Goal: Task Accomplishment & Management: Use online tool/utility

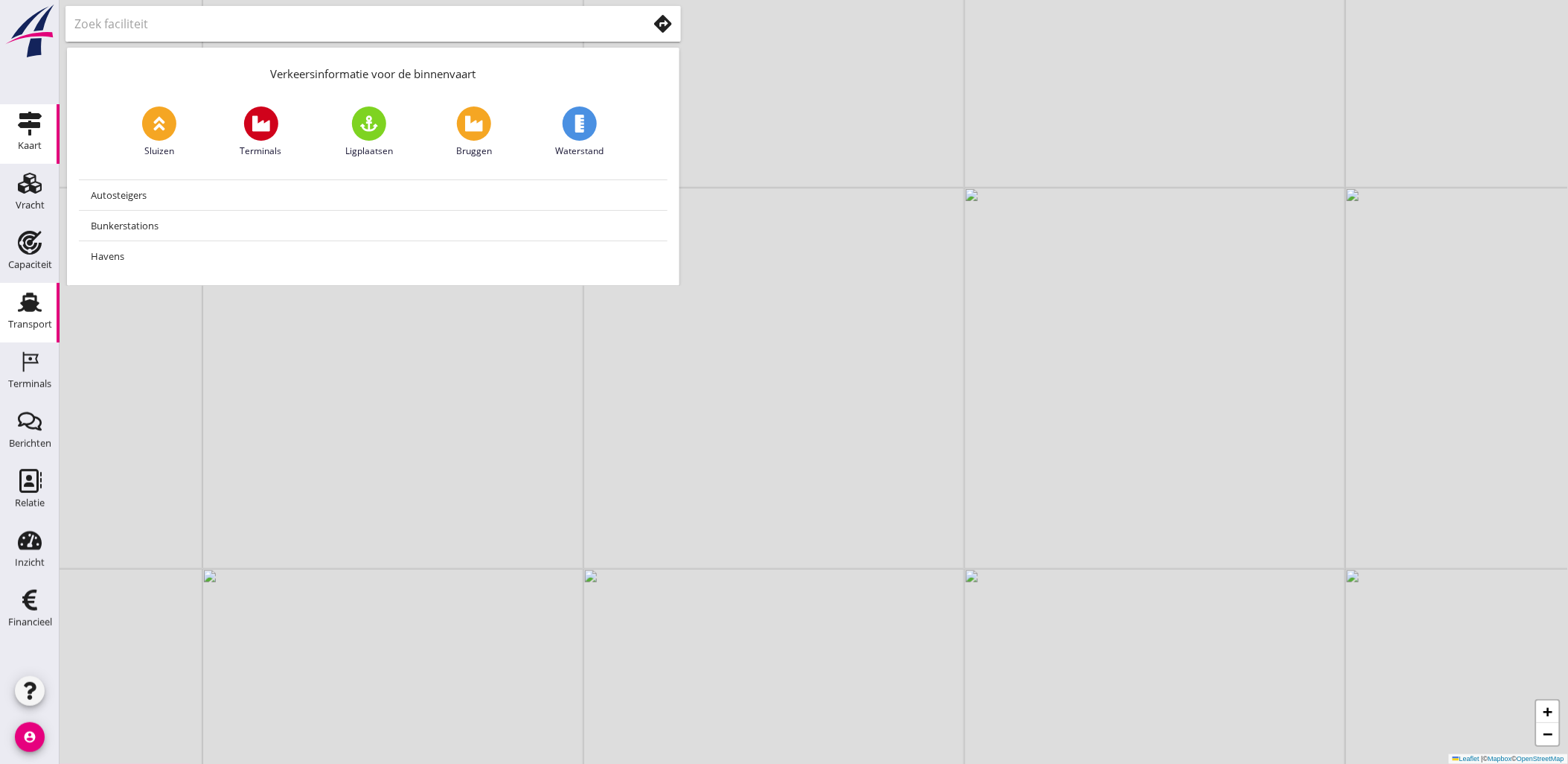
click at [28, 309] on use at bounding box center [30, 302] width 24 height 19
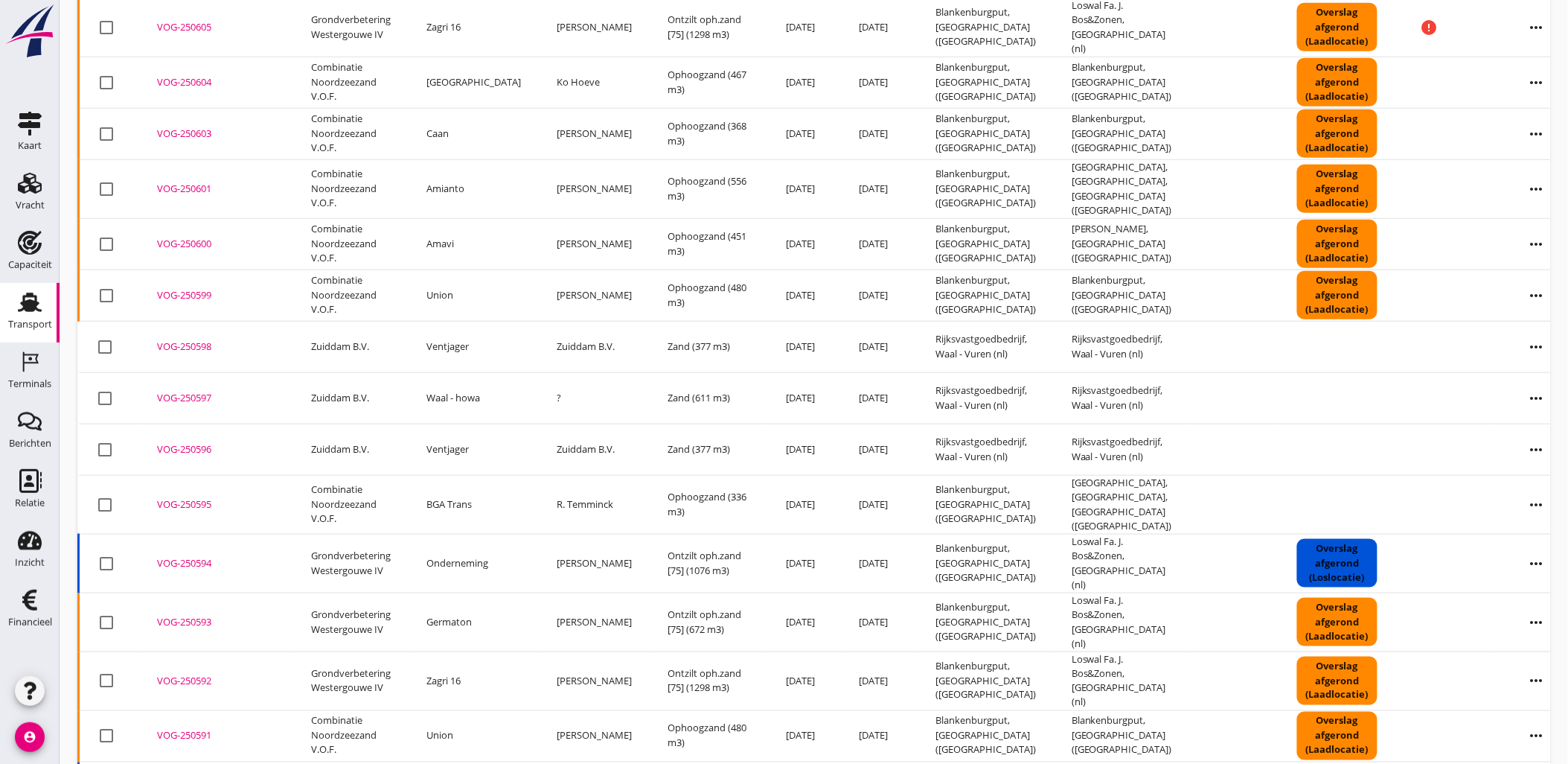
scroll to position [19, 0]
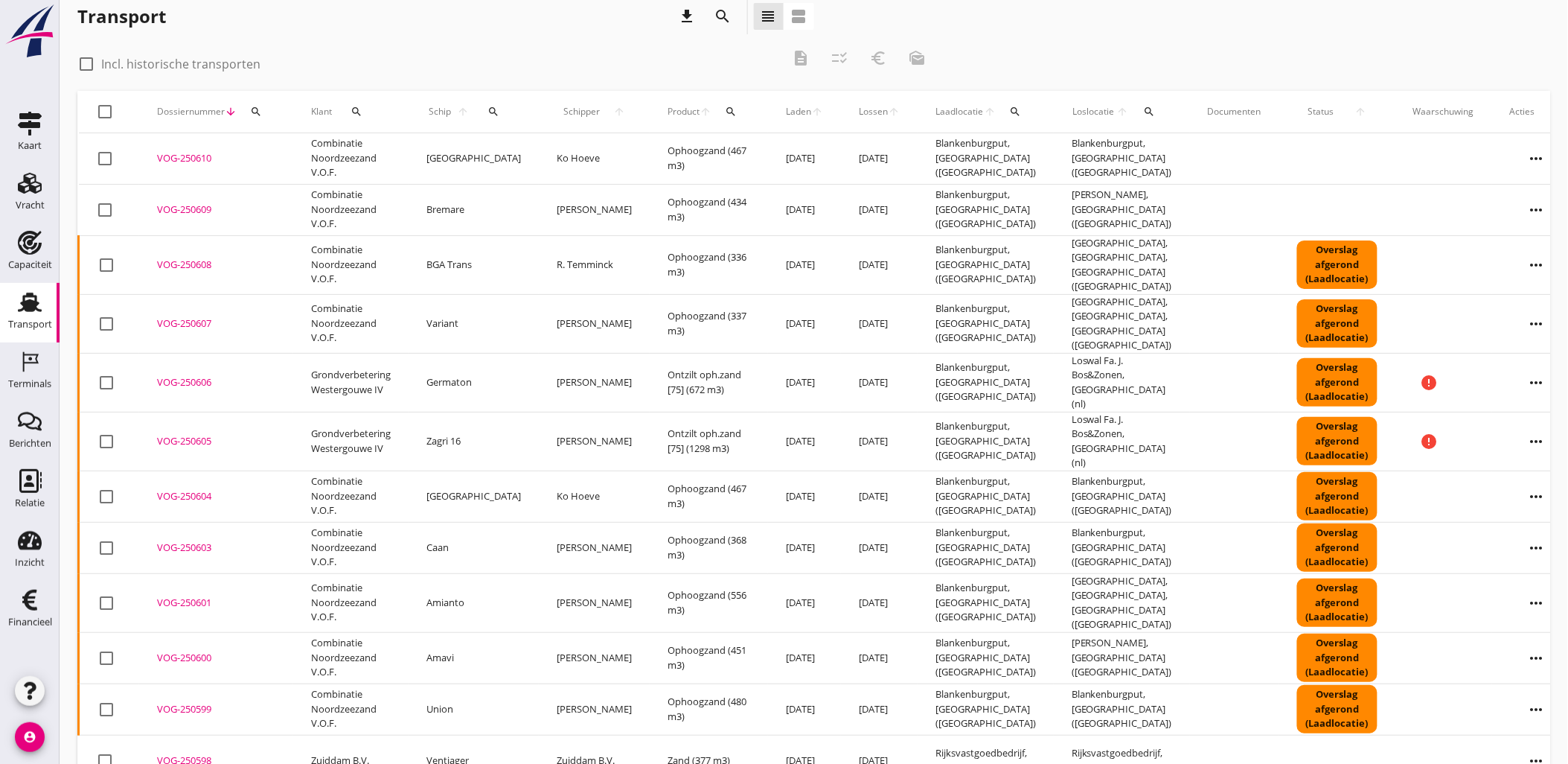
click at [725, 23] on icon "search" at bounding box center [724, 16] width 18 height 18
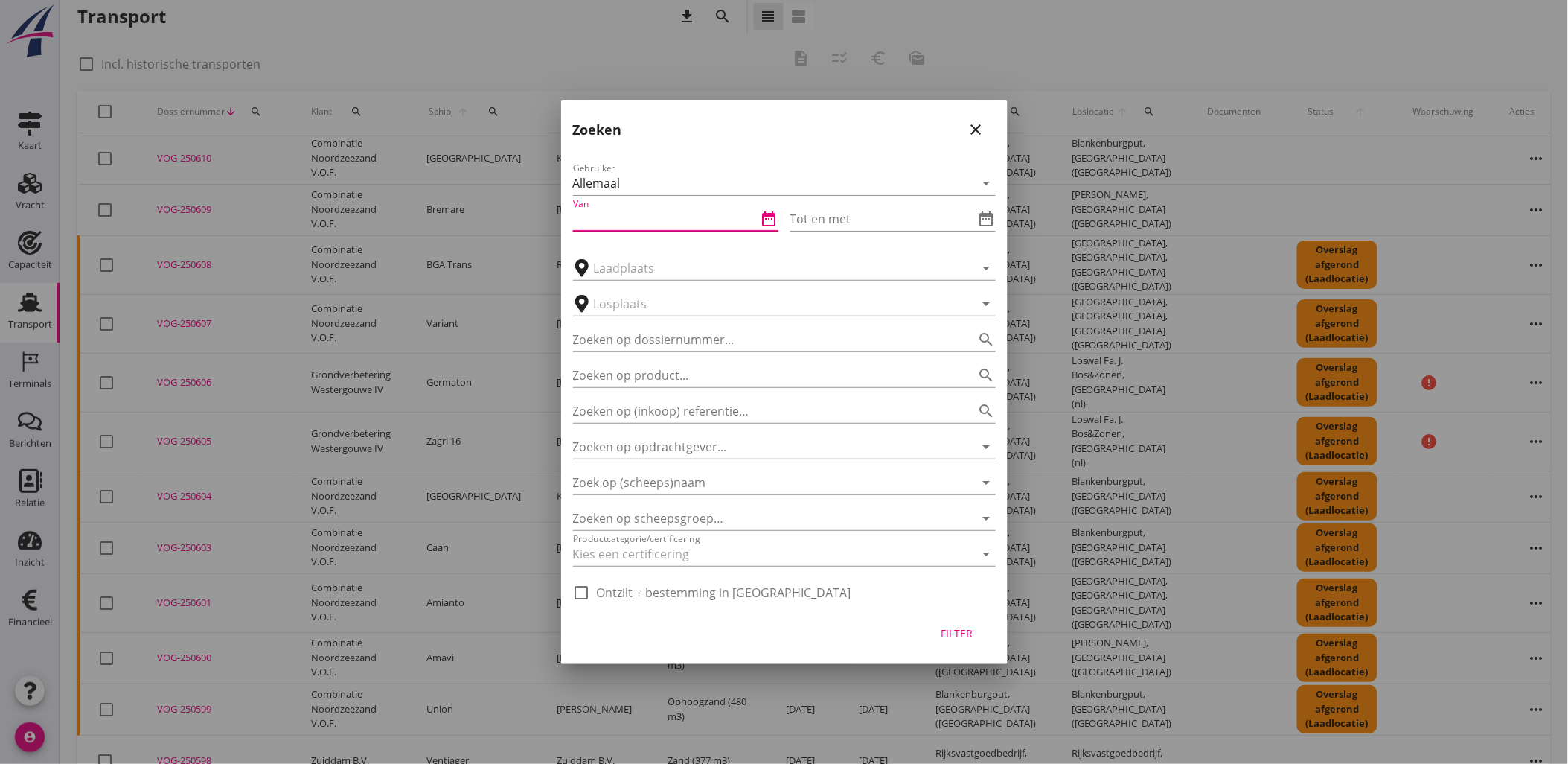
click at [752, 212] on input "Van" at bounding box center [665, 219] width 185 height 24
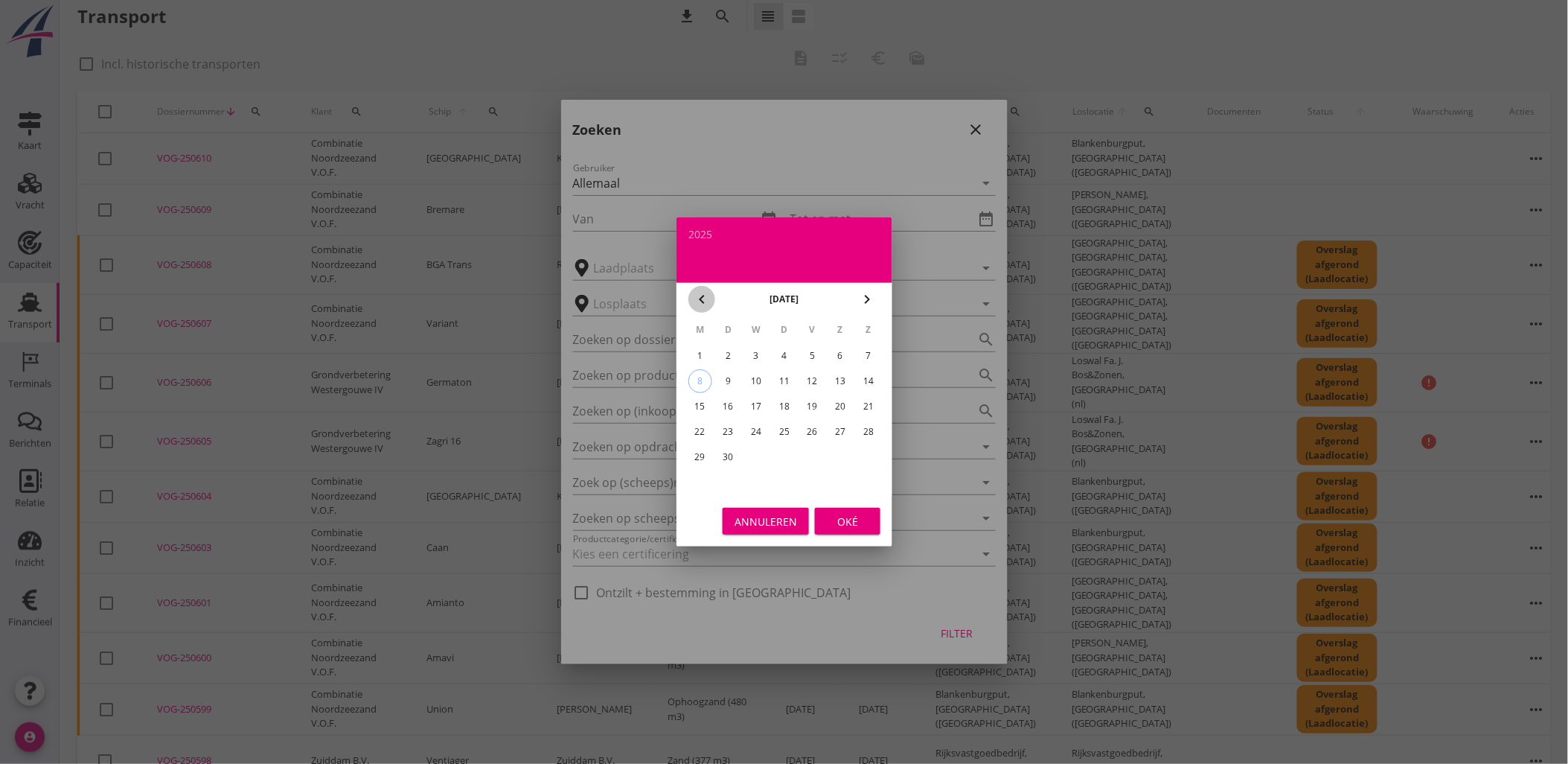
click at [700, 303] on icon "chevron_left" at bounding box center [702, 299] width 18 height 18
click at [695, 427] on div "18" at bounding box center [700, 432] width 24 height 24
type input "[DATE]"
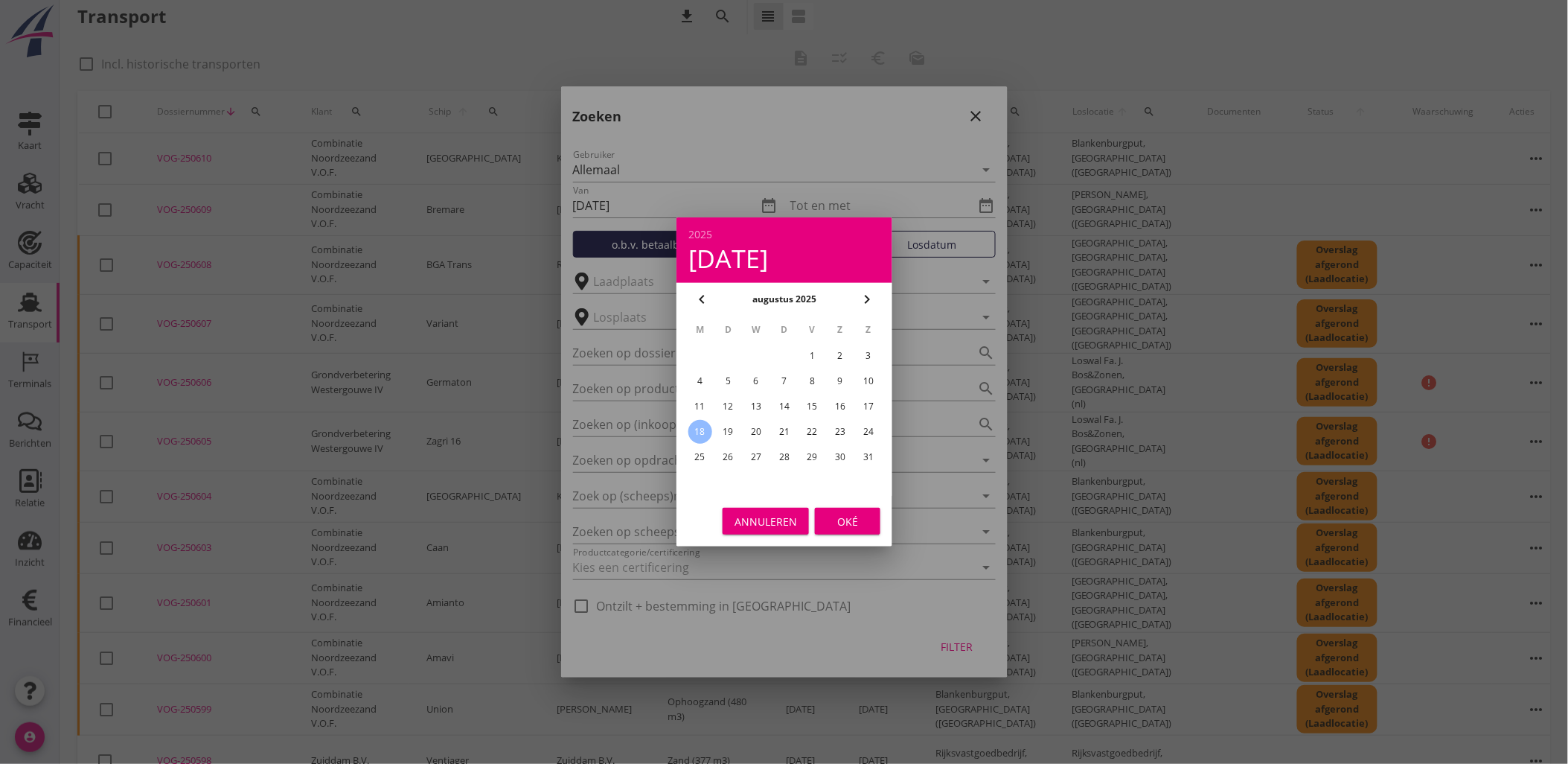
click at [838, 531] on button "Oké" at bounding box center [848, 521] width 66 height 27
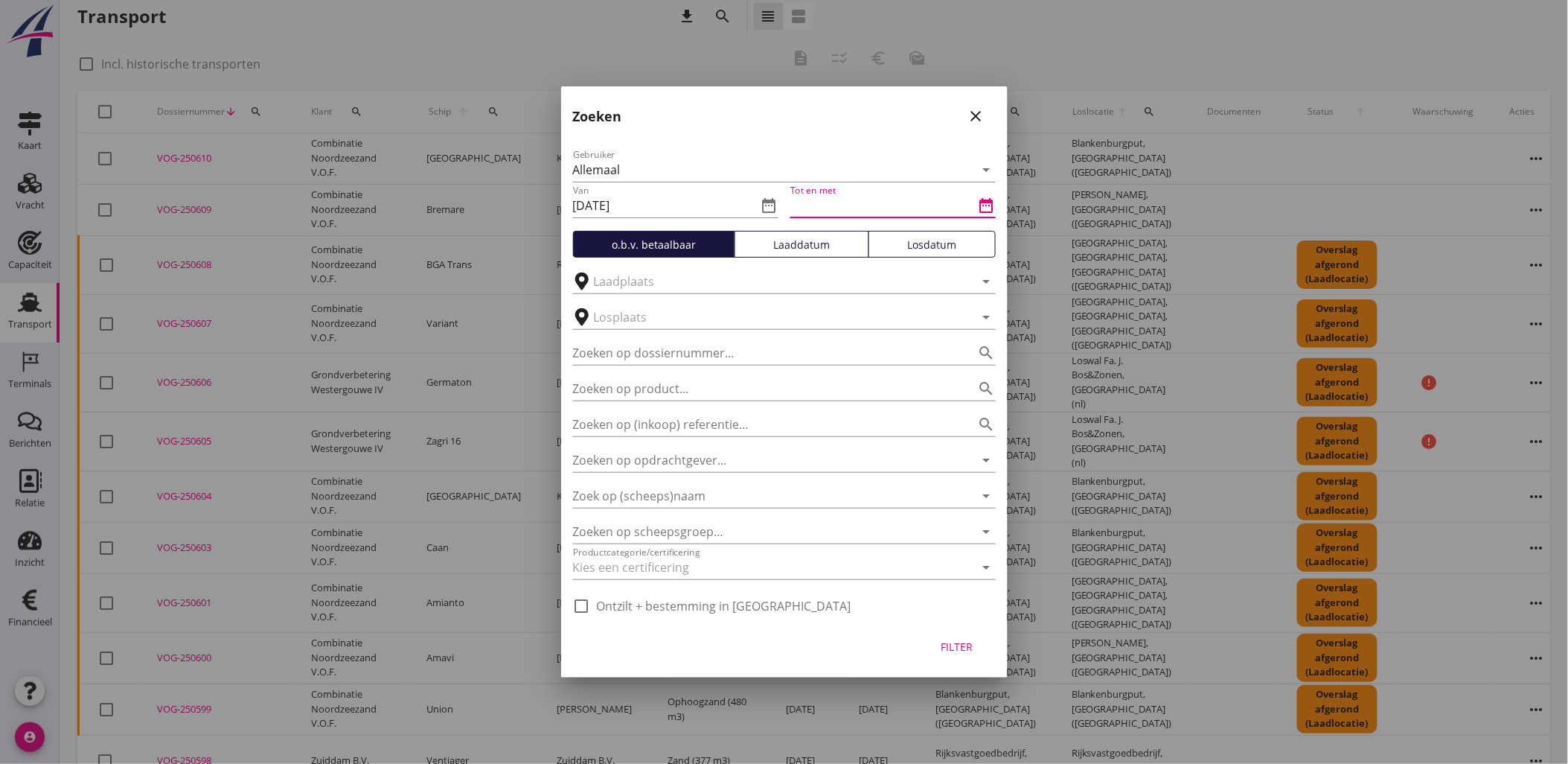
click at [942, 204] on input "Tot en met" at bounding box center [882, 206] width 185 height 24
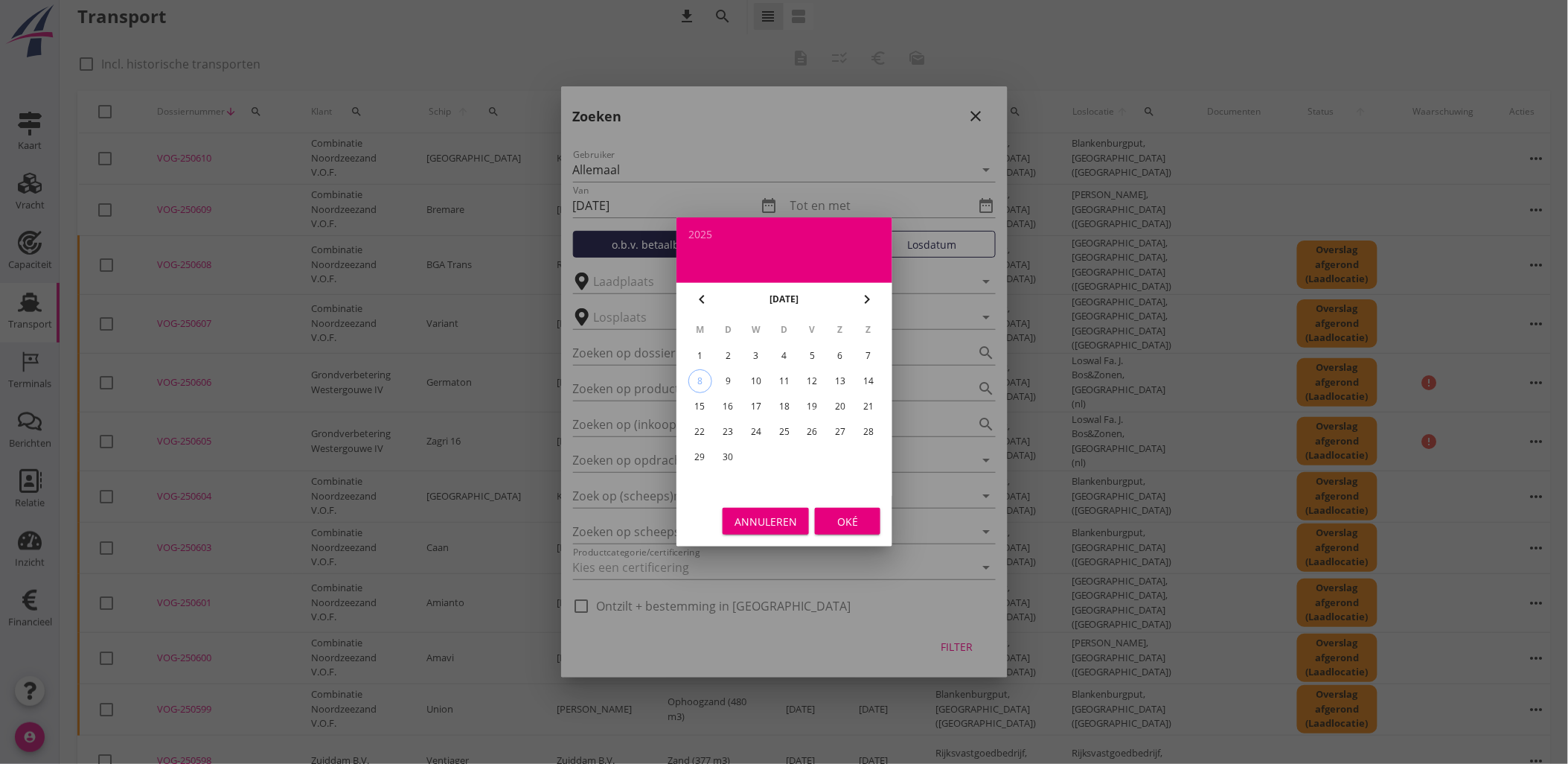
click at [707, 305] on icon "chevron_left" at bounding box center [702, 299] width 18 height 18
click at [875, 424] on div "24" at bounding box center [869, 432] width 24 height 24
type input "[DATE]"
click at [868, 510] on button "Oké" at bounding box center [848, 521] width 66 height 27
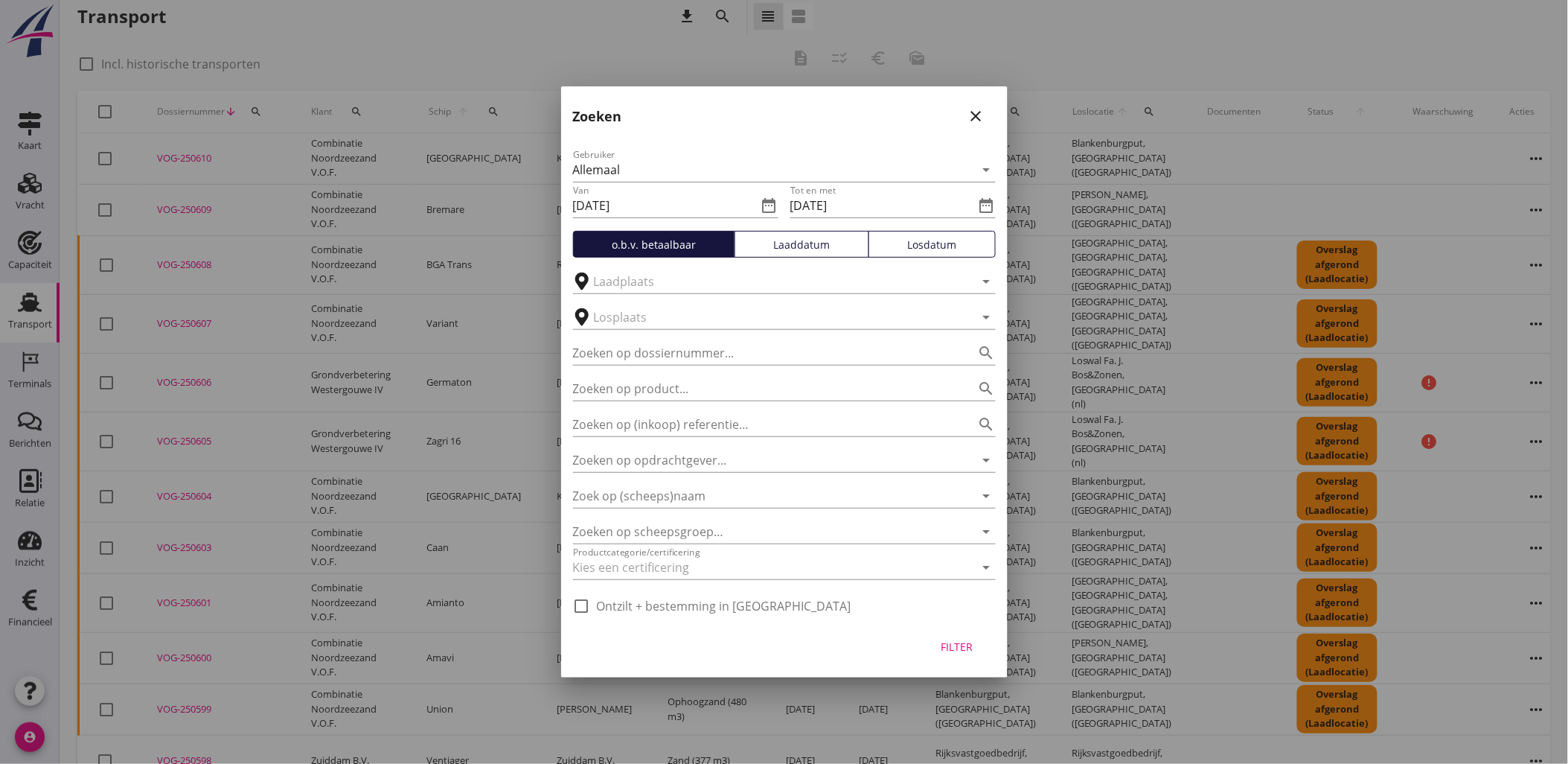
click at [868, 228] on div "Tot en met [DATE] date_range" at bounding box center [892, 206] width 205 height 49
click at [913, 231] on button "Losdatum" at bounding box center [932, 244] width 127 height 27
click at [968, 642] on div "Filter" at bounding box center [957, 647] width 42 height 16
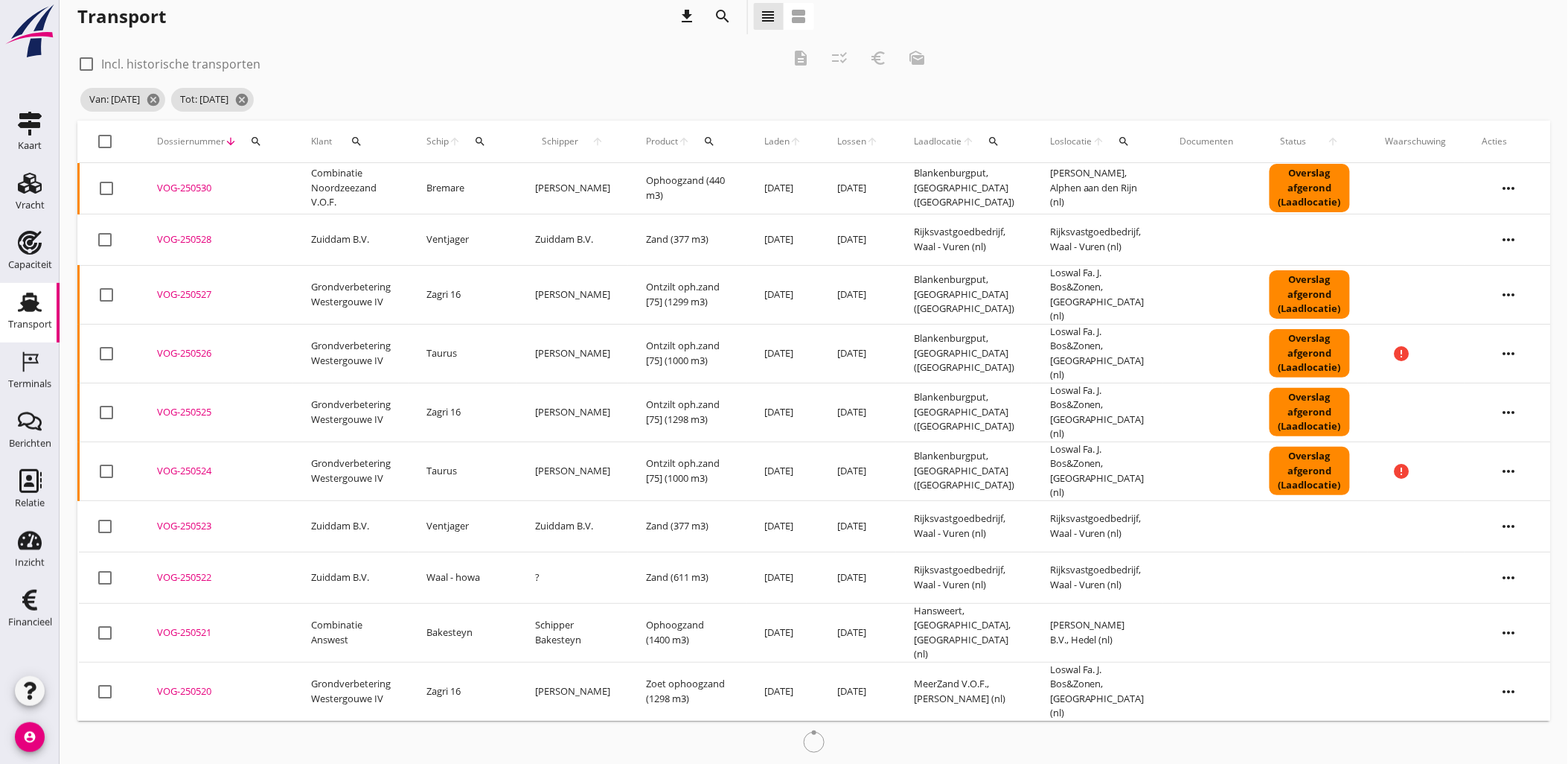
scroll to position [0, 0]
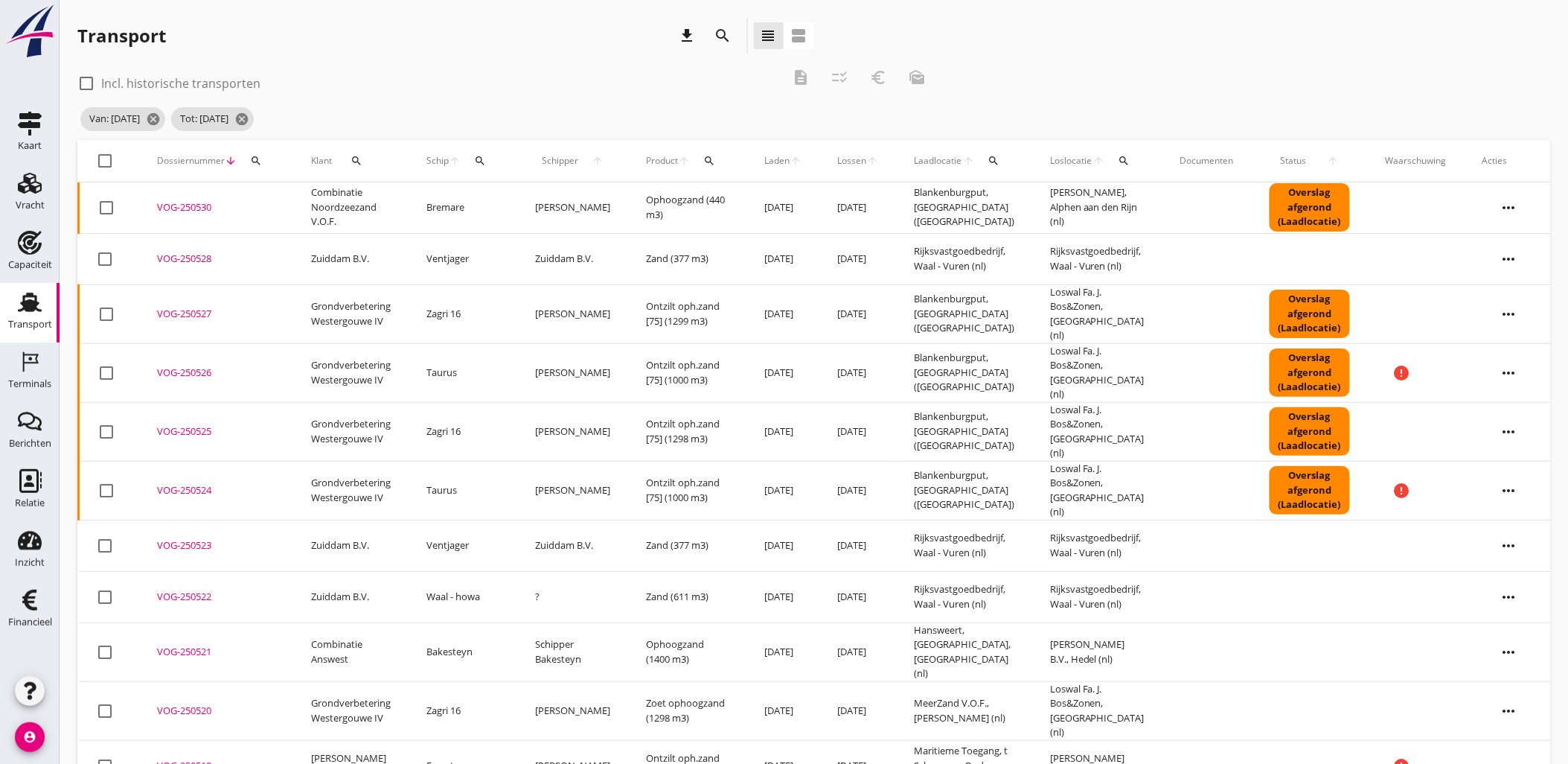
drag, startPoint x: 106, startPoint y: 160, endPoint x: 115, endPoint y: 162, distance: 9.1
click at [106, 160] on div at bounding box center [105, 160] width 25 height 25
checkbox input "true"
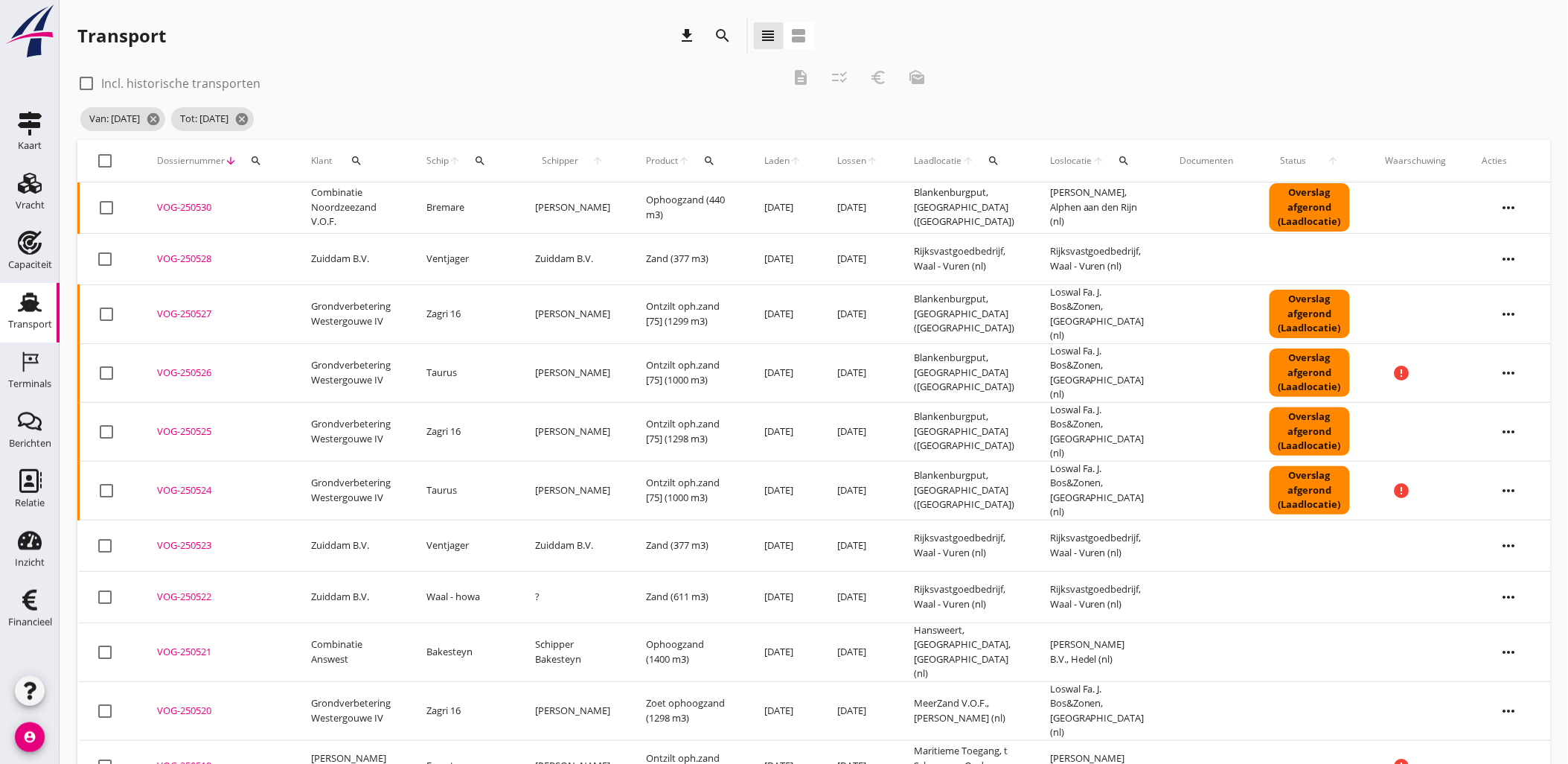
checkbox input "true"
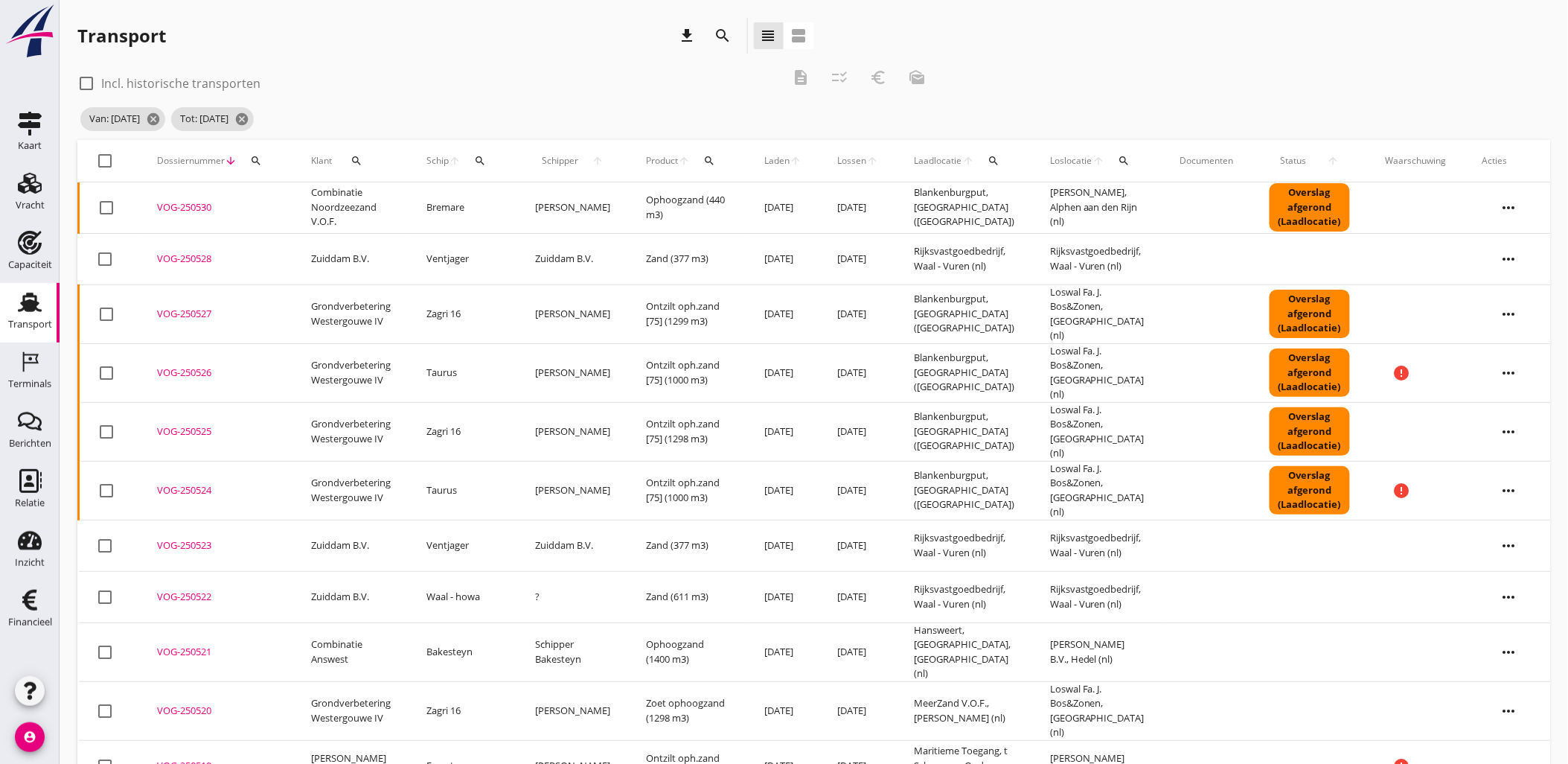
checkbox input "true"
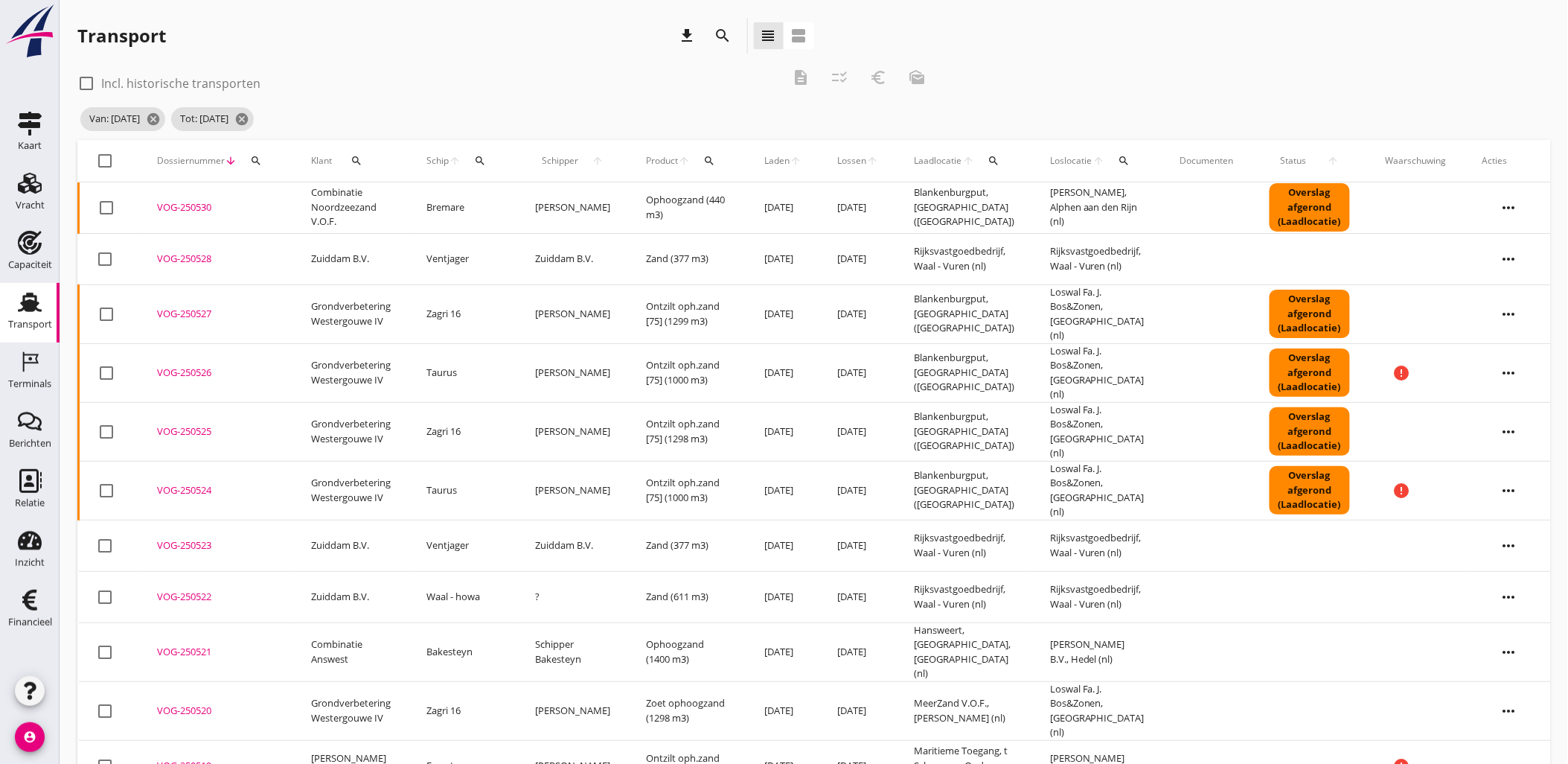
checkbox input "true"
click at [881, 71] on icon "euro_symbol" at bounding box center [878, 77] width 18 height 18
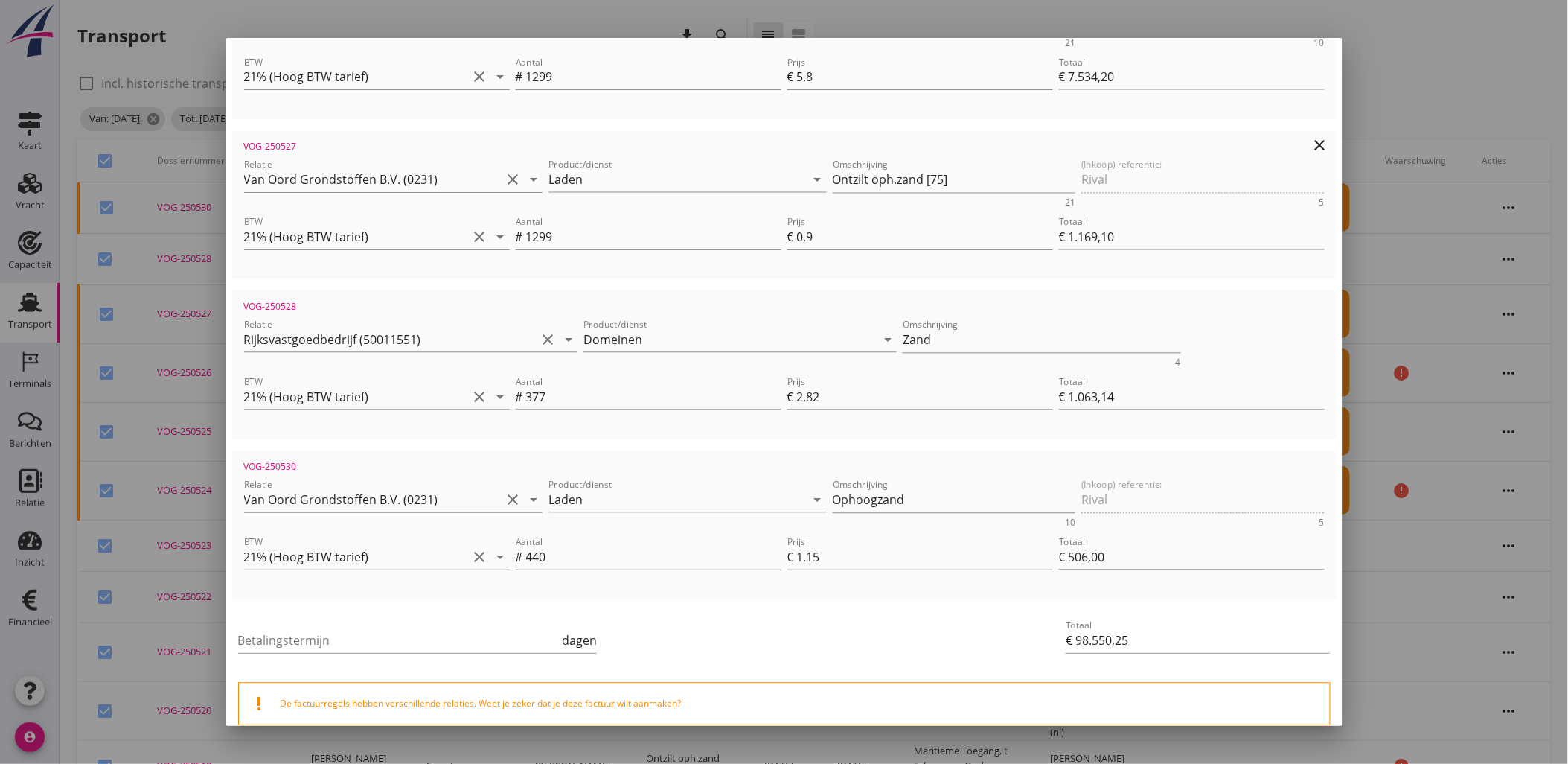
scroll to position [5080, 0]
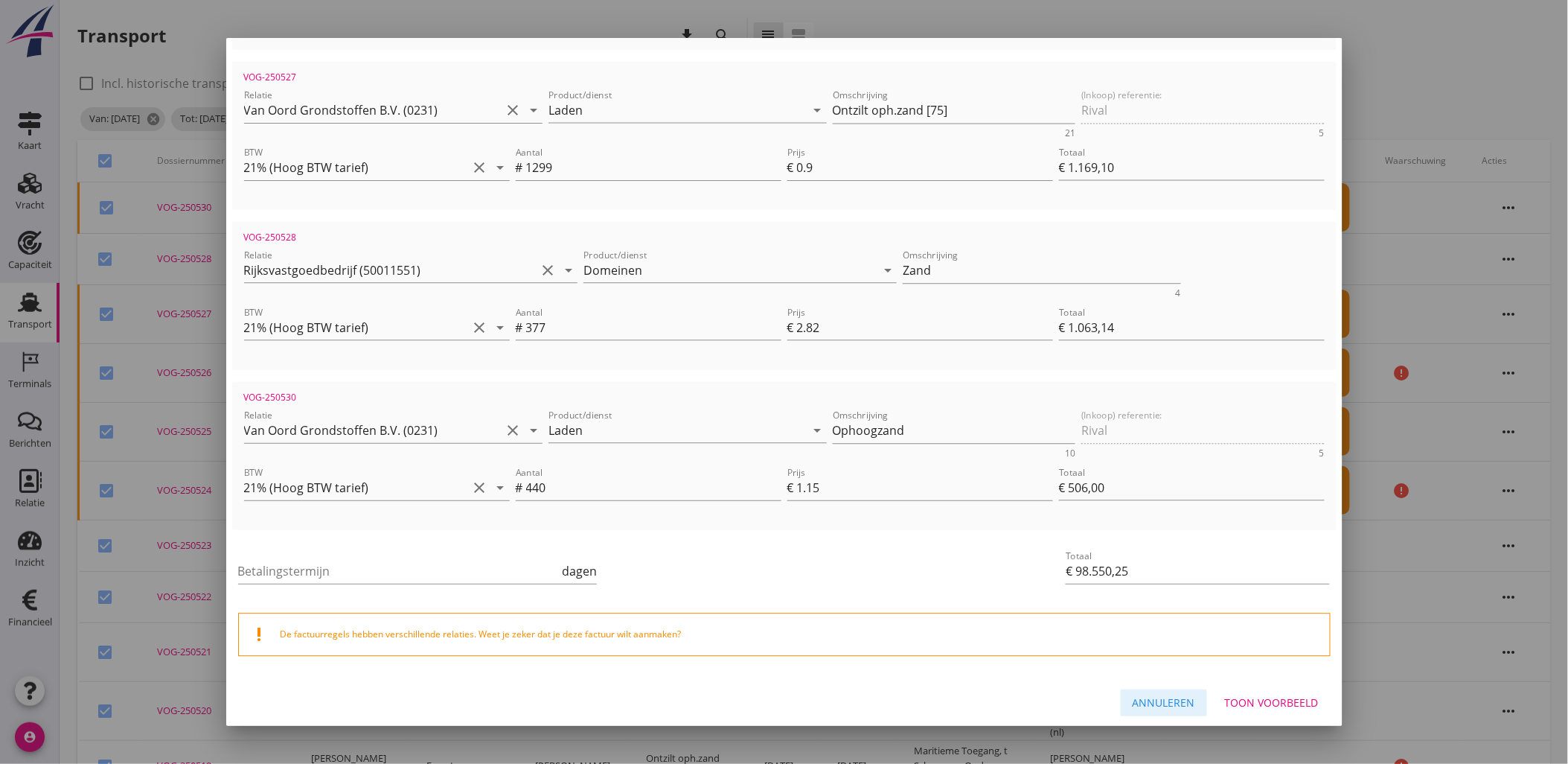
drag, startPoint x: 1151, startPoint y: 693, endPoint x: 1181, endPoint y: 676, distance: 35.0
click at [1151, 695] on div "Annuleren" at bounding box center [1164, 703] width 63 height 16
checkbox input "false"
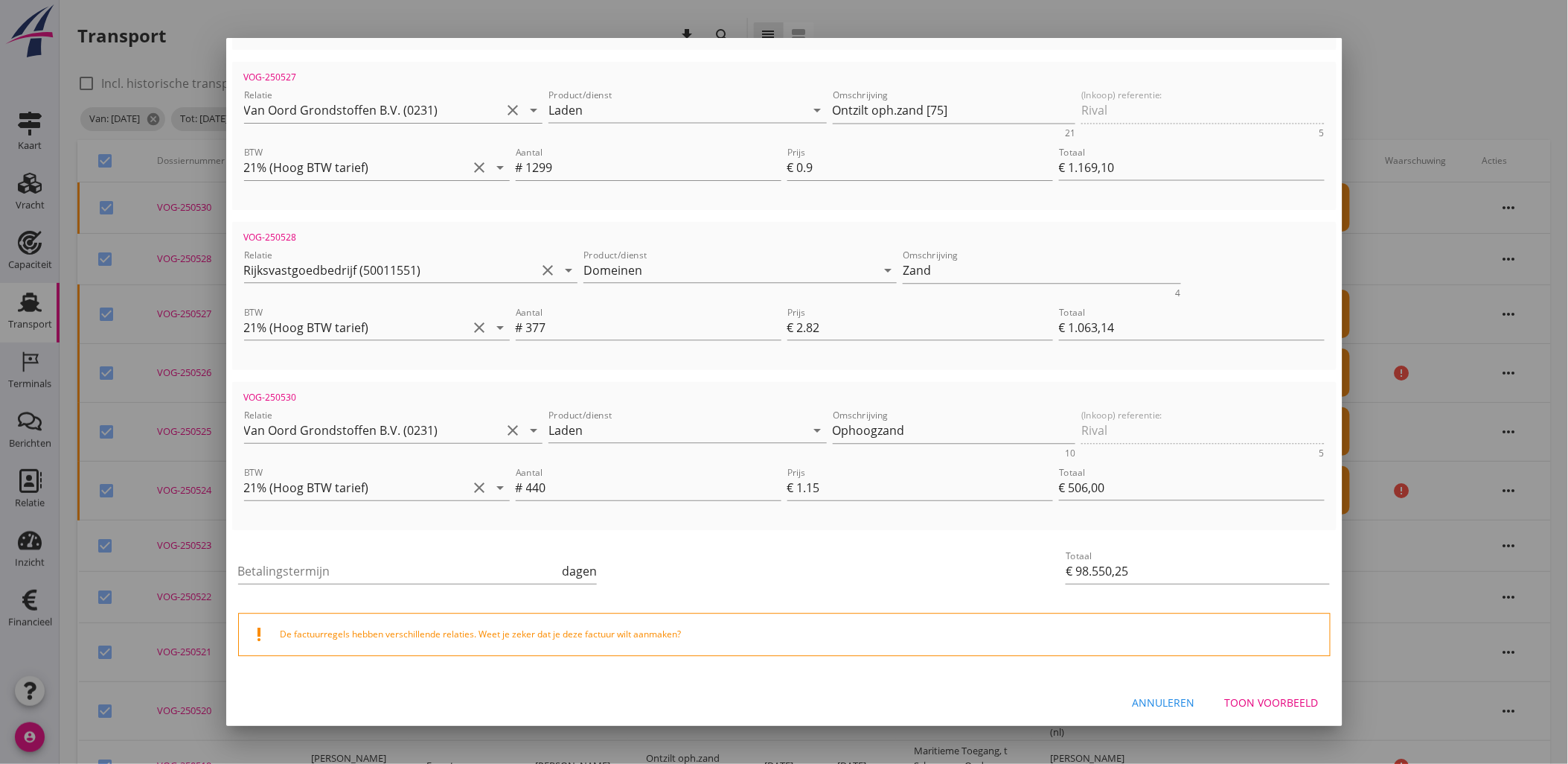
checkbox input "false"
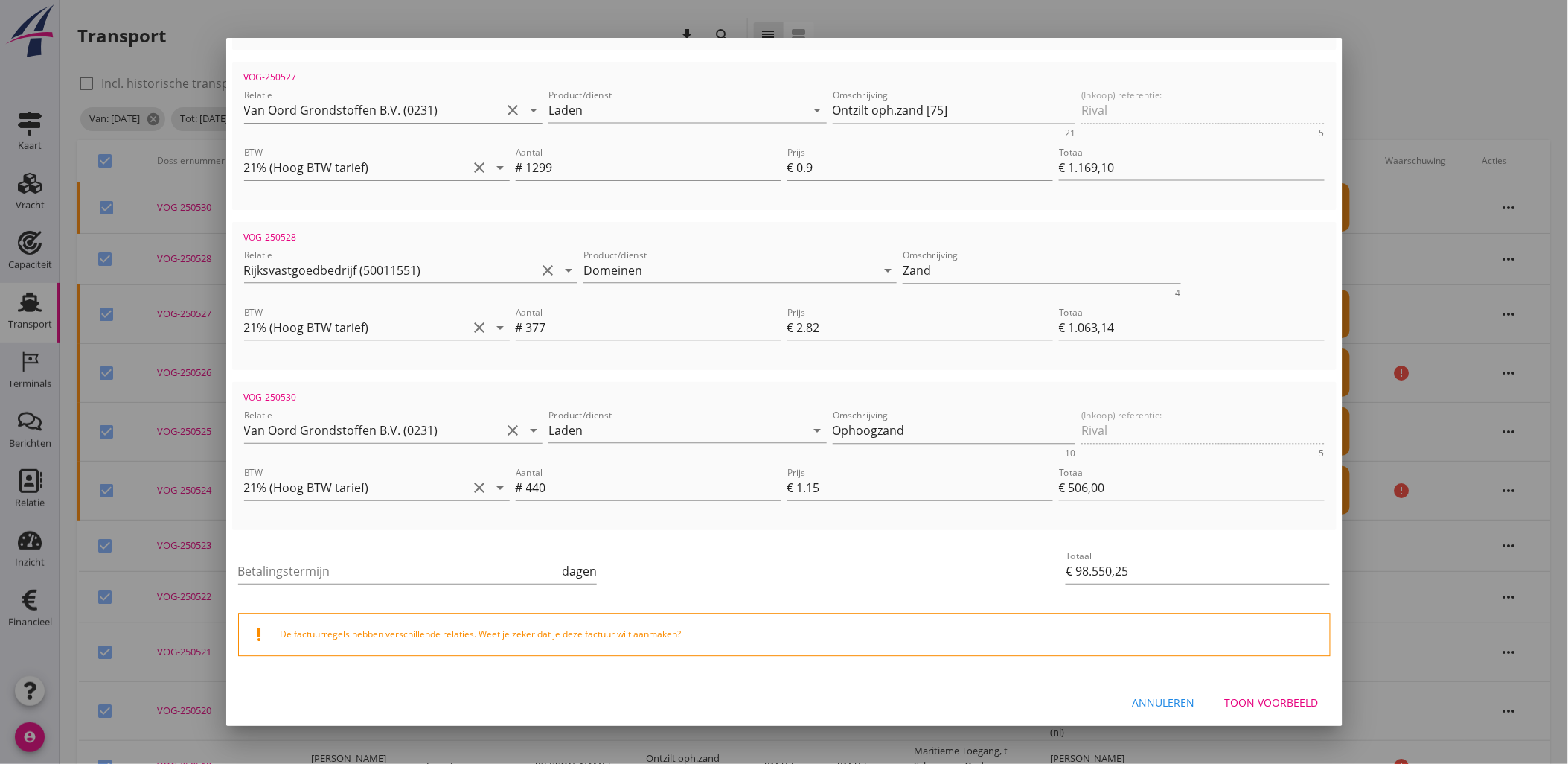
checkbox input "false"
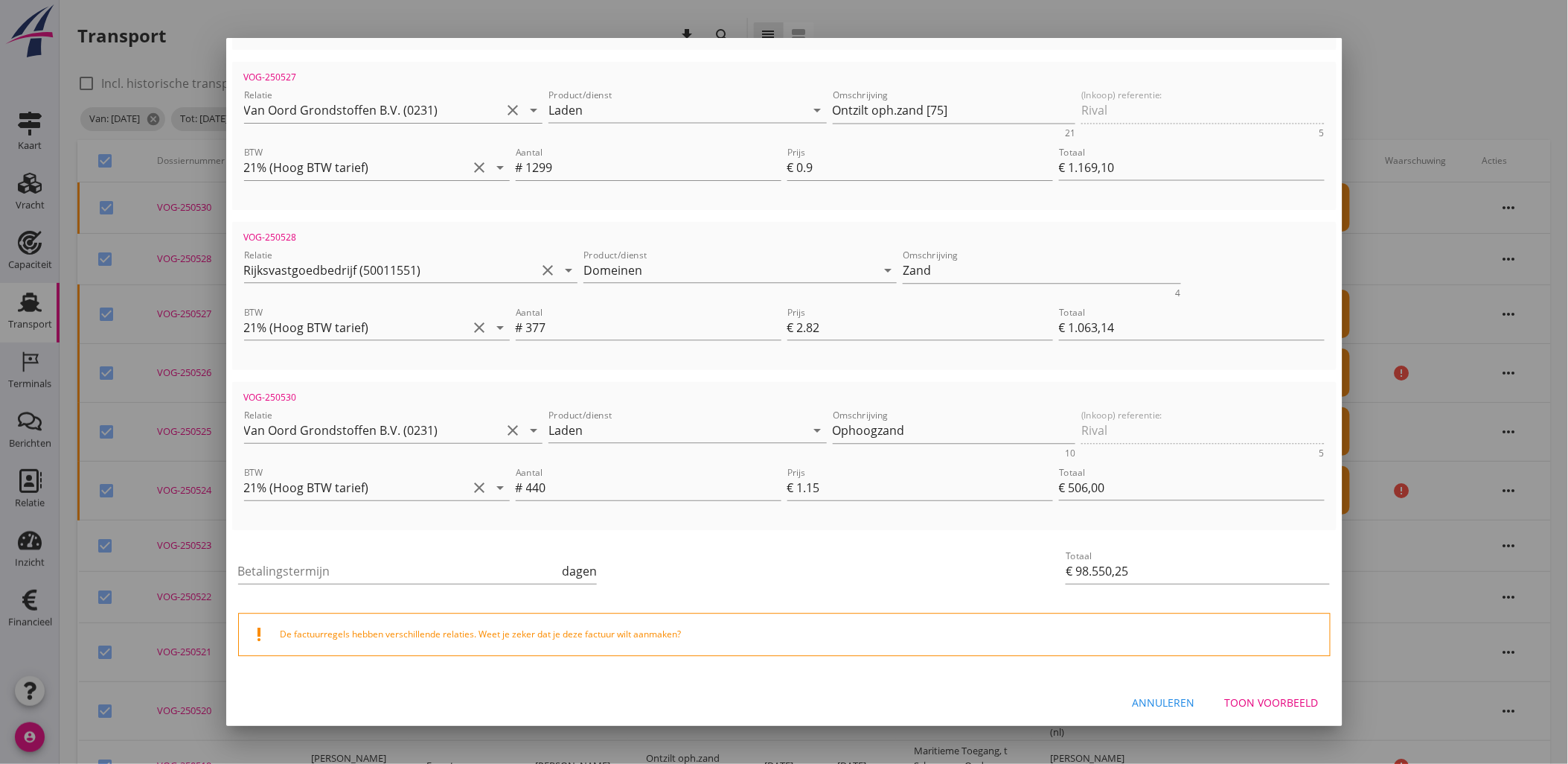
checkbox input "false"
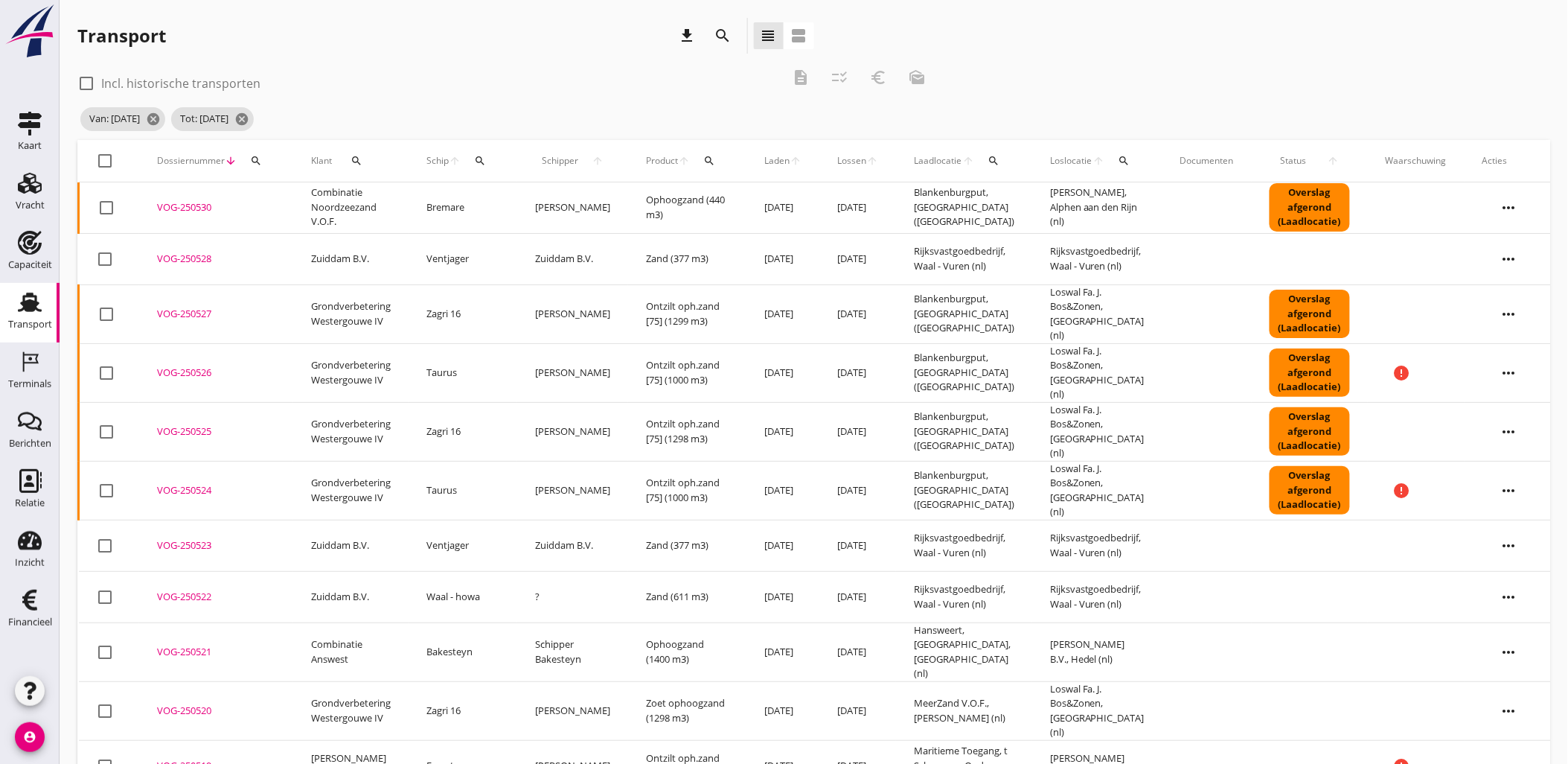
click at [91, 159] on th "check_box_outline_blank" at bounding box center [109, 161] width 61 height 42
click at [107, 162] on div at bounding box center [105, 160] width 25 height 25
checkbox input "true"
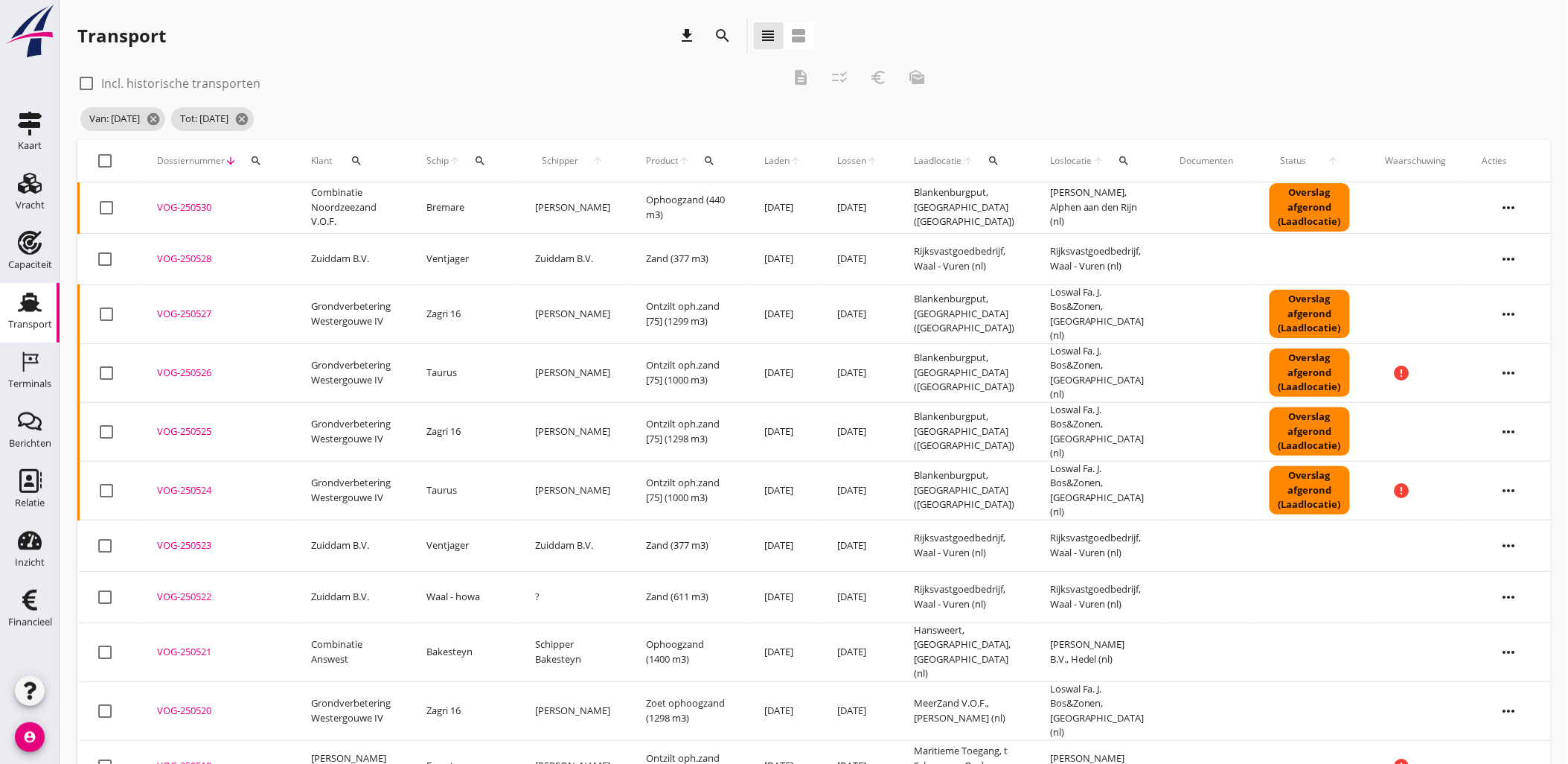
checkbox input "true"
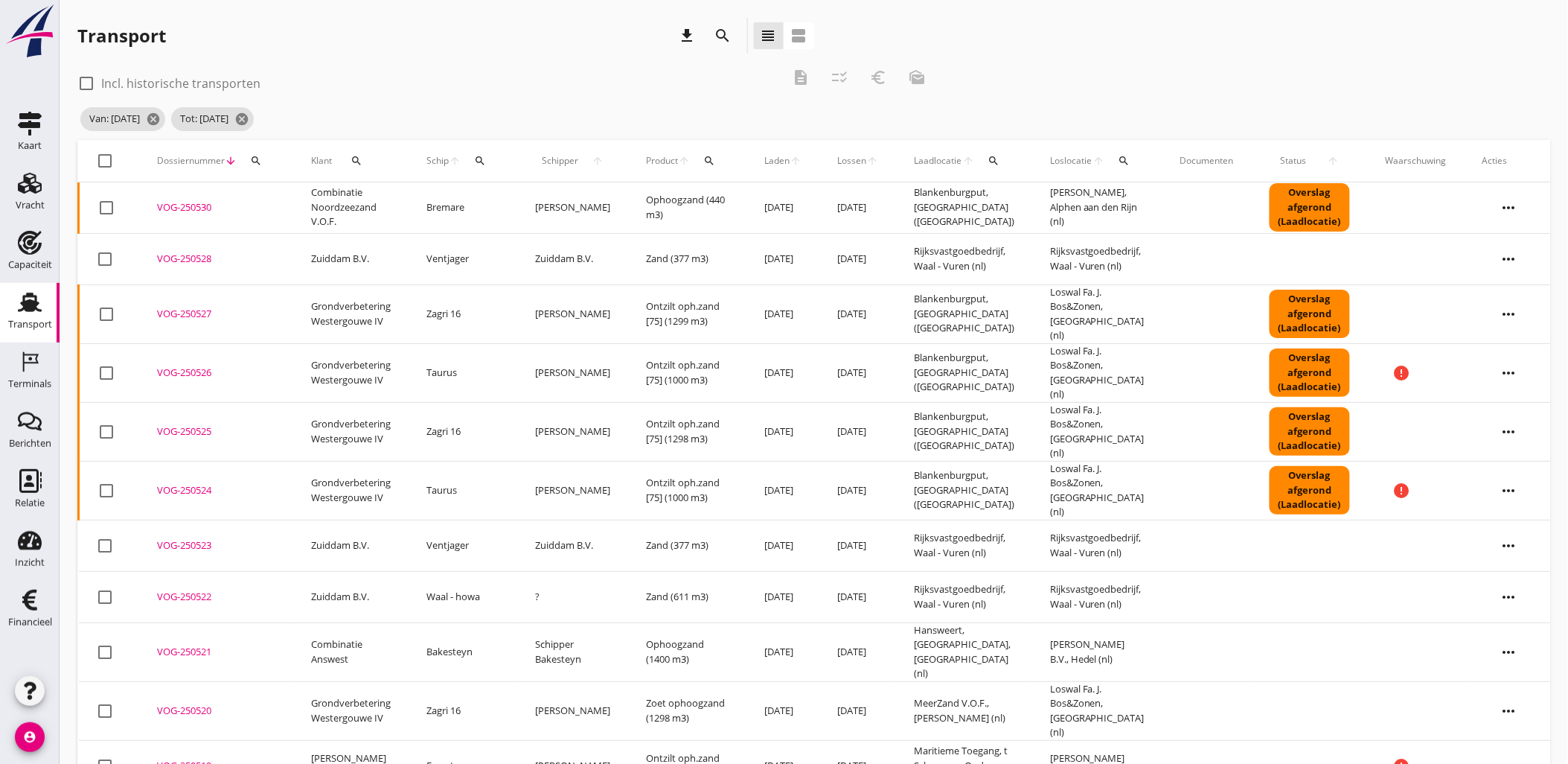
checkbox input "true"
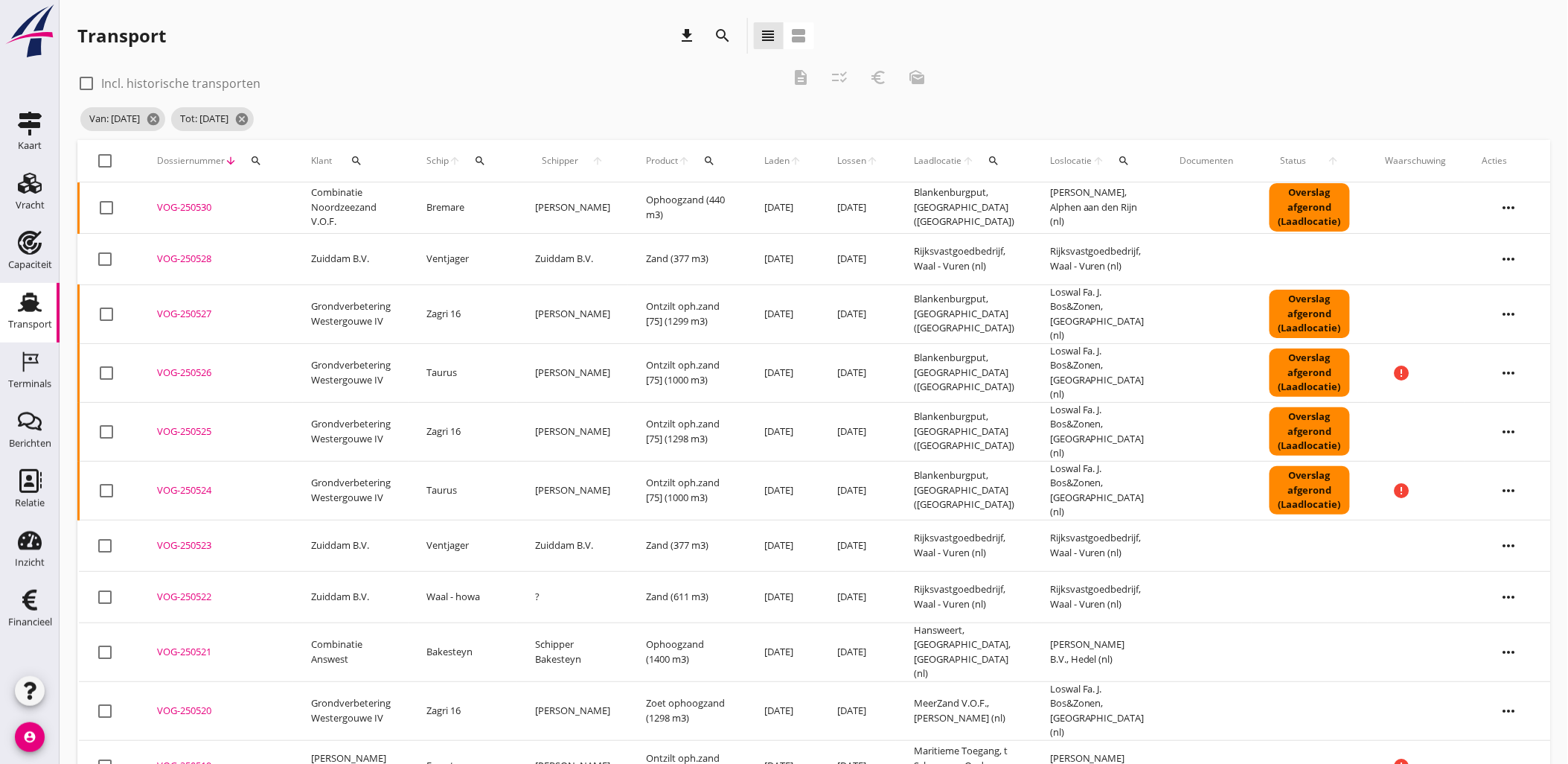
checkbox input "true"
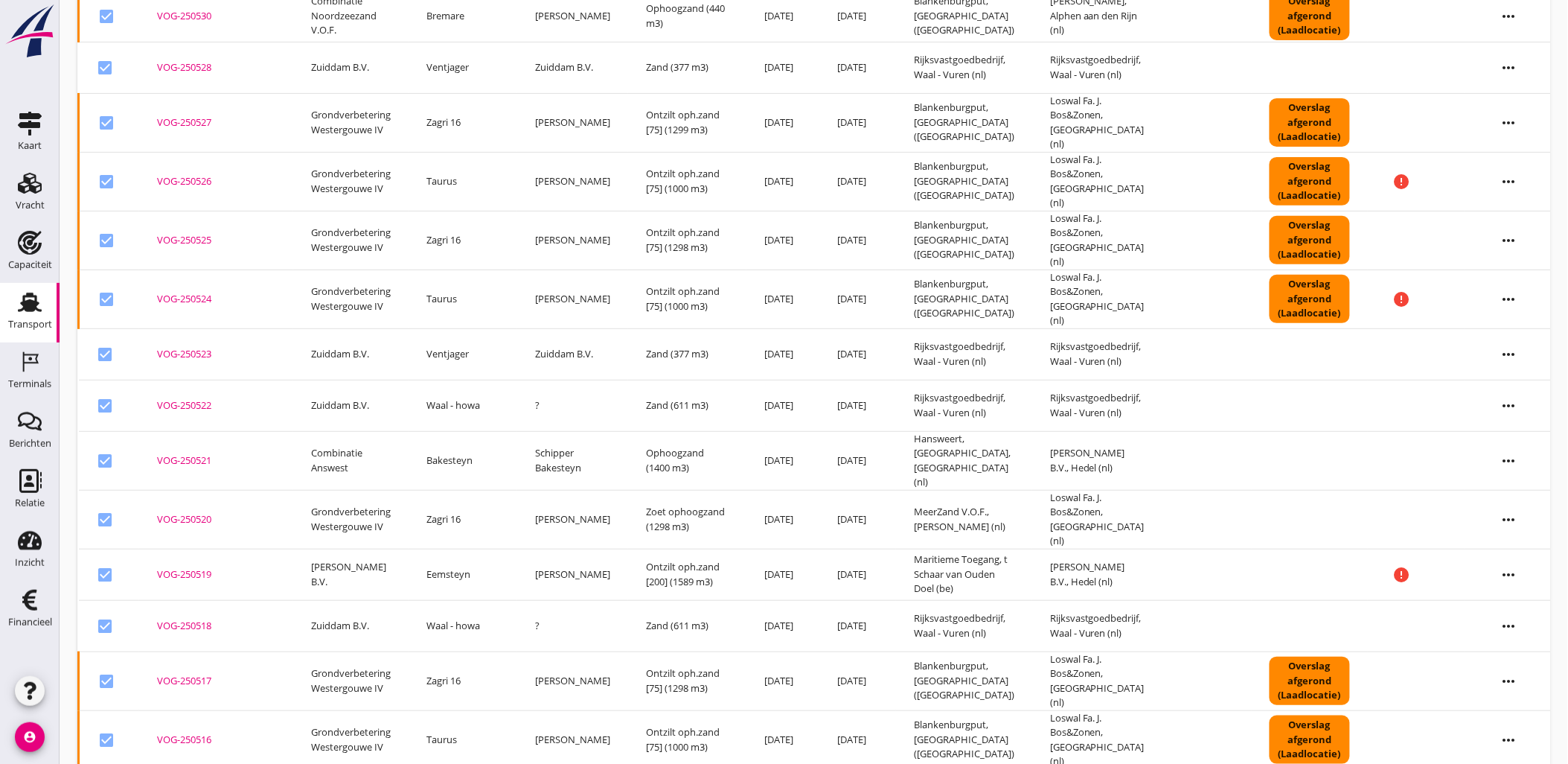
scroll to position [205, 0]
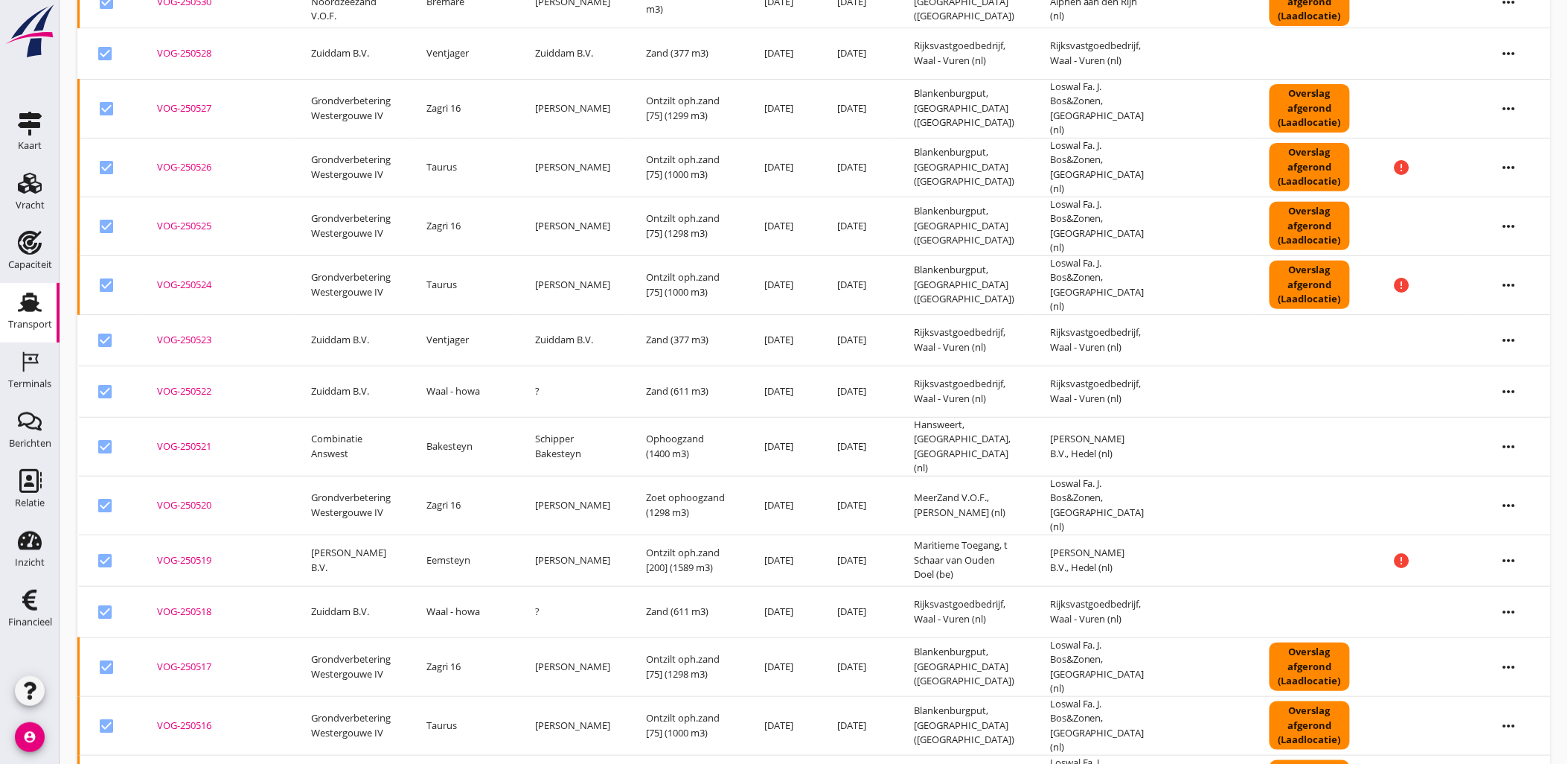
checkbox input "false"
click at [104, 713] on div at bounding box center [106, 725] width 25 height 25
checkbox input "false"
click at [95, 654] on div at bounding box center [106, 666] width 25 height 25
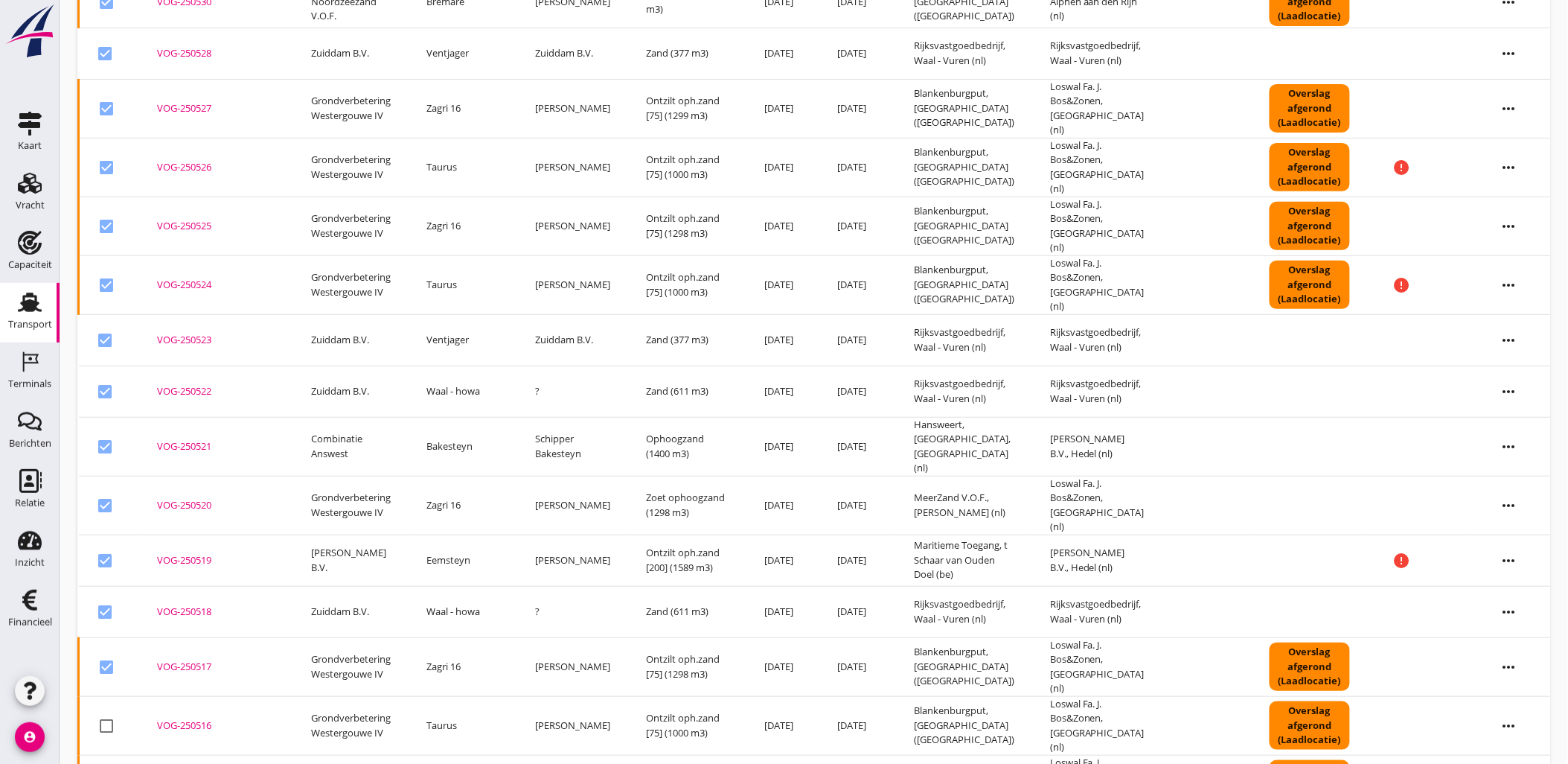
checkbox input "false"
click at [99, 272] on div at bounding box center [106, 284] width 25 height 25
checkbox input "false"
click at [108, 214] on div at bounding box center [106, 226] width 25 height 25
checkbox input "false"
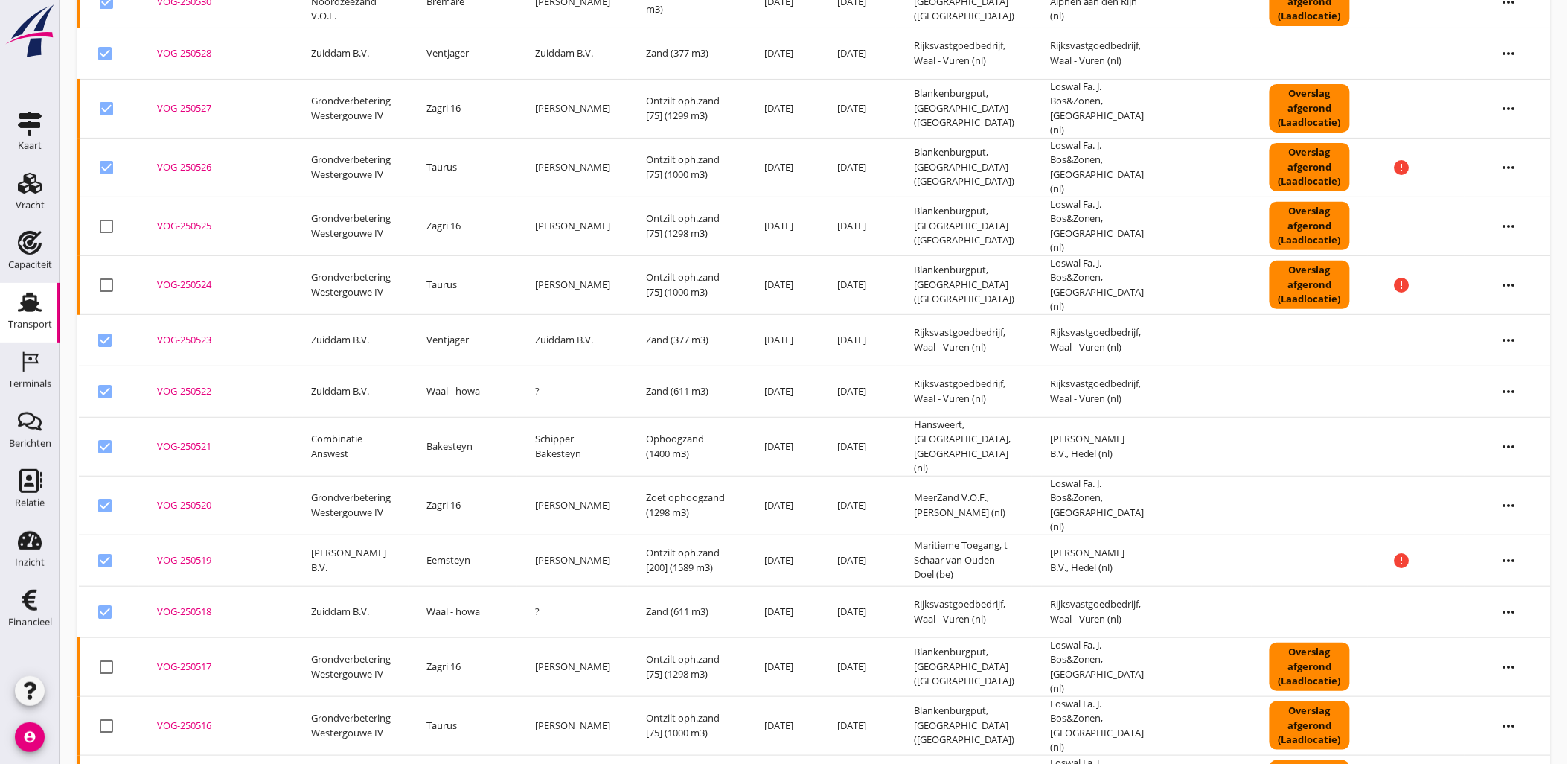
click at [106, 155] on div at bounding box center [106, 167] width 25 height 25
checkbox input "false"
click at [109, 100] on div at bounding box center [106, 108] width 25 height 25
checkbox input "false"
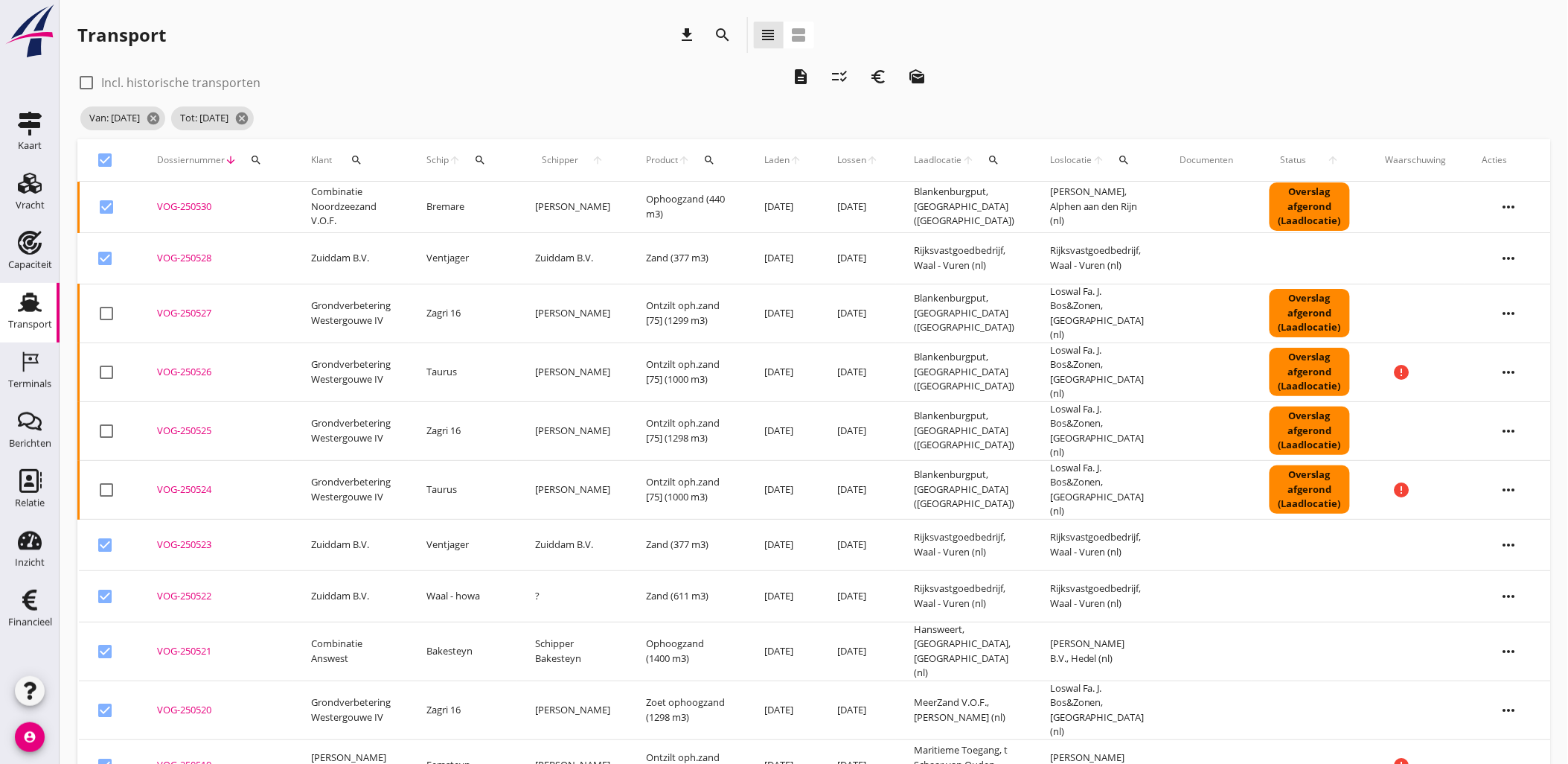
scroll to position [0, 0]
click at [881, 68] on icon "euro_symbol" at bounding box center [878, 77] width 18 height 18
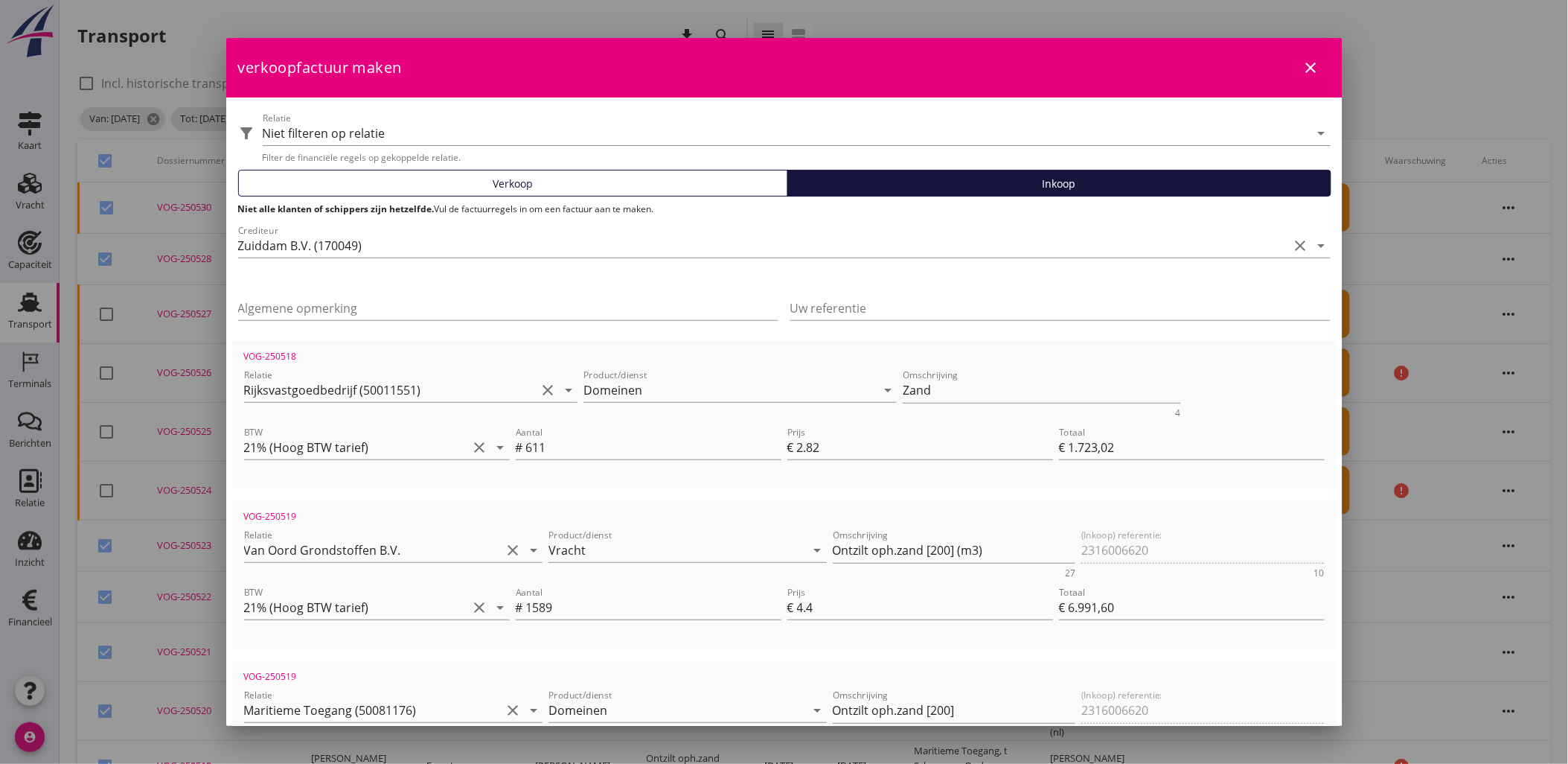
click at [639, 185] on div "Verkoop" at bounding box center [513, 184] width 537 height 16
type input "Combinatie Noordzeezand V.O.F. (170015)"
type input "€ 48.603,35"
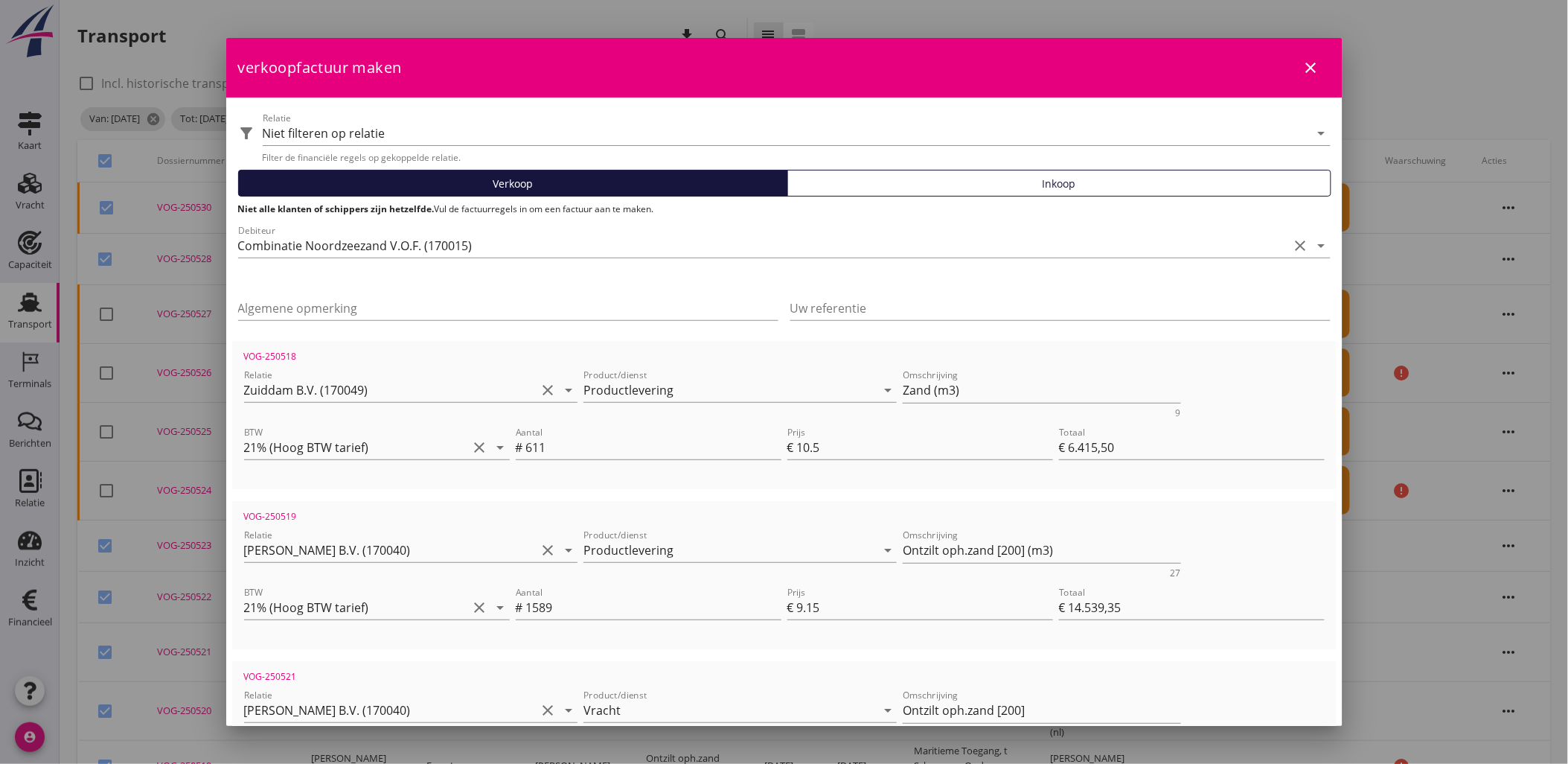
click at [1284, 70] on div "verkoopfactuur maken close" at bounding box center [784, 68] width 1116 height 60
click at [1298, 70] on div "close" at bounding box center [1311, 68] width 27 height 18
checkbox input "false"
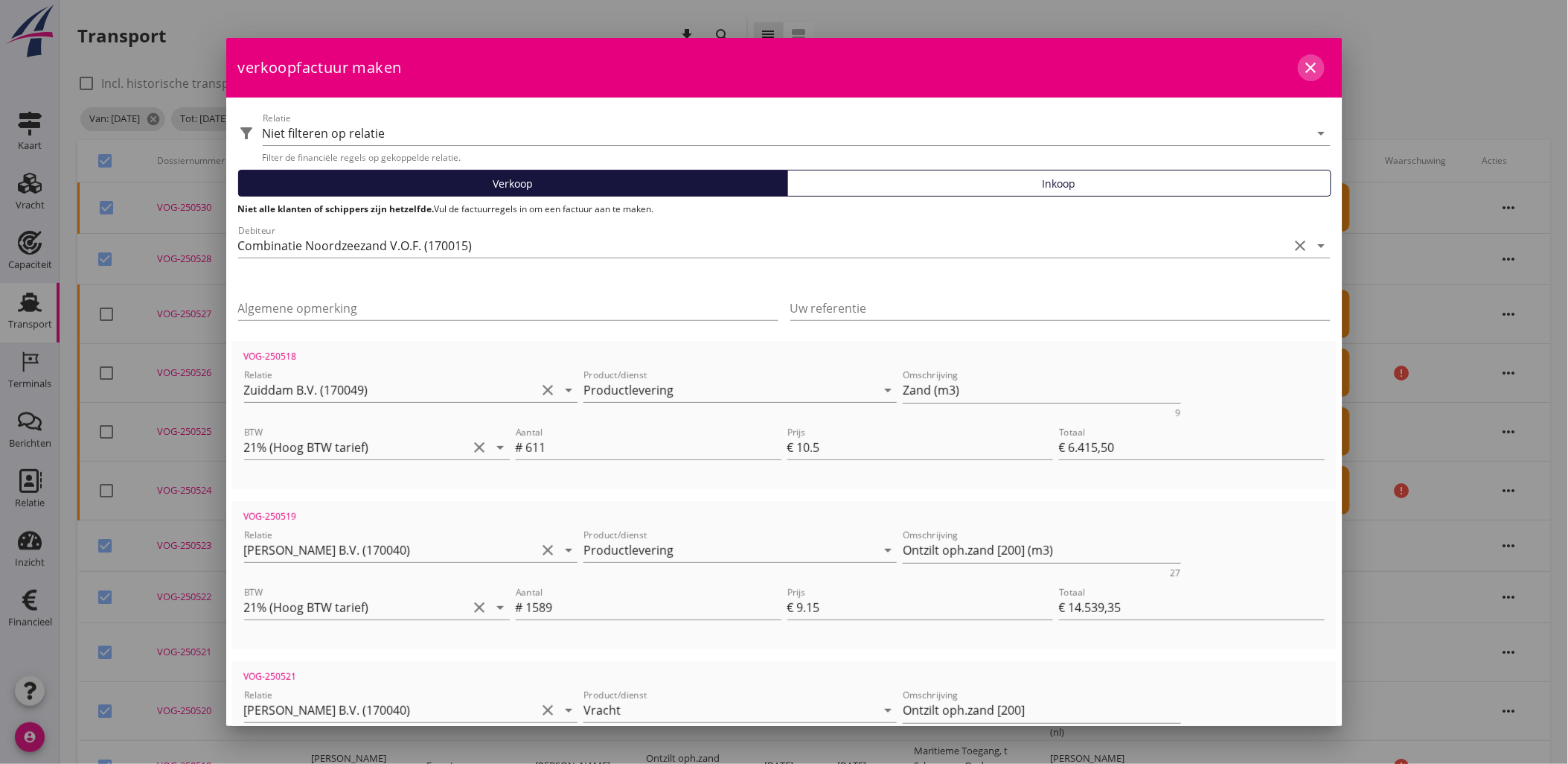
checkbox input "false"
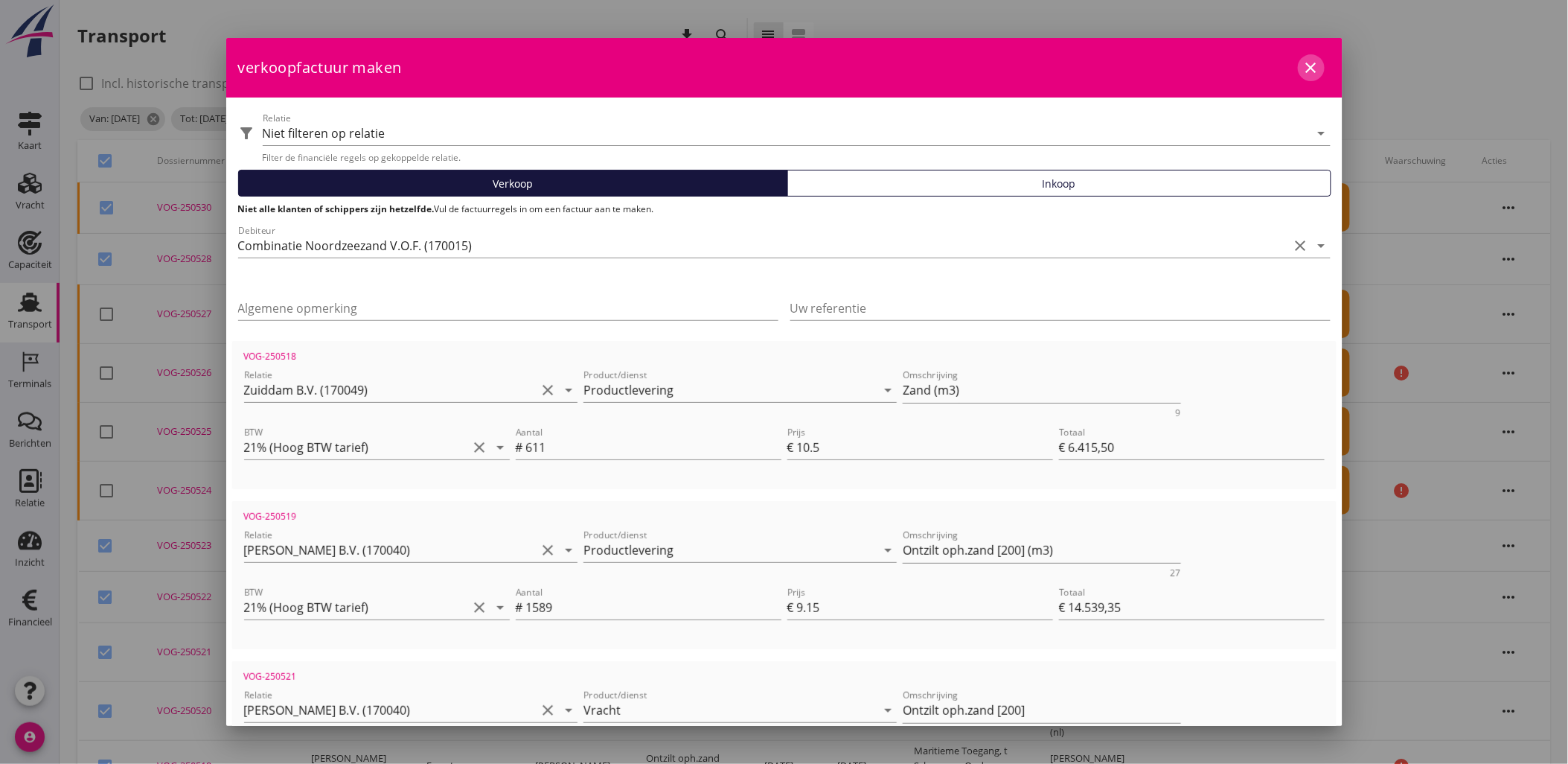
checkbox input "false"
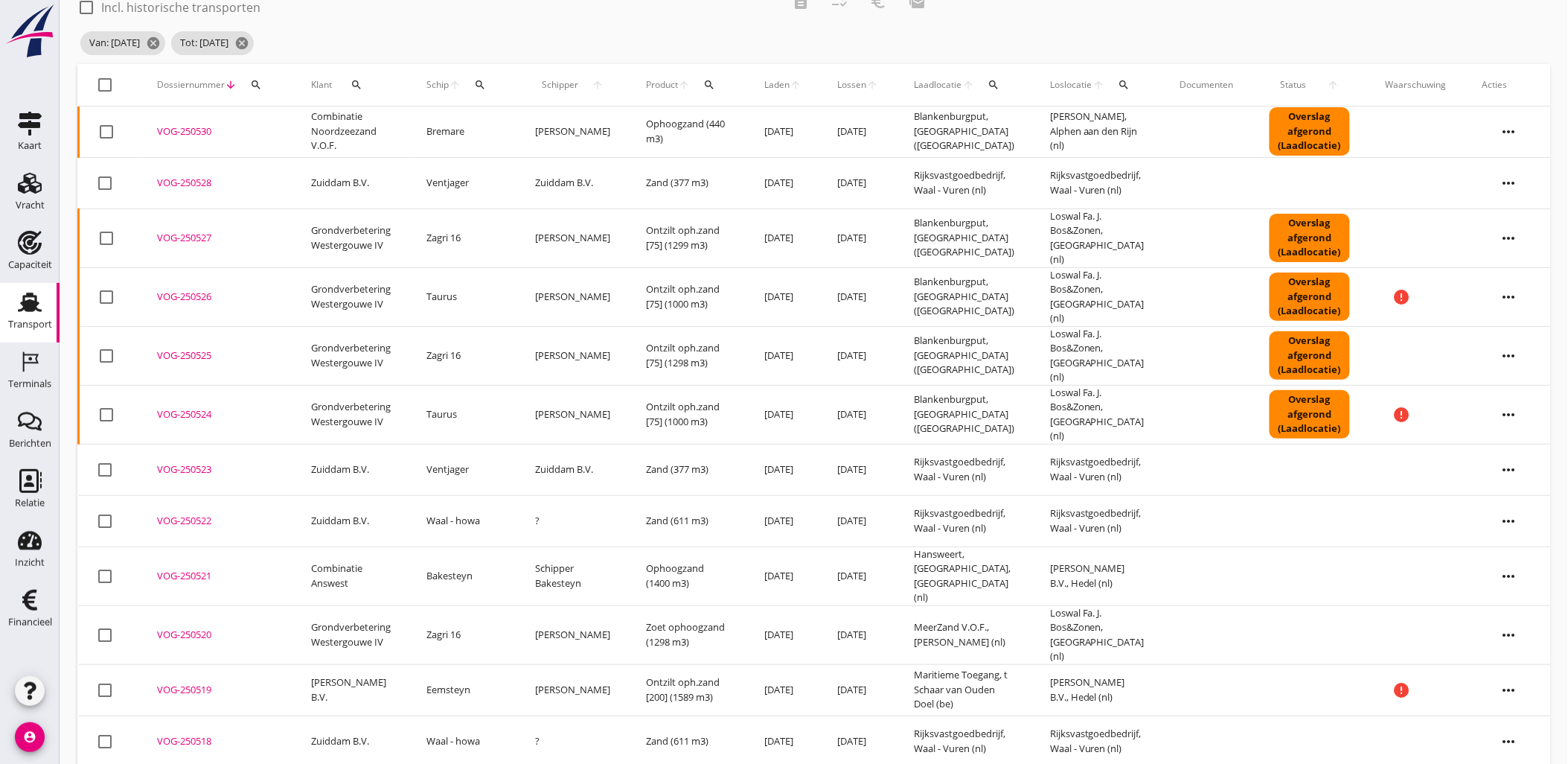
scroll to position [205, 0]
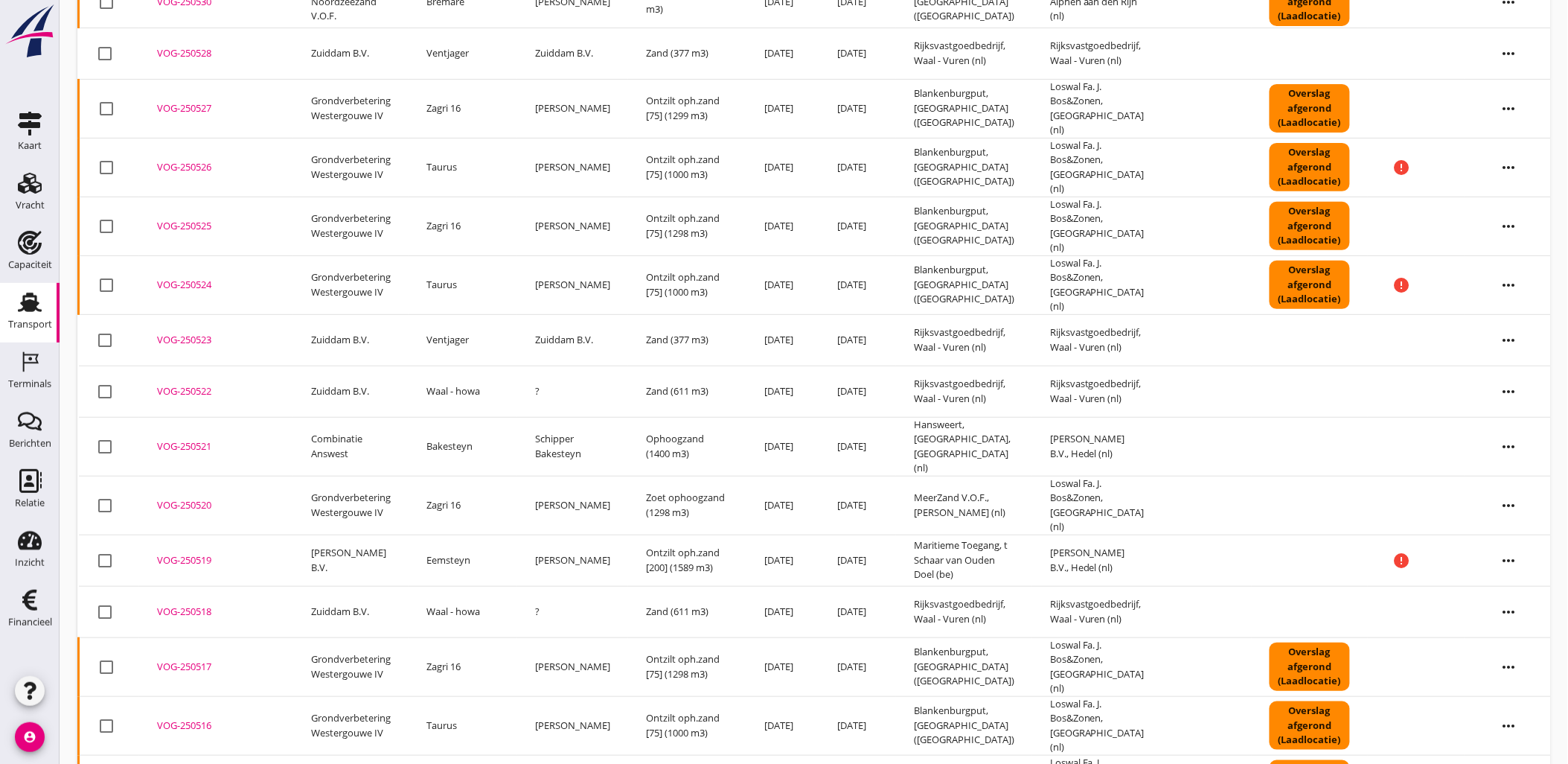
click at [109, 548] on div at bounding box center [105, 560] width 25 height 25
checkbox input "true"
click at [106, 434] on div at bounding box center [105, 446] width 25 height 25
checkbox input "true"
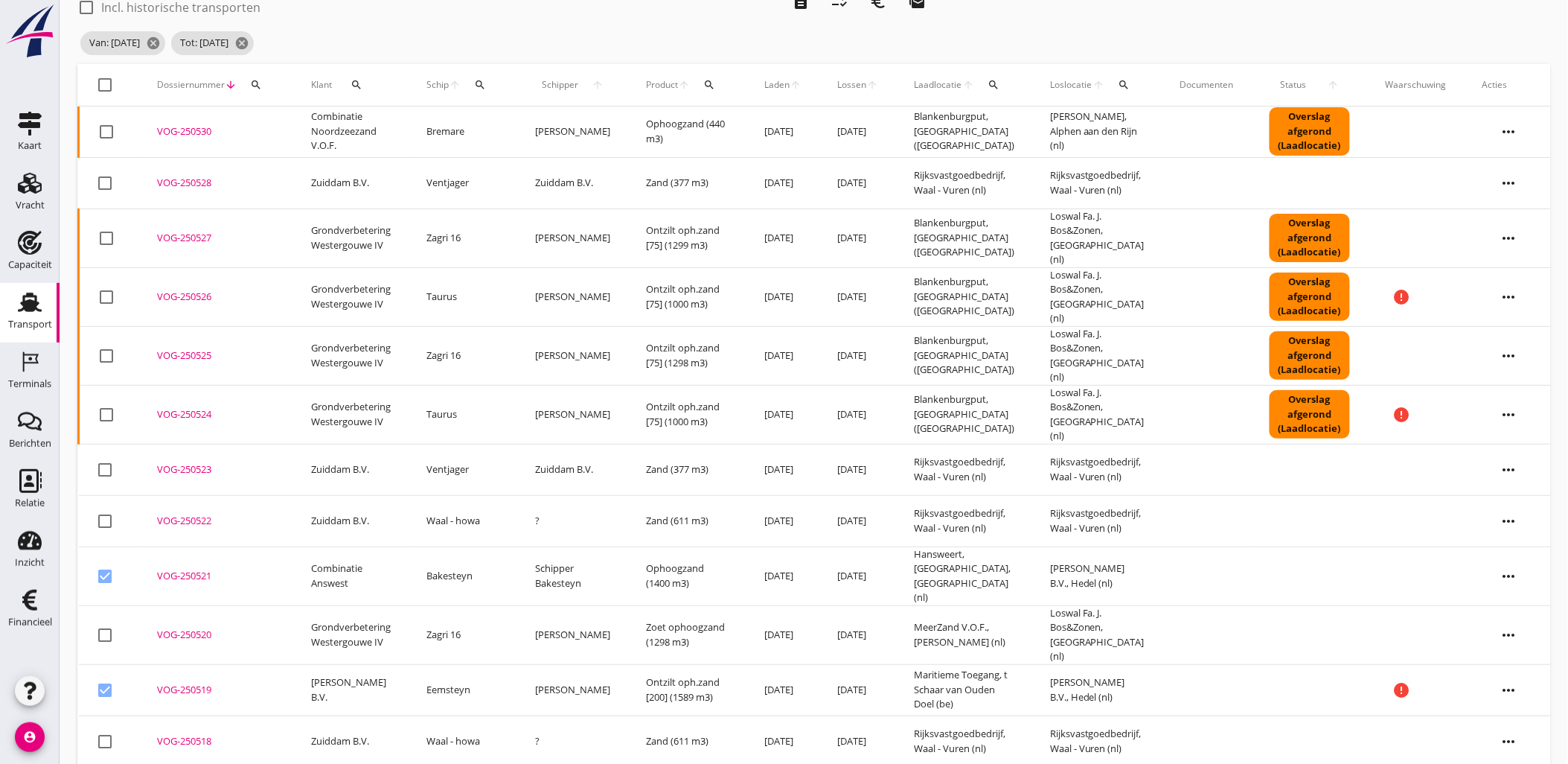
scroll to position [0, 0]
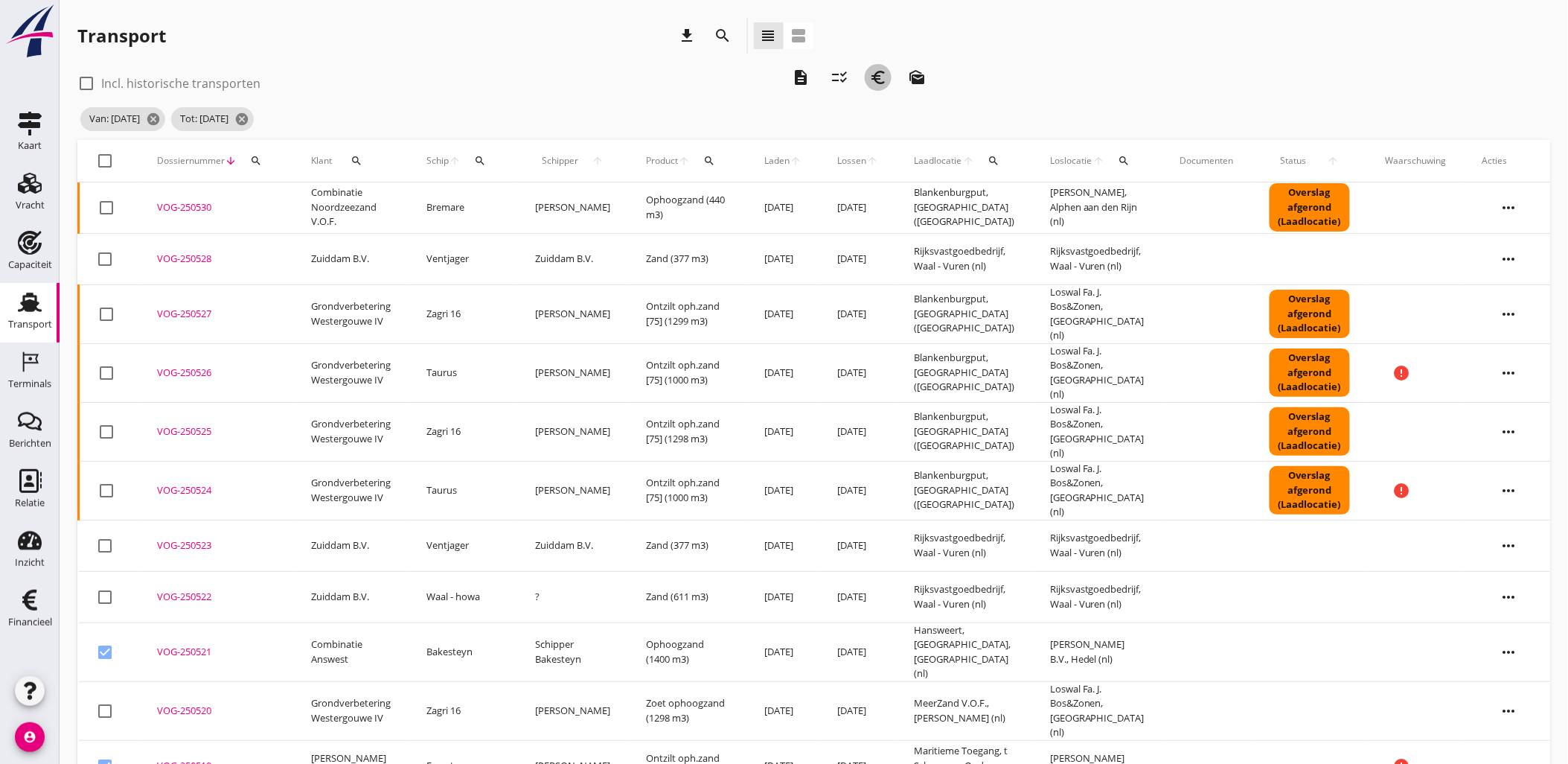
click at [876, 88] on button "euro_symbol" at bounding box center [878, 77] width 27 height 27
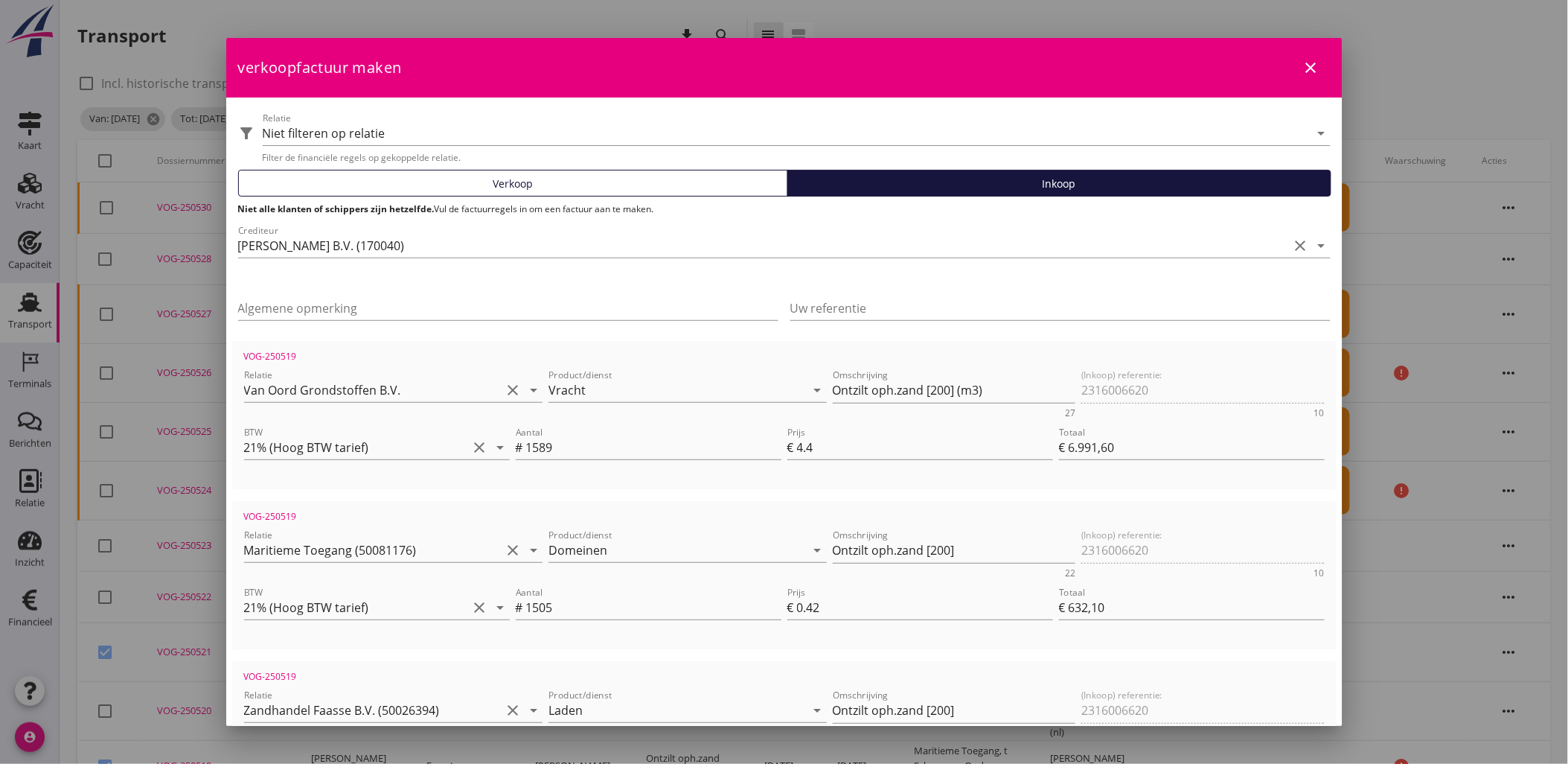
click at [548, 183] on div "Verkoop" at bounding box center [513, 184] width 537 height 16
type input "€ 27.349,35"
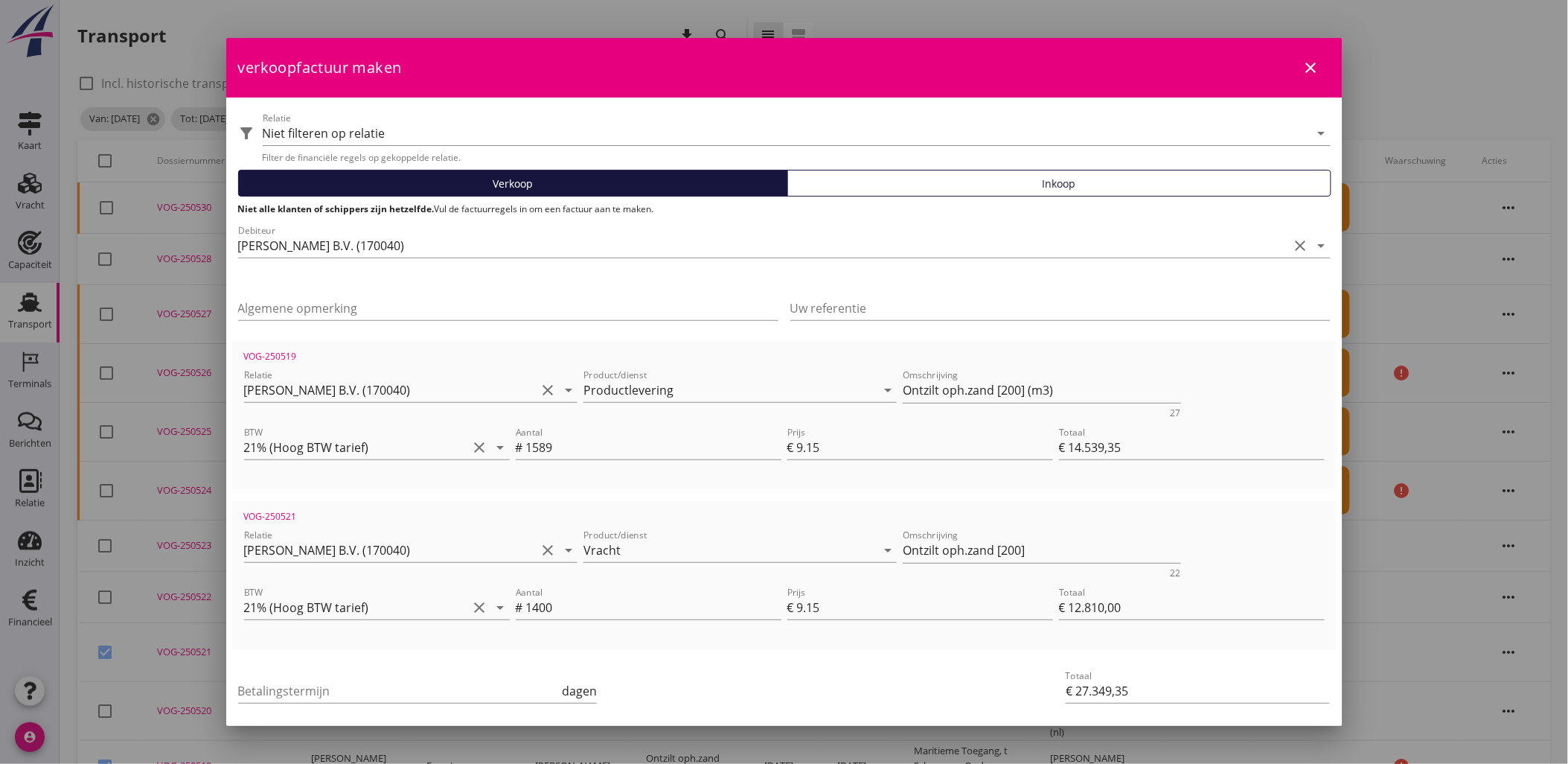
click at [1303, 73] on icon "close" at bounding box center [1312, 68] width 18 height 18
checkbox input "false"
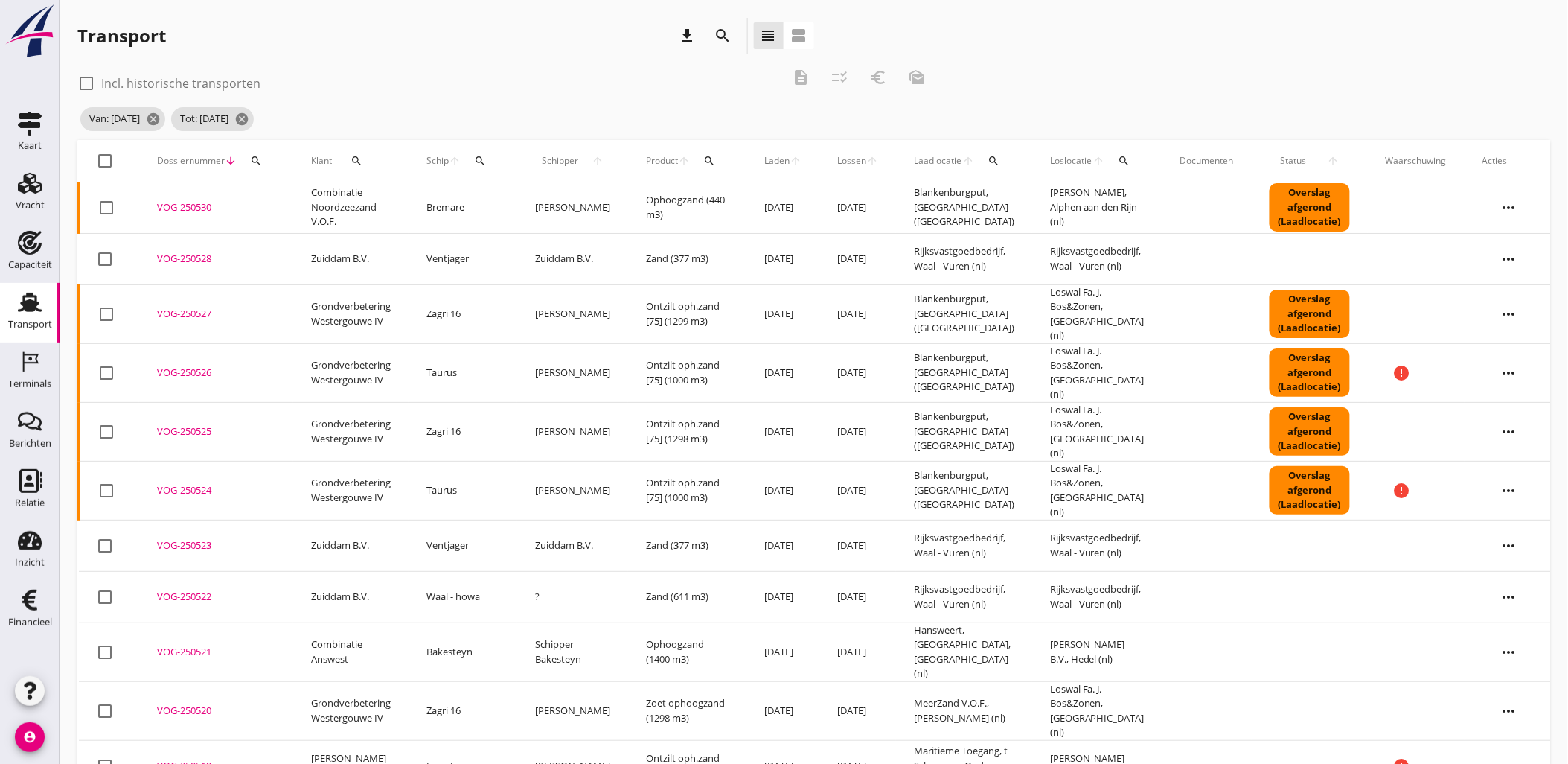
click at [106, 156] on div at bounding box center [105, 160] width 25 height 25
checkbox input "true"
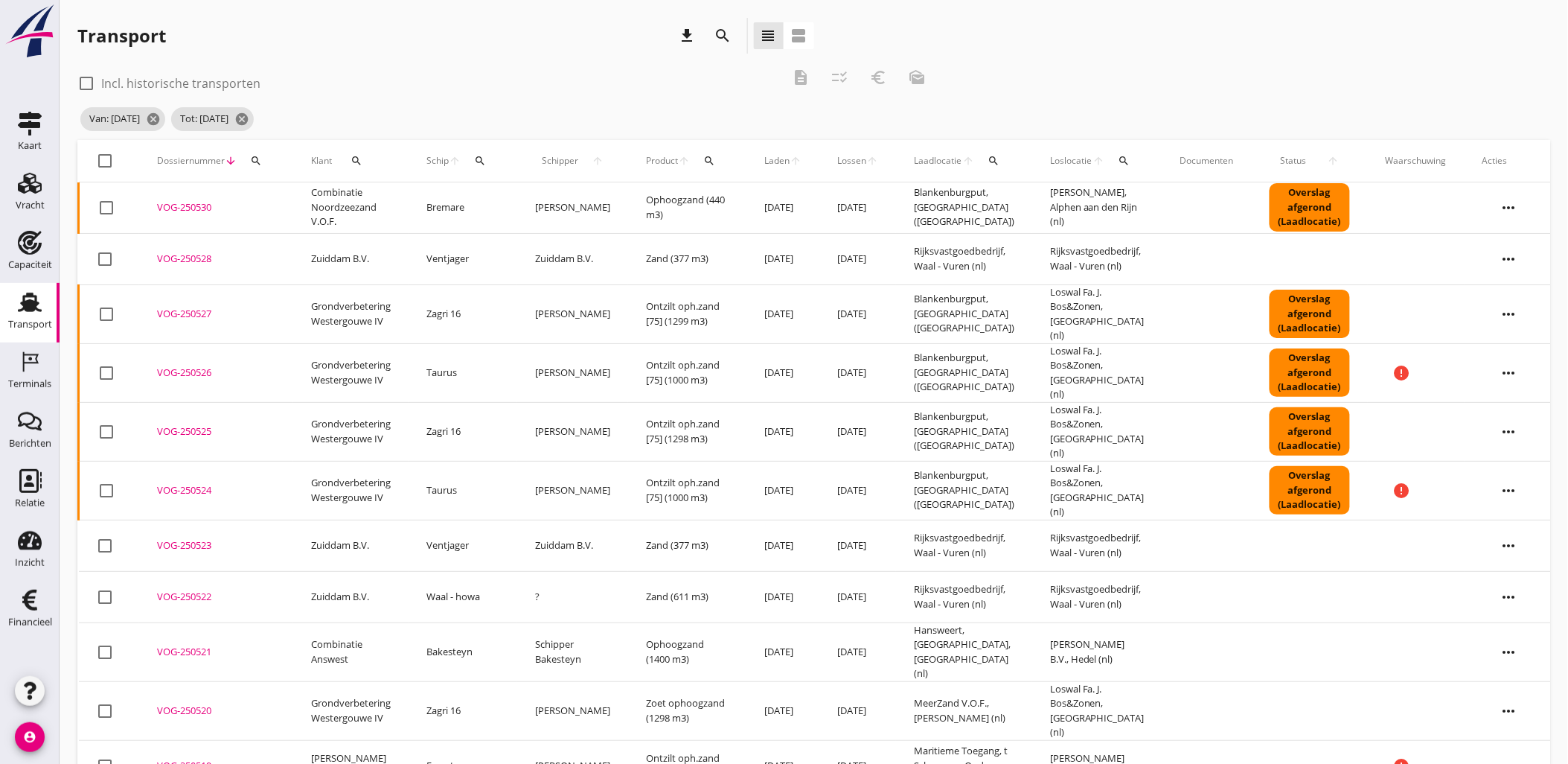
checkbox input "true"
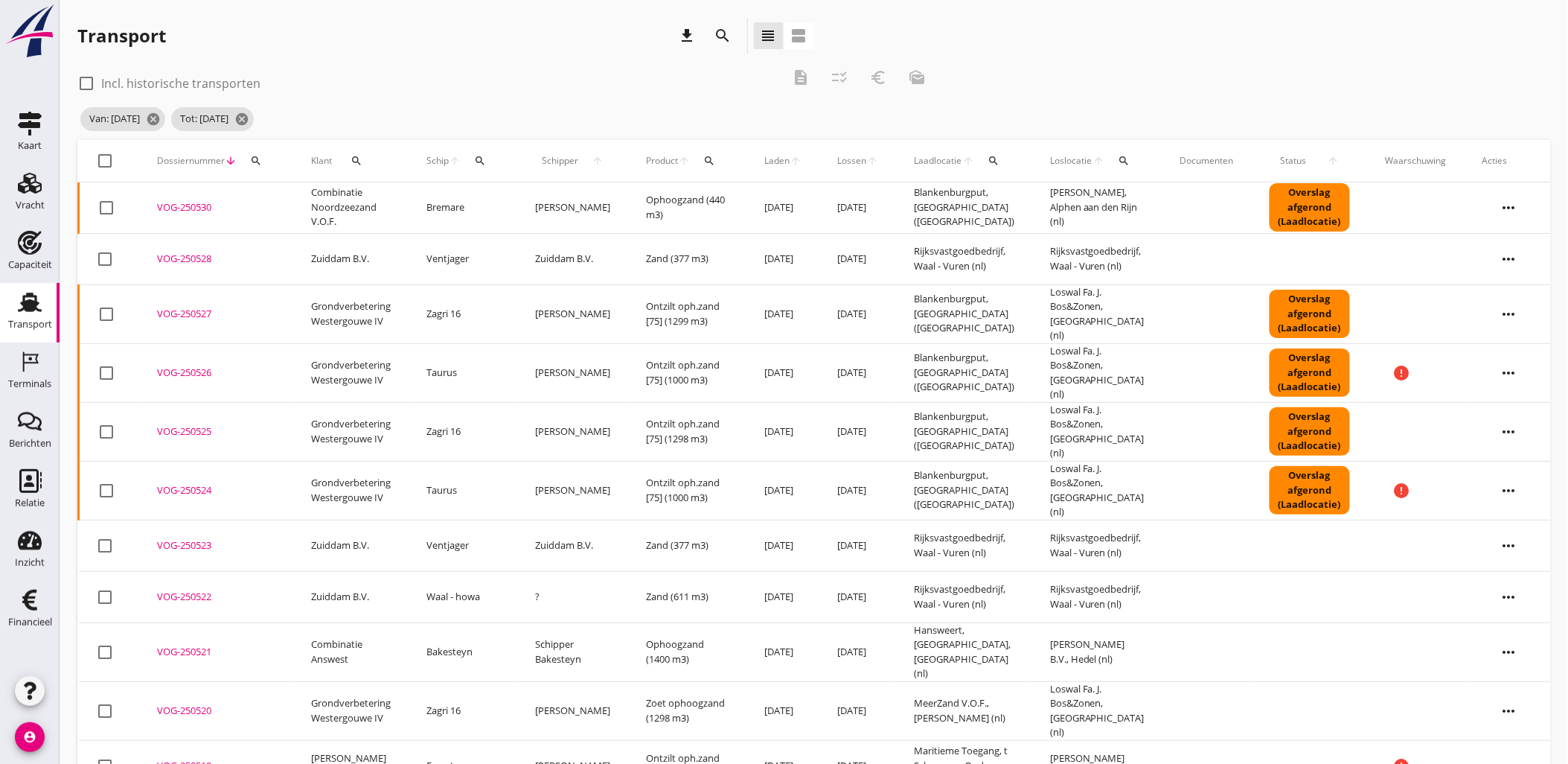
checkbox input "true"
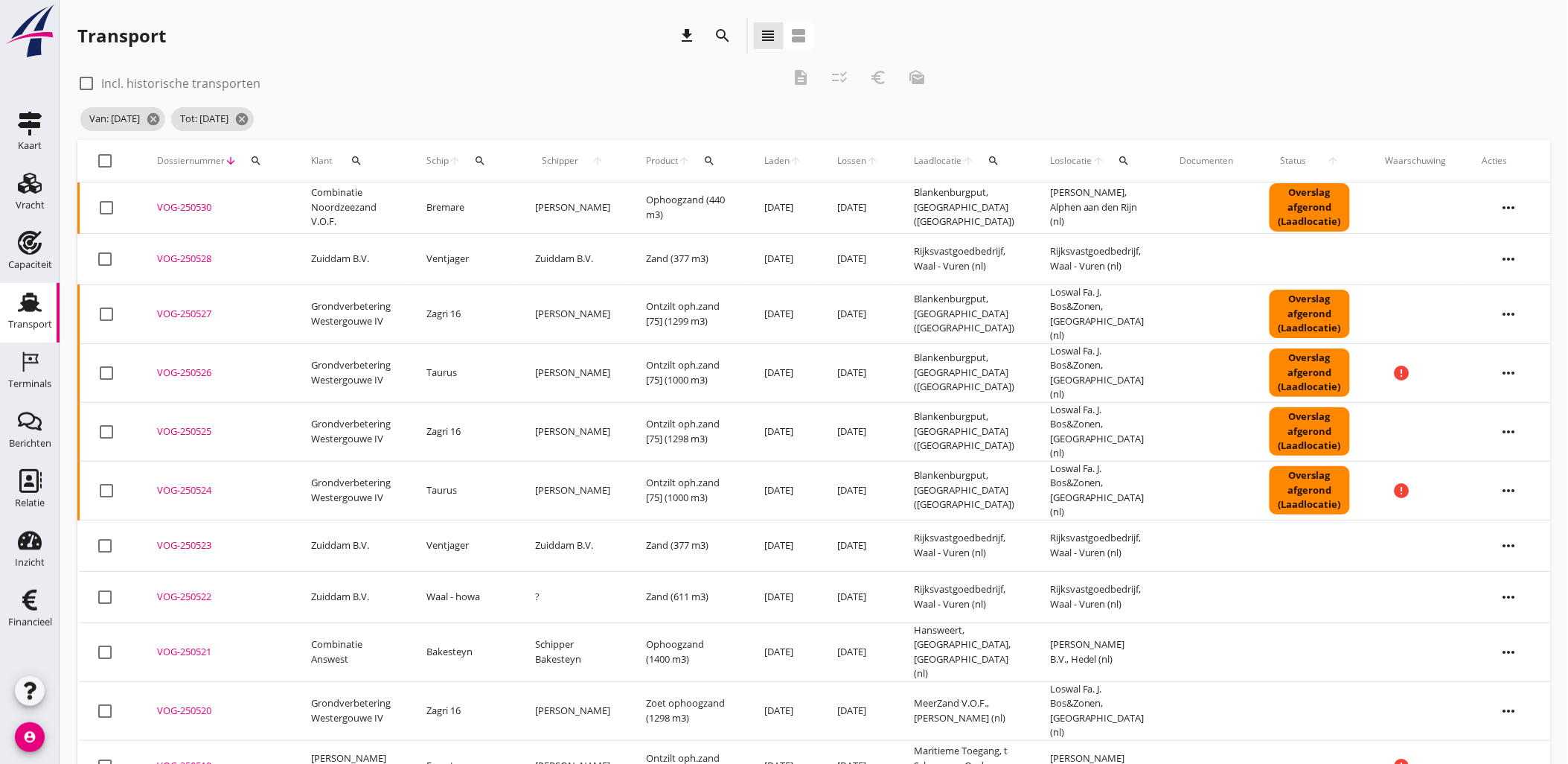
checkbox input "true"
click at [101, 153] on div at bounding box center [105, 160] width 25 height 25
checkbox input "false"
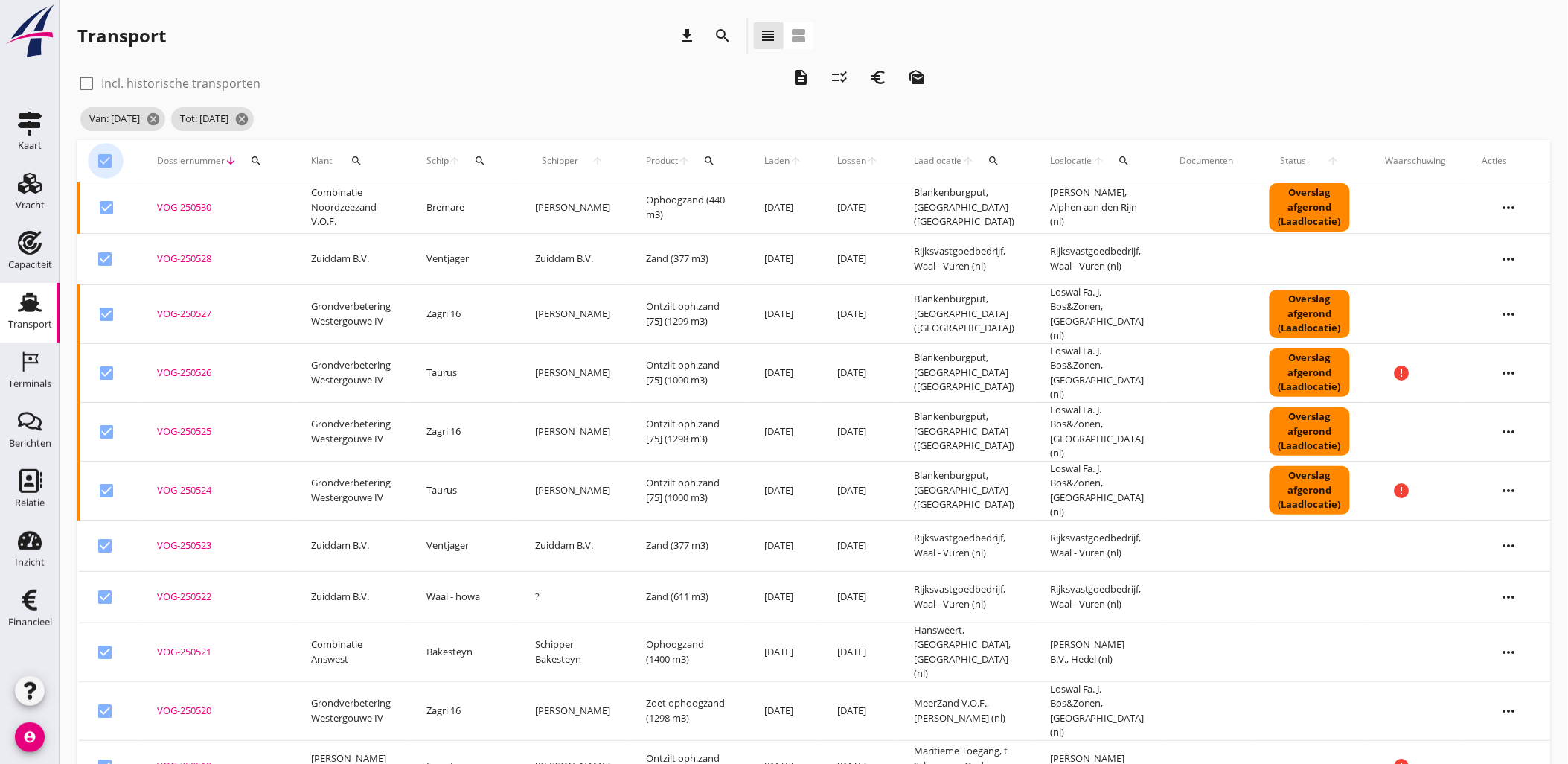
checkbox input "false"
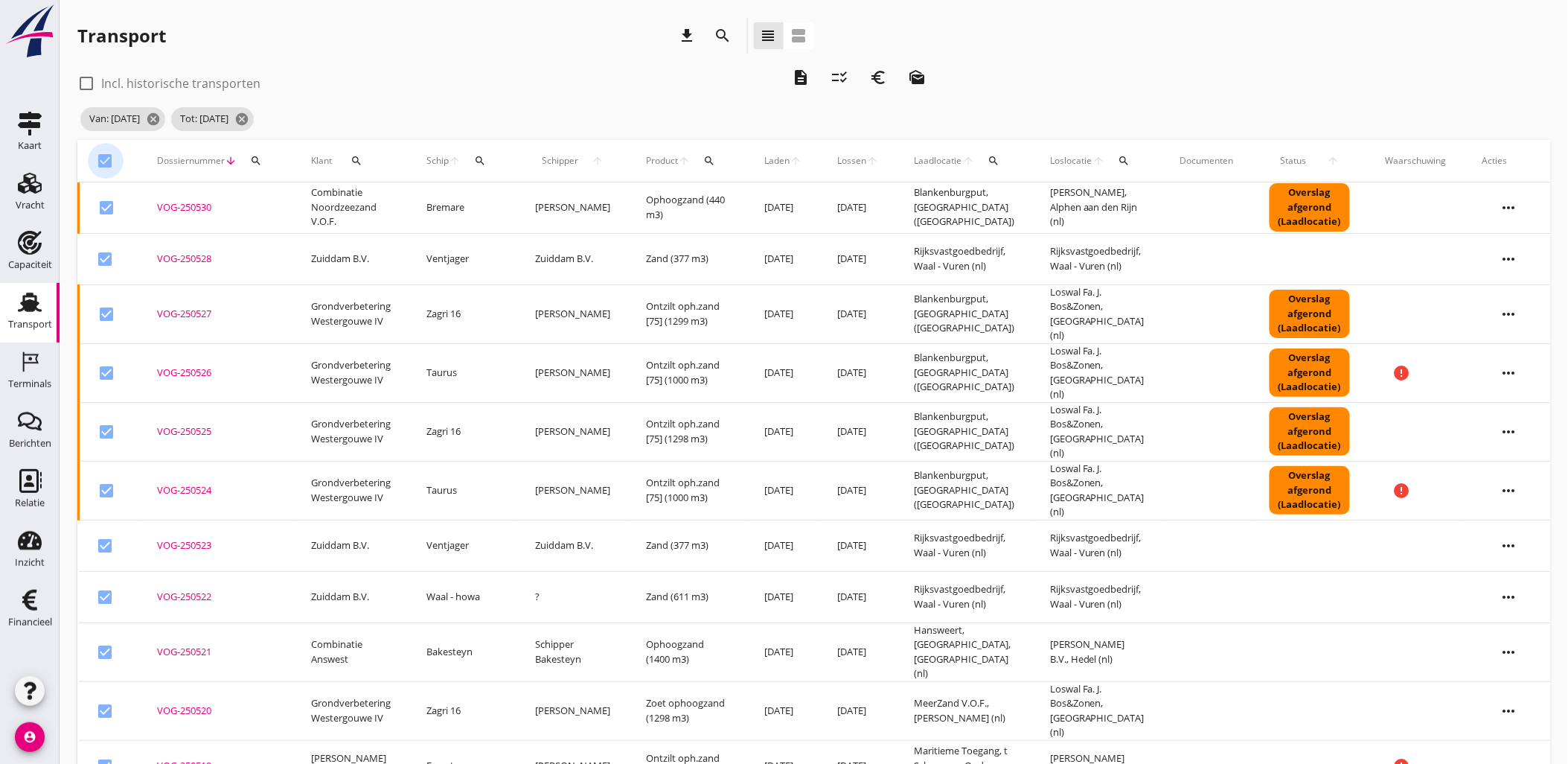
checkbox input "false"
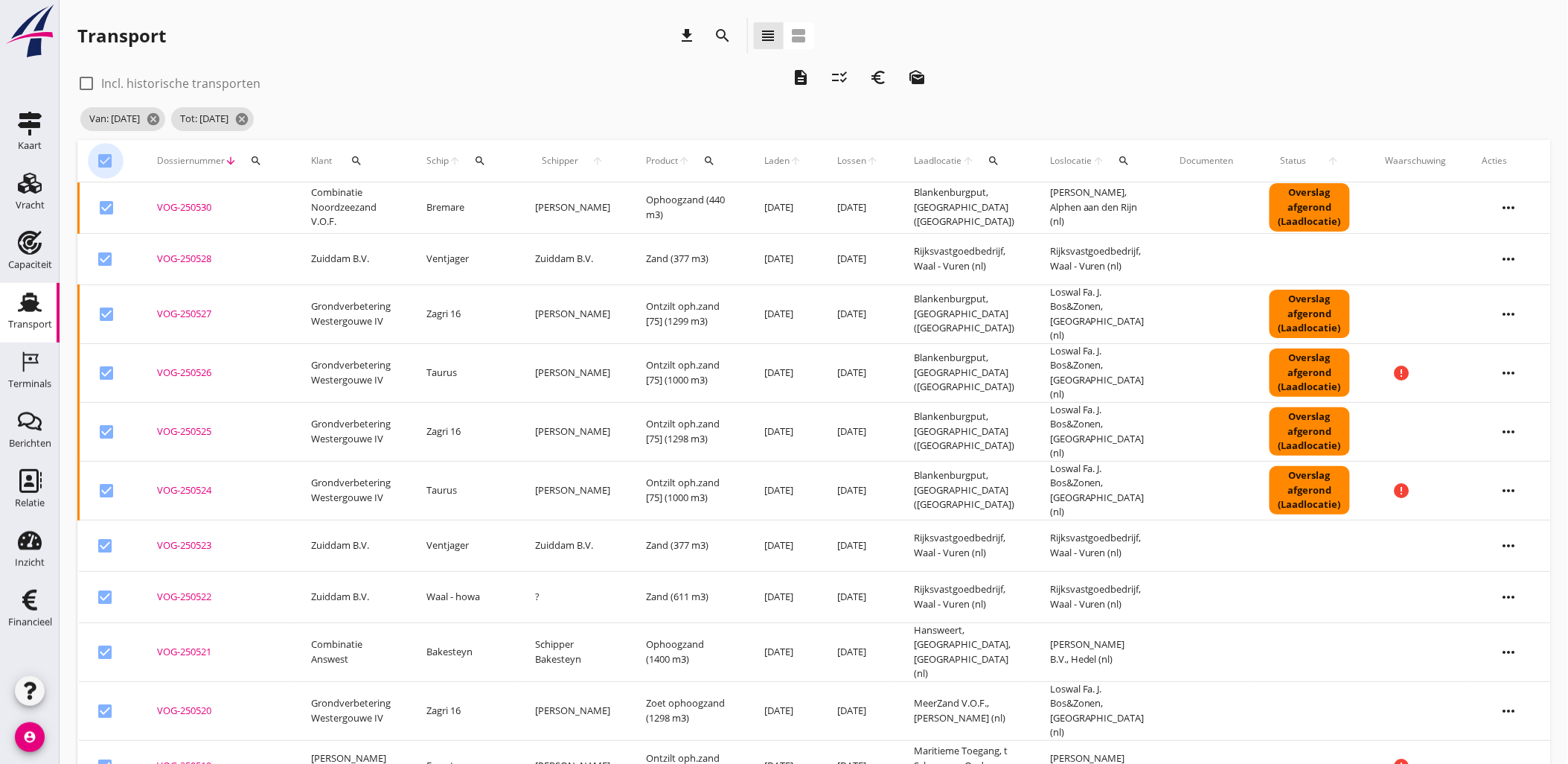
checkbox input "false"
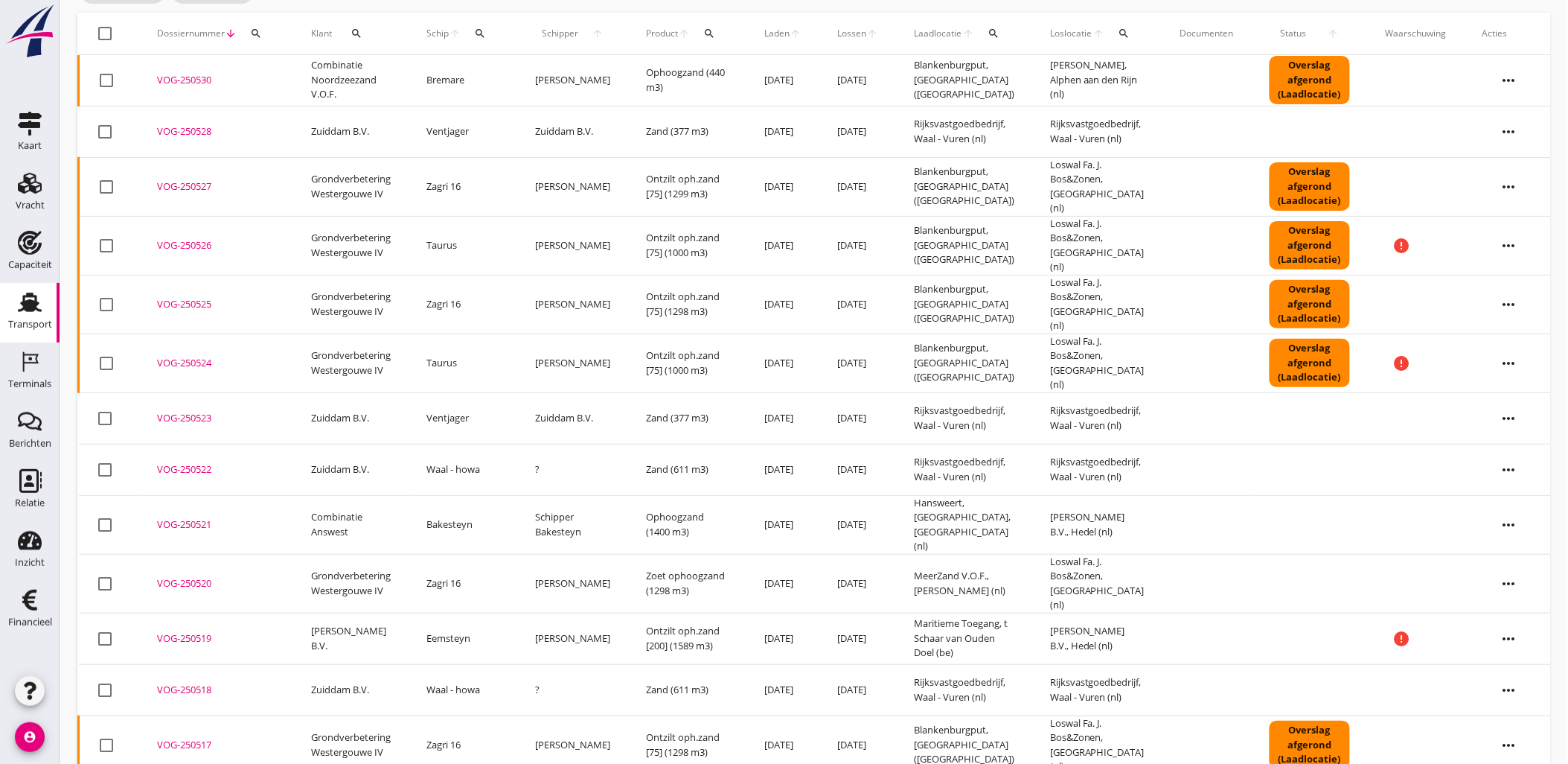
scroll to position [205, 0]
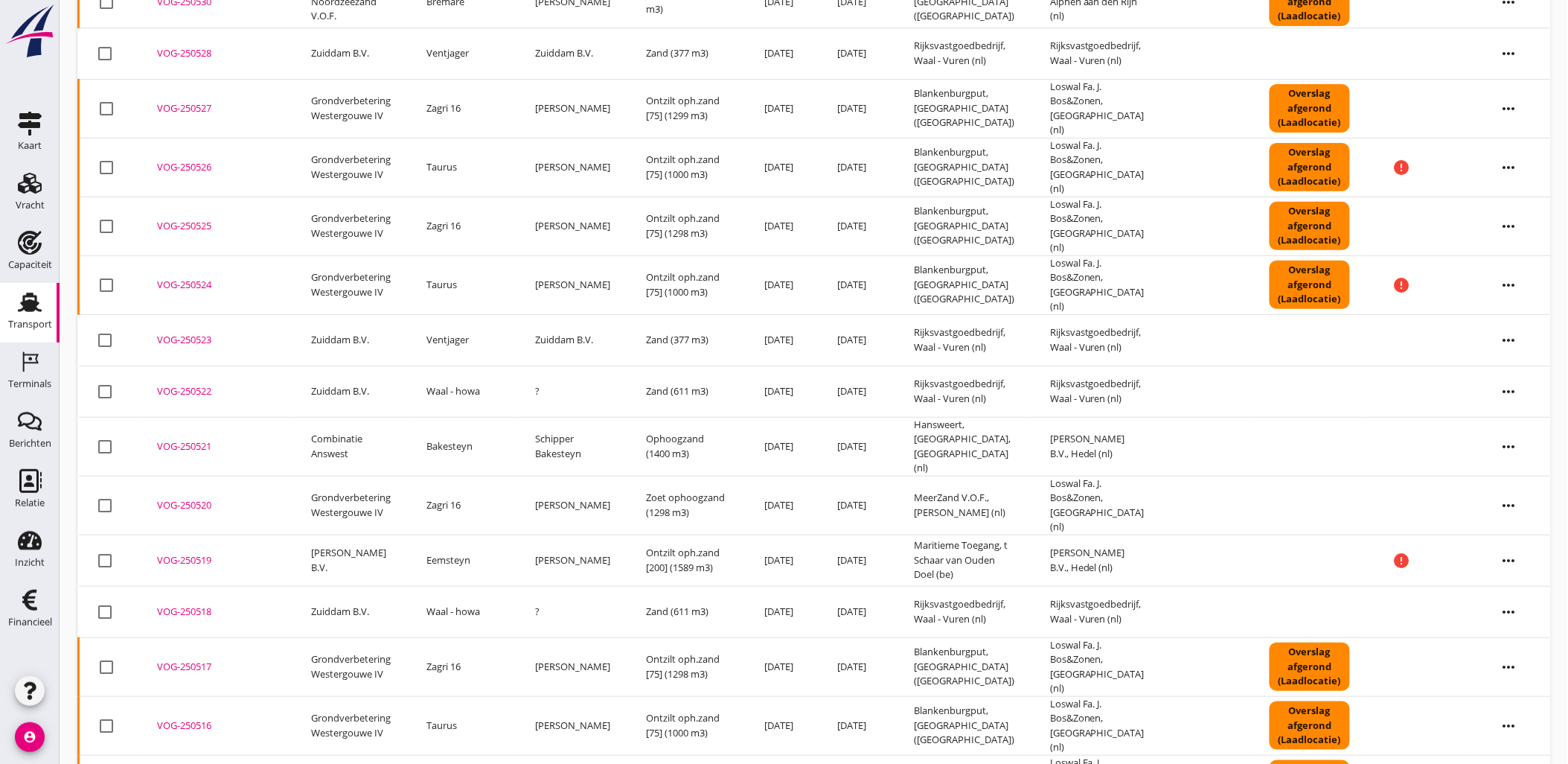
click at [1521, 591] on icon "more_horiz" at bounding box center [1510, 612] width 42 height 42
click at [1225, 586] on td at bounding box center [1207, 611] width 89 height 51
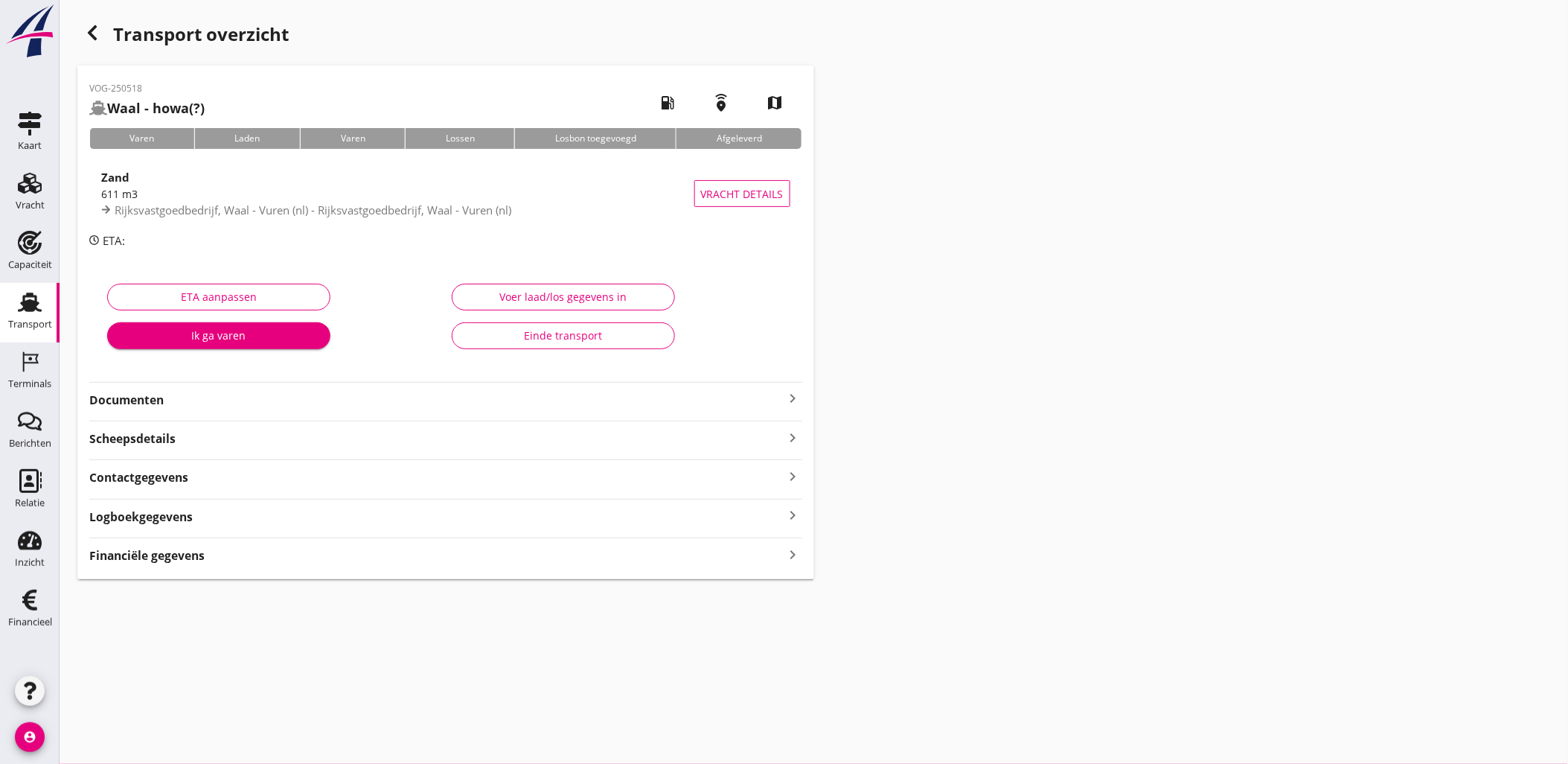
click at [568, 551] on div "Financiële gegevens keyboard_arrow_right" at bounding box center [445, 554] width 713 height 20
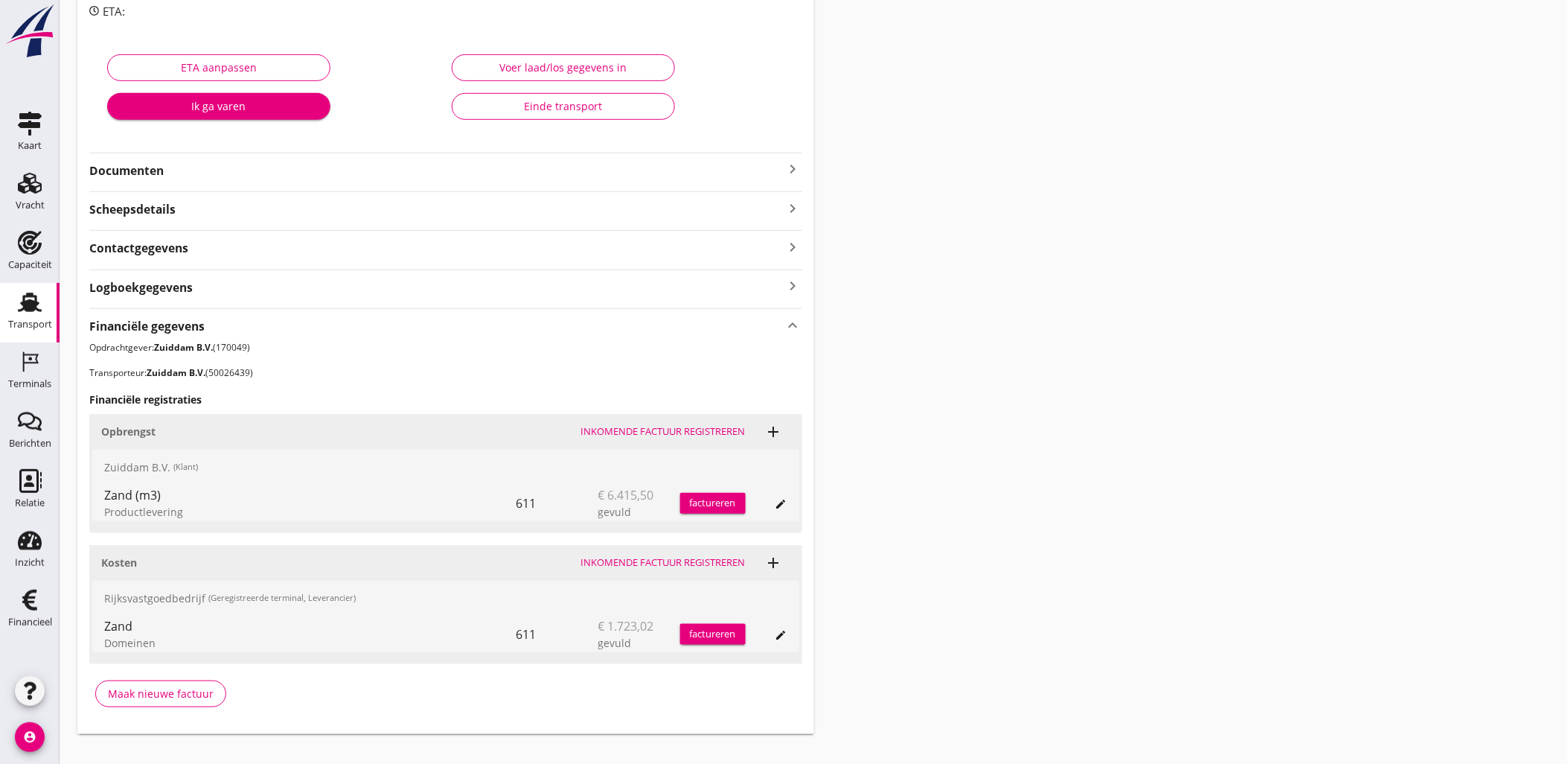
scroll to position [252, 0]
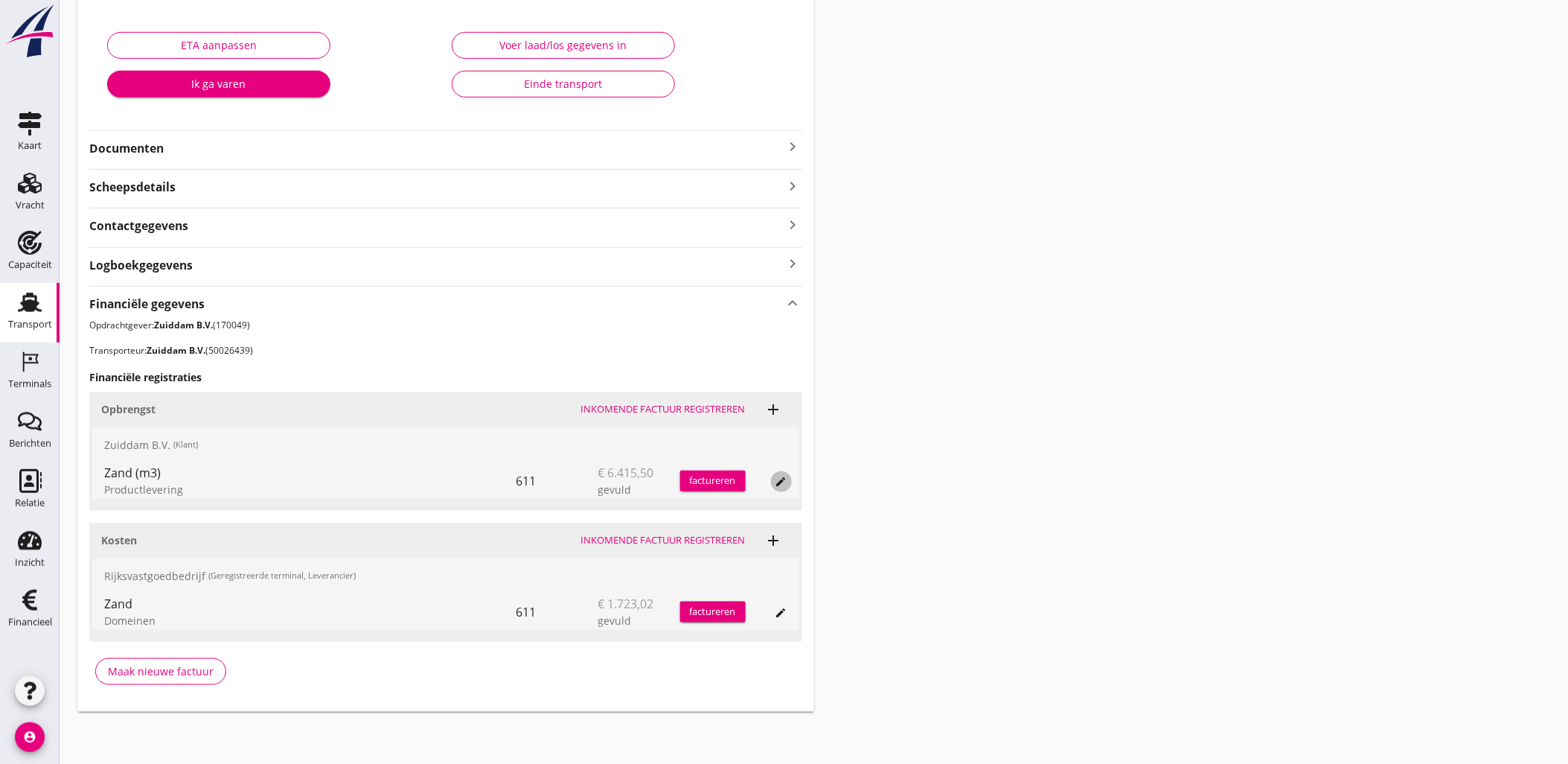
click at [783, 486] on icon "edit" at bounding box center [782, 482] width 12 height 12
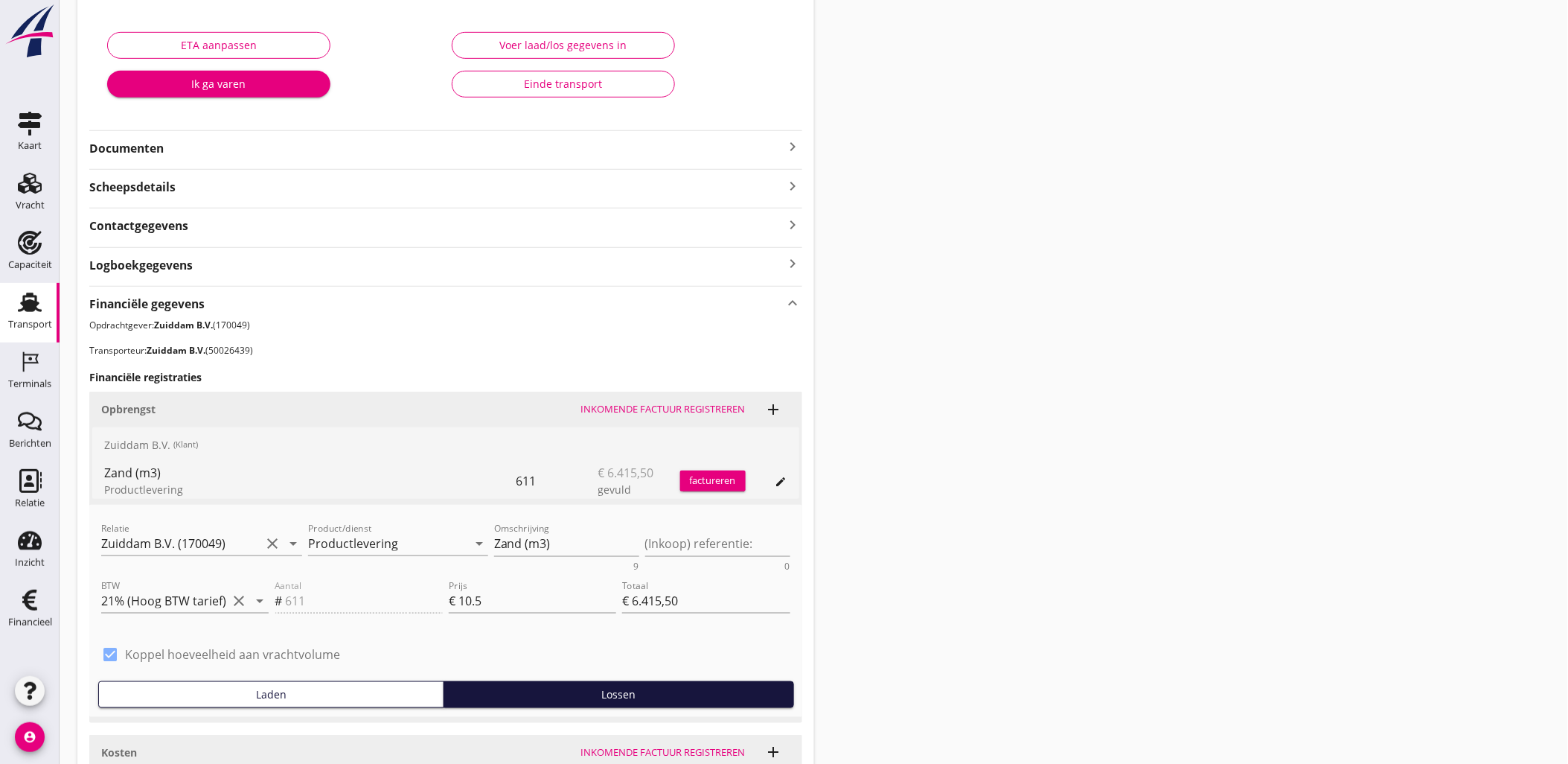
click at [716, 477] on div "factureren" at bounding box center [713, 480] width 66 height 15
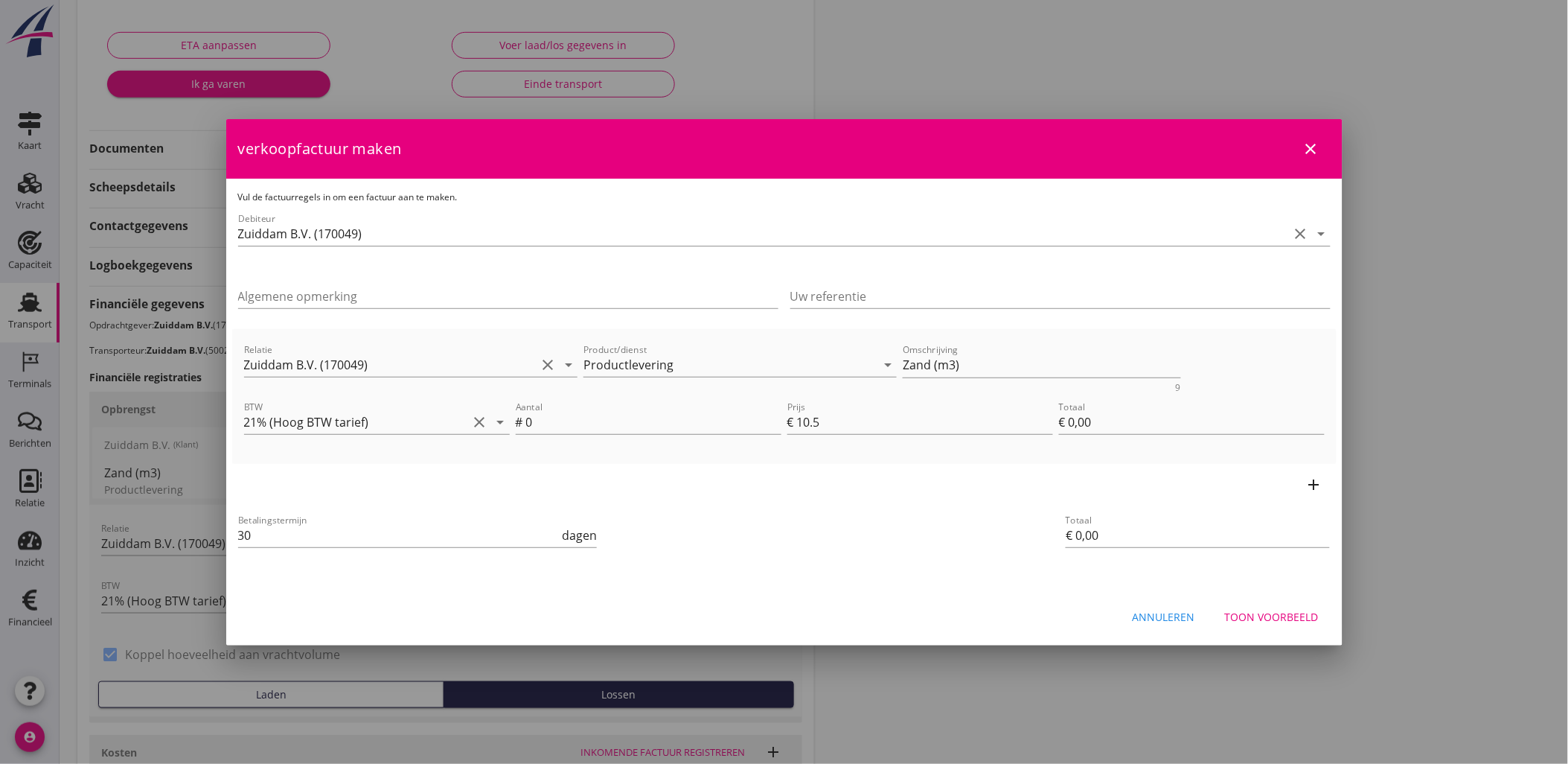
click at [1306, 605] on button "Toon voorbeeld" at bounding box center [1272, 617] width 118 height 27
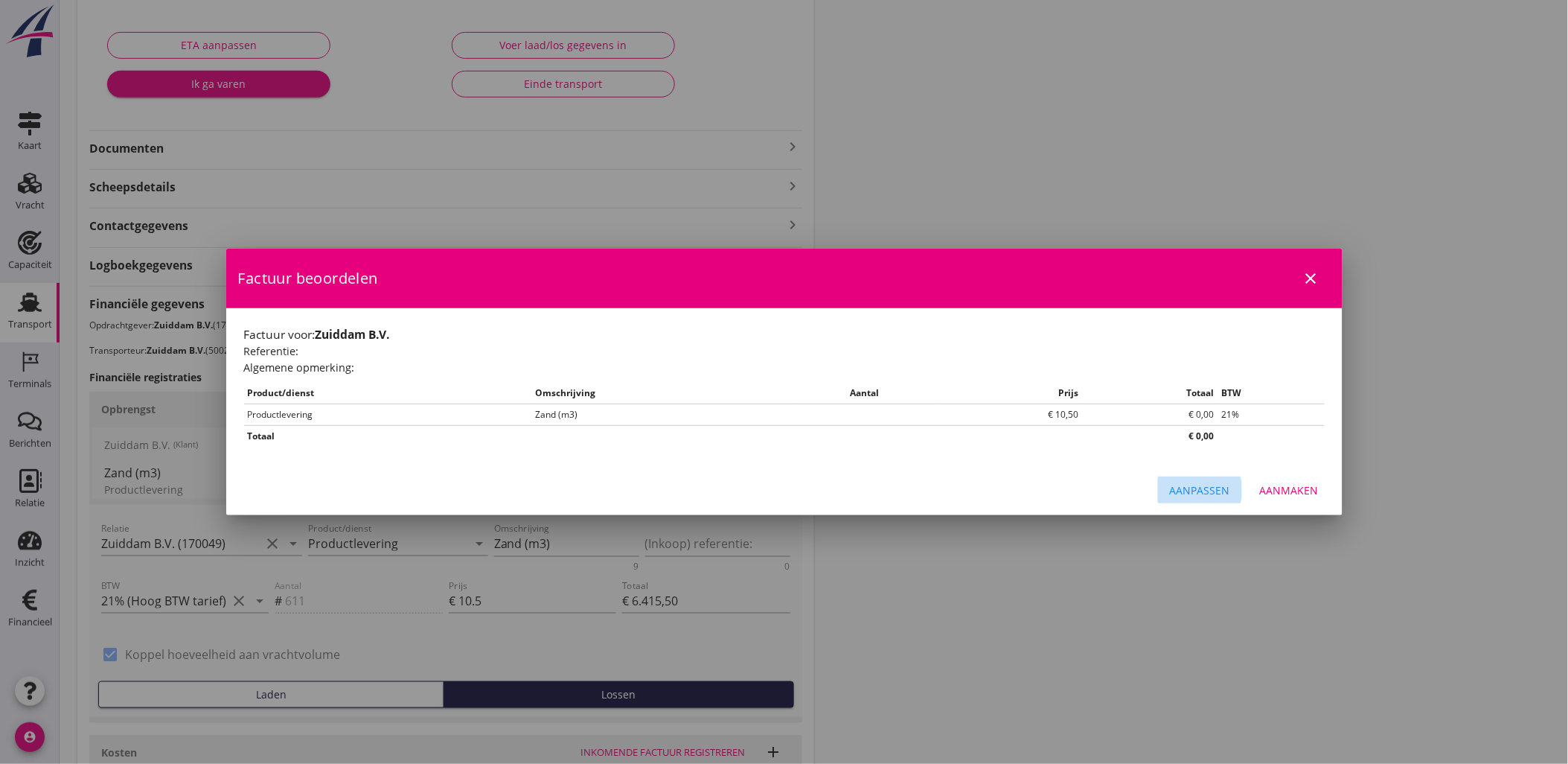
click at [1217, 489] on div "Aanpassen" at bounding box center [1200, 490] width 60 height 16
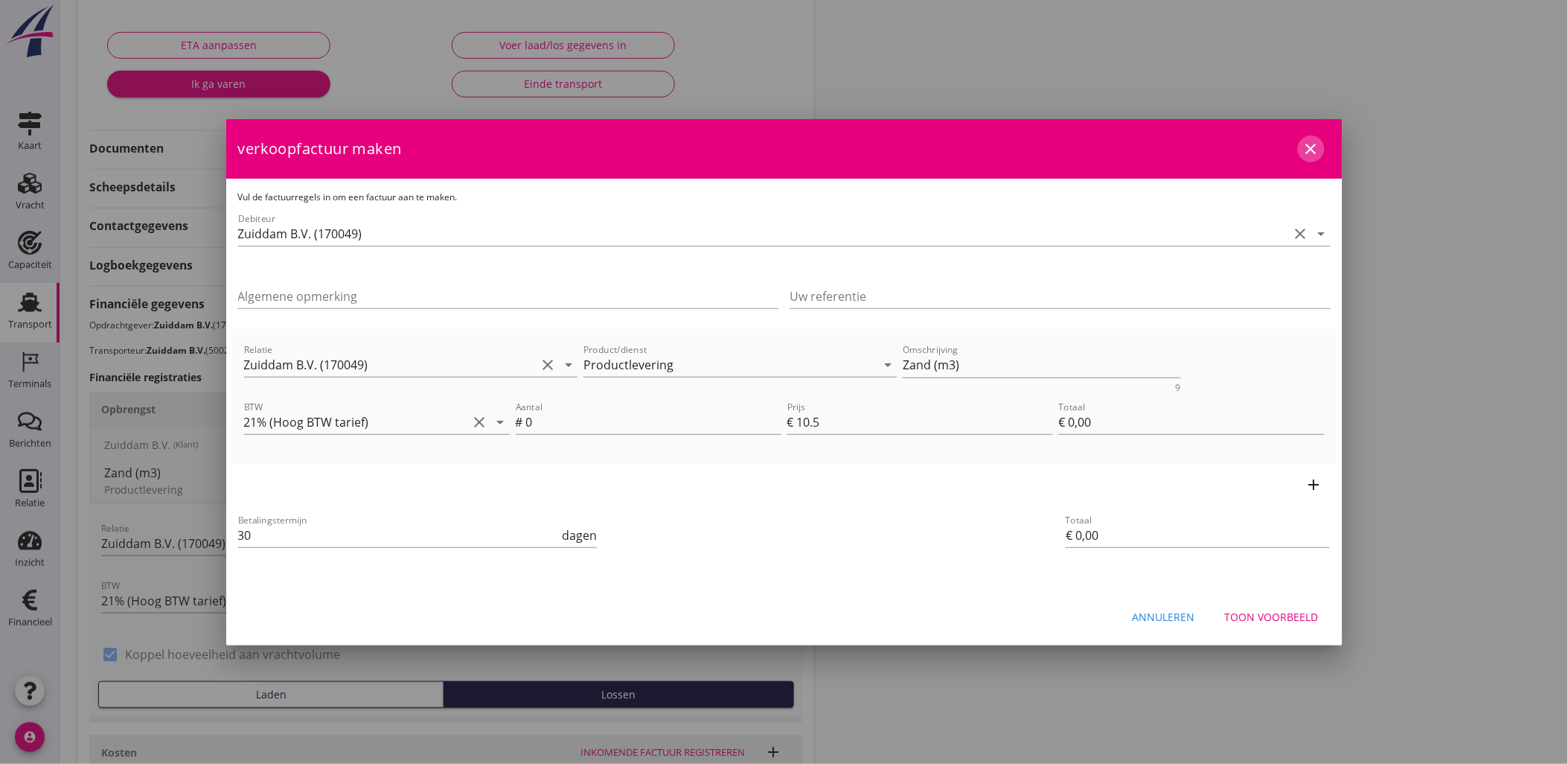
click at [1316, 140] on icon "close" at bounding box center [1312, 149] width 18 height 18
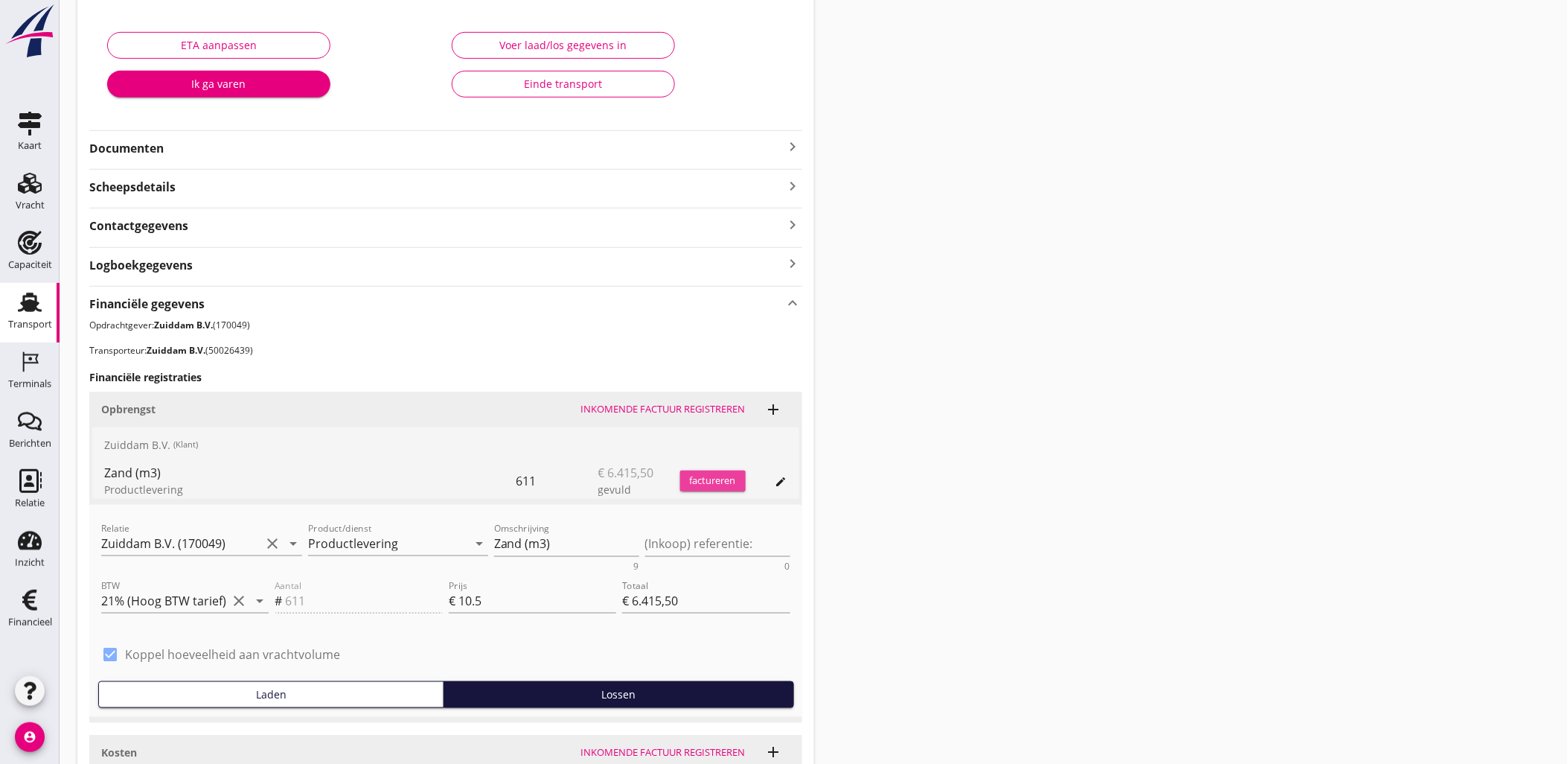
click at [709, 481] on div "factureren" at bounding box center [713, 480] width 66 height 15
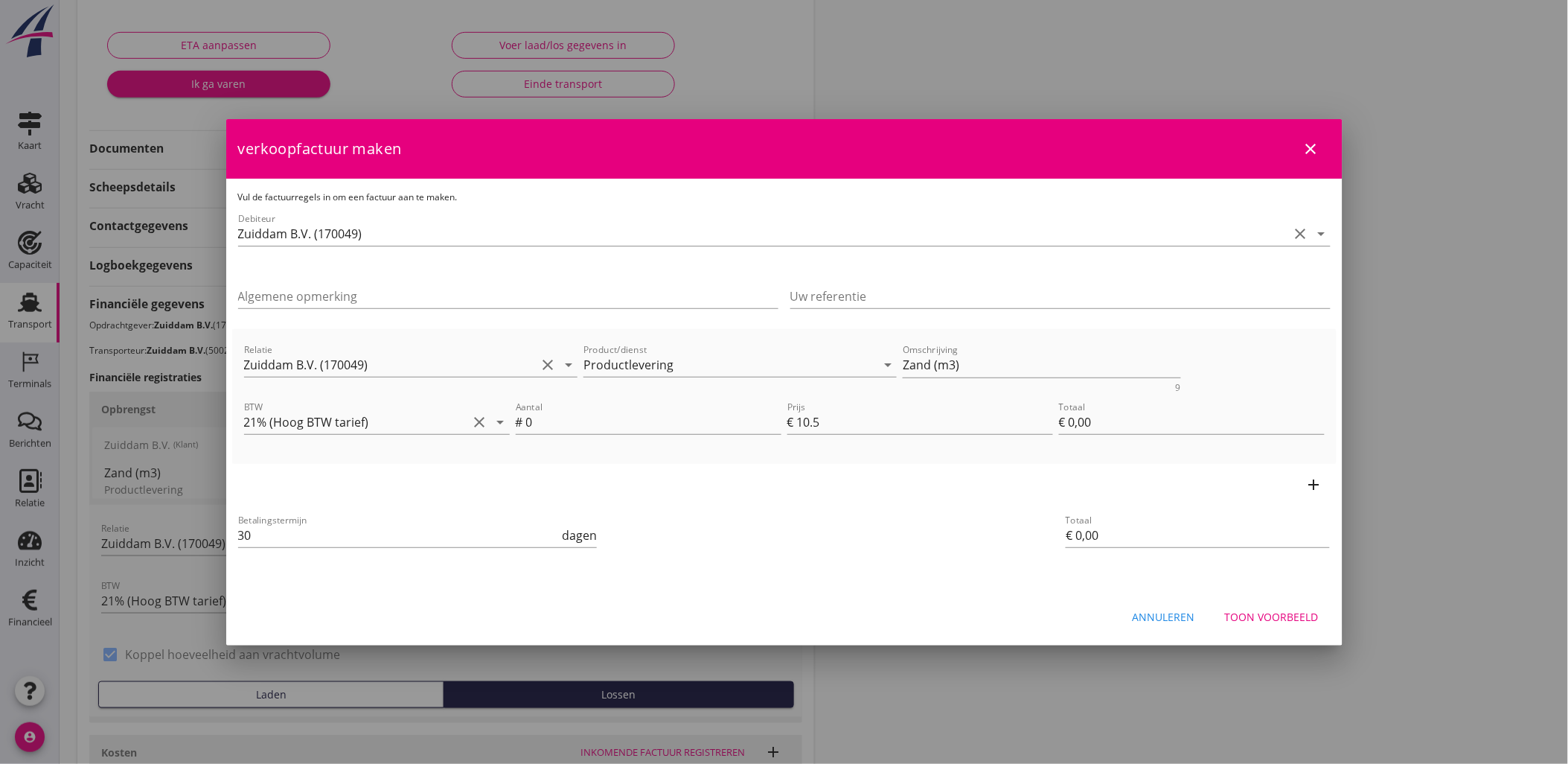
click at [1013, 194] on div "Vul de factuurregels in om een factuur aan te maken. Debiteur Zuiddam B.V. (170…" at bounding box center [784, 385] width 1116 height 413
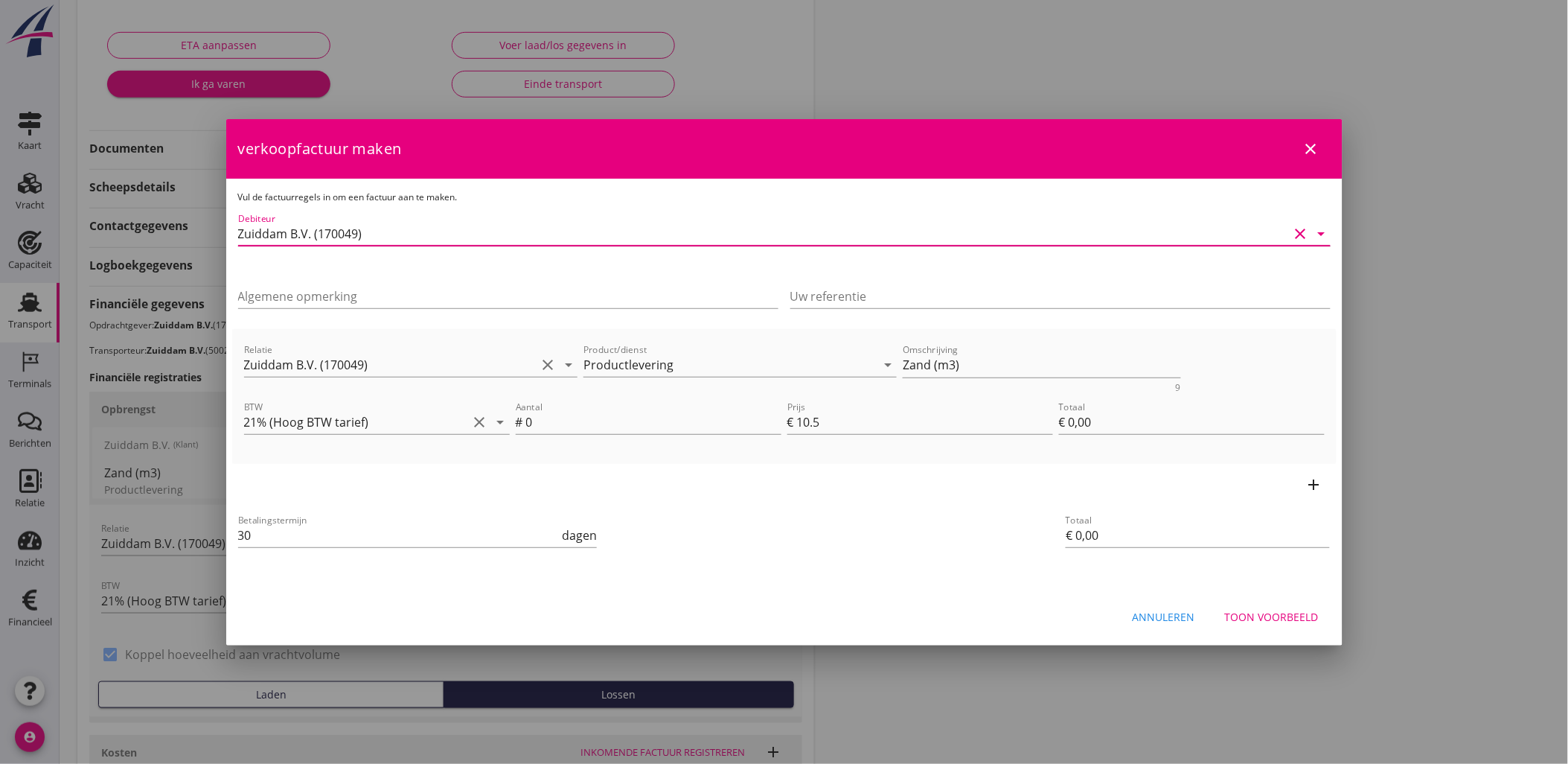
click at [1007, 227] on input "Zuiddam B.V. (170049)" at bounding box center [763, 234] width 1051 height 24
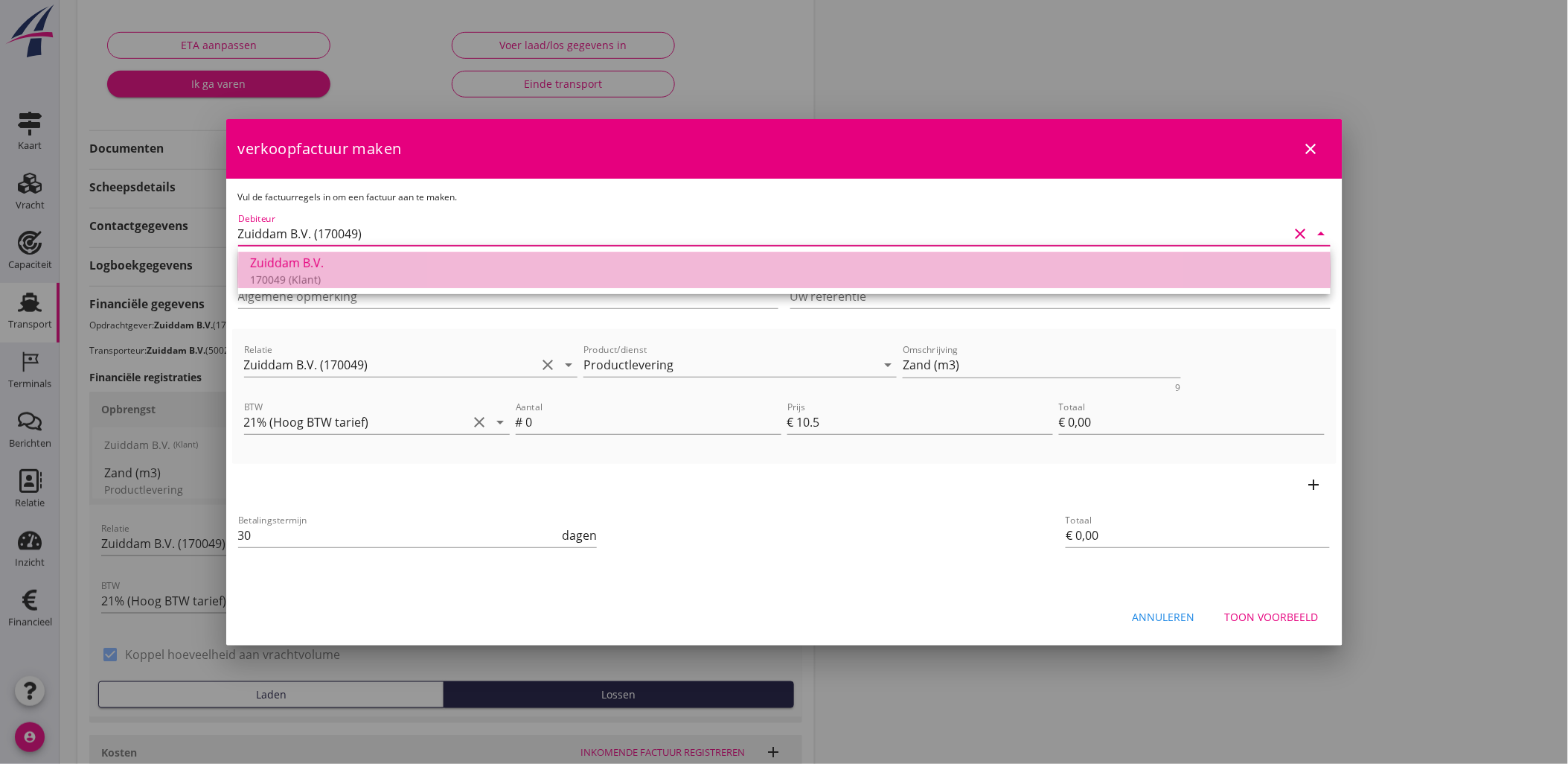
click at [981, 269] on div "Zuiddam B.V." at bounding box center [784, 263] width 1069 height 18
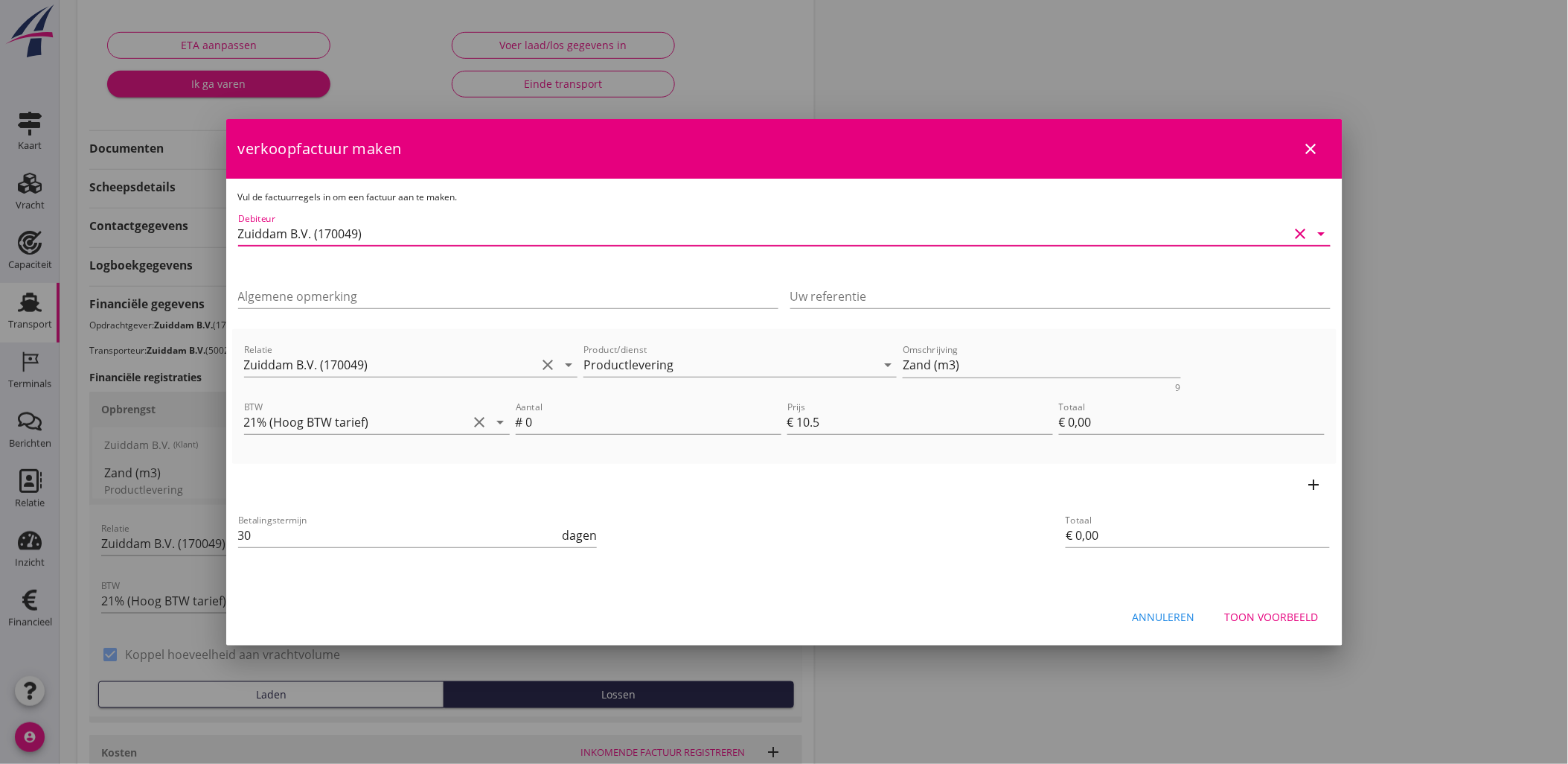
click at [1315, 145] on icon "close" at bounding box center [1312, 149] width 18 height 18
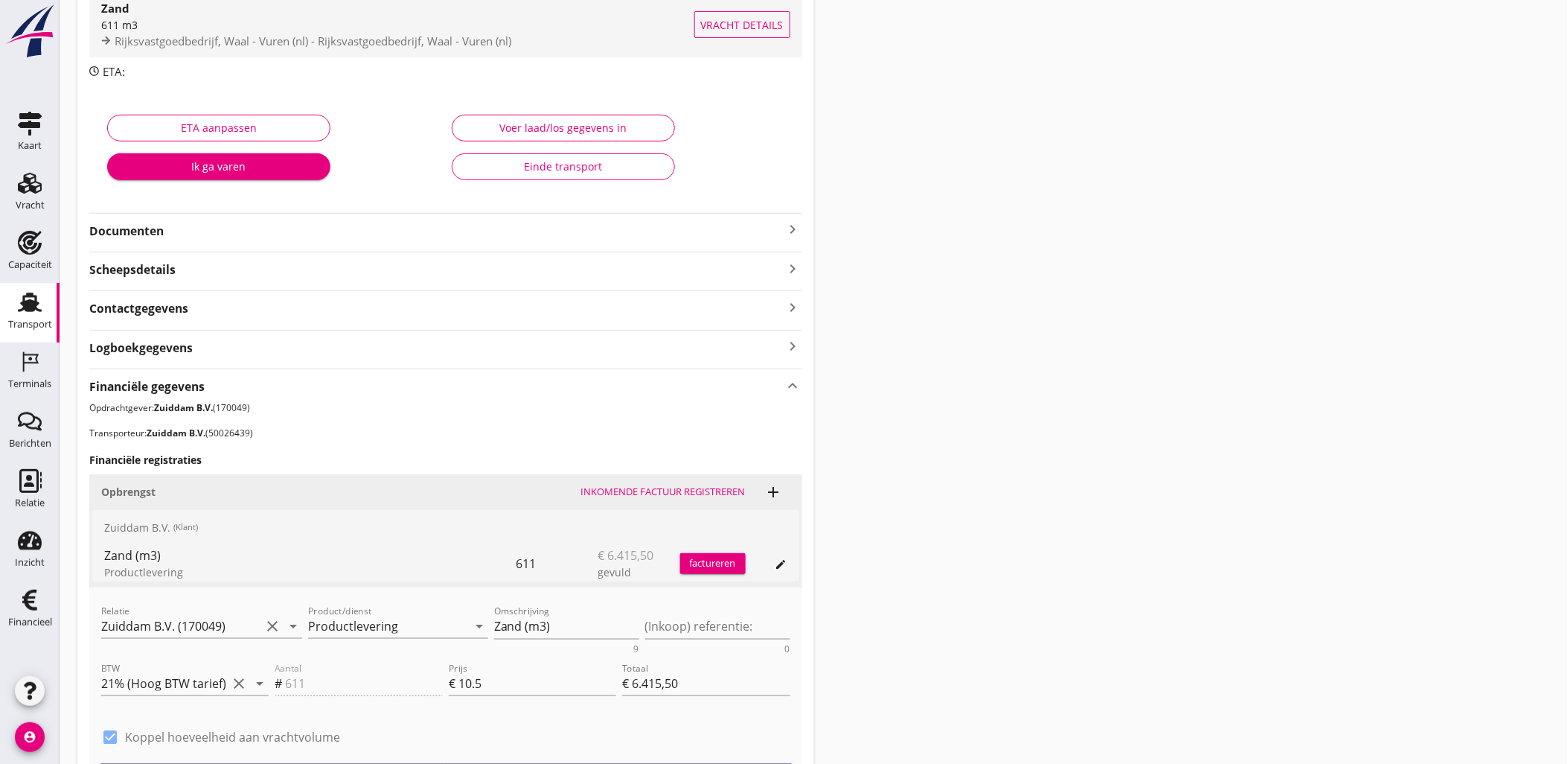
scroll to position [4, 0]
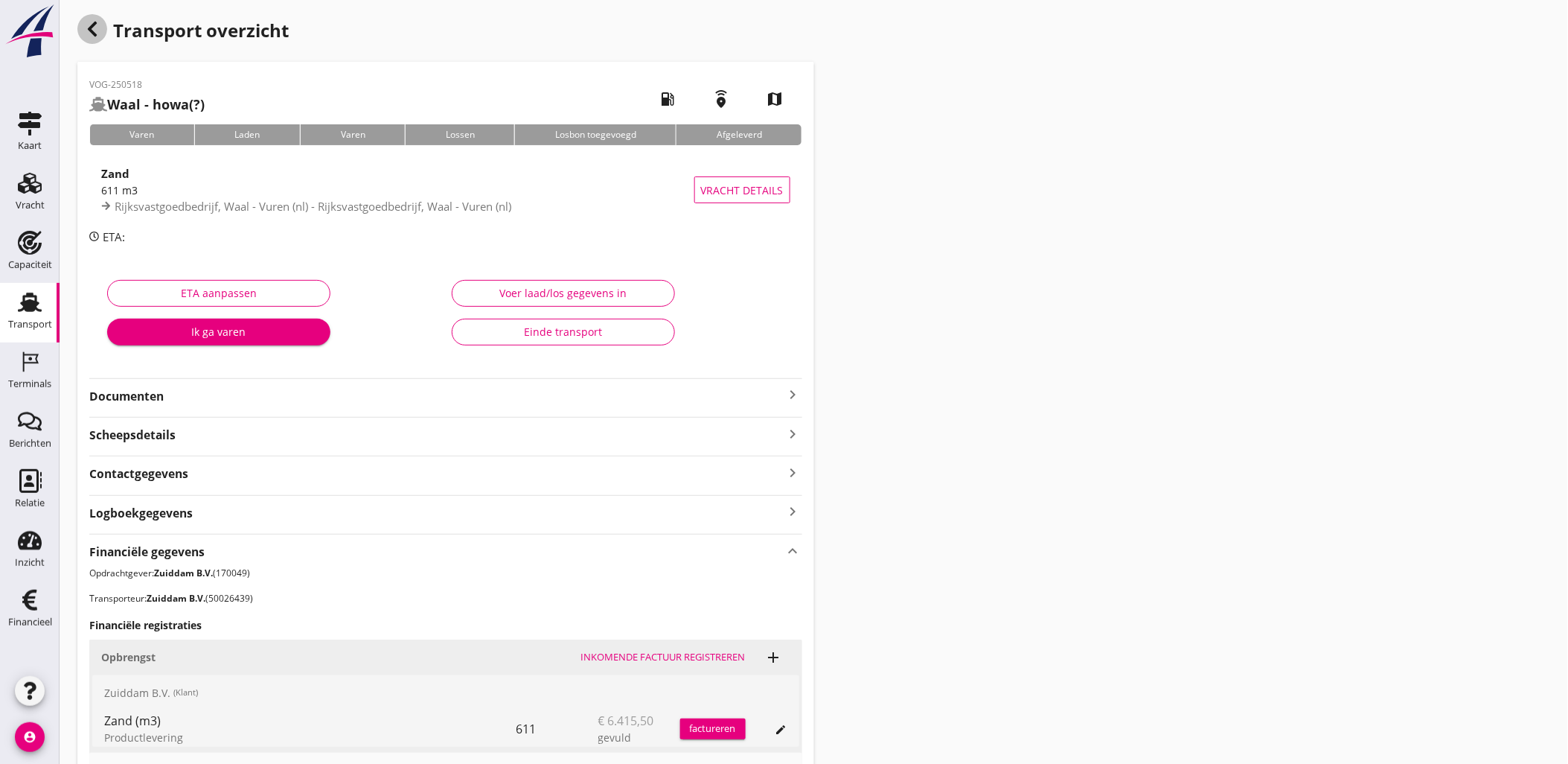
click at [92, 27] on icon "button" at bounding box center [92, 29] width 18 height 18
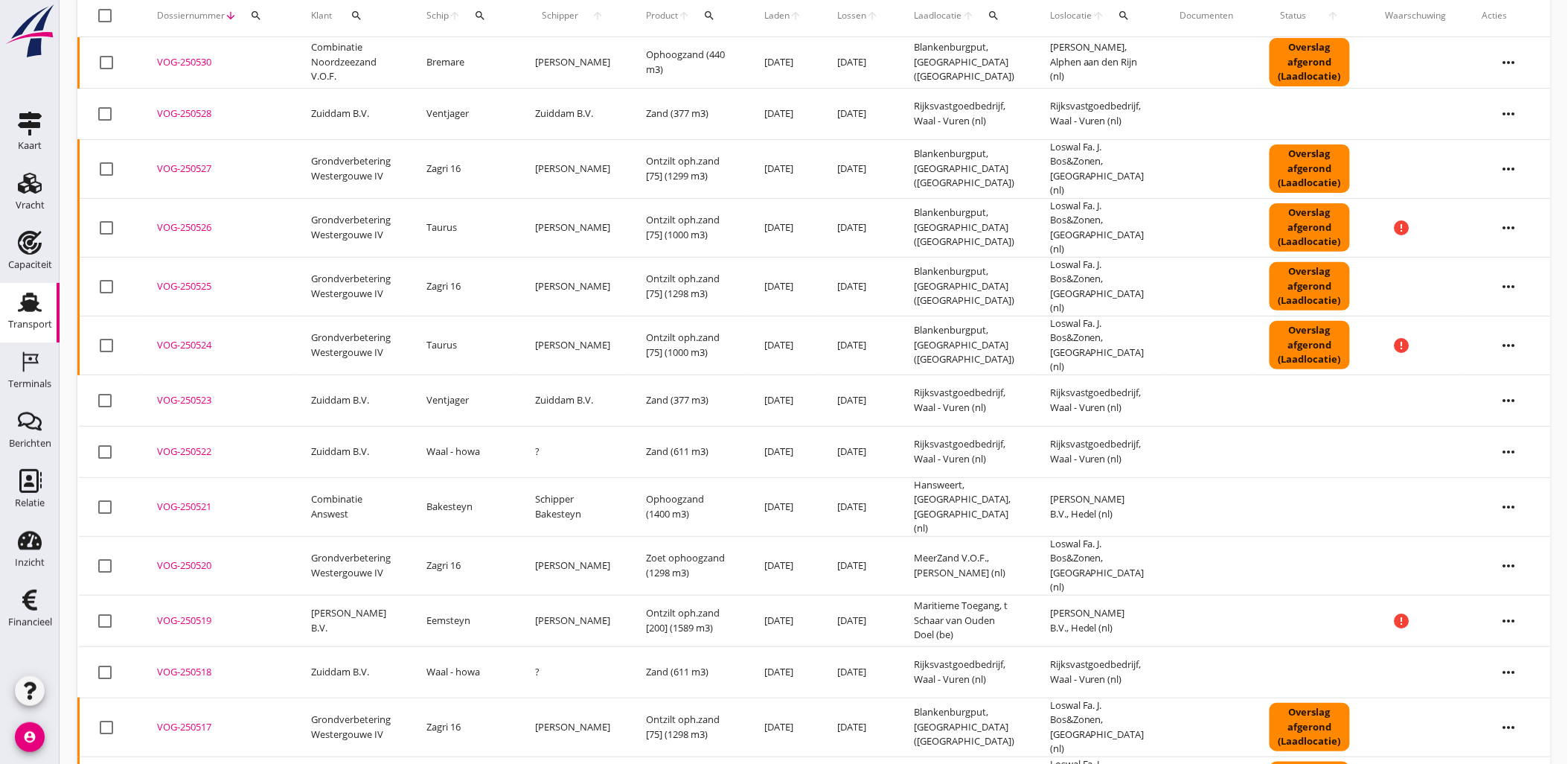
scroll to position [205, 0]
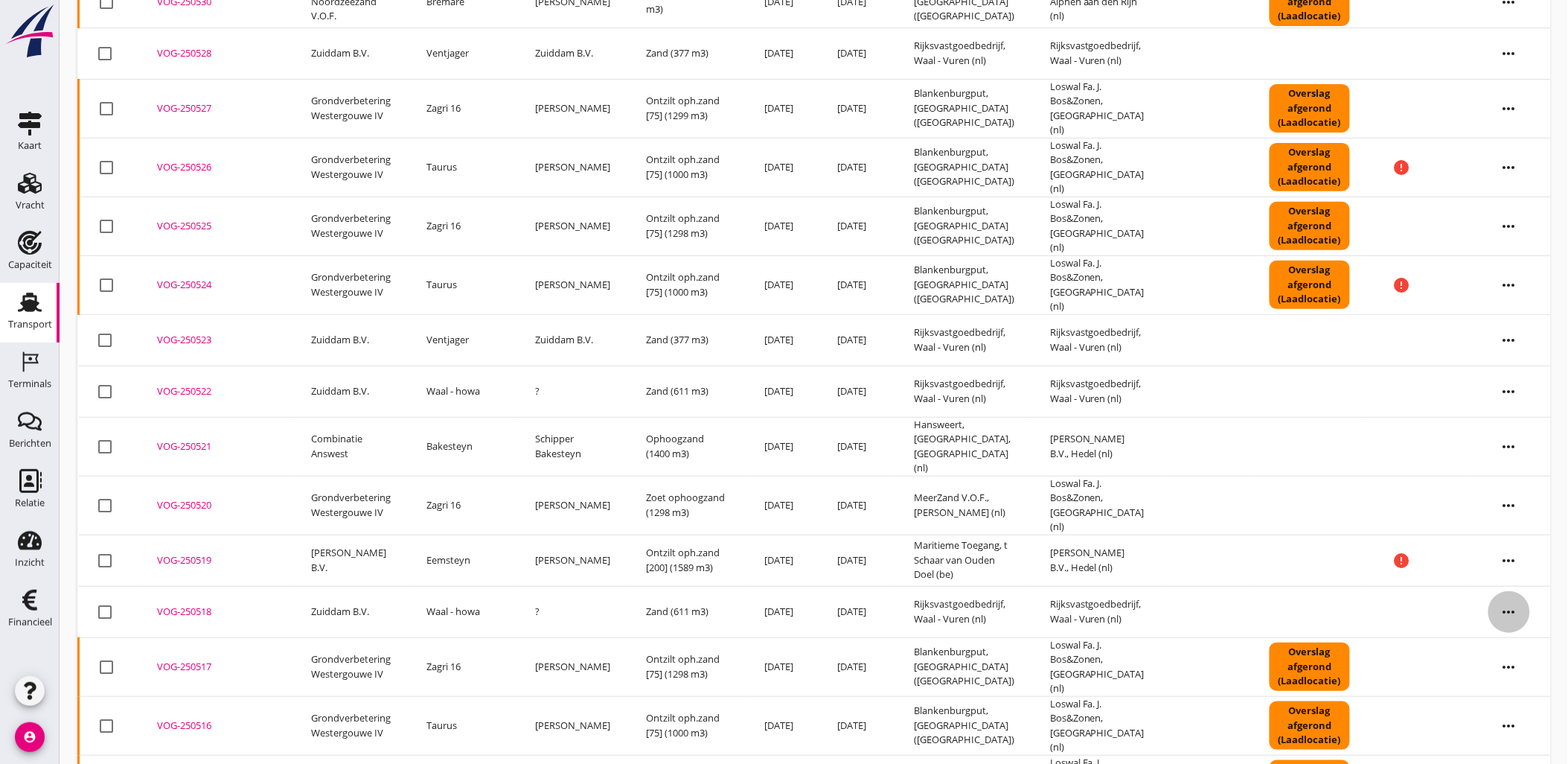
click at [1513, 591] on icon "more_horiz" at bounding box center [1510, 612] width 42 height 42
click at [103, 599] on div at bounding box center [105, 611] width 25 height 25
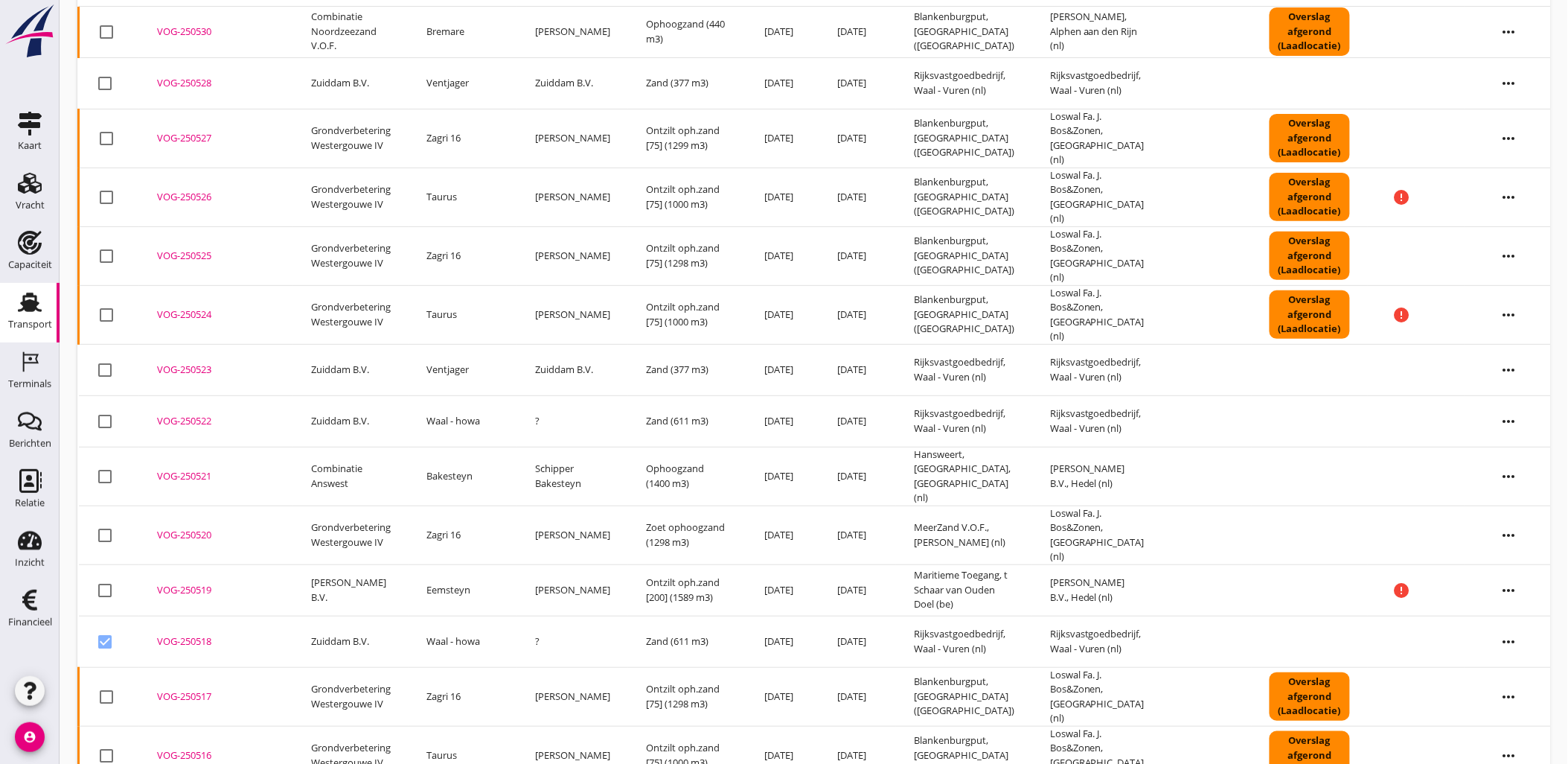
scroll to position [0, 0]
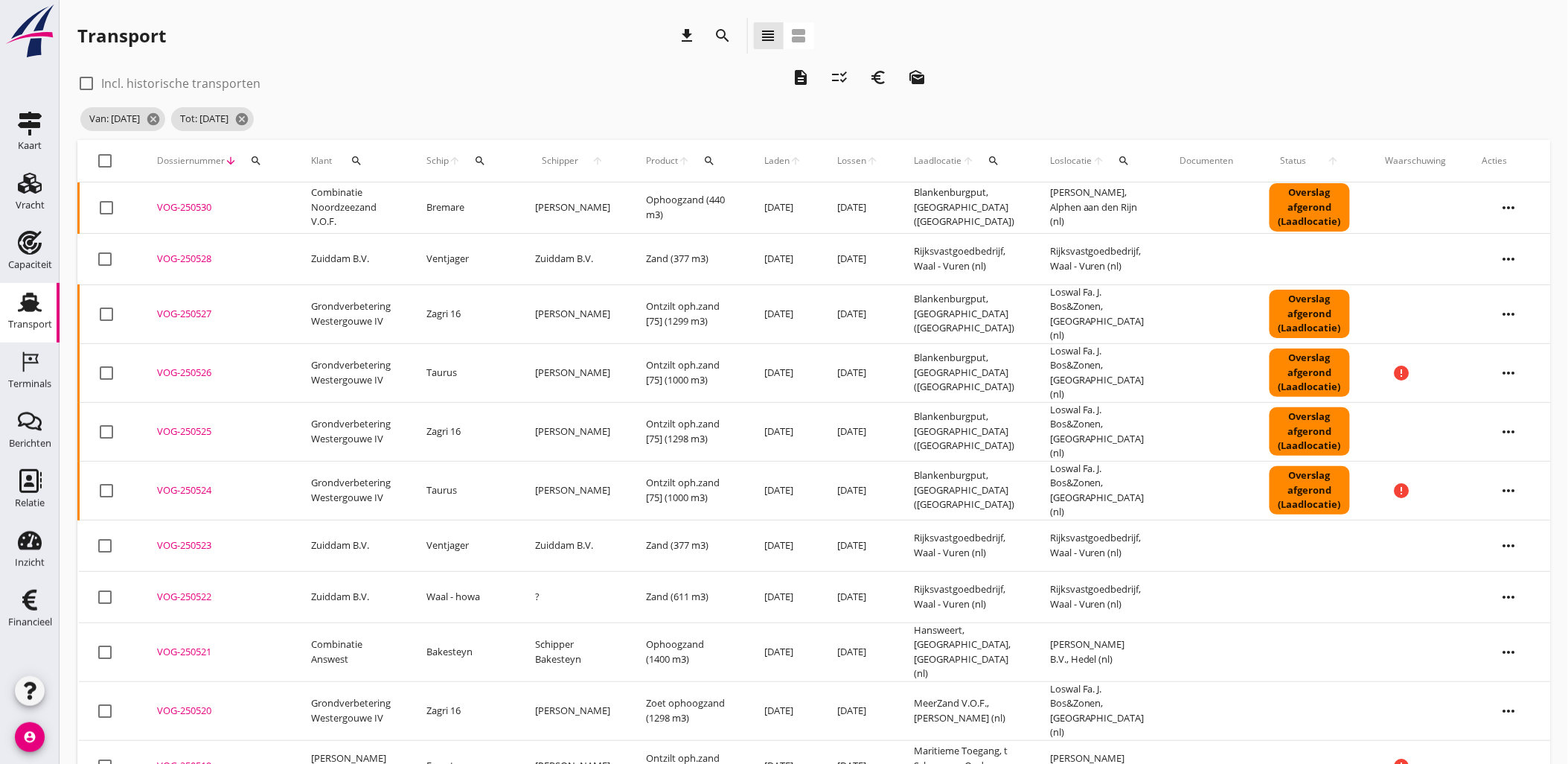
click at [879, 75] on icon "euro_symbol" at bounding box center [878, 77] width 18 height 18
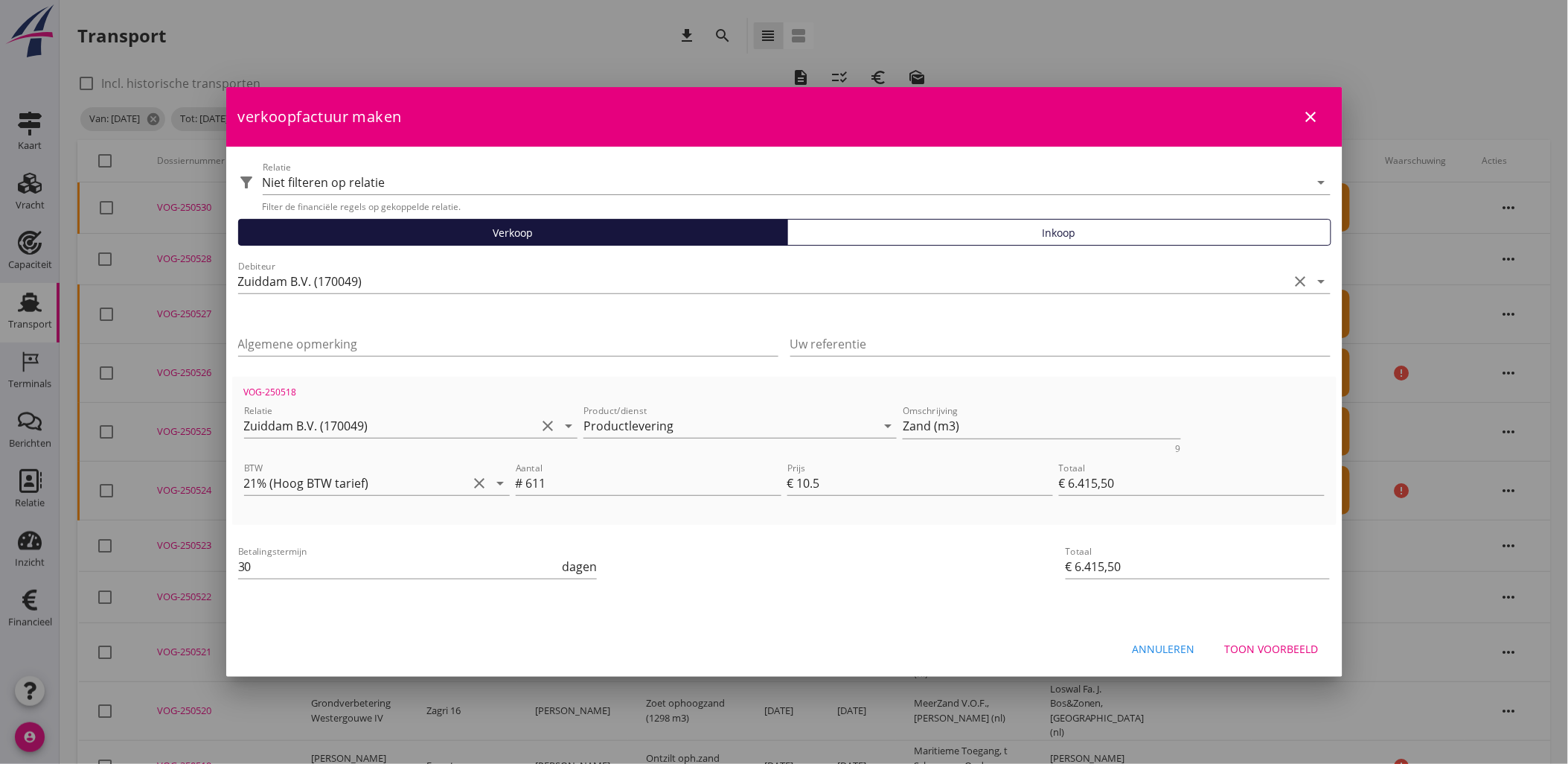
click at [486, 227] on div "Verkoop" at bounding box center [513, 233] width 537 height 16
click at [1310, 638] on button "Toon voorbeeld" at bounding box center [1272, 648] width 118 height 27
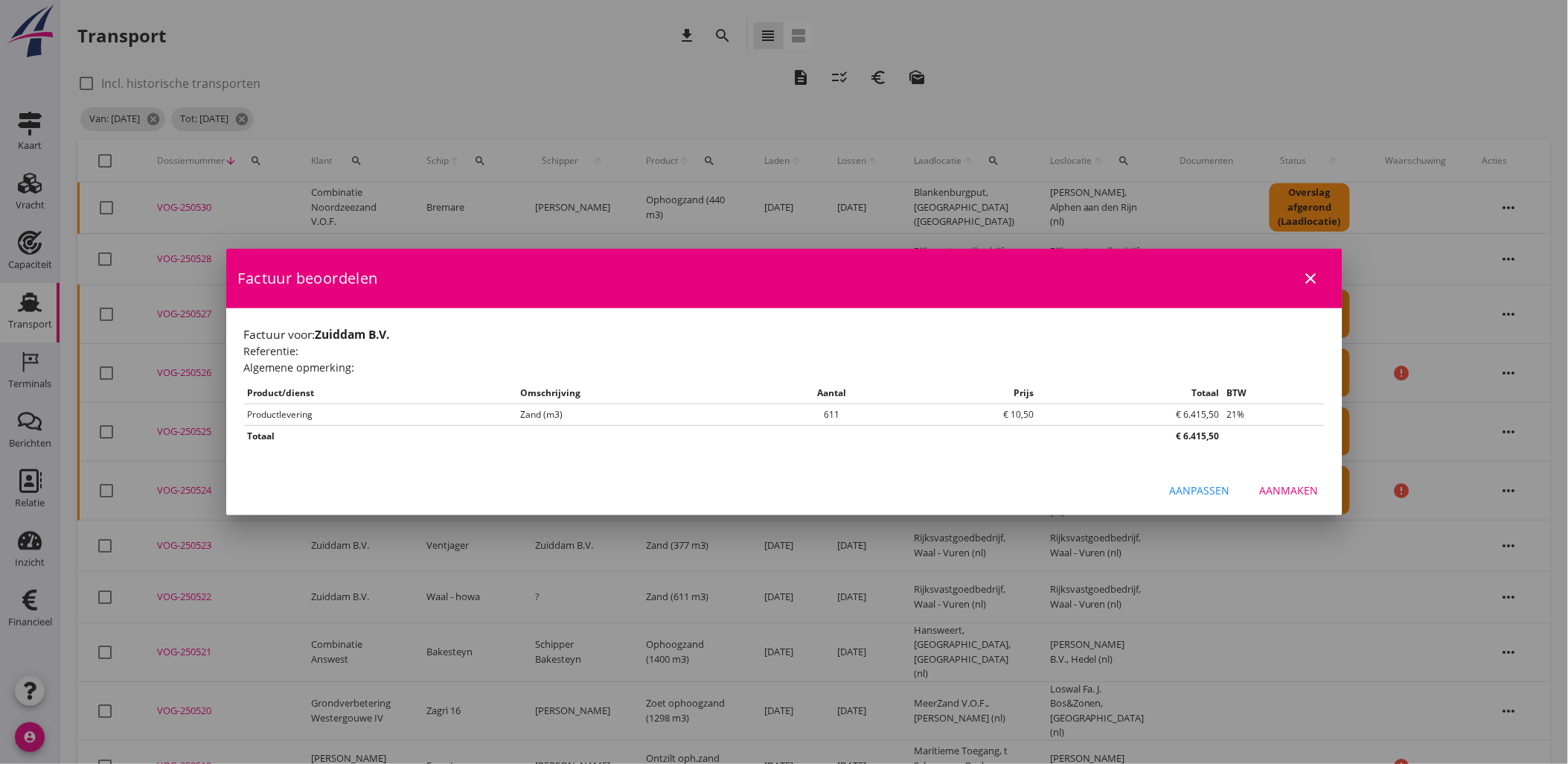
click at [1318, 499] on button "Aanmaken" at bounding box center [1289, 489] width 83 height 27
checkbox input "false"
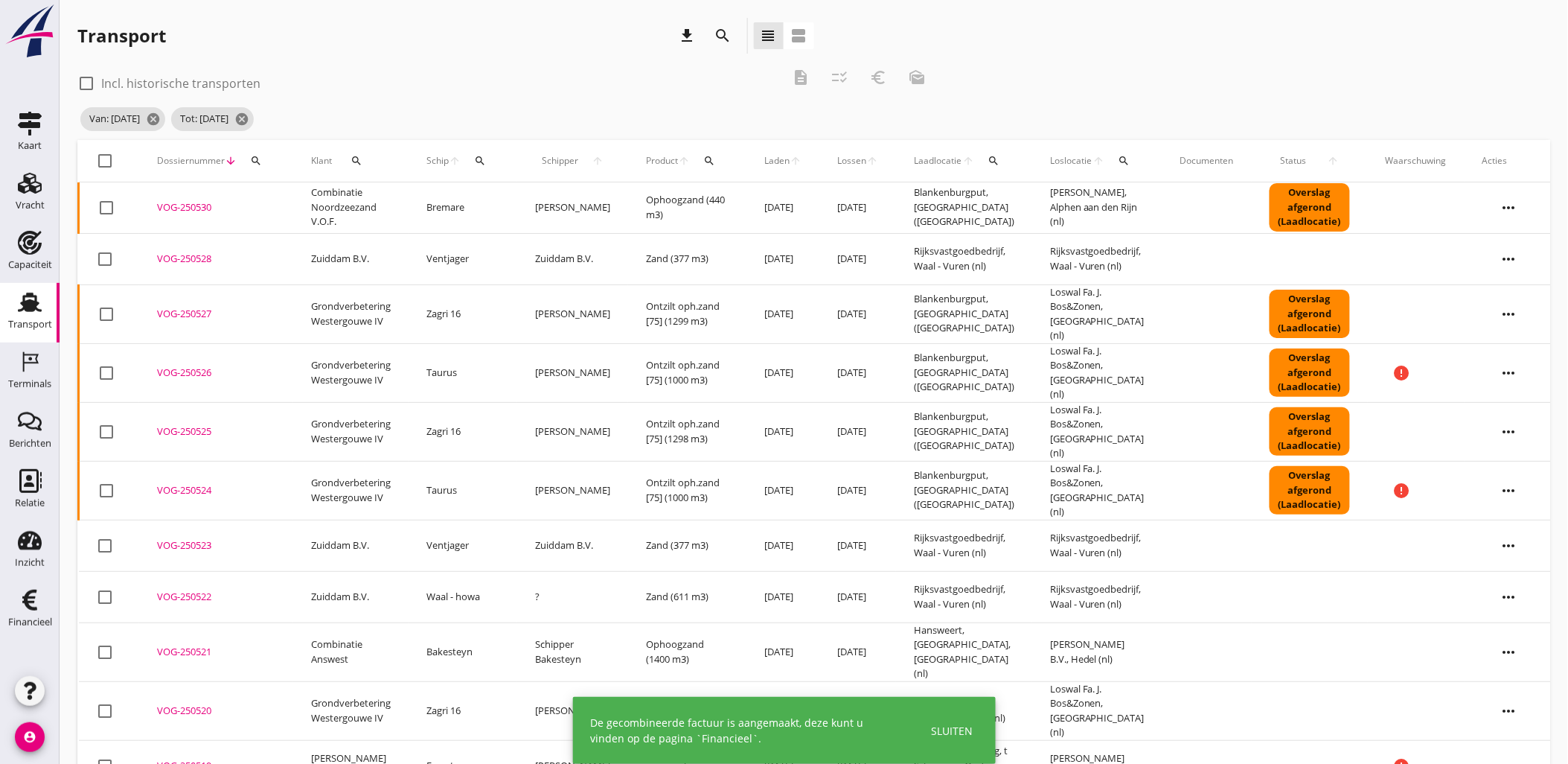
scroll to position [205, 0]
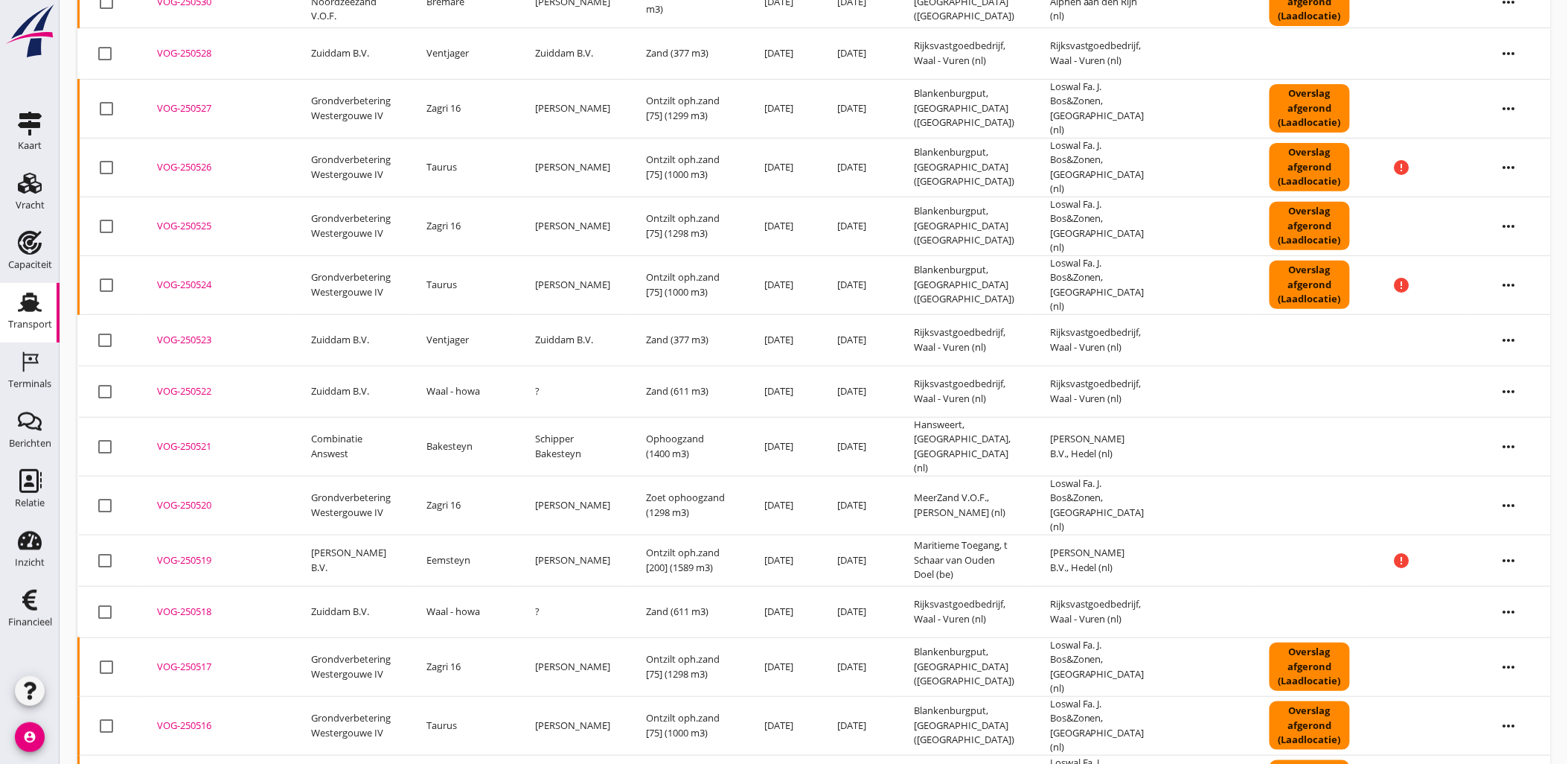
click at [628, 586] on td "Zand (611 m3)" at bounding box center [687, 611] width 118 height 51
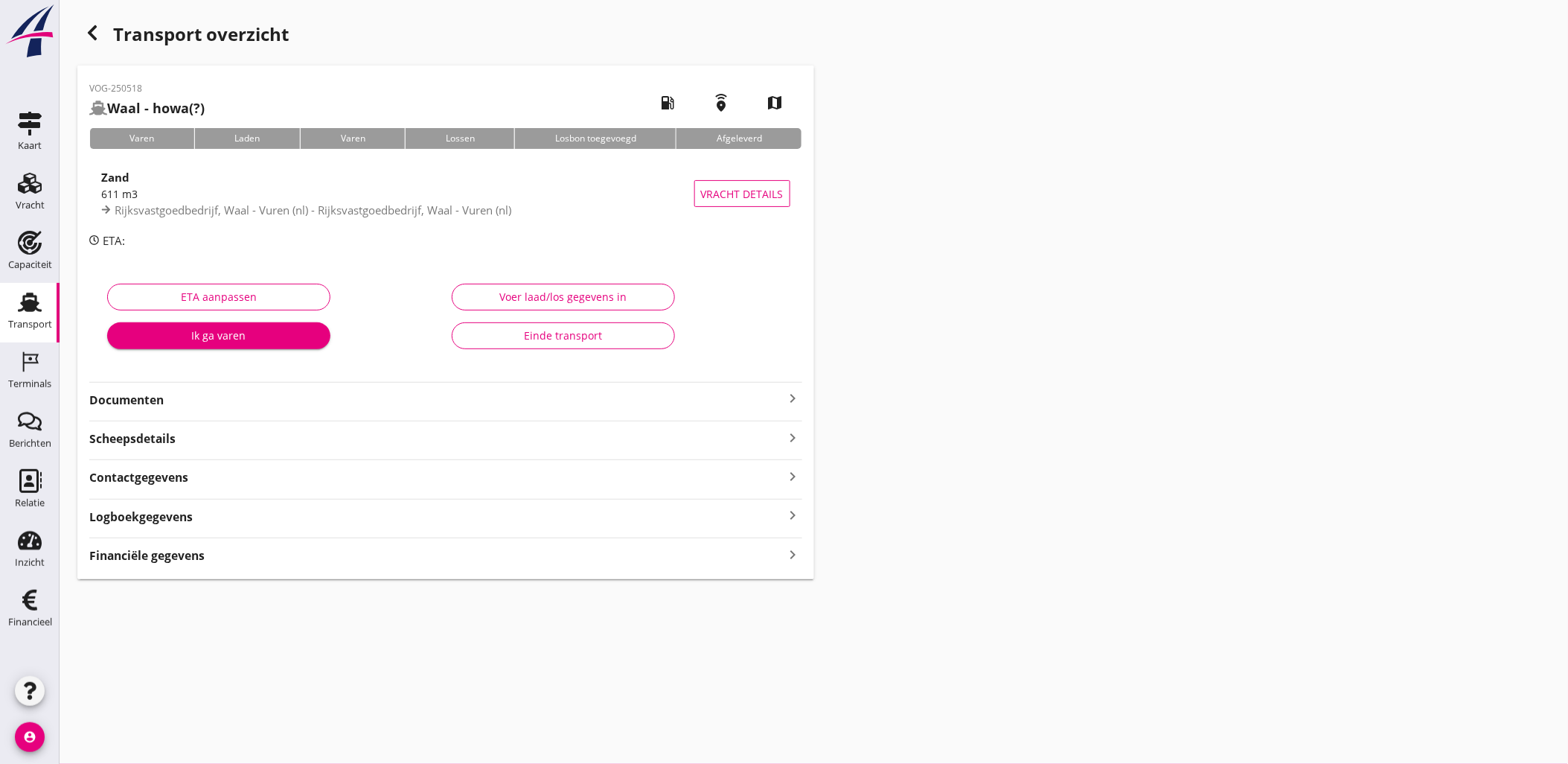
click at [370, 545] on div "Financiële gegevens keyboard_arrow_right" at bounding box center [445, 554] width 713 height 20
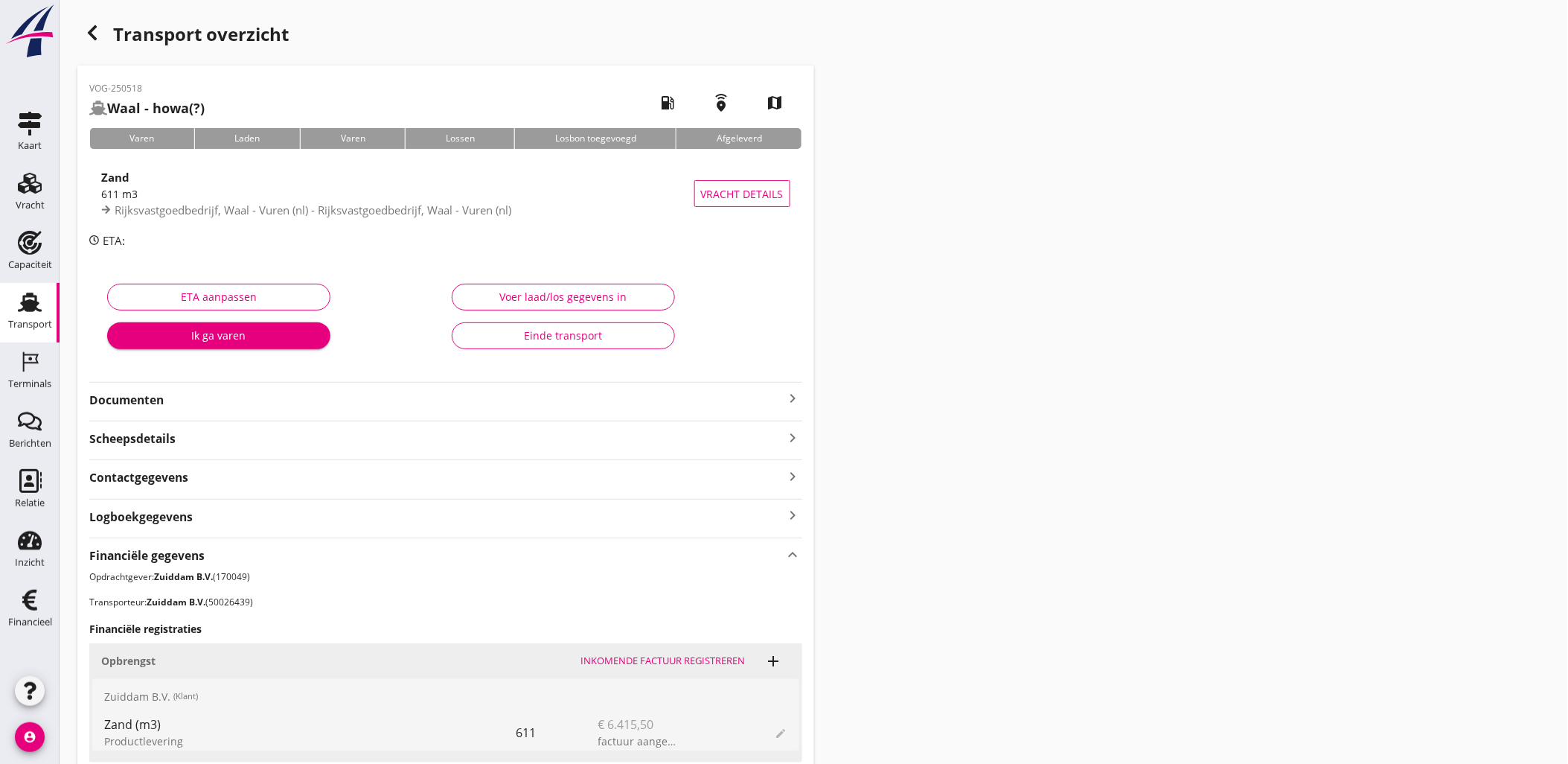
click at [560, 341] on div "Einde transport" at bounding box center [563, 336] width 198 height 16
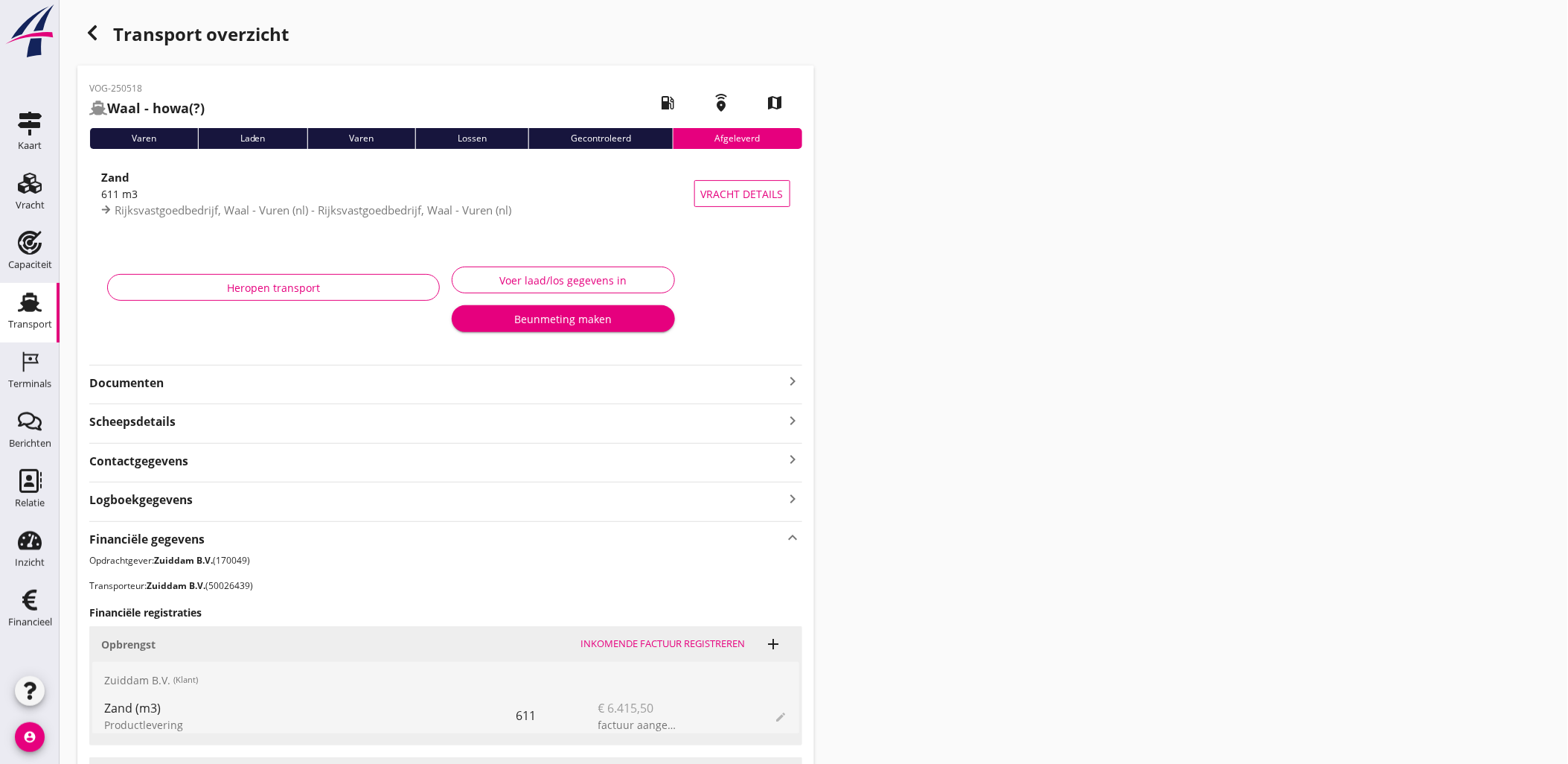
click at [95, 36] on icon "button" at bounding box center [92, 33] width 18 height 18
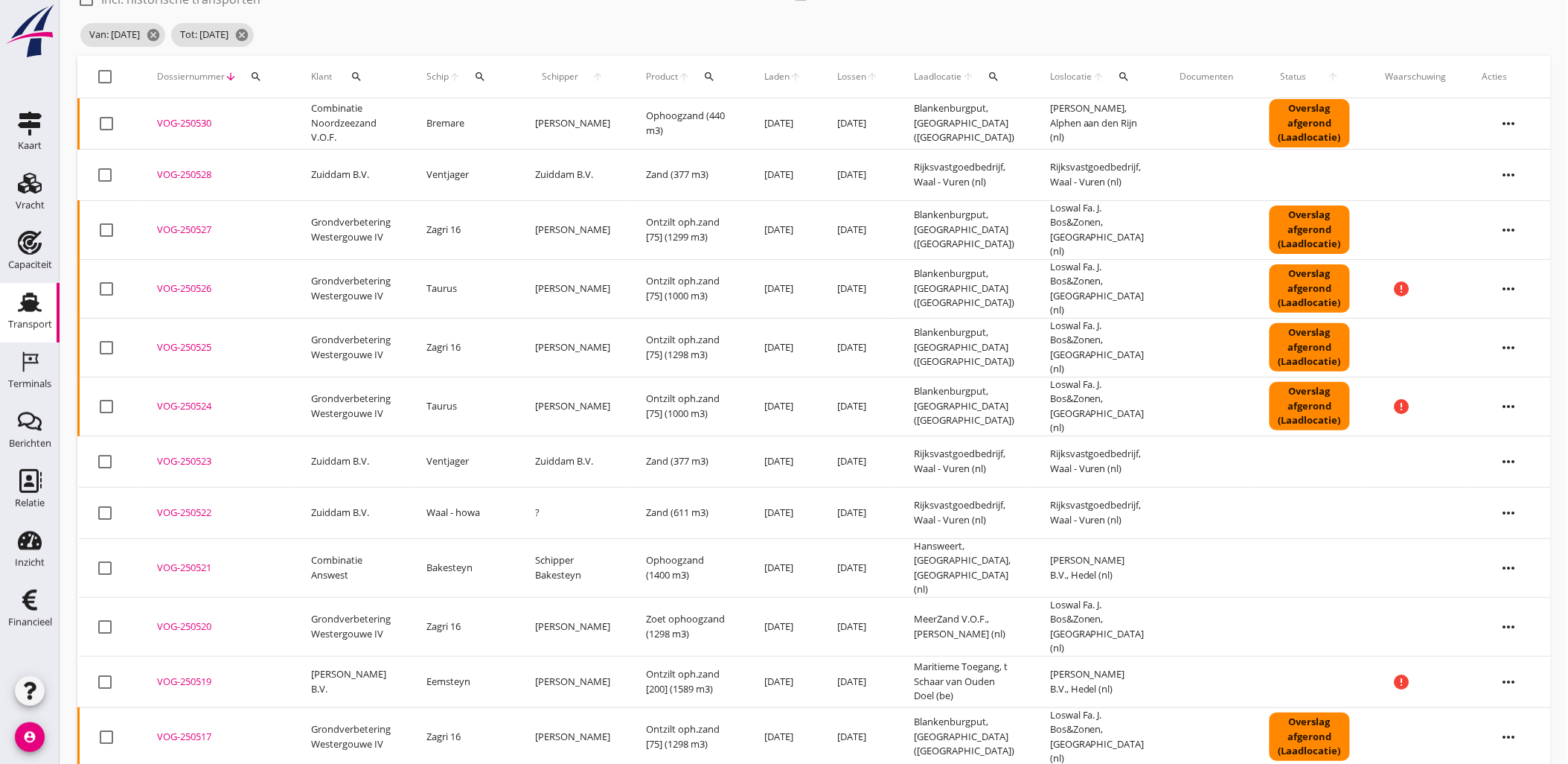
scroll to position [154, 0]
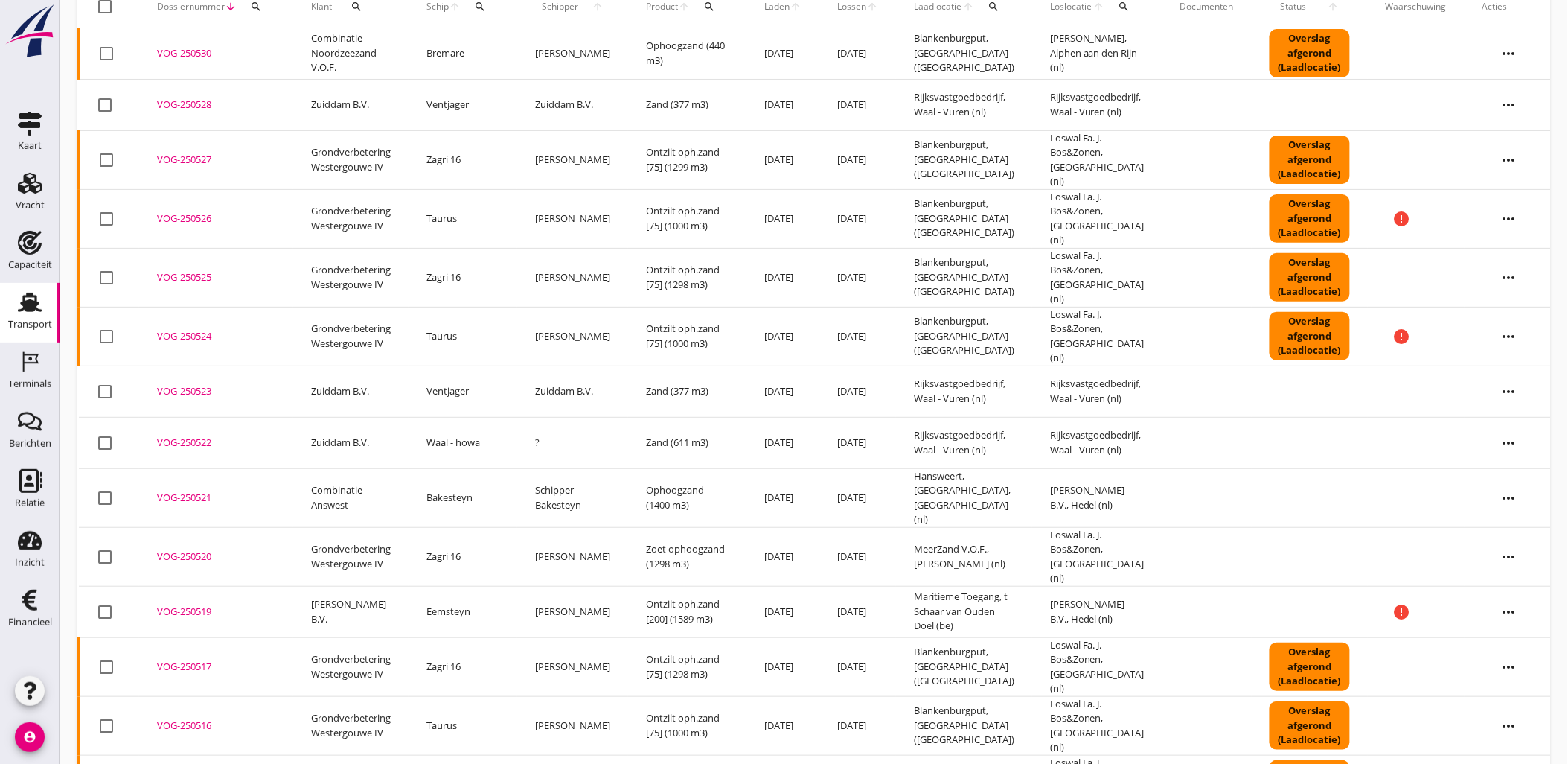
click at [1425, 417] on td at bounding box center [1416, 442] width 97 height 51
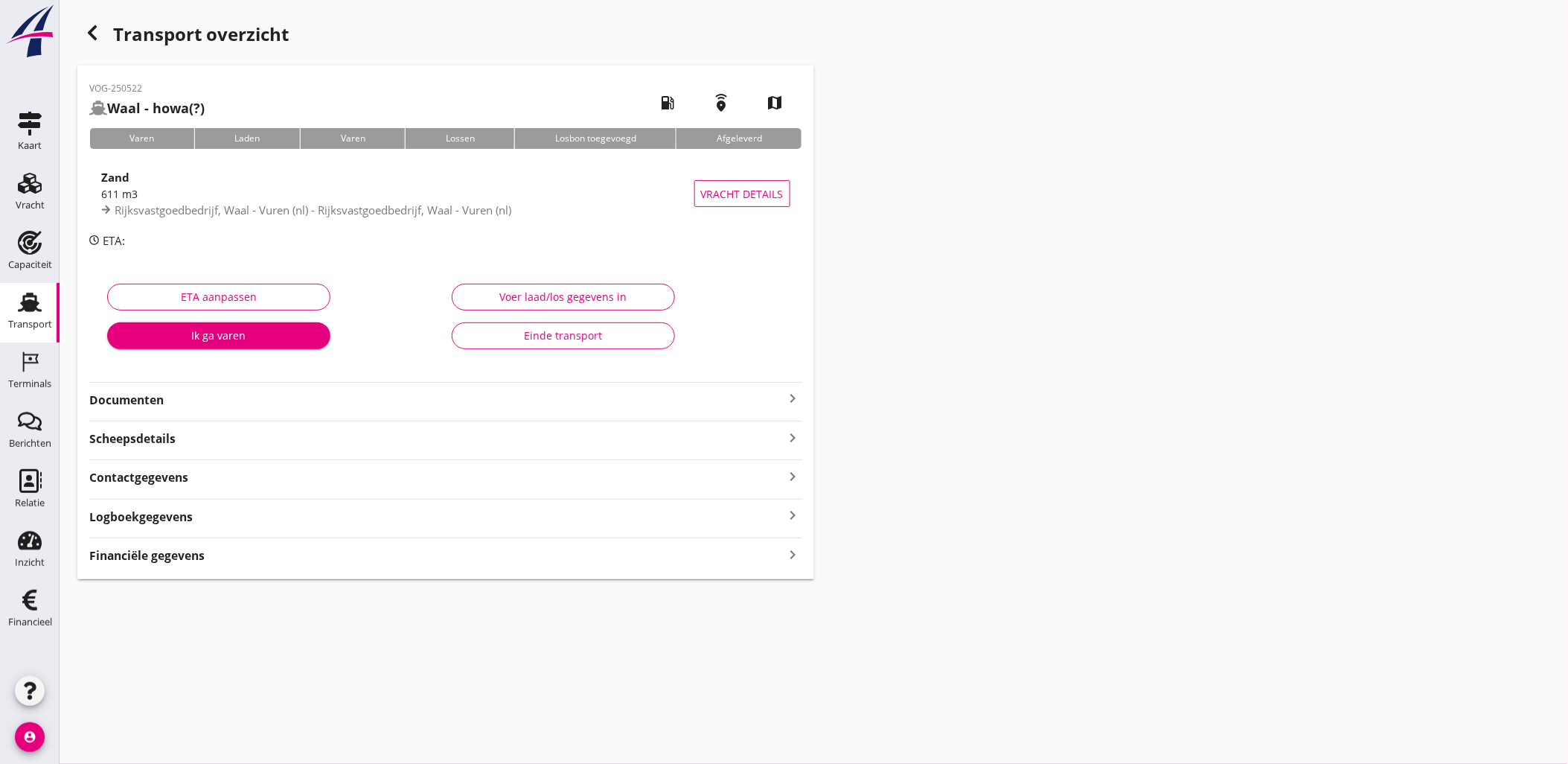
click at [115, 36] on div "Transport overzicht" at bounding box center [445, 36] width 737 height 36
click at [100, 32] on icon "button" at bounding box center [92, 33] width 18 height 18
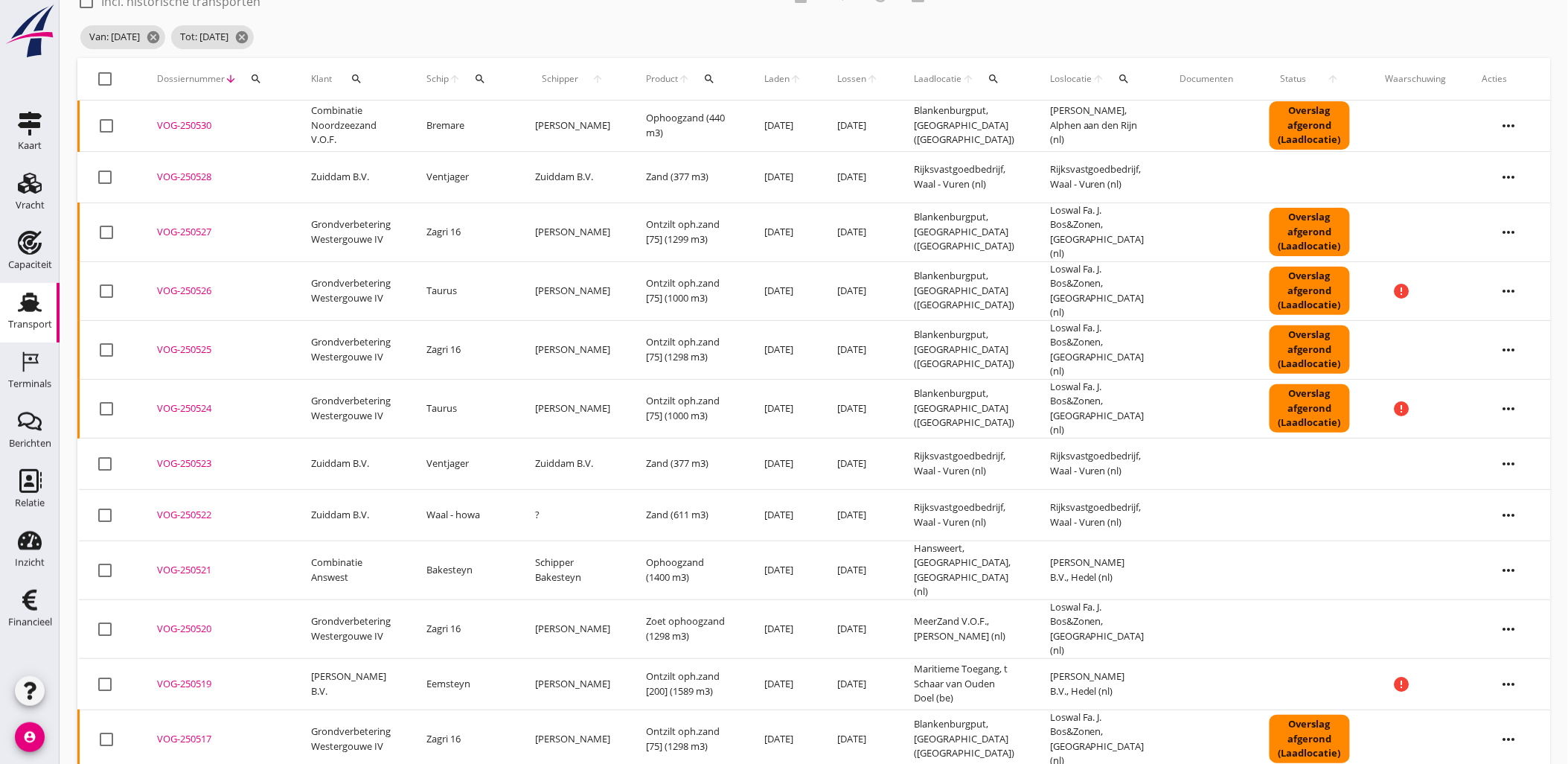
scroll to position [154, 0]
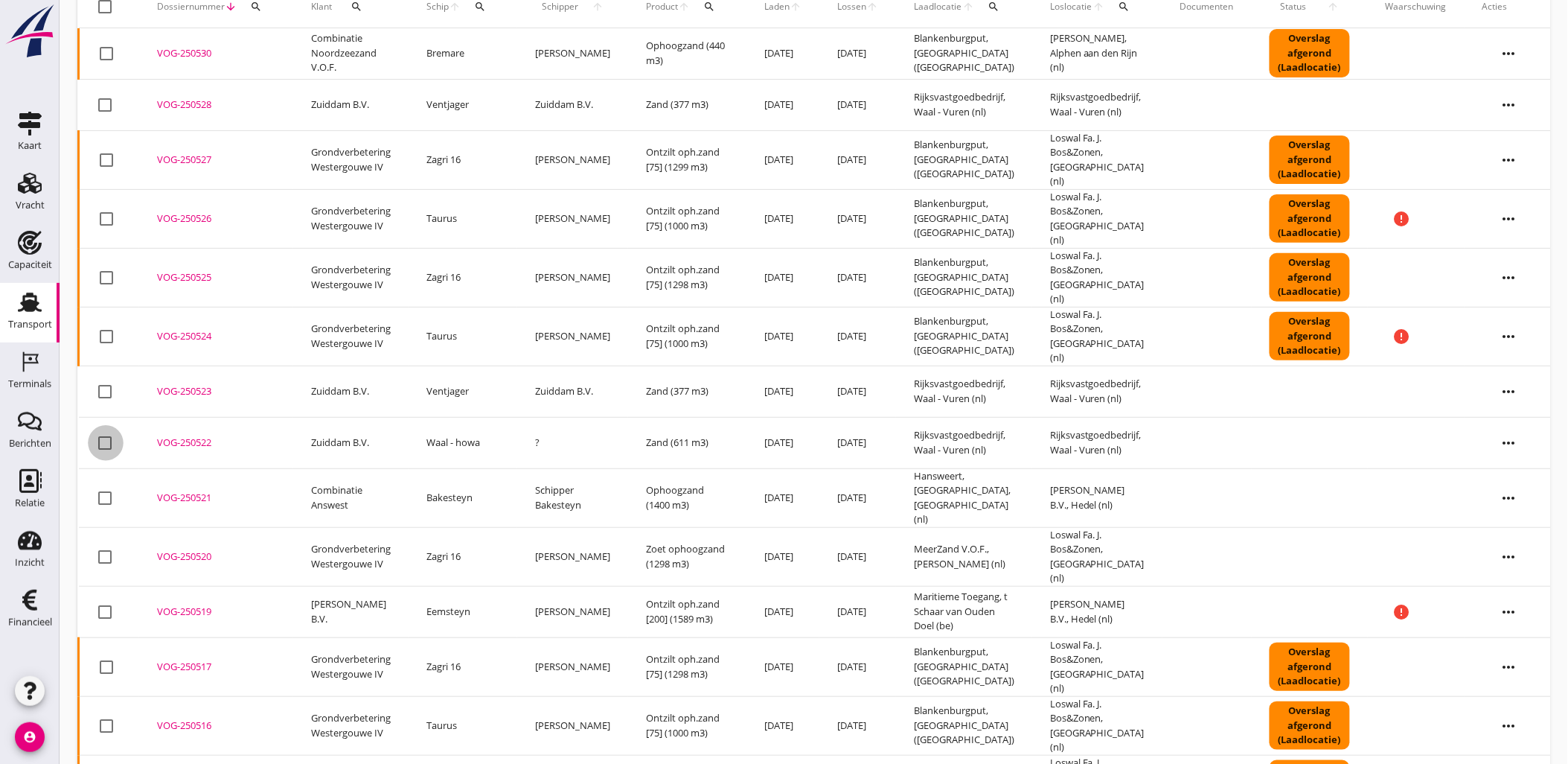
click at [108, 430] on div at bounding box center [105, 442] width 25 height 25
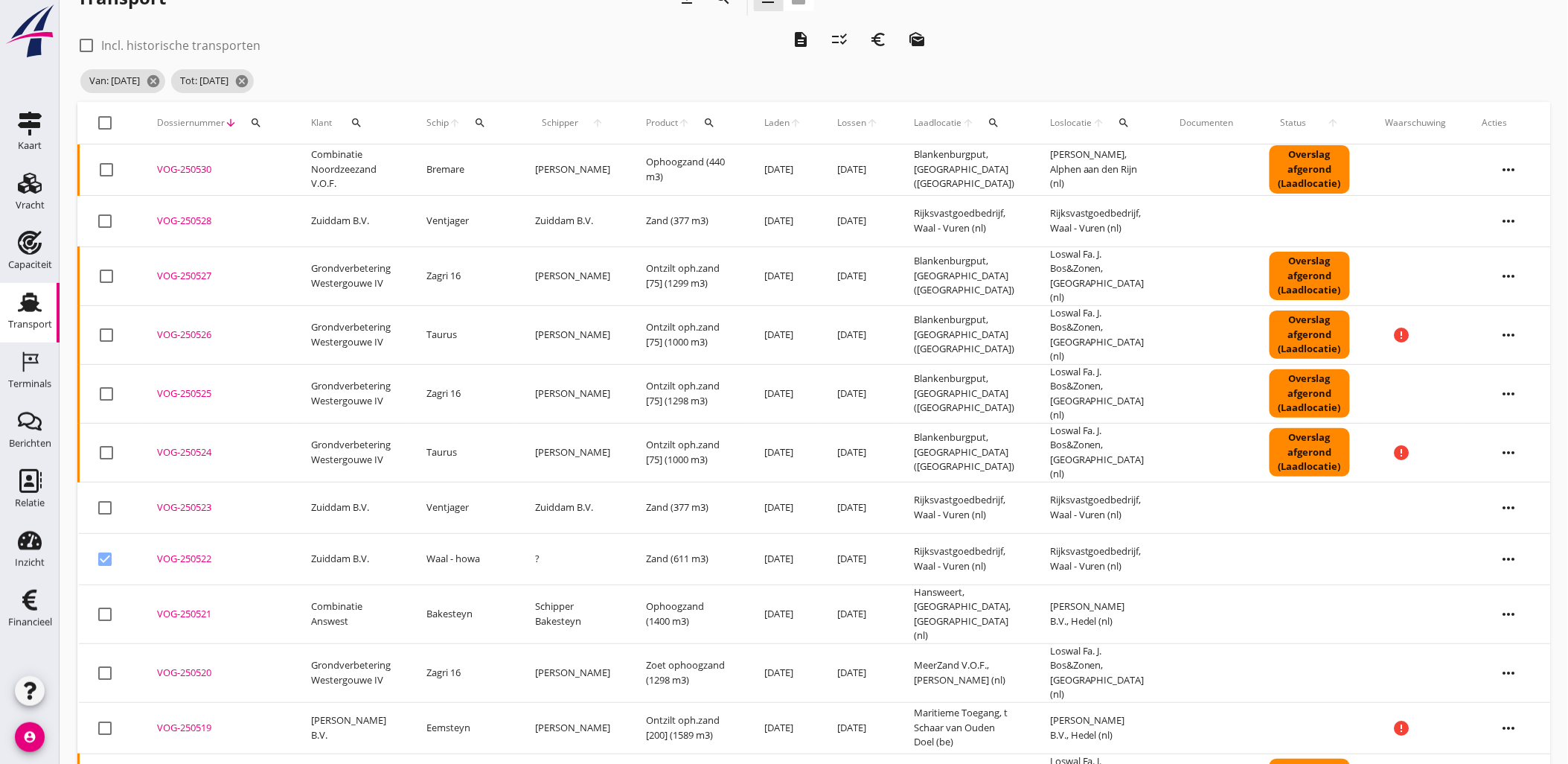
scroll to position [0, 0]
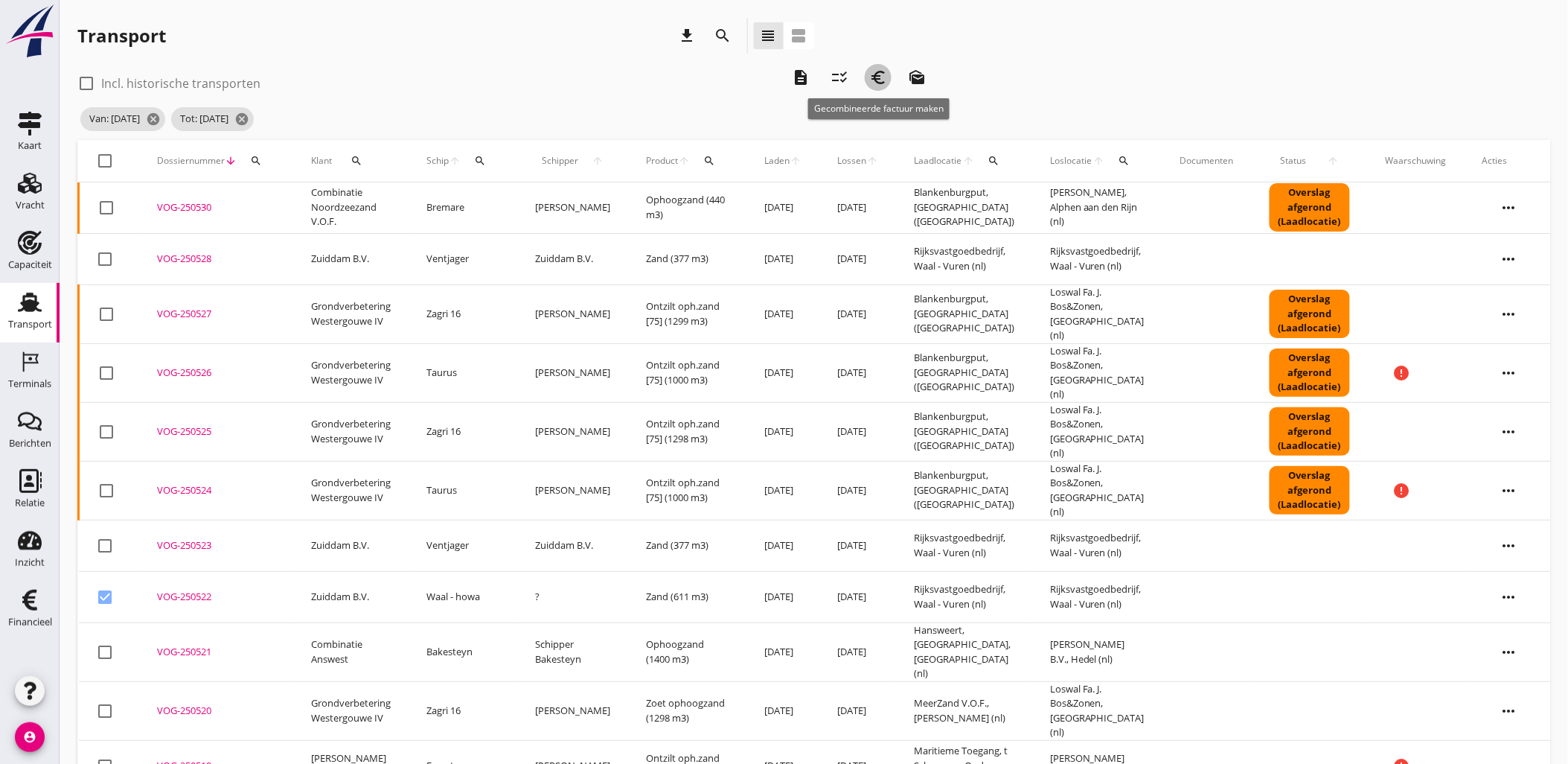
click at [877, 79] on icon "euro_symbol" at bounding box center [878, 77] width 18 height 18
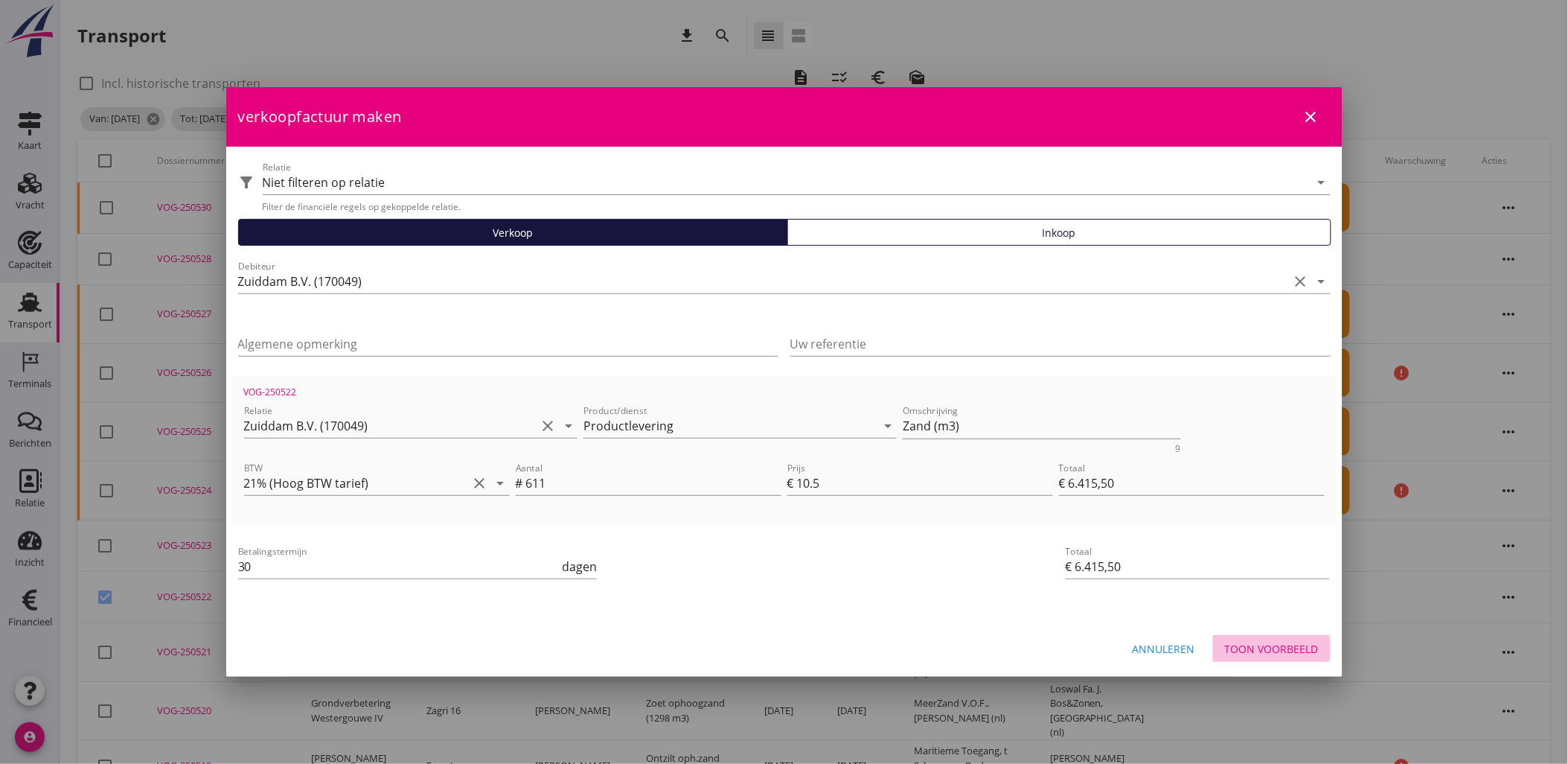
click at [1282, 642] on div "Toon voorbeeld" at bounding box center [1272, 649] width 94 height 16
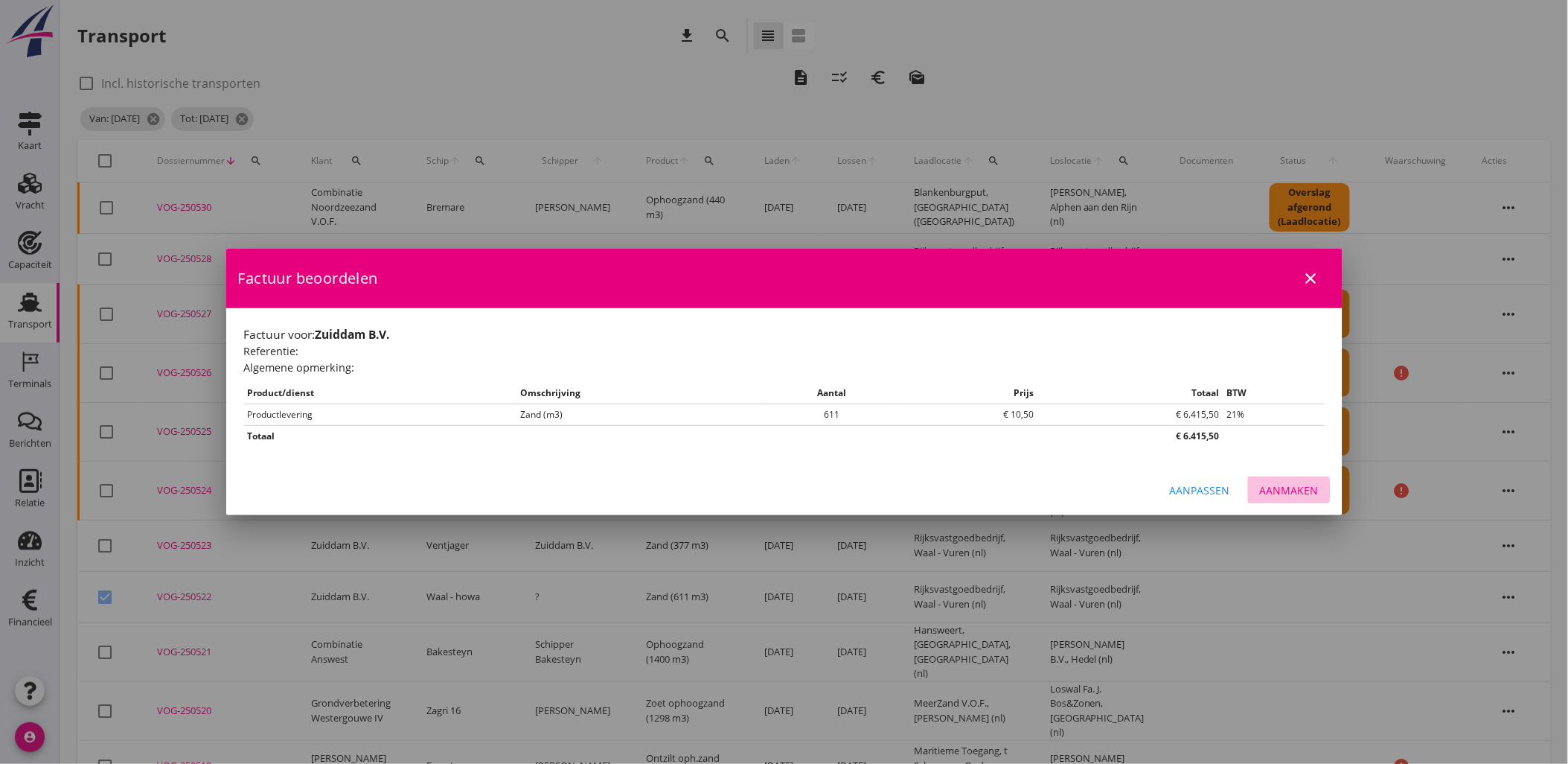
click at [1322, 496] on button "Aanmaken" at bounding box center [1289, 489] width 83 height 27
checkbox input "false"
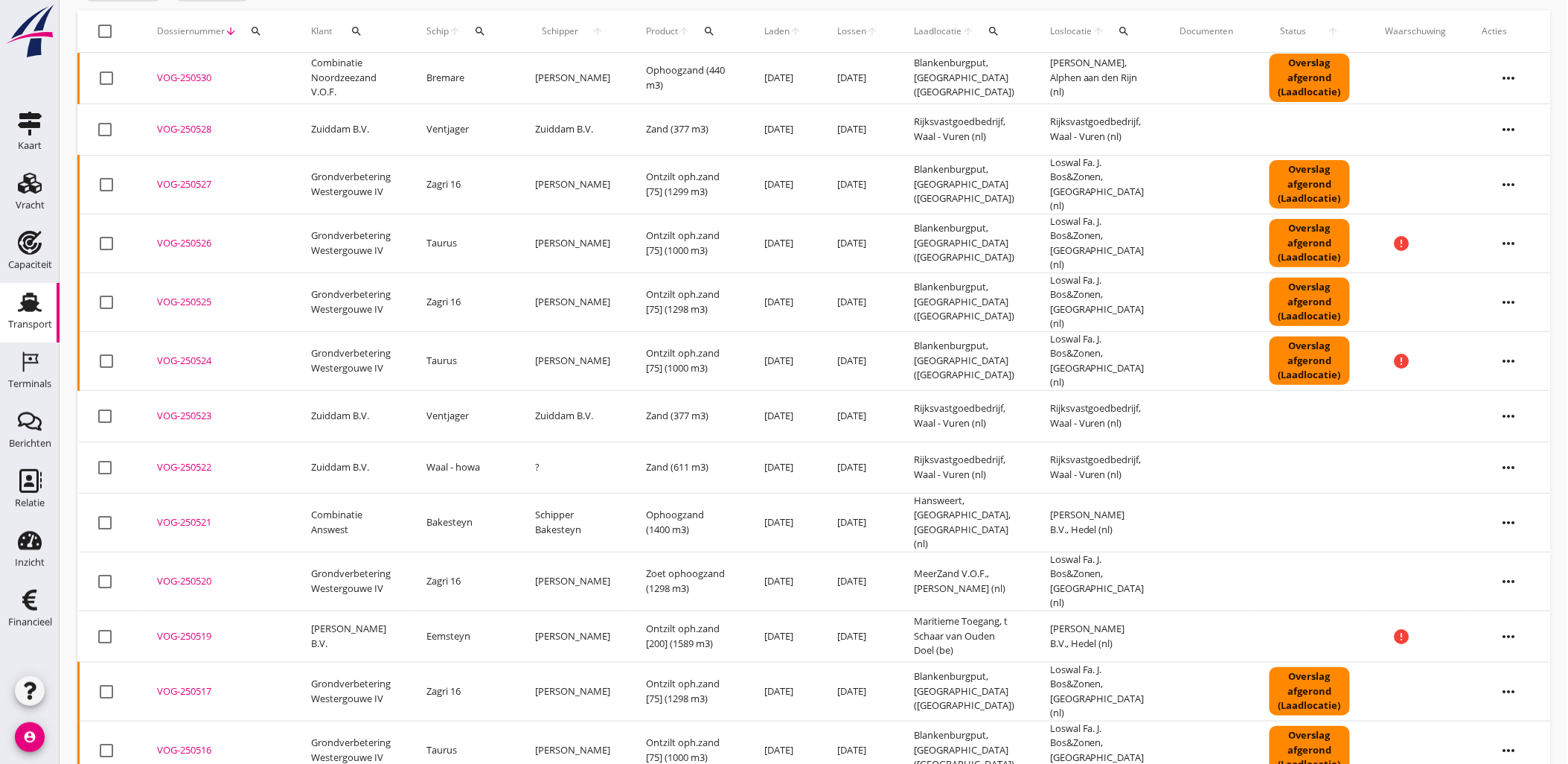
scroll to position [154, 0]
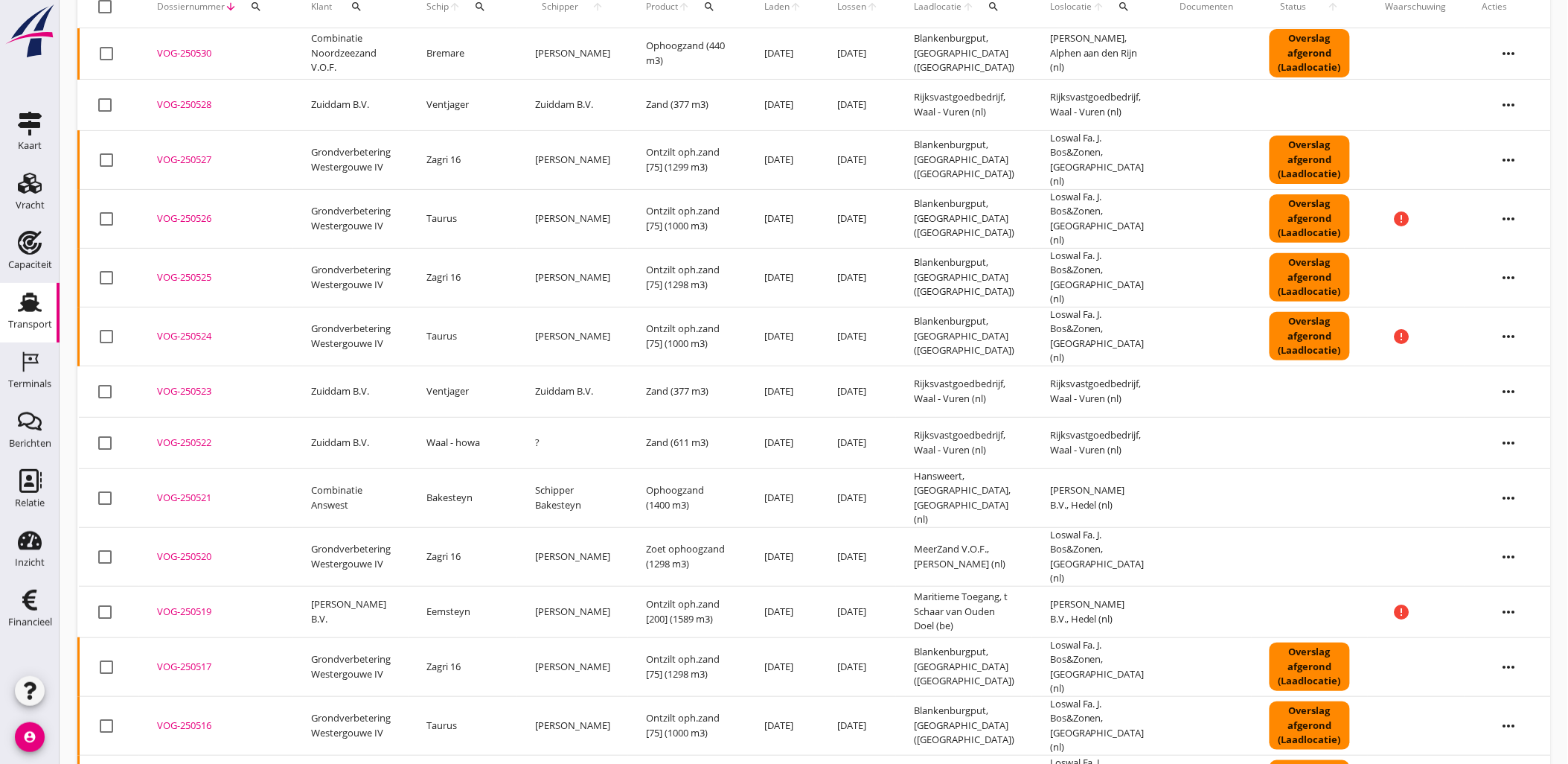
click at [1502, 422] on icon "more_horiz" at bounding box center [1510, 443] width 42 height 42
click at [1312, 417] on td at bounding box center [1310, 442] width 116 height 51
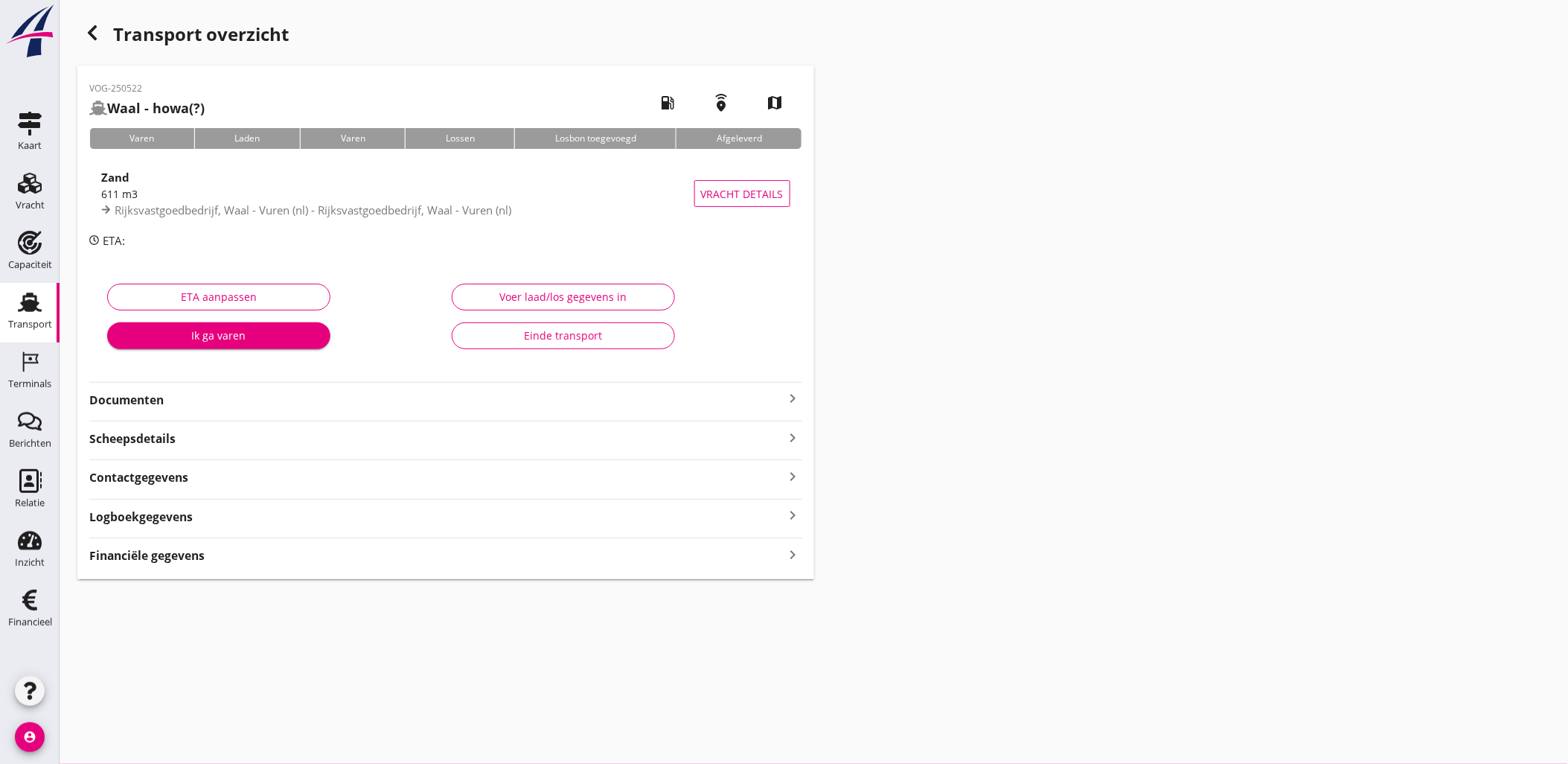
click at [557, 336] on div "Einde transport" at bounding box center [563, 336] width 198 height 16
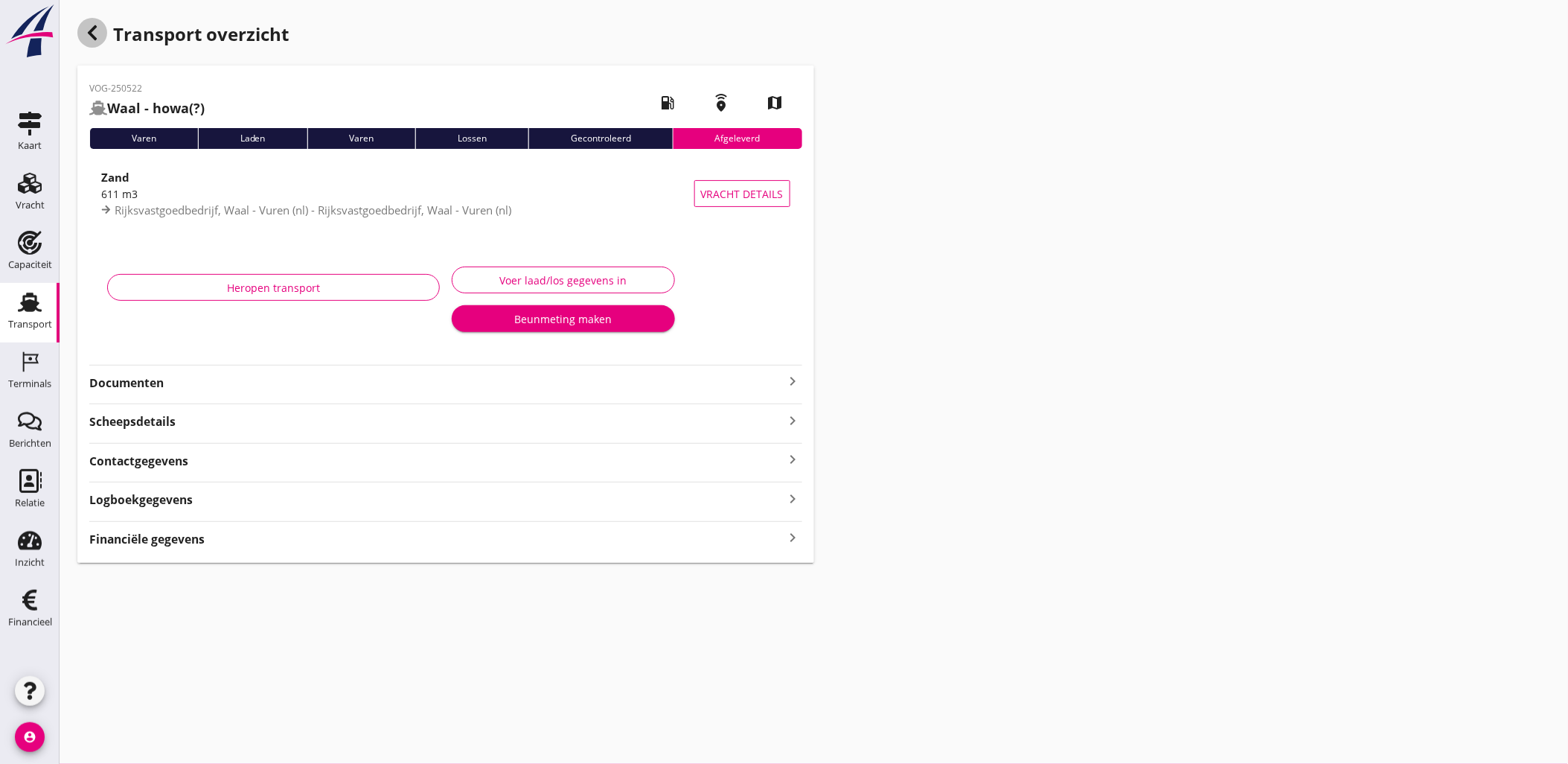
click at [94, 45] on div "button" at bounding box center [92, 33] width 30 height 30
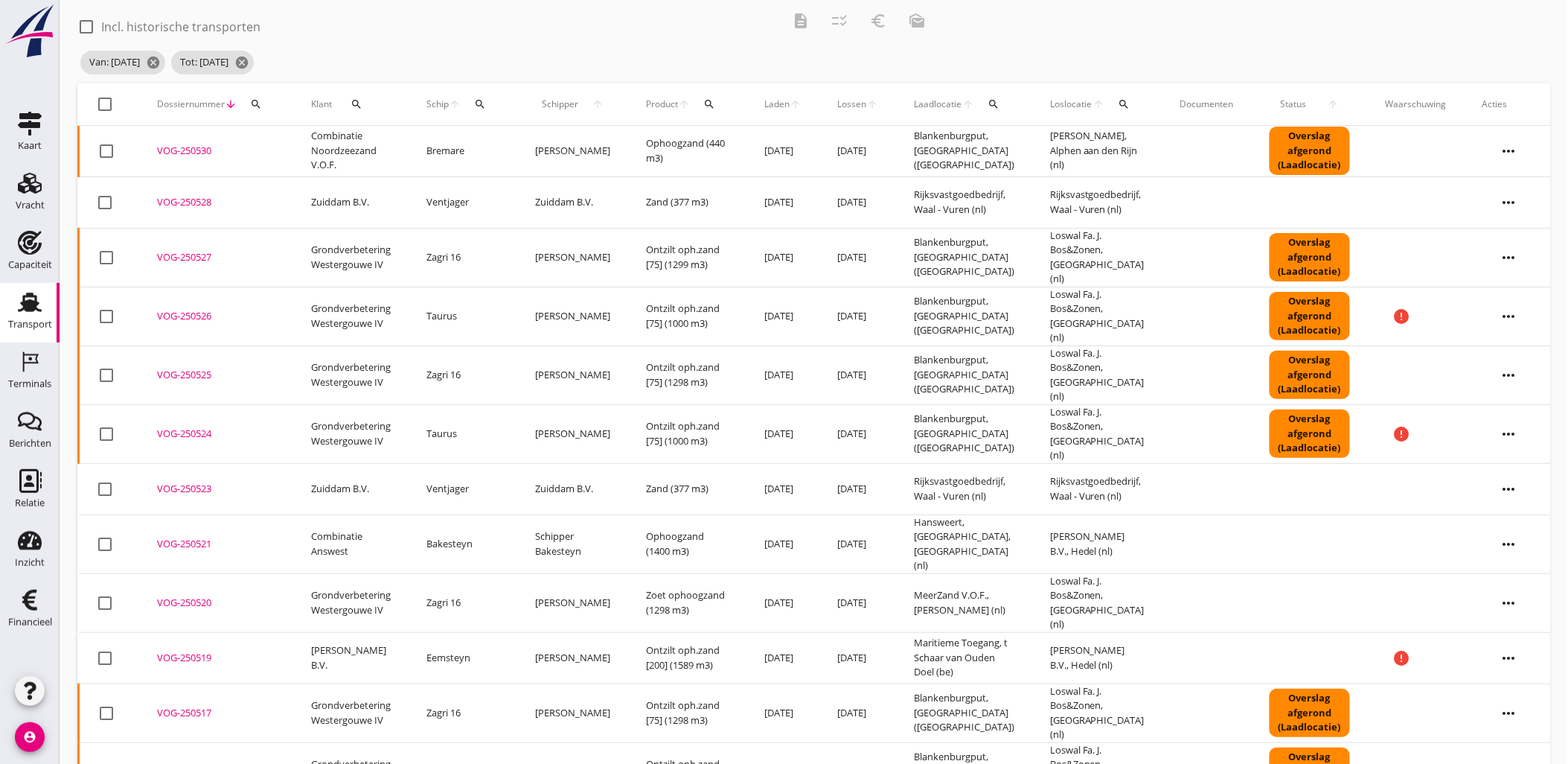
scroll to position [103, 0]
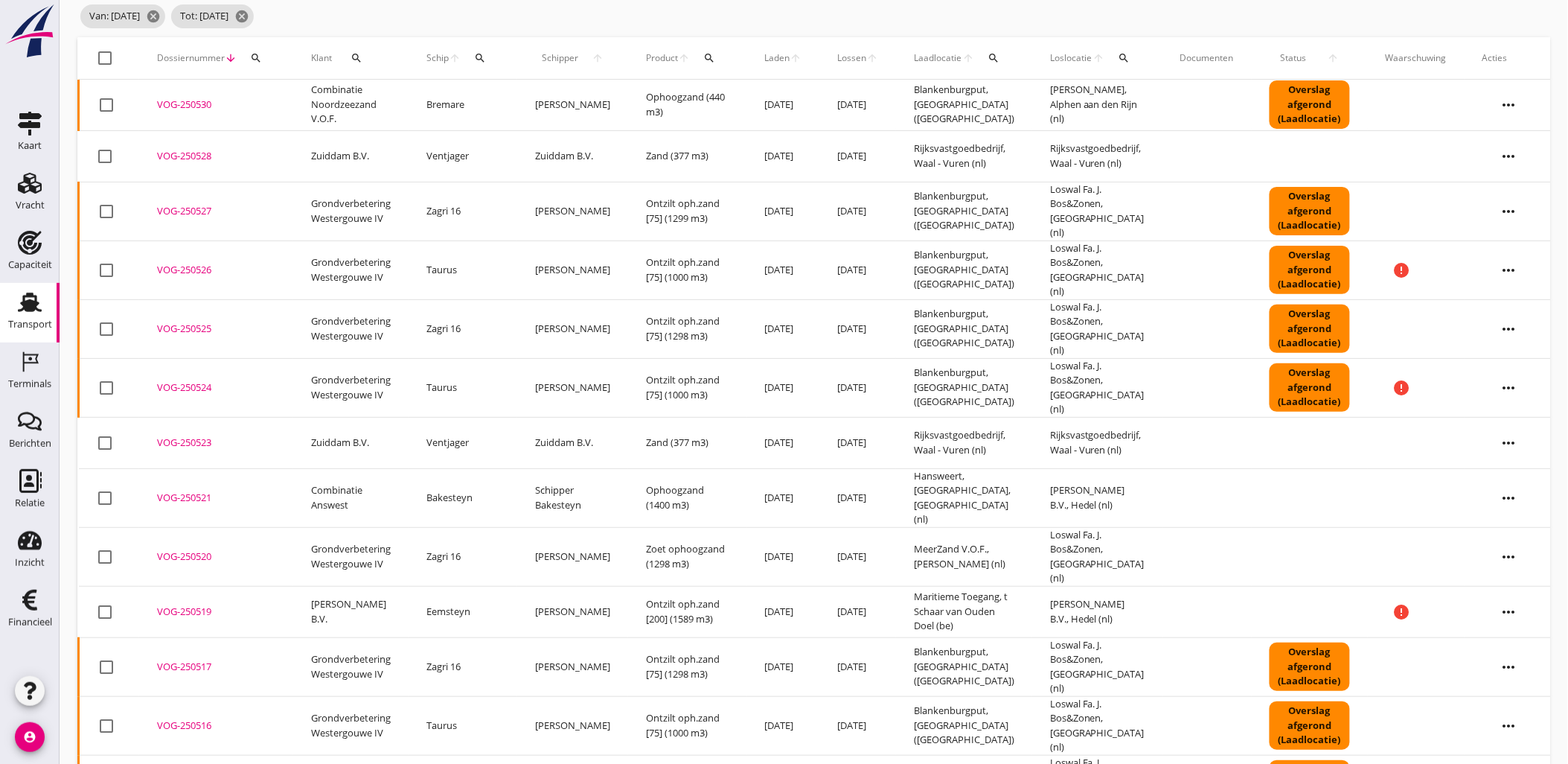
click at [95, 430] on div at bounding box center [105, 442] width 25 height 25
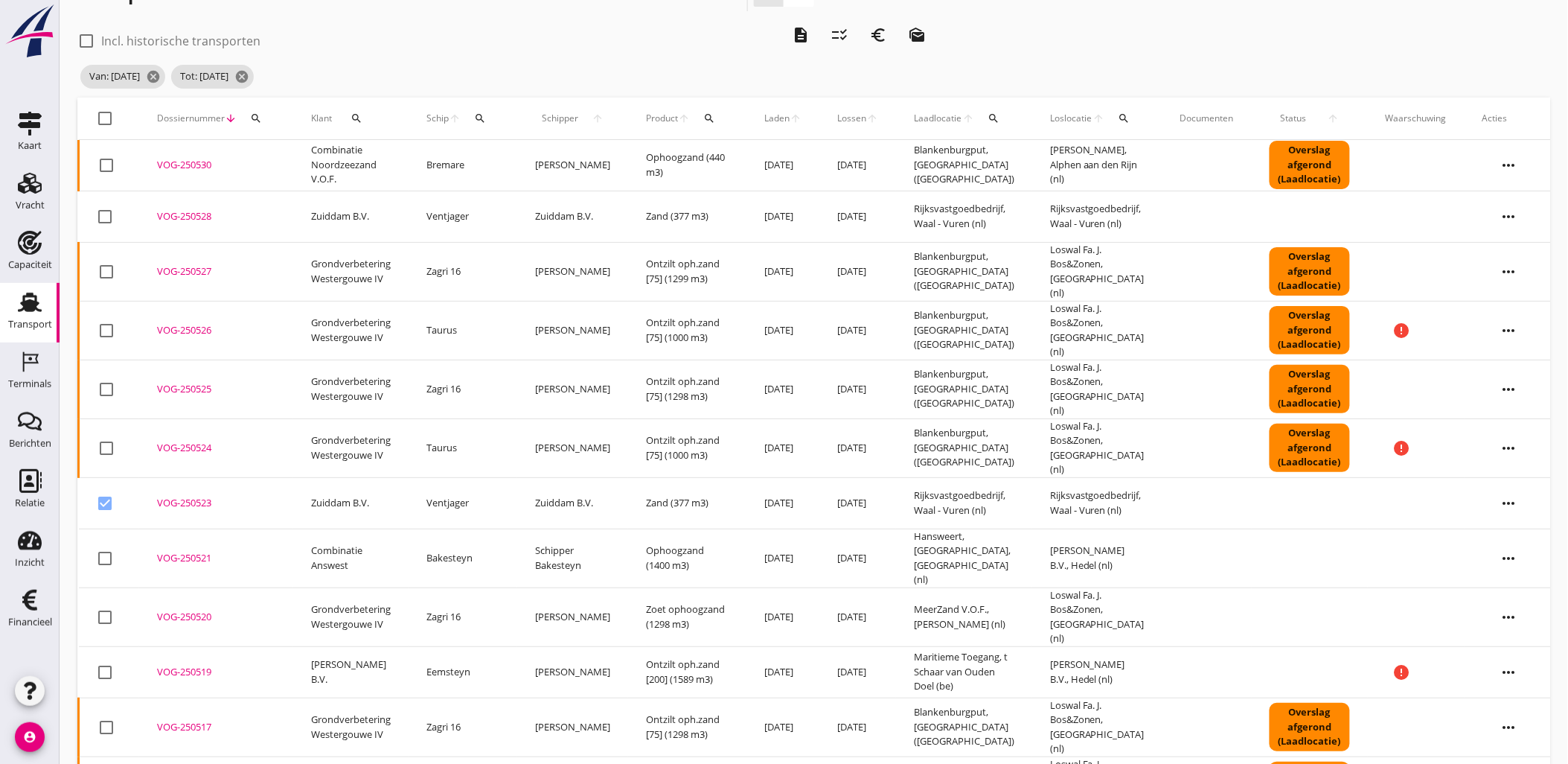
scroll to position [0, 0]
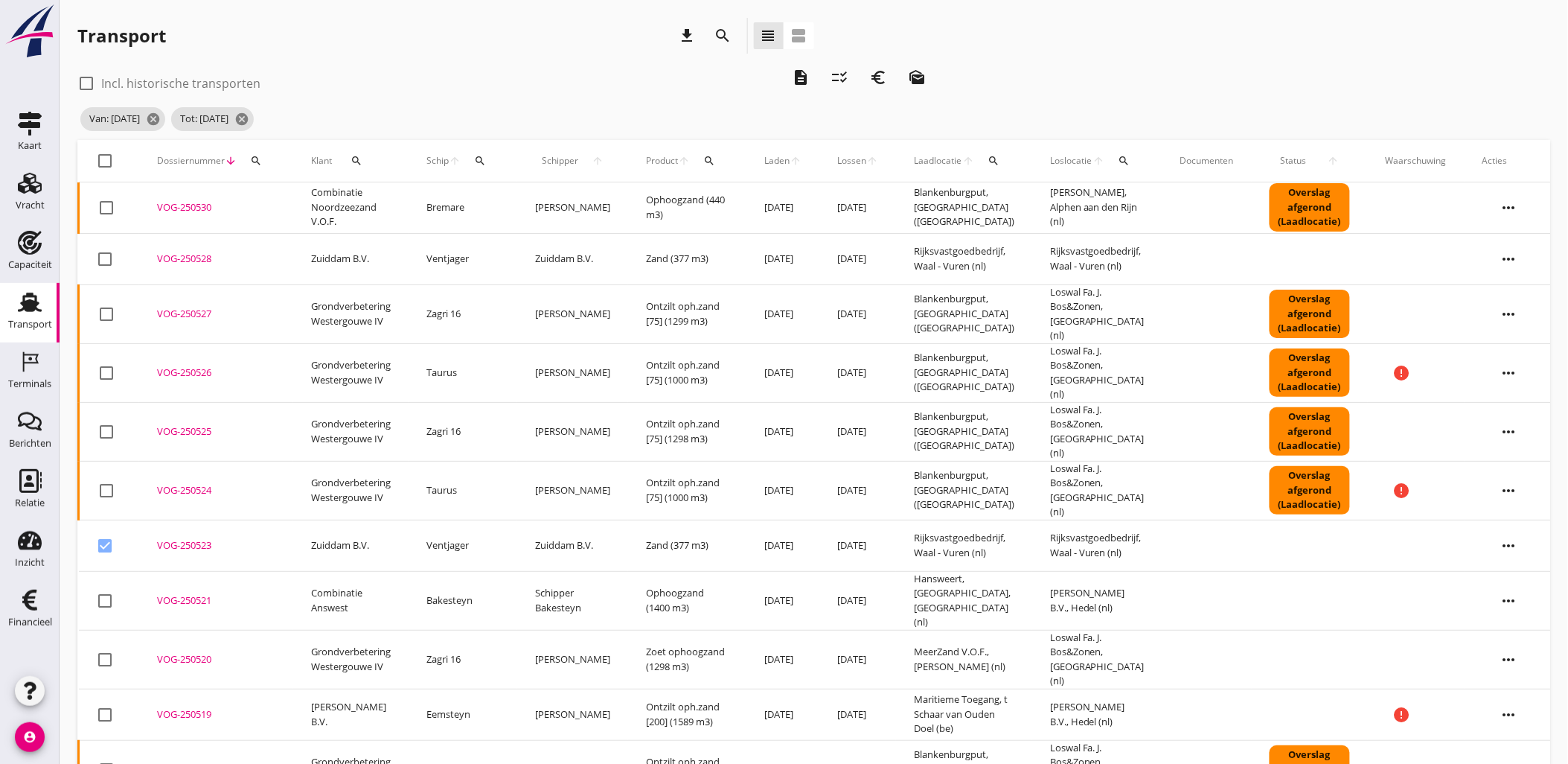
click at [882, 85] on icon "euro_symbol" at bounding box center [878, 77] width 18 height 18
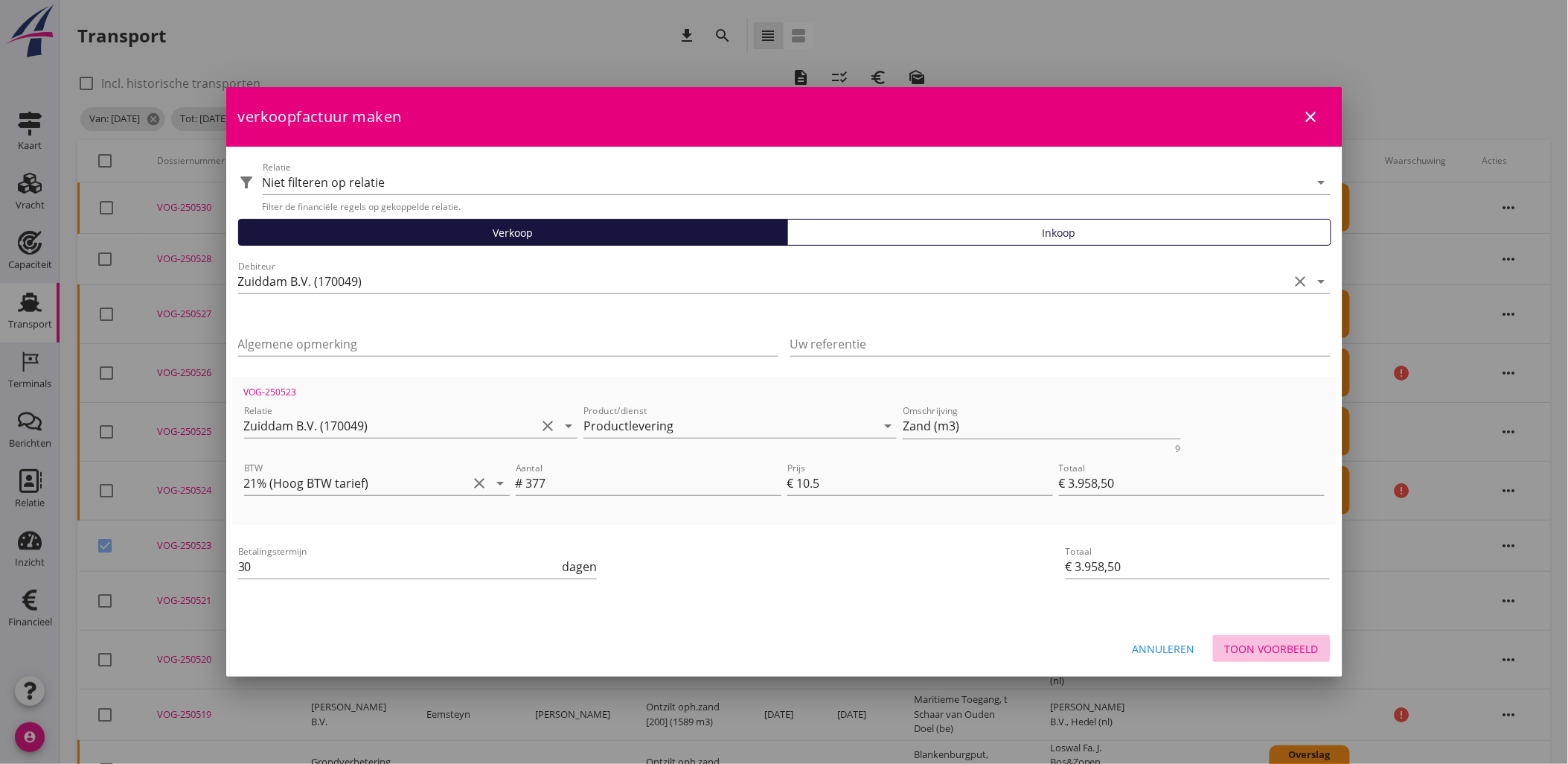
click at [1268, 641] on div "Toon voorbeeld" at bounding box center [1272, 649] width 94 height 16
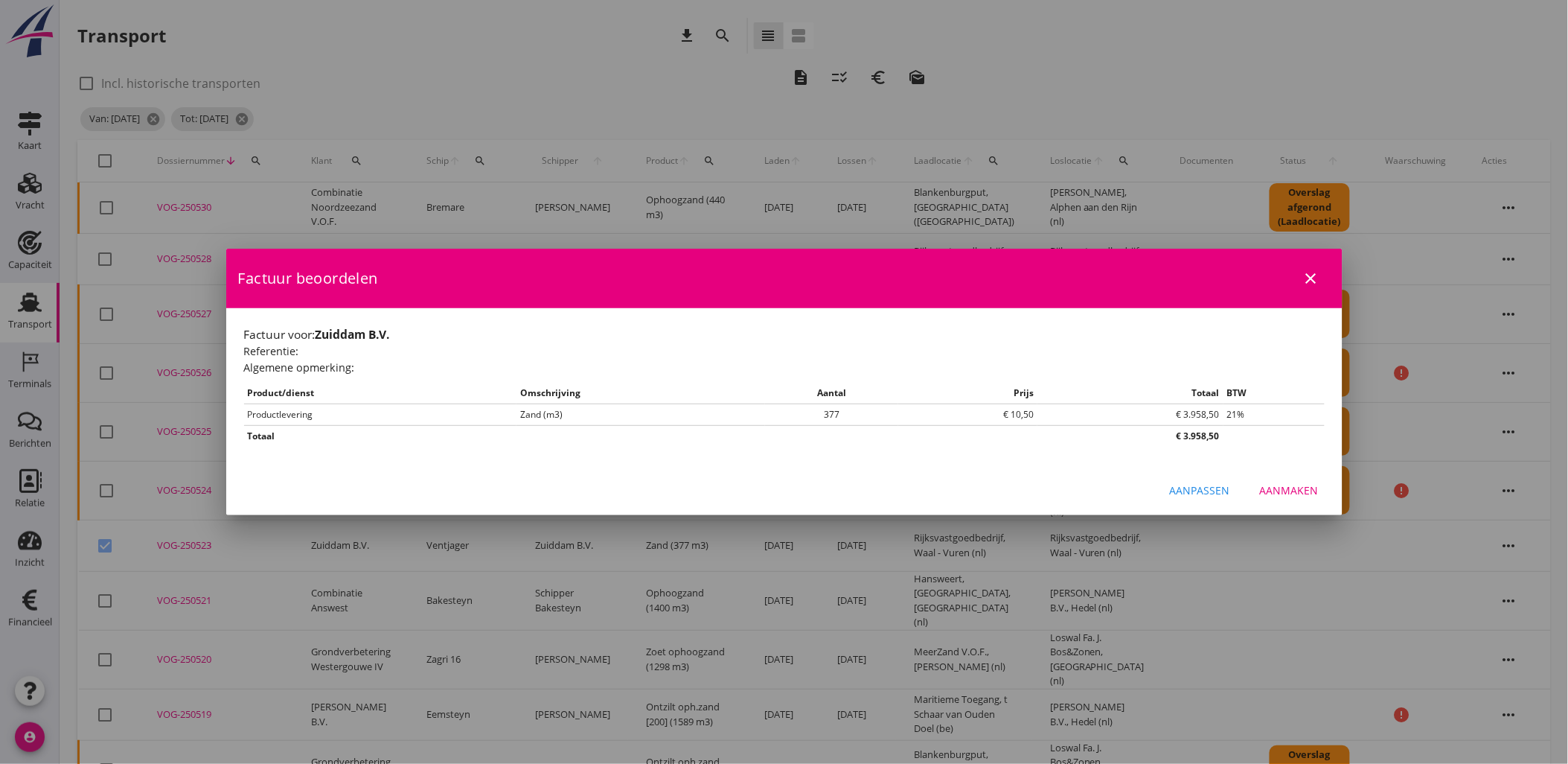
click at [1293, 479] on button "Aanmaken" at bounding box center [1289, 489] width 83 height 27
checkbox input "false"
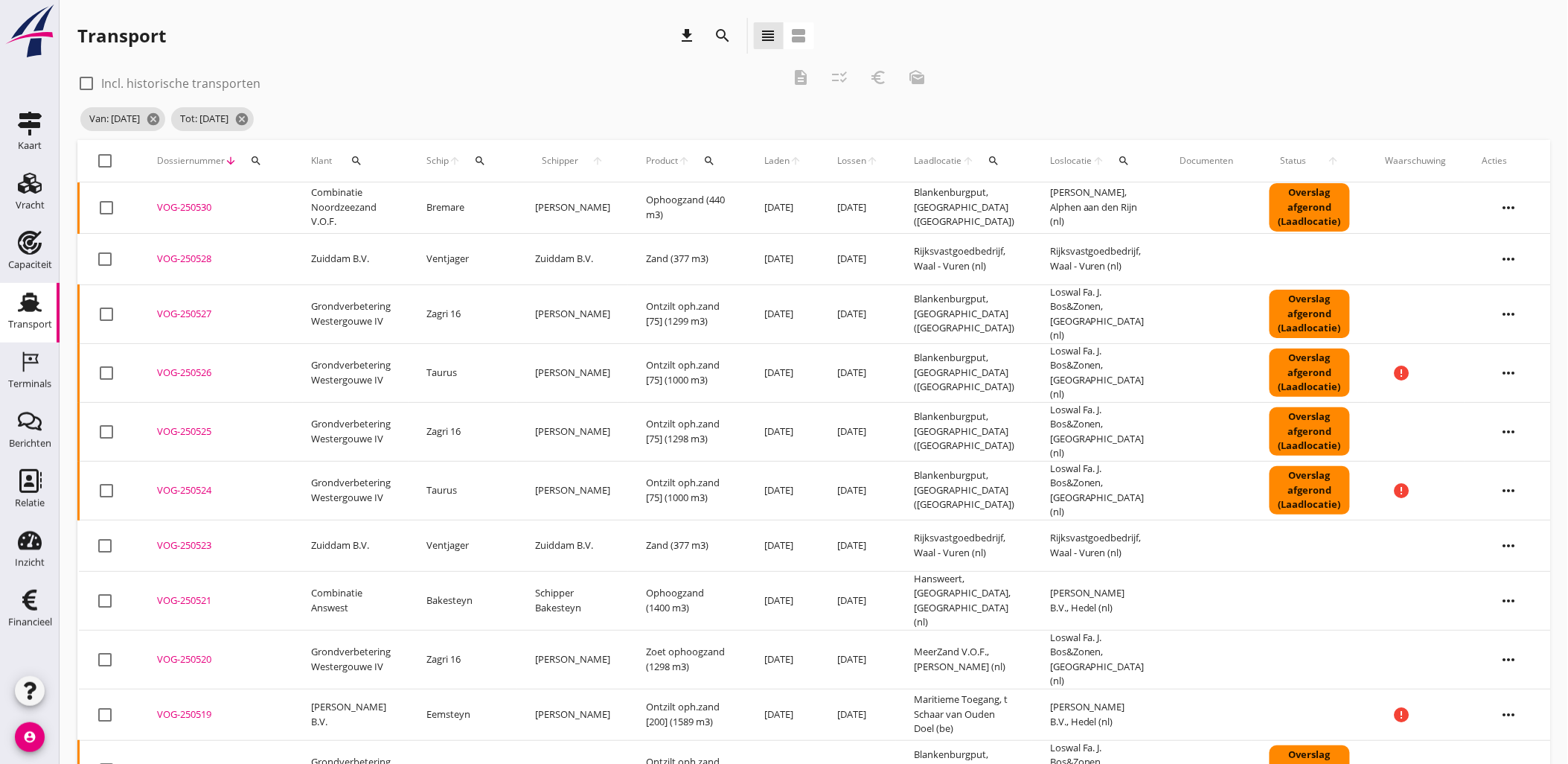
click at [289, 524] on td "VOG-250523 upload_file Drop hier uw bestand om het aan het dossier toe te voegen" at bounding box center [216, 545] width 154 height 51
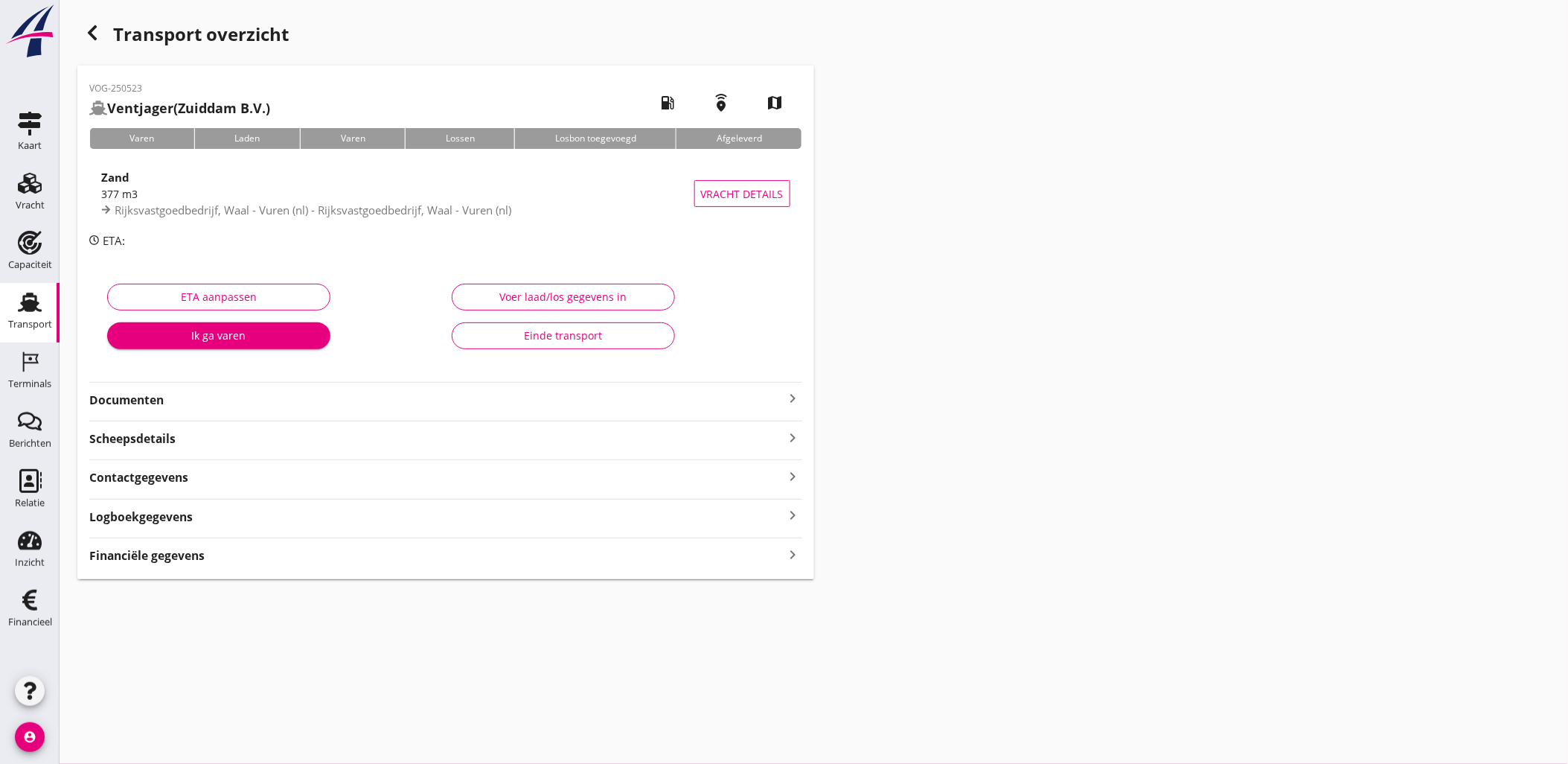
click at [633, 333] on div "Einde transport" at bounding box center [563, 336] width 198 height 16
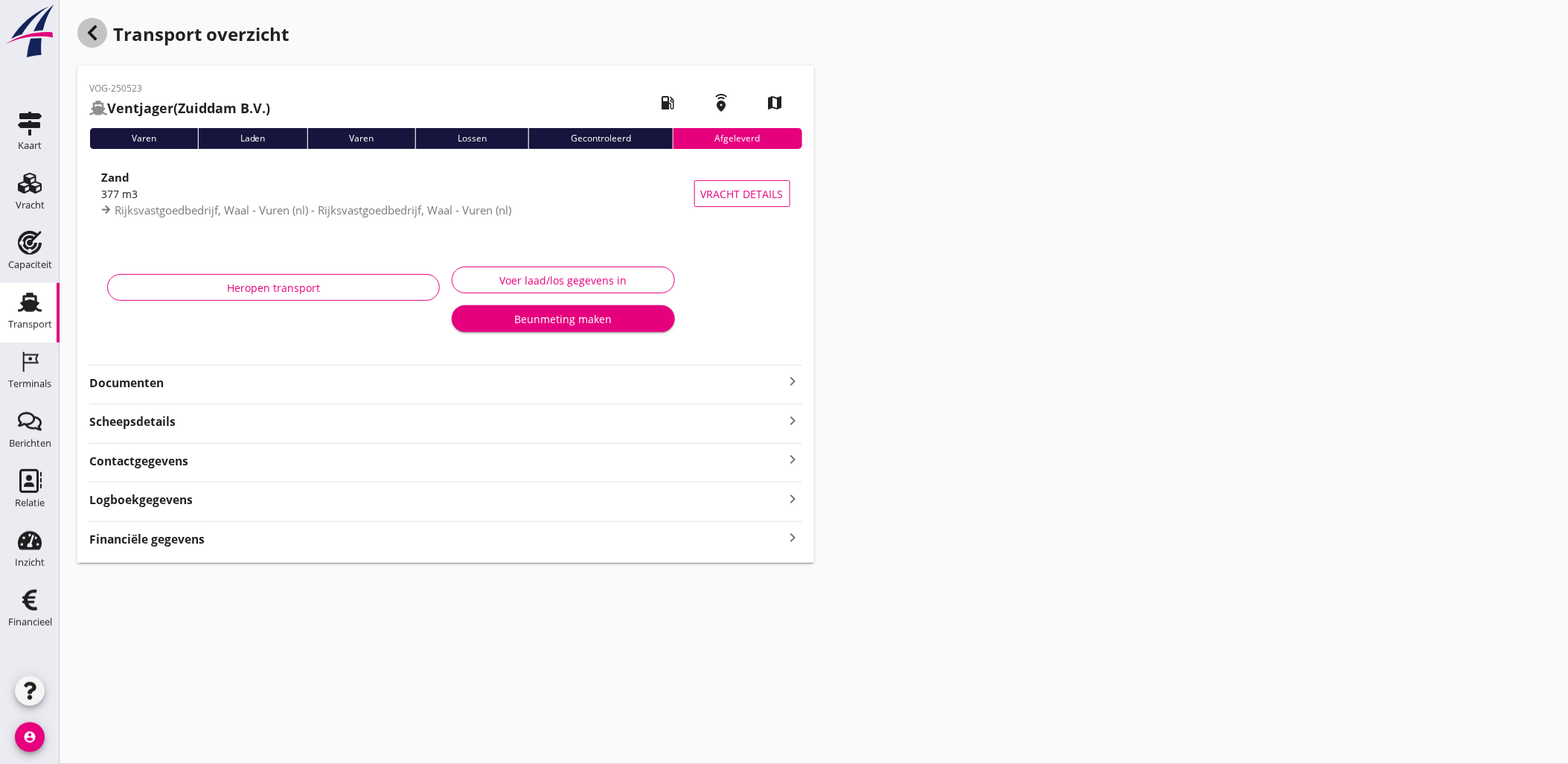
click at [95, 25] on icon "button" at bounding box center [92, 33] width 18 height 18
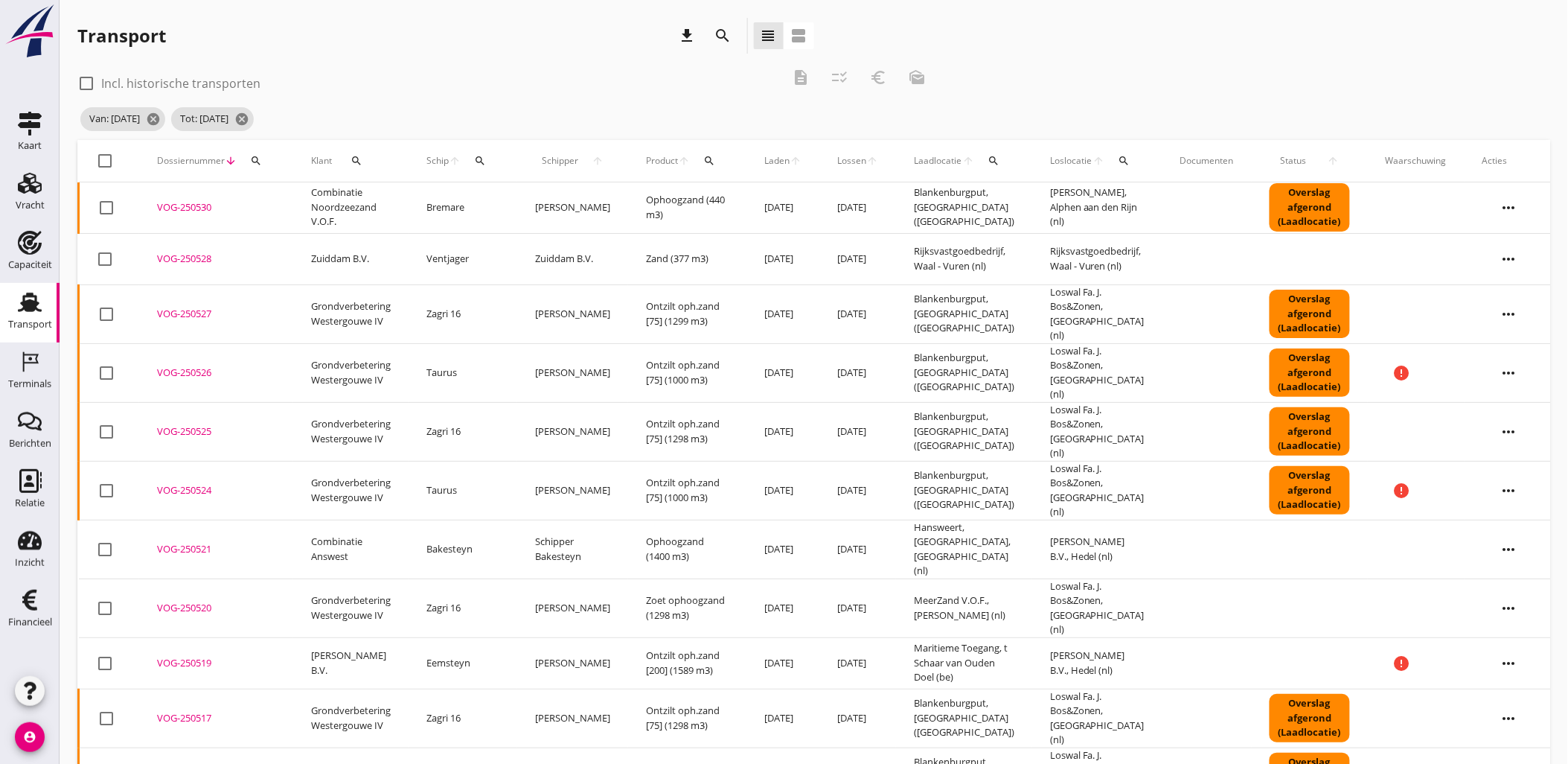
click at [1521, 261] on icon "more_horiz" at bounding box center [1510, 259] width 42 height 42
click at [106, 252] on div at bounding box center [105, 258] width 25 height 25
click at [886, 78] on icon "euro_symbol" at bounding box center [878, 77] width 18 height 18
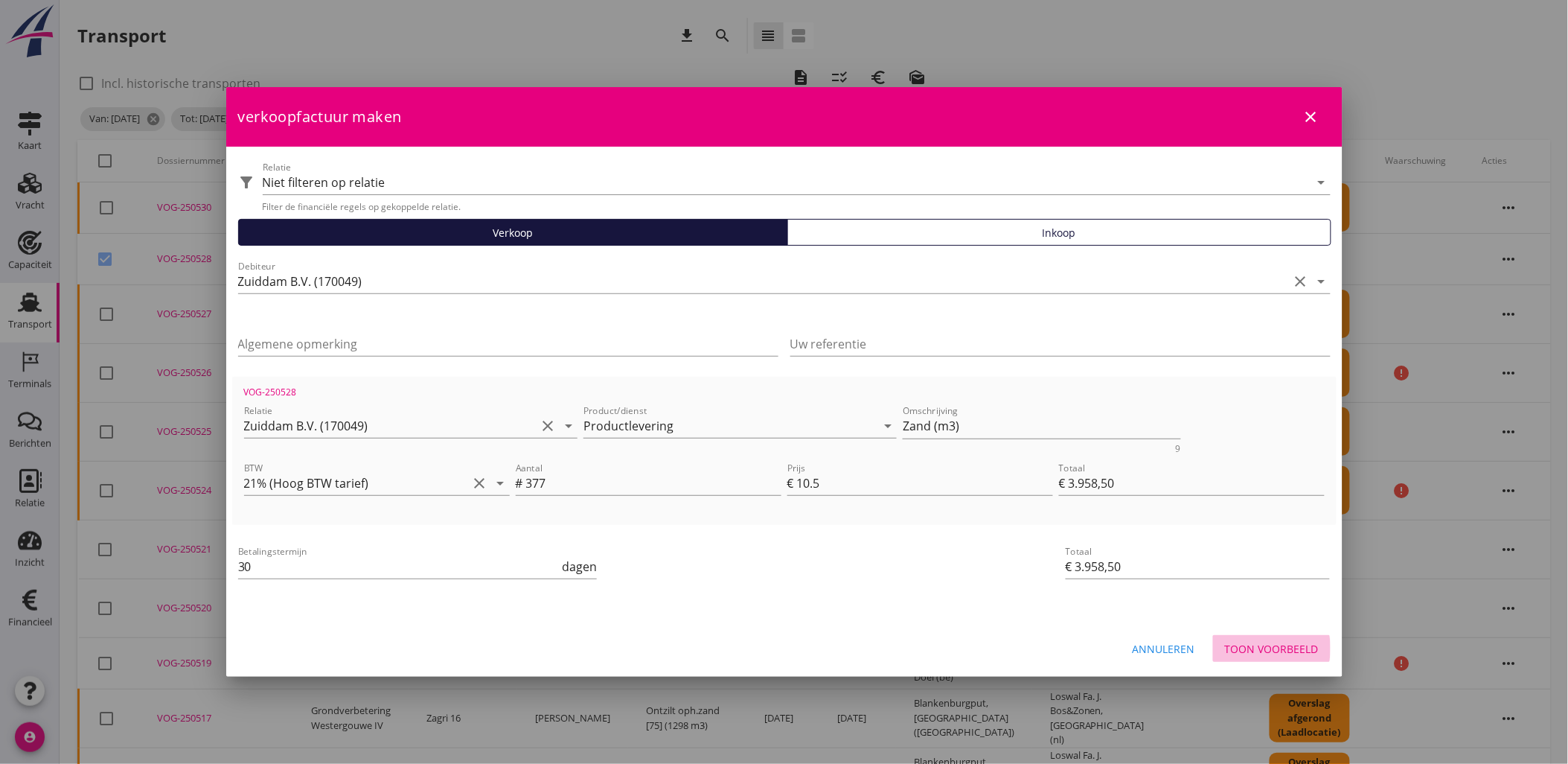
click at [1304, 646] on div "Toon voorbeeld" at bounding box center [1272, 649] width 94 height 16
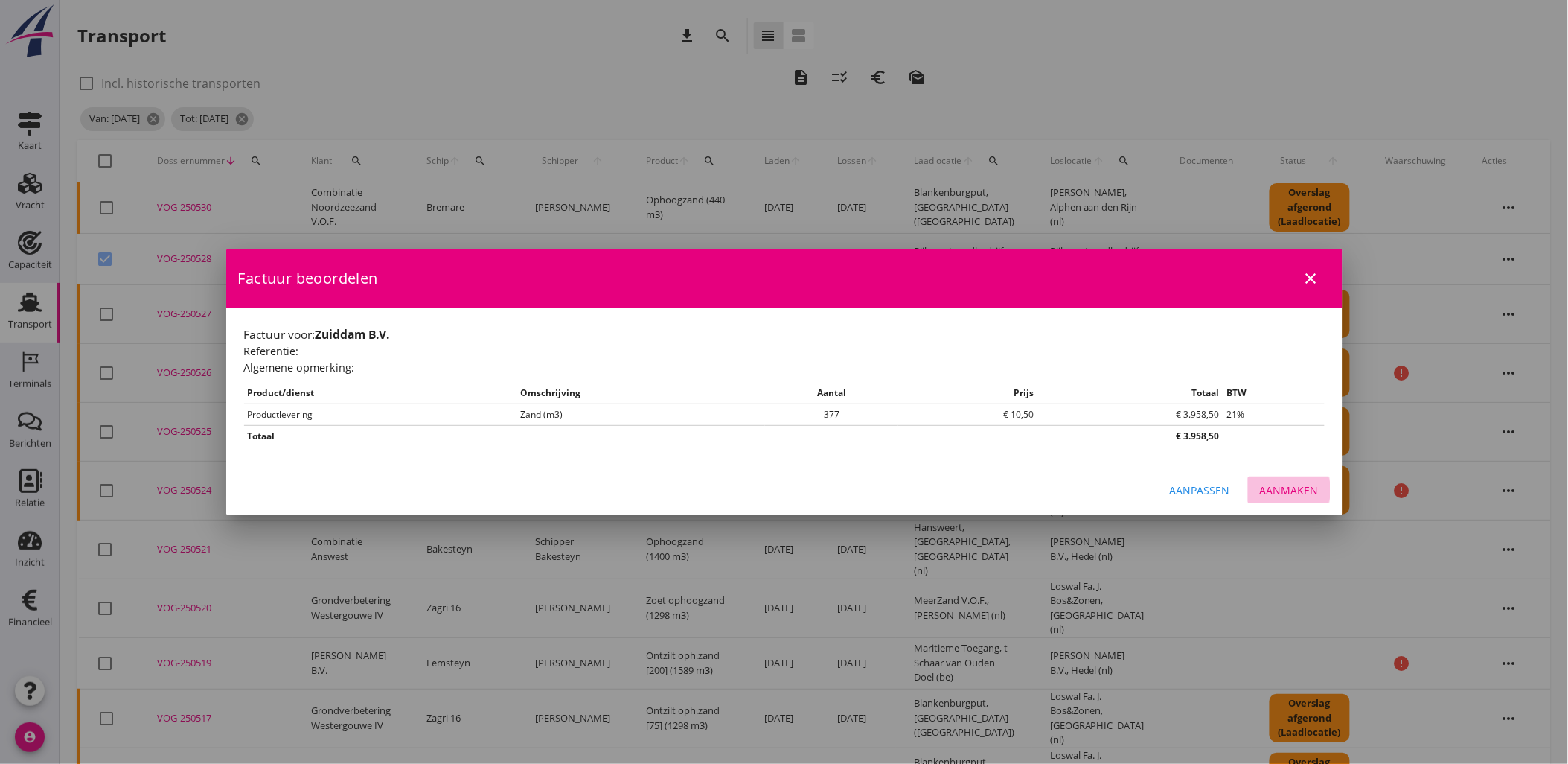
click at [1320, 481] on button "Aanmaken" at bounding box center [1289, 489] width 83 height 27
checkbox input "false"
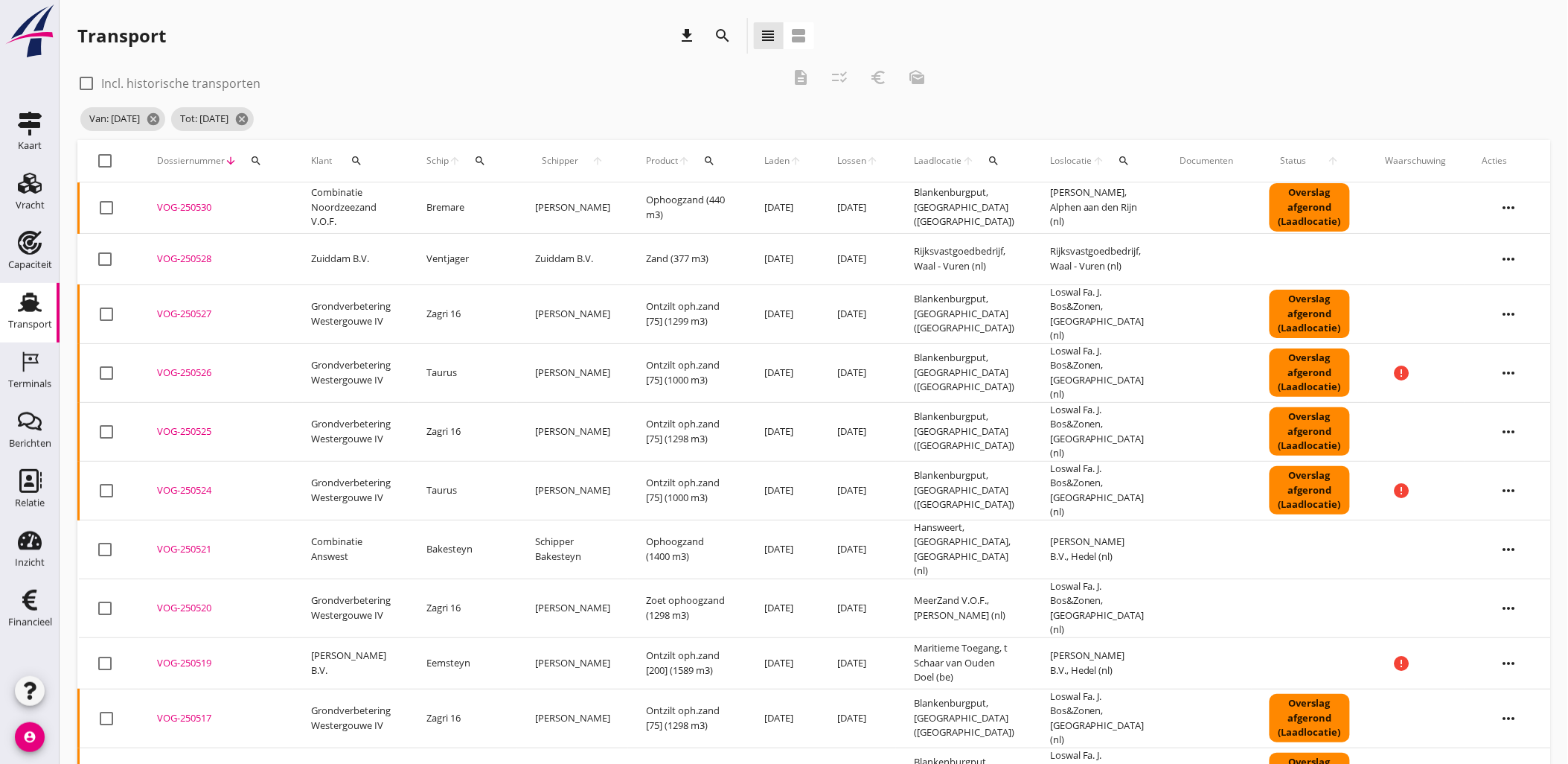
click at [316, 256] on td "Zuiddam B.V." at bounding box center [350, 258] width 115 height 51
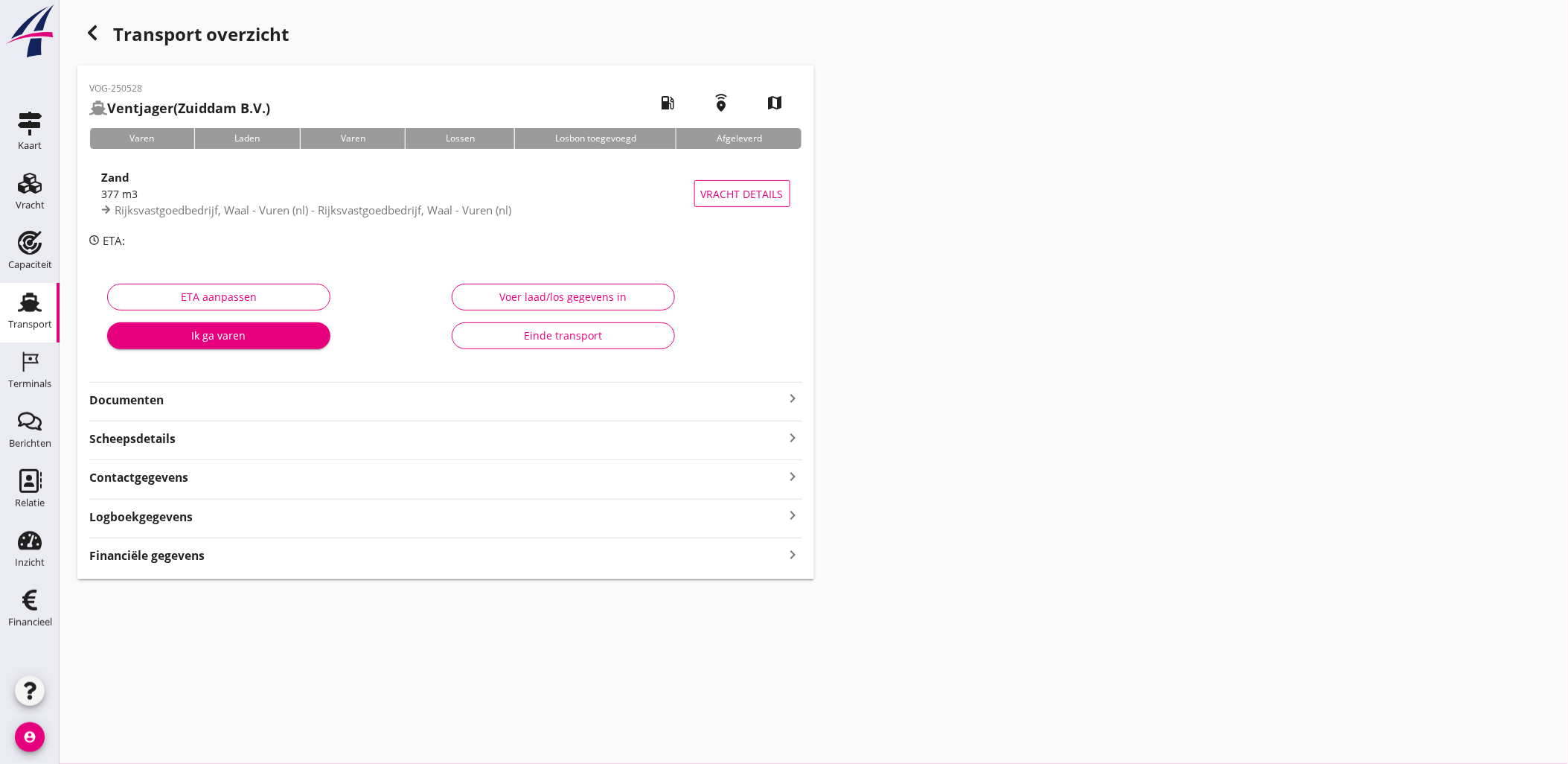
click at [682, 552] on div "Financiële gegevens keyboard_arrow_right" at bounding box center [445, 554] width 713 height 20
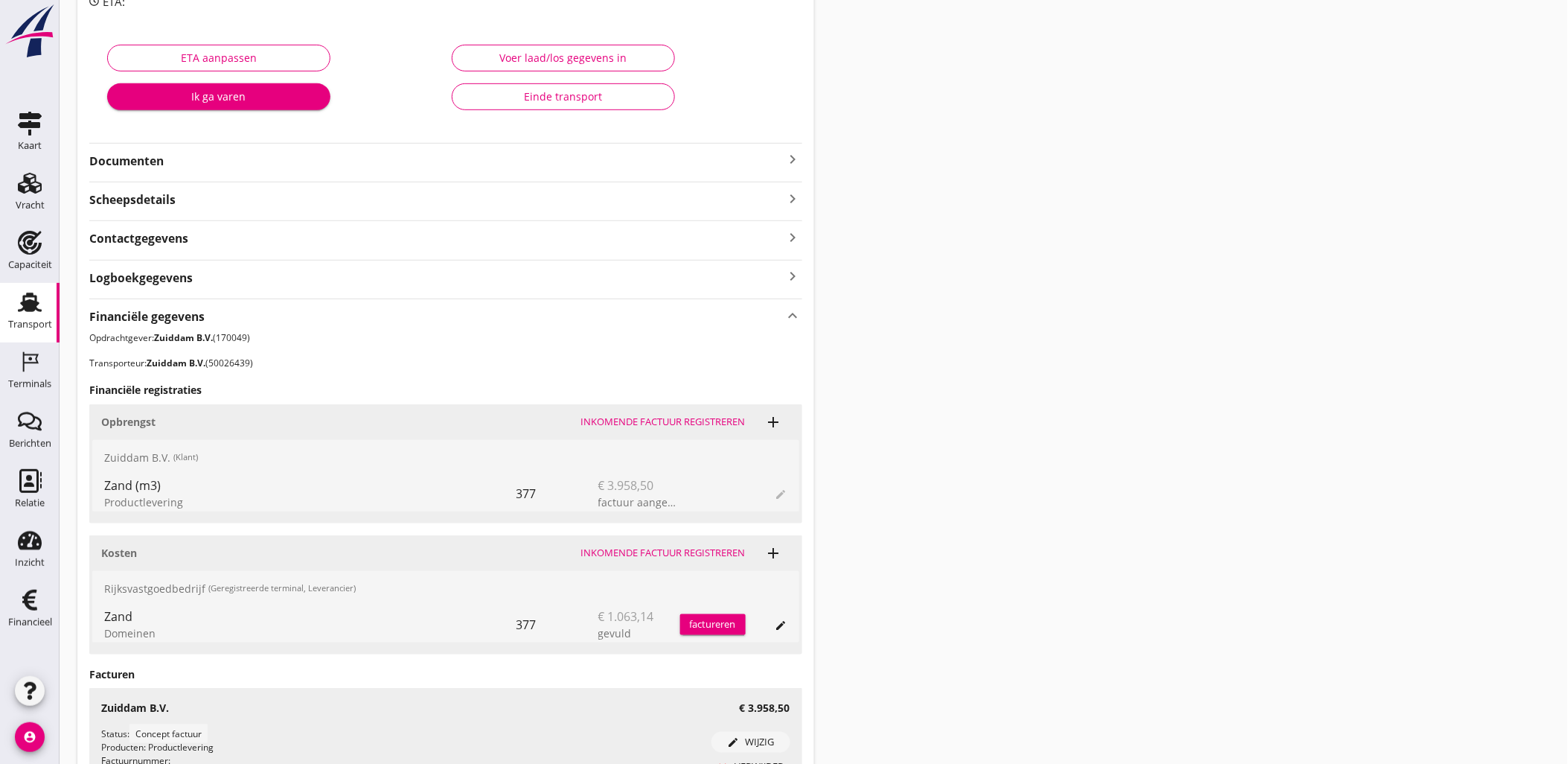
scroll to position [248, 0]
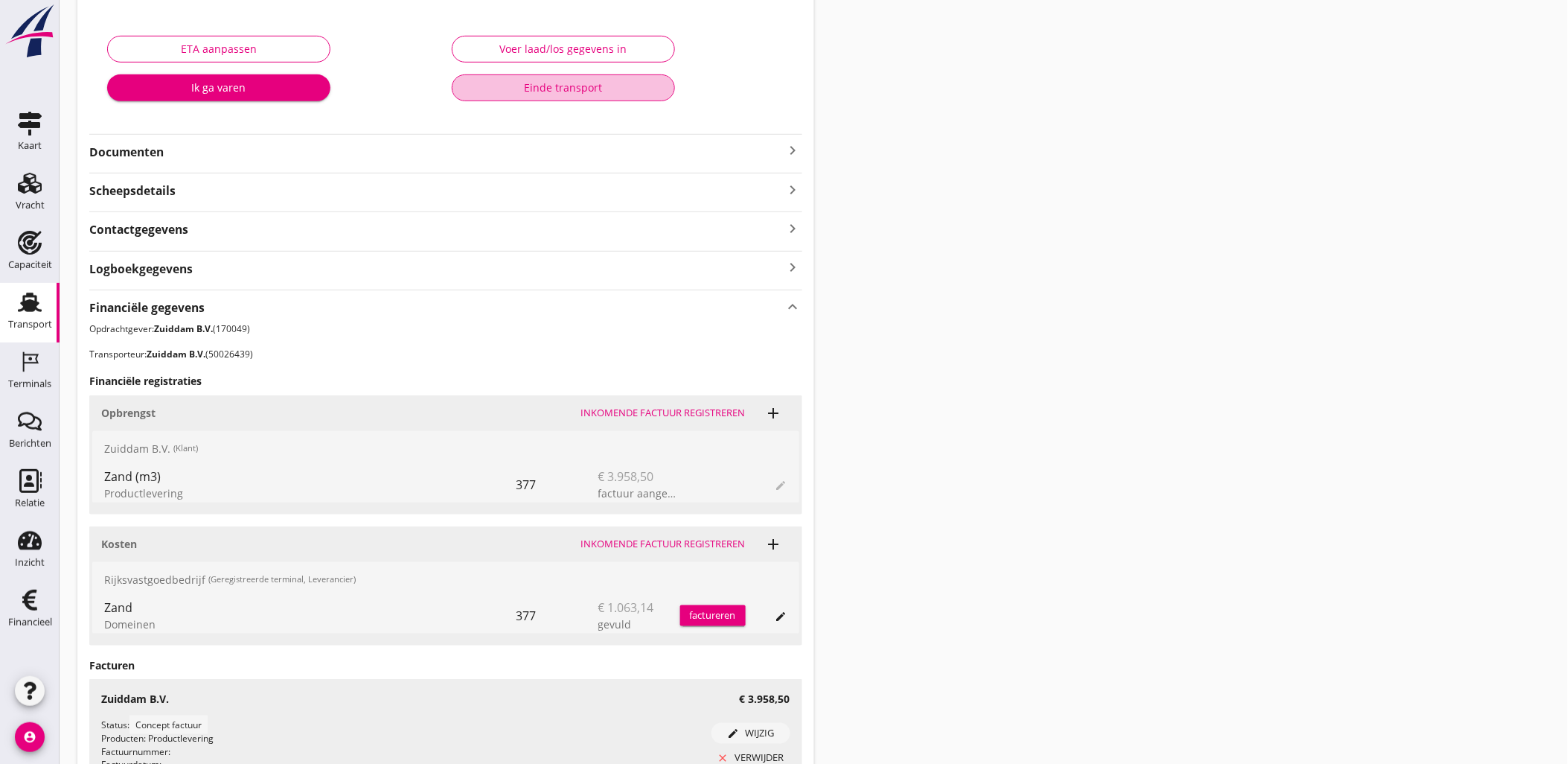
click at [551, 86] on div "Einde transport" at bounding box center [563, 88] width 198 height 16
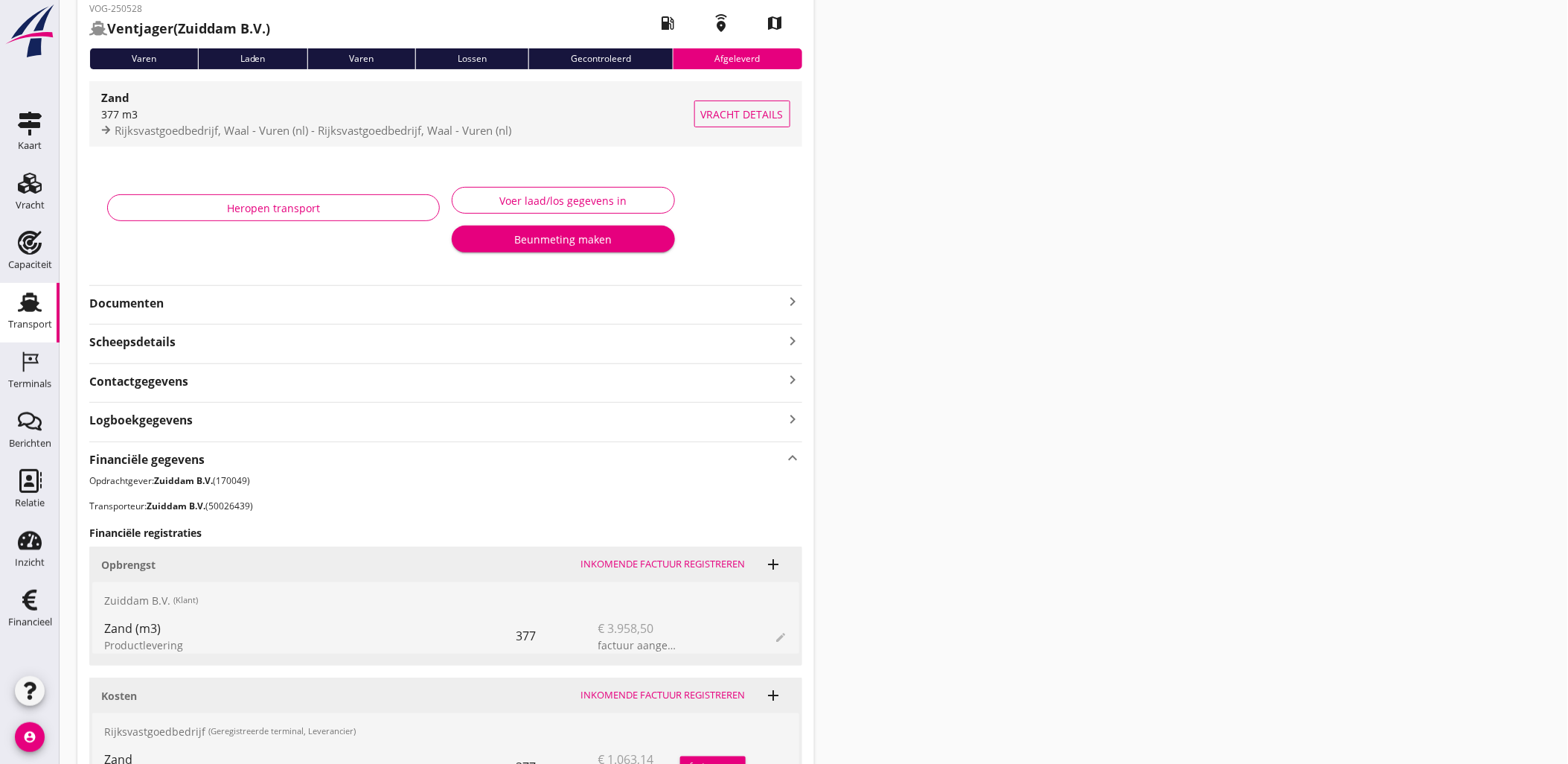
scroll to position [0, 0]
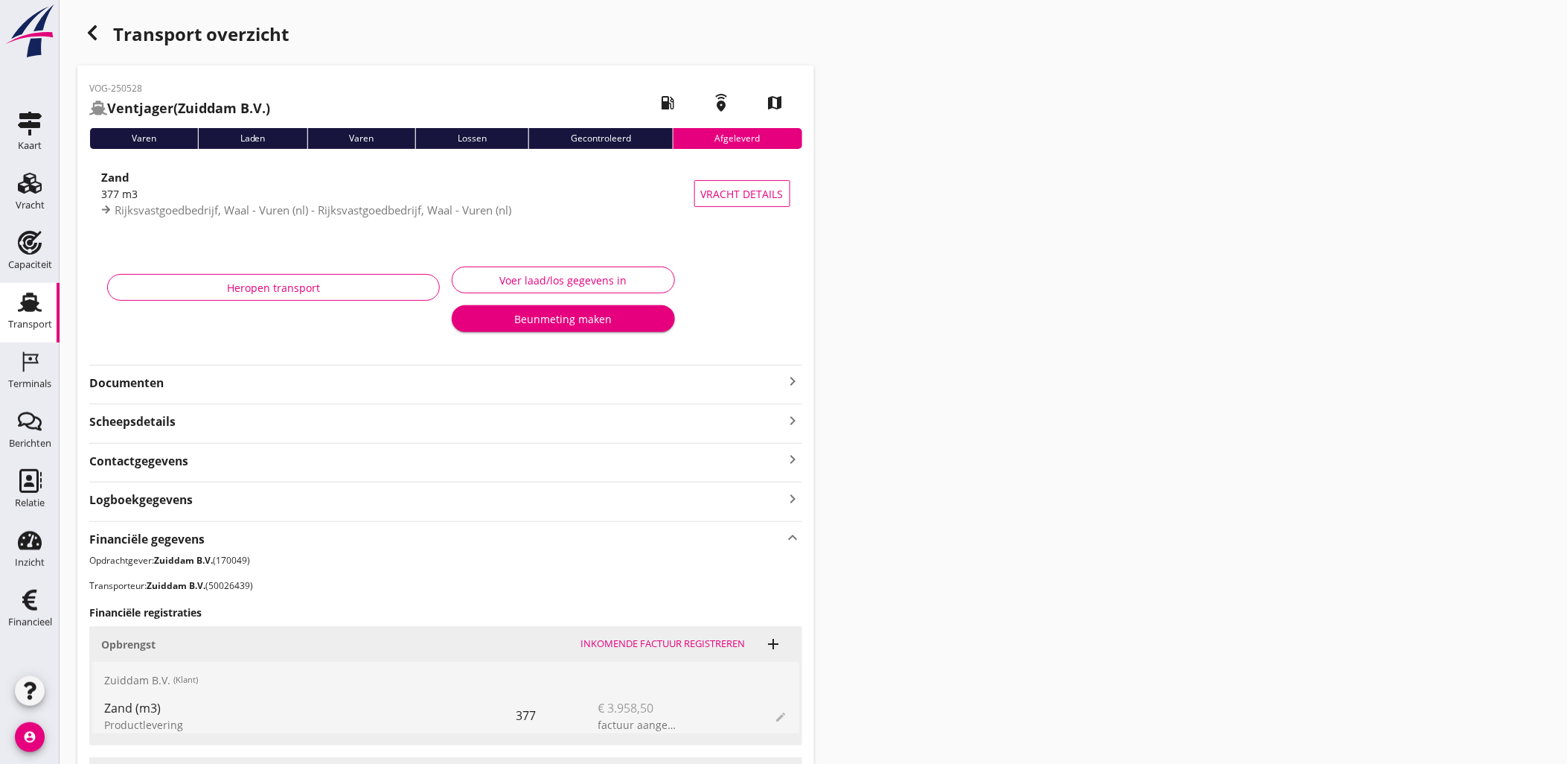
click at [90, 24] on icon "button" at bounding box center [92, 33] width 18 height 18
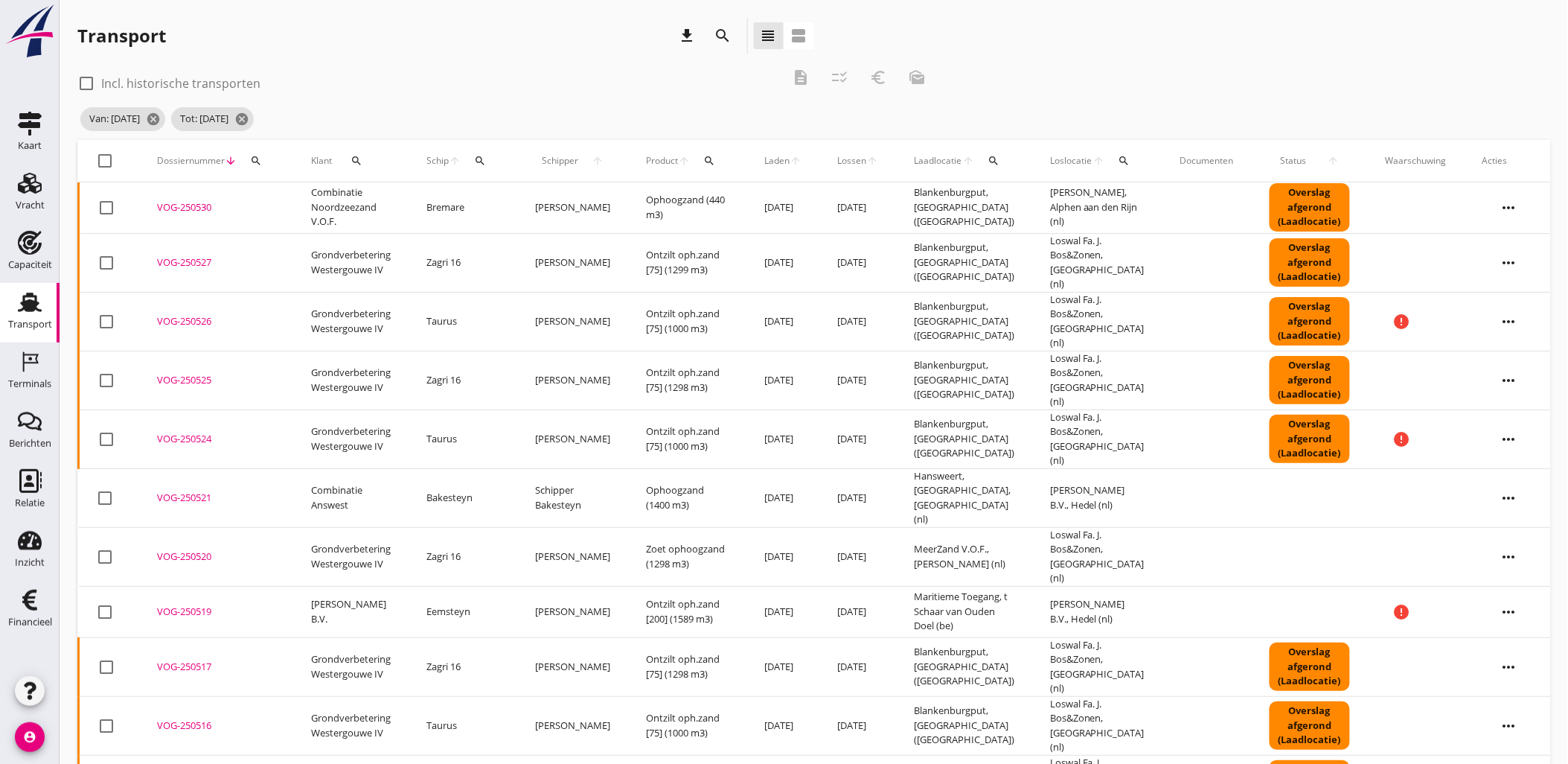
click at [697, 468] on td "Ophoogzand (1400 m3)" at bounding box center [687, 497] width 118 height 59
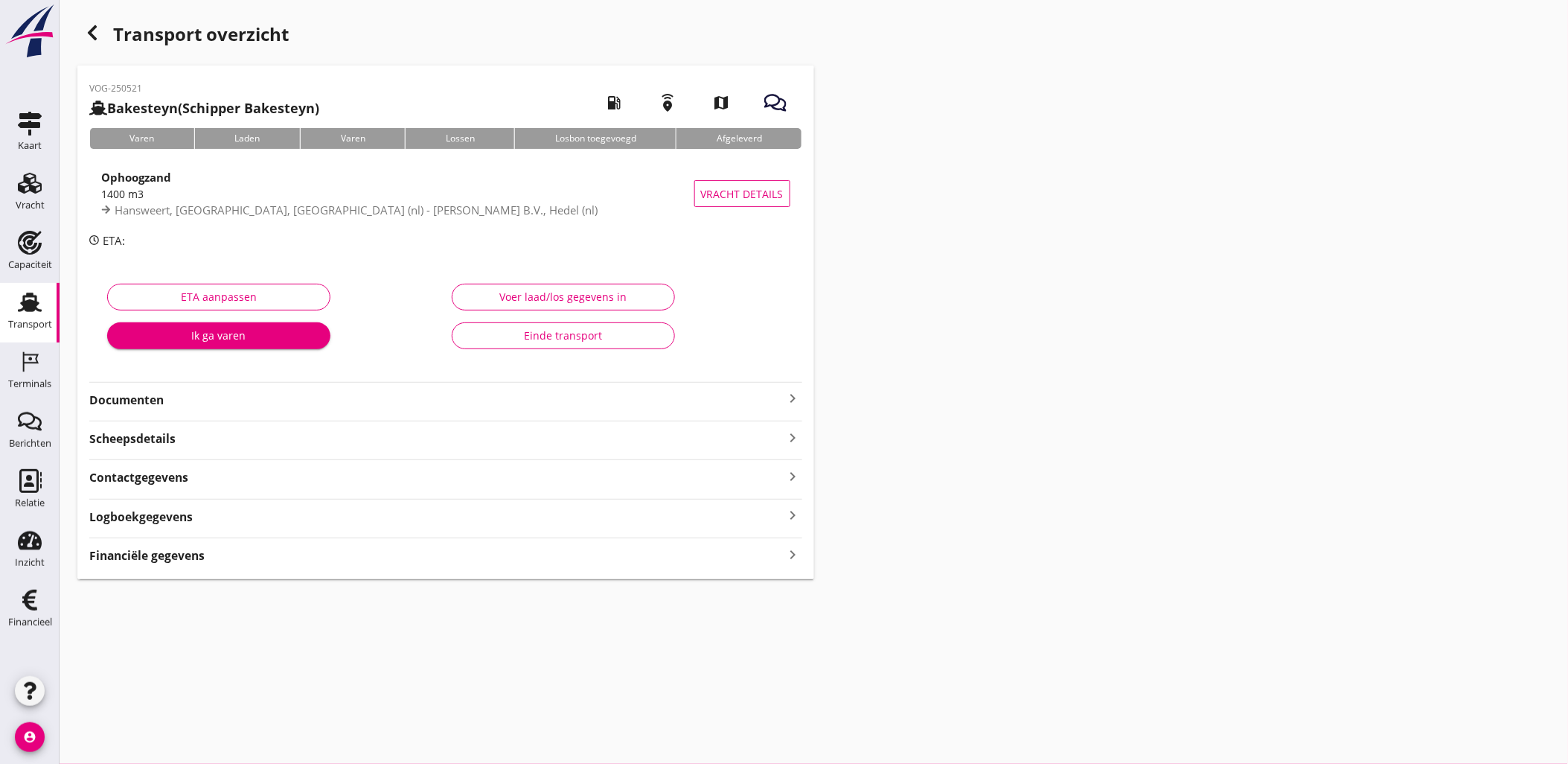
click at [367, 559] on div "Financiële gegevens keyboard_arrow_right" at bounding box center [445, 554] width 713 height 20
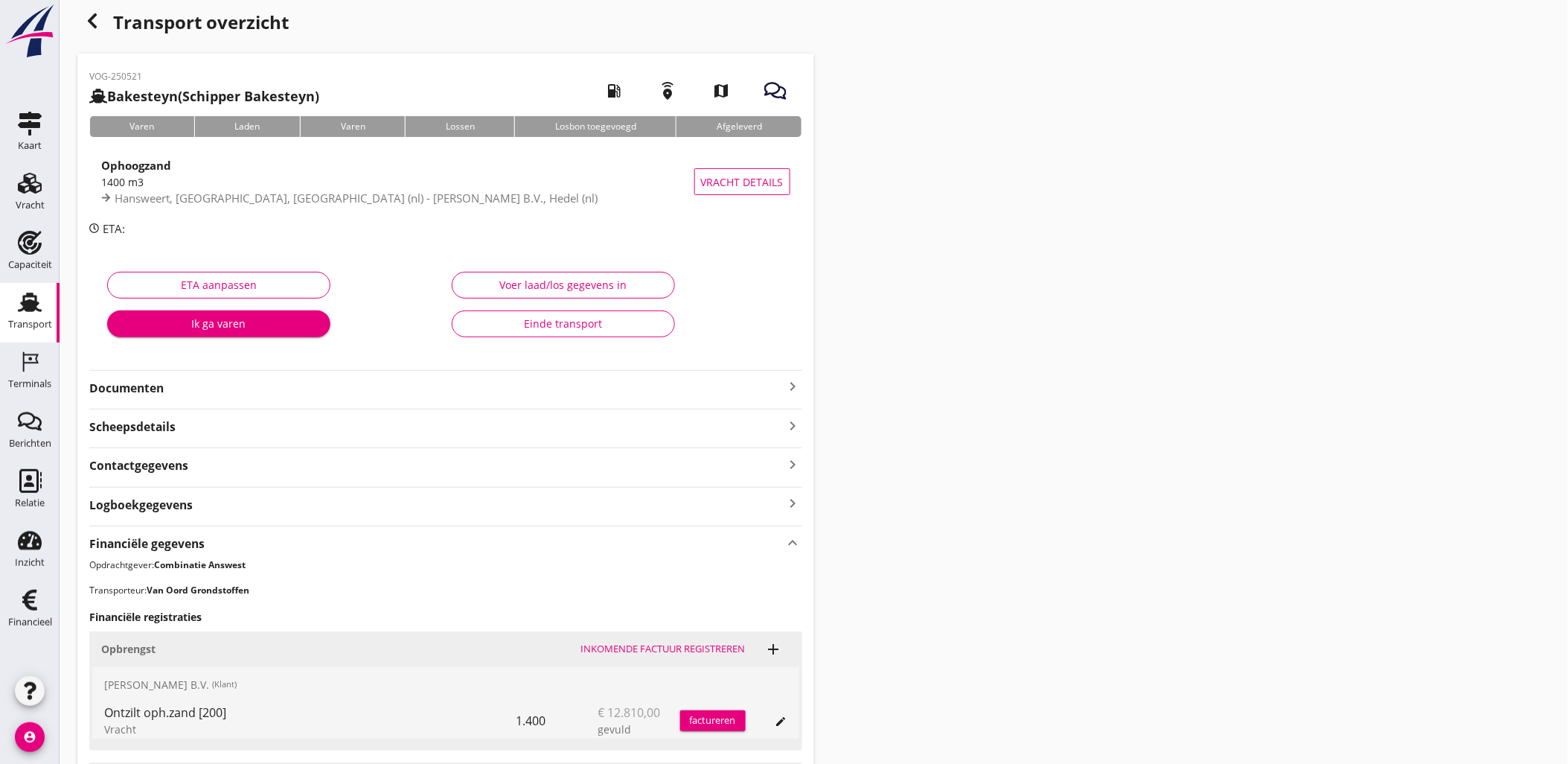
scroll to position [4, 0]
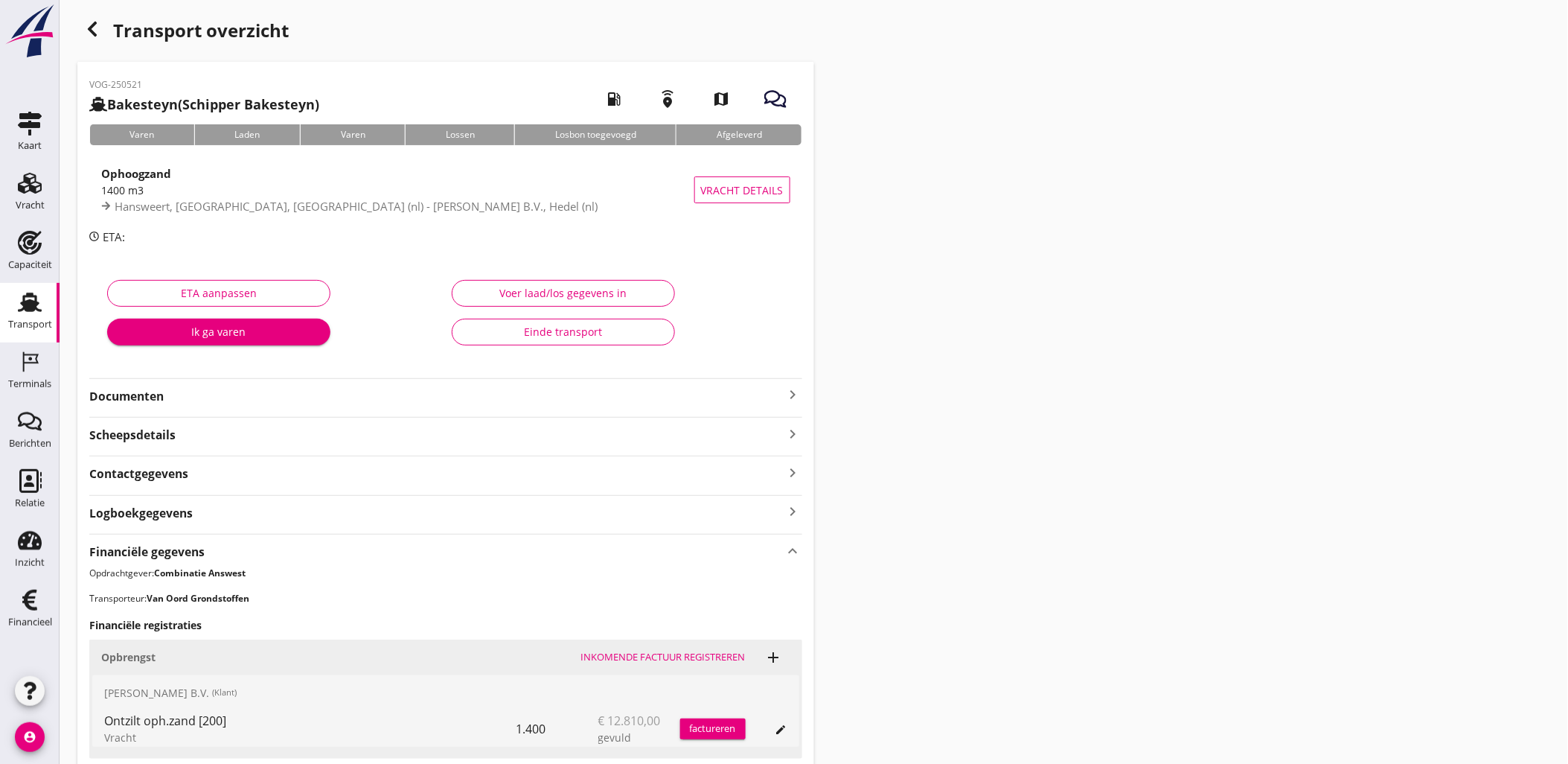
click at [95, 39] on div "button" at bounding box center [92, 29] width 30 height 30
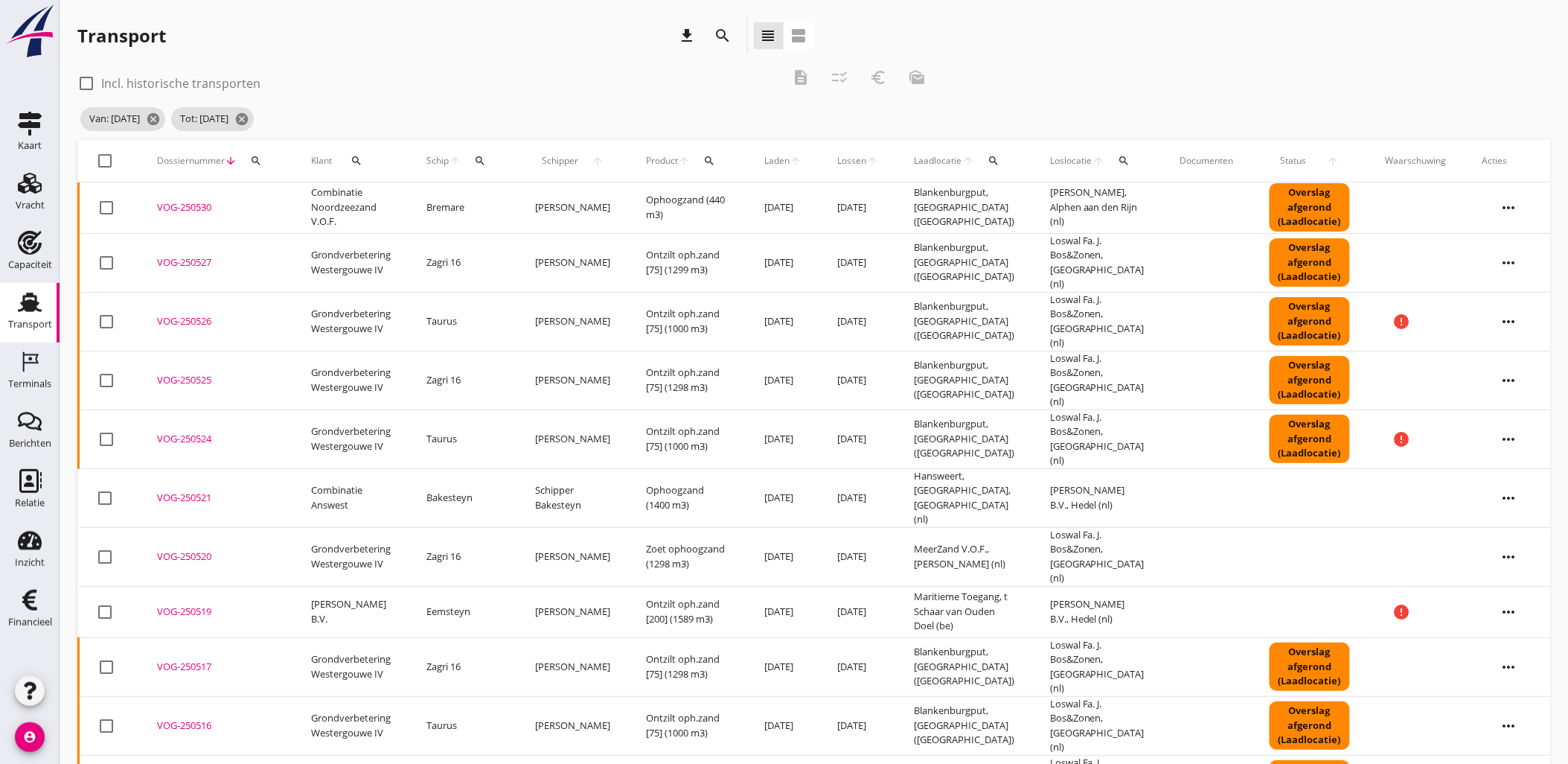
click at [936, 195] on td "Blankenburgput, [GEOGRAPHIC_DATA] ([GEOGRAPHIC_DATA])" at bounding box center [964, 207] width 136 height 51
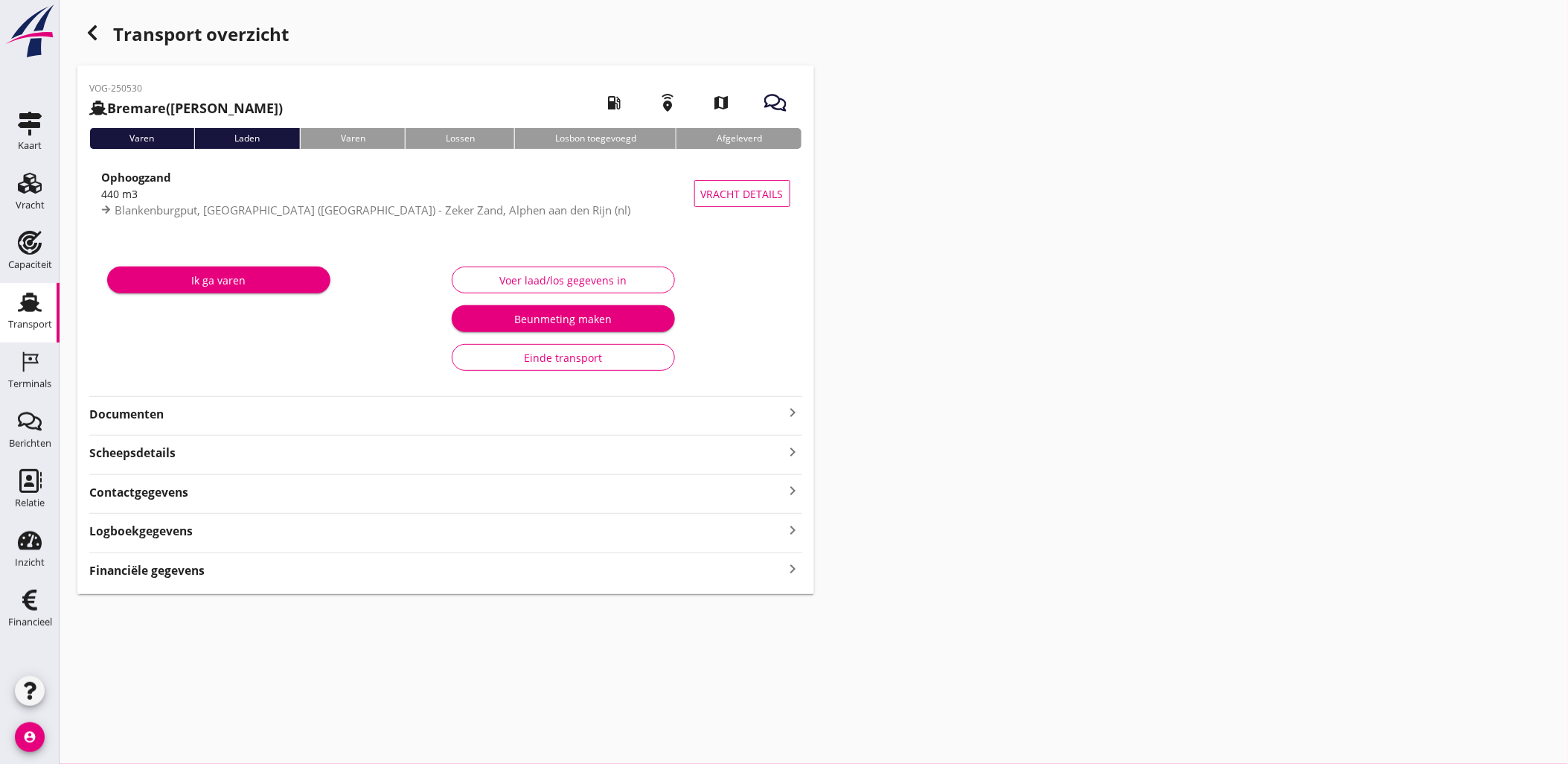
click at [443, 577] on div "Financiële gegevens keyboard_arrow_right" at bounding box center [445, 569] width 713 height 20
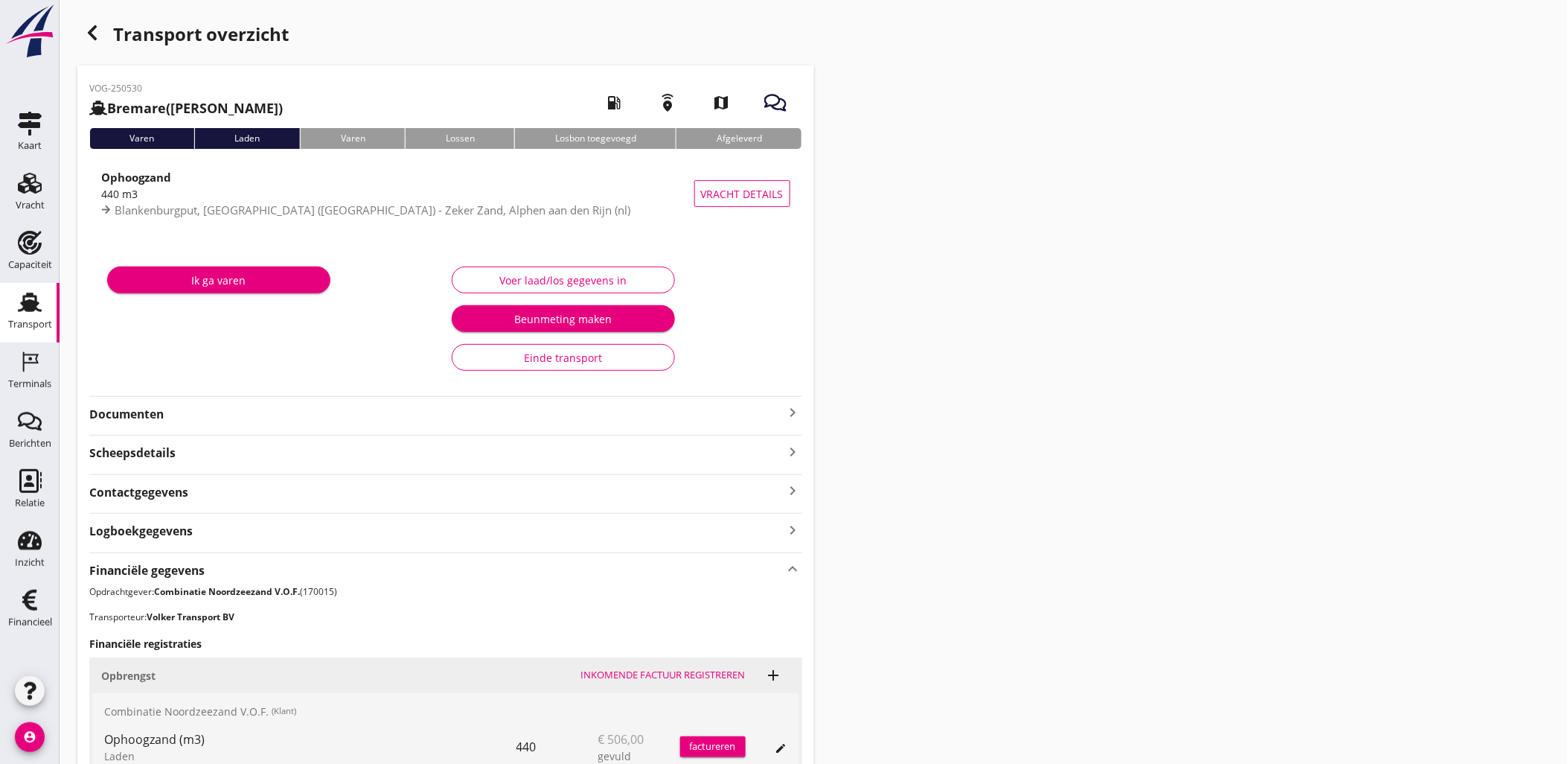
click at [106, 33] on div "button" at bounding box center [92, 33] width 30 height 30
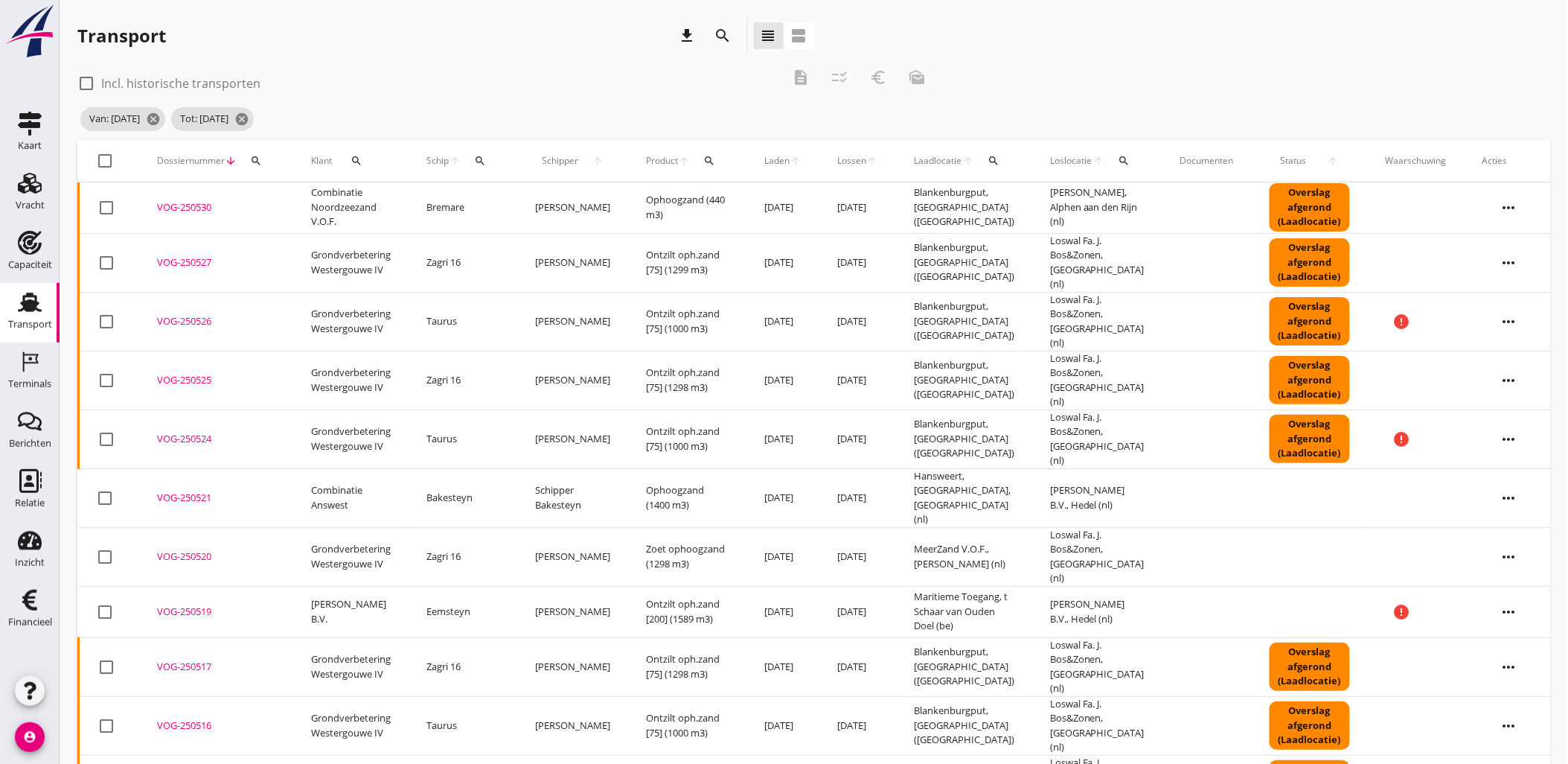
click at [1297, 115] on div "check_box_outline_blank Incl. historische transporten description checklist_rtl…" at bounding box center [813, 100] width 1473 height 80
click at [1069, 79] on div "check_box_outline_blank Incl. historische transporten description checklist_rtl…" at bounding box center [813, 100] width 1473 height 80
click at [103, 599] on div at bounding box center [105, 611] width 25 height 25
click at [886, 75] on icon "euro_symbol" at bounding box center [878, 77] width 18 height 18
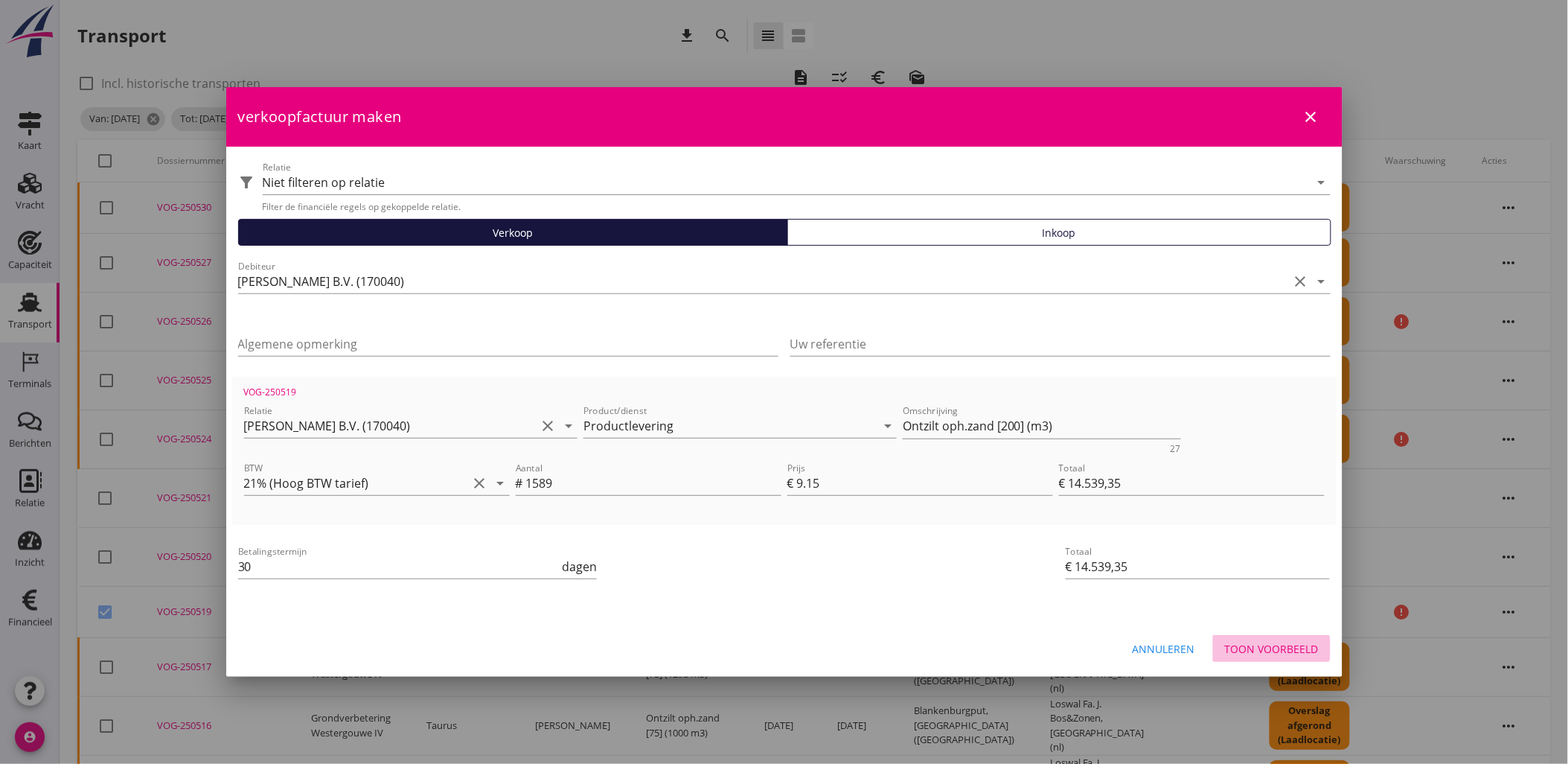
click at [1278, 648] on div "Toon voorbeeld" at bounding box center [1272, 649] width 94 height 16
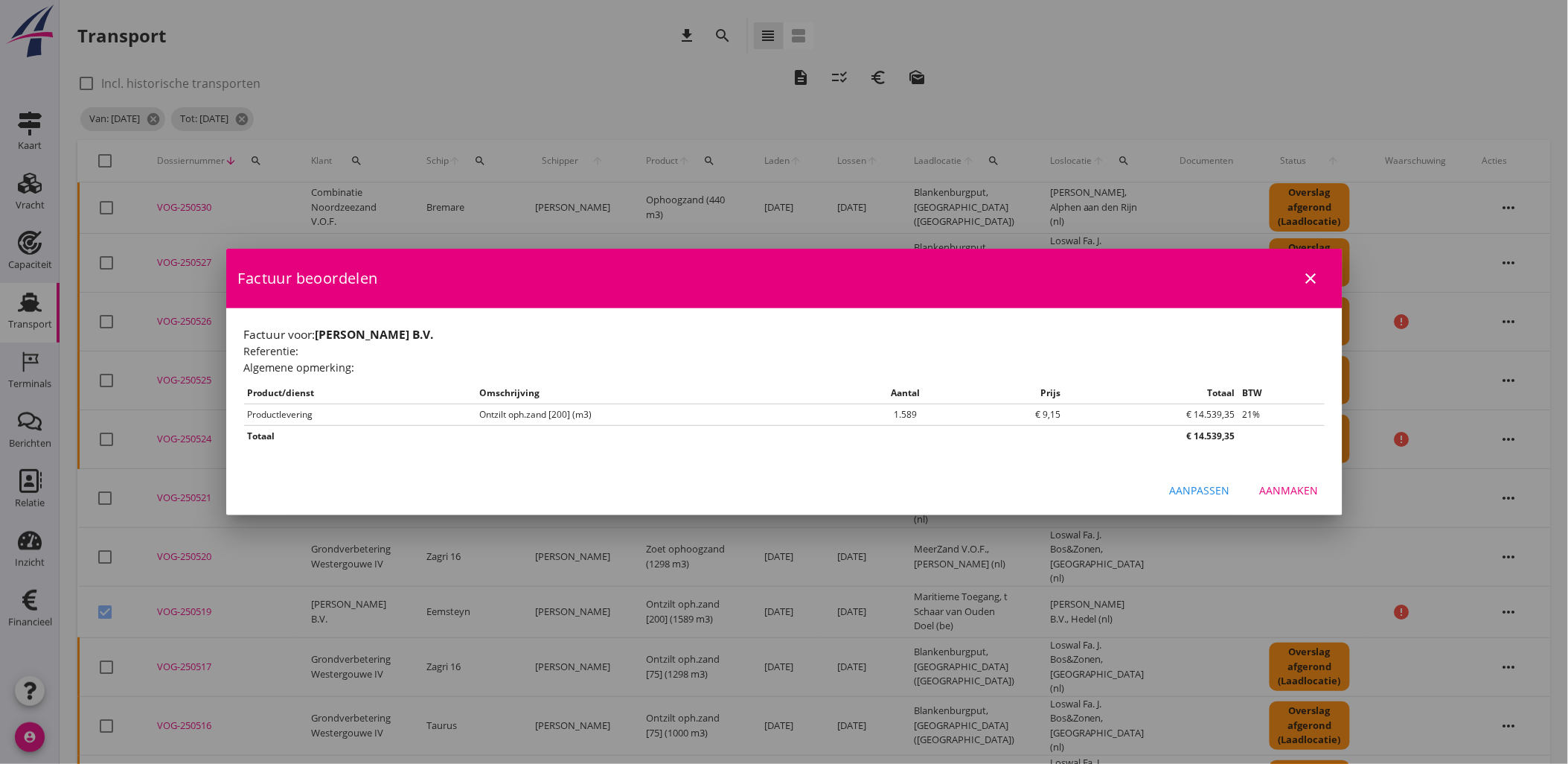
click at [1297, 488] on div "Aanmaken" at bounding box center [1289, 490] width 59 height 16
checkbox input "false"
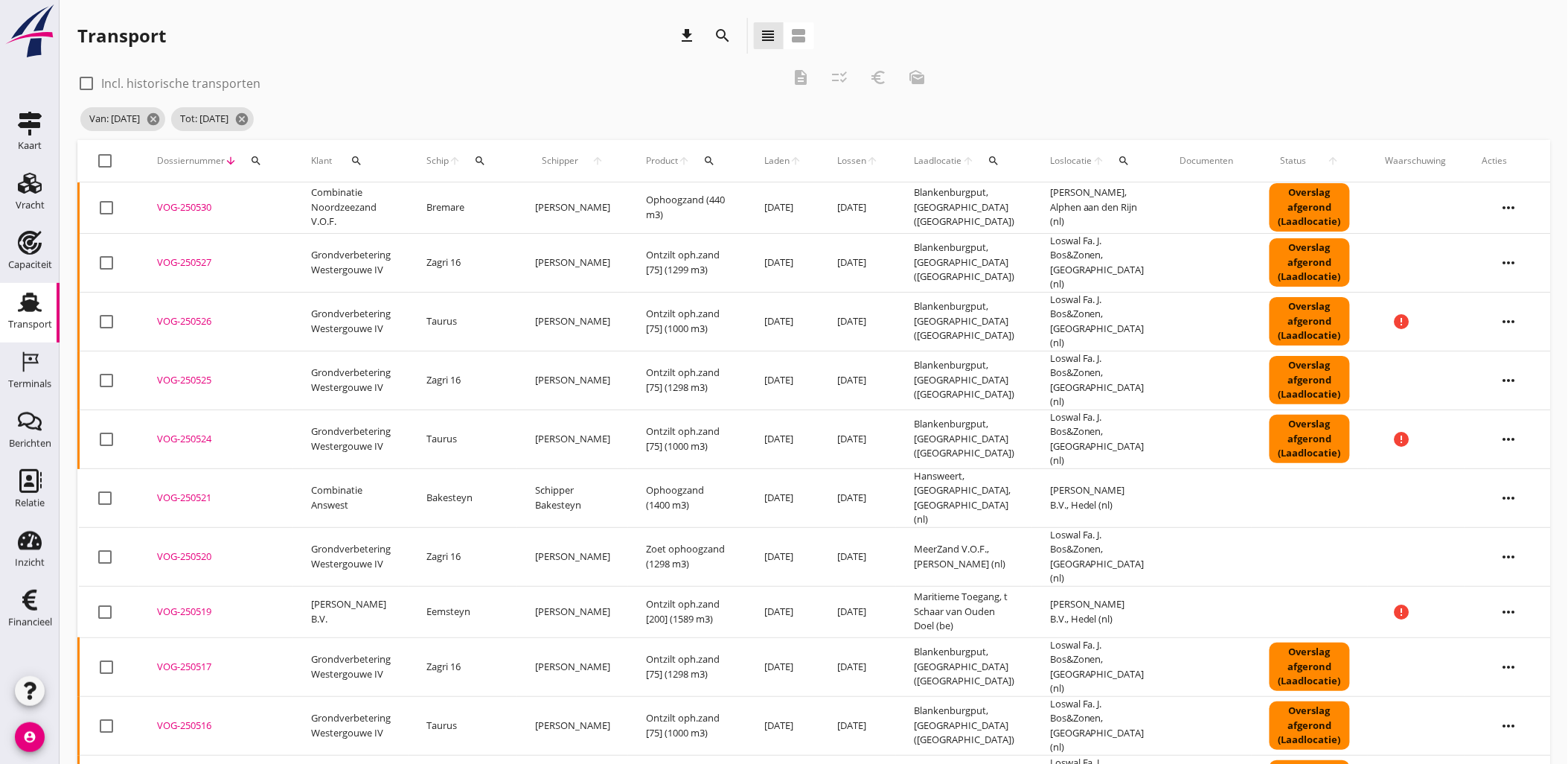
click at [98, 485] on div at bounding box center [105, 497] width 25 height 25
click at [881, 69] on icon "euro_symbol" at bounding box center [878, 77] width 18 height 18
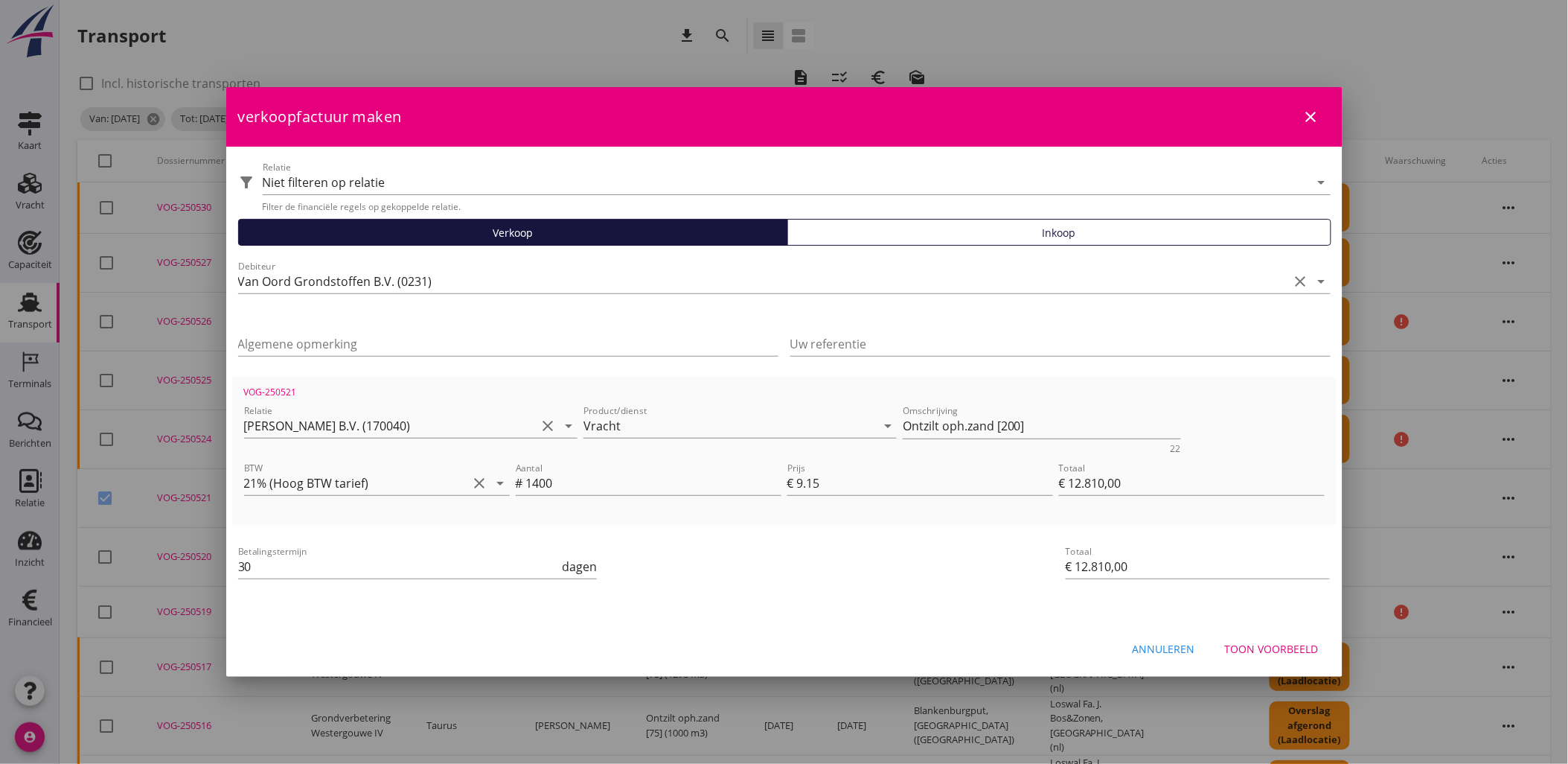
click at [1284, 633] on div "Annuleren Toon voorbeeld" at bounding box center [784, 648] width 1116 height 51
click at [680, 238] on div "Verkoop" at bounding box center [513, 233] width 537 height 16
click at [1191, 641] on div "Annuleren" at bounding box center [1164, 649] width 63 height 16
checkbox input "false"
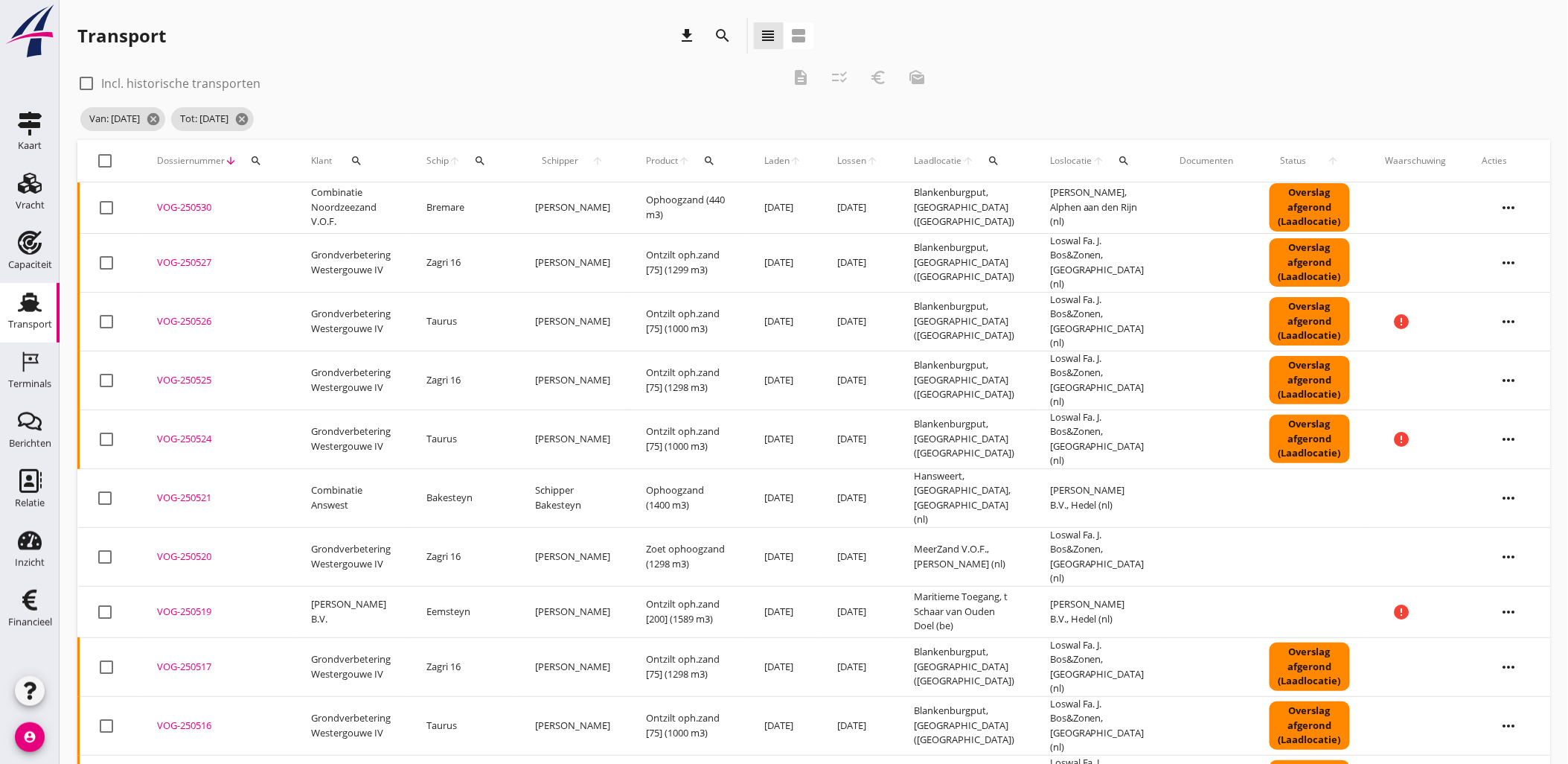
click at [439, 472] on td "Bakesteyn" at bounding box center [463, 497] width 109 height 59
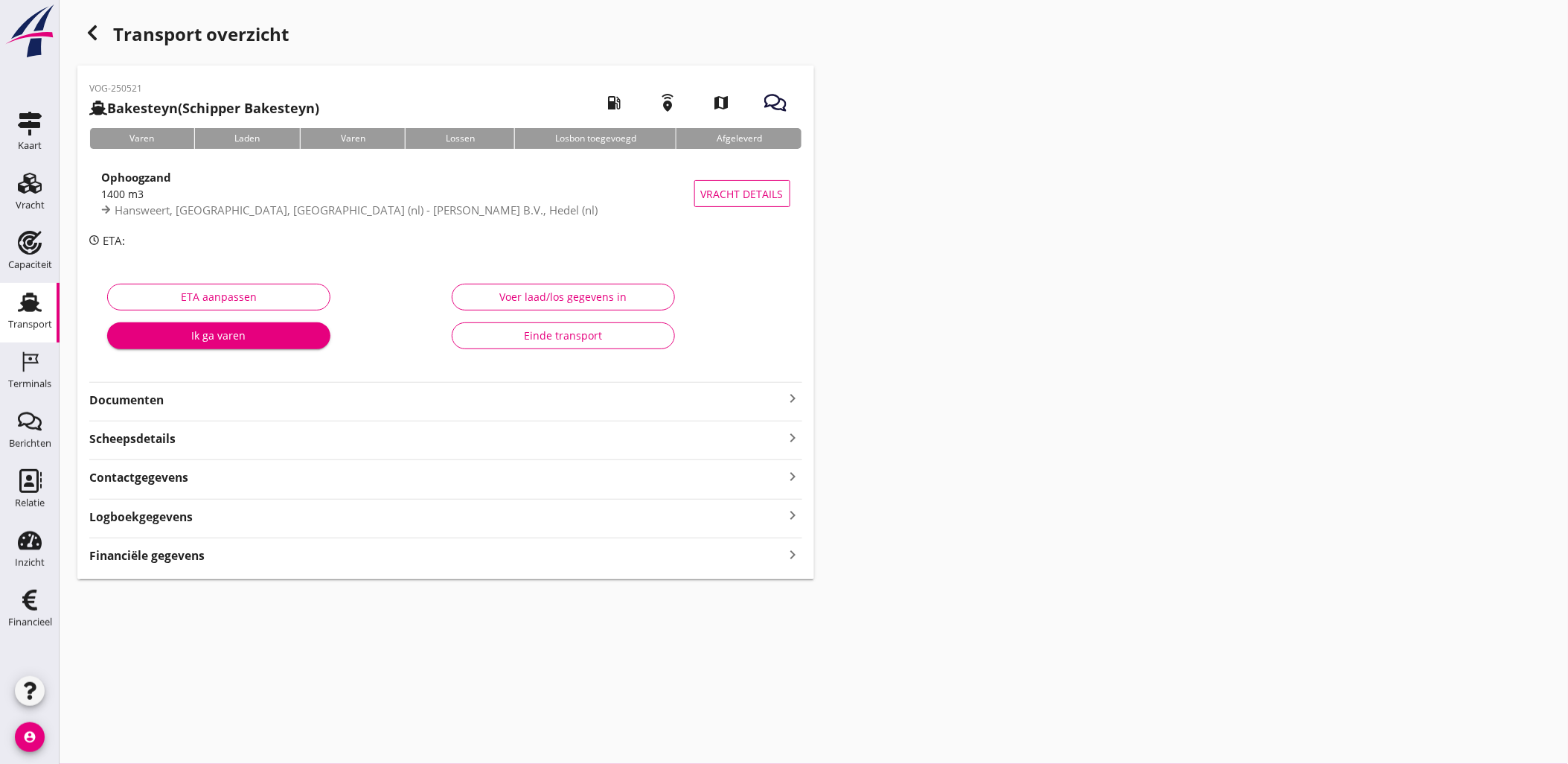
click at [562, 546] on div "Financiële gegevens keyboard_arrow_right" at bounding box center [445, 554] width 713 height 20
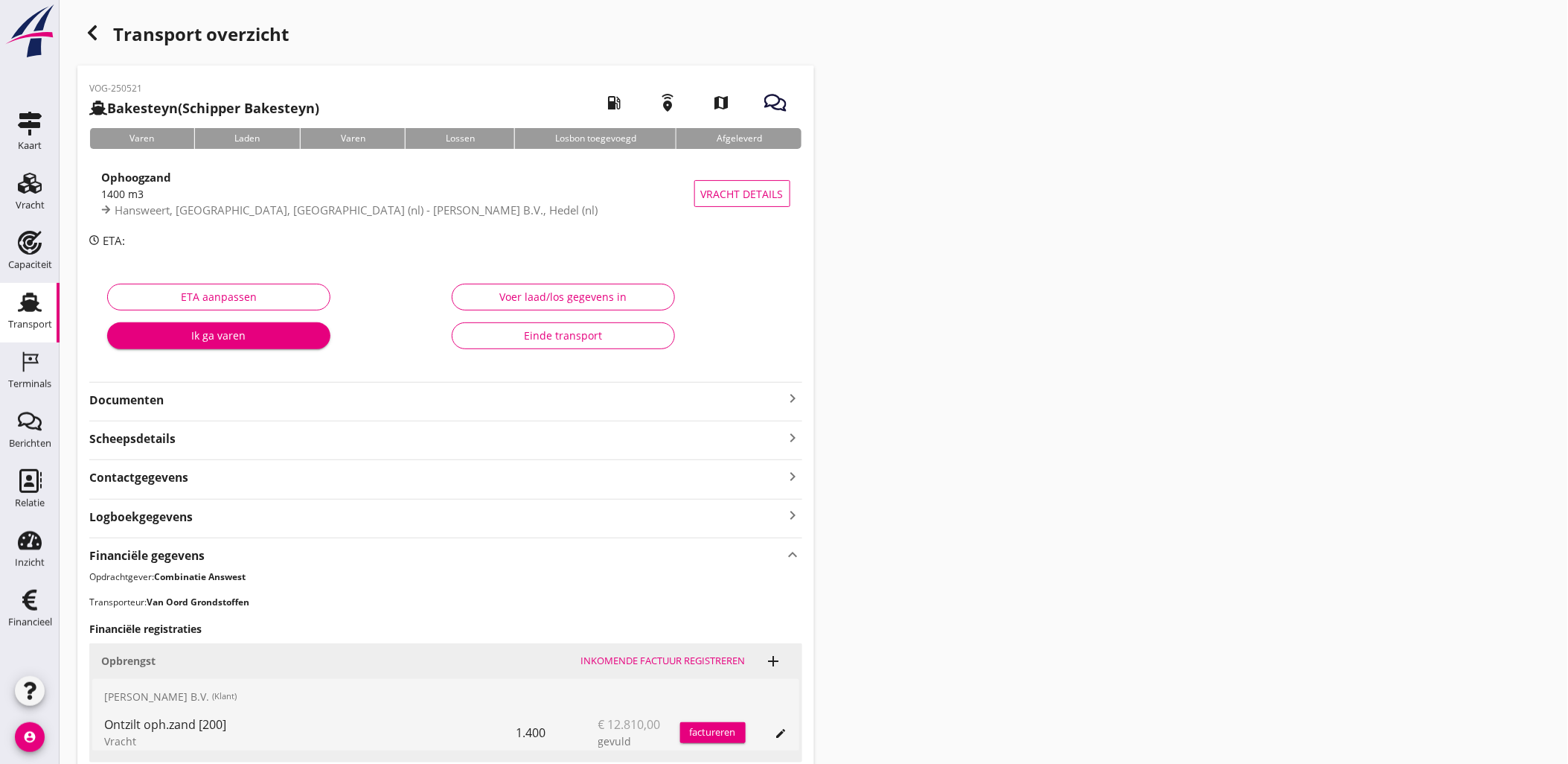
click at [98, 28] on icon "button" at bounding box center [92, 33] width 18 height 18
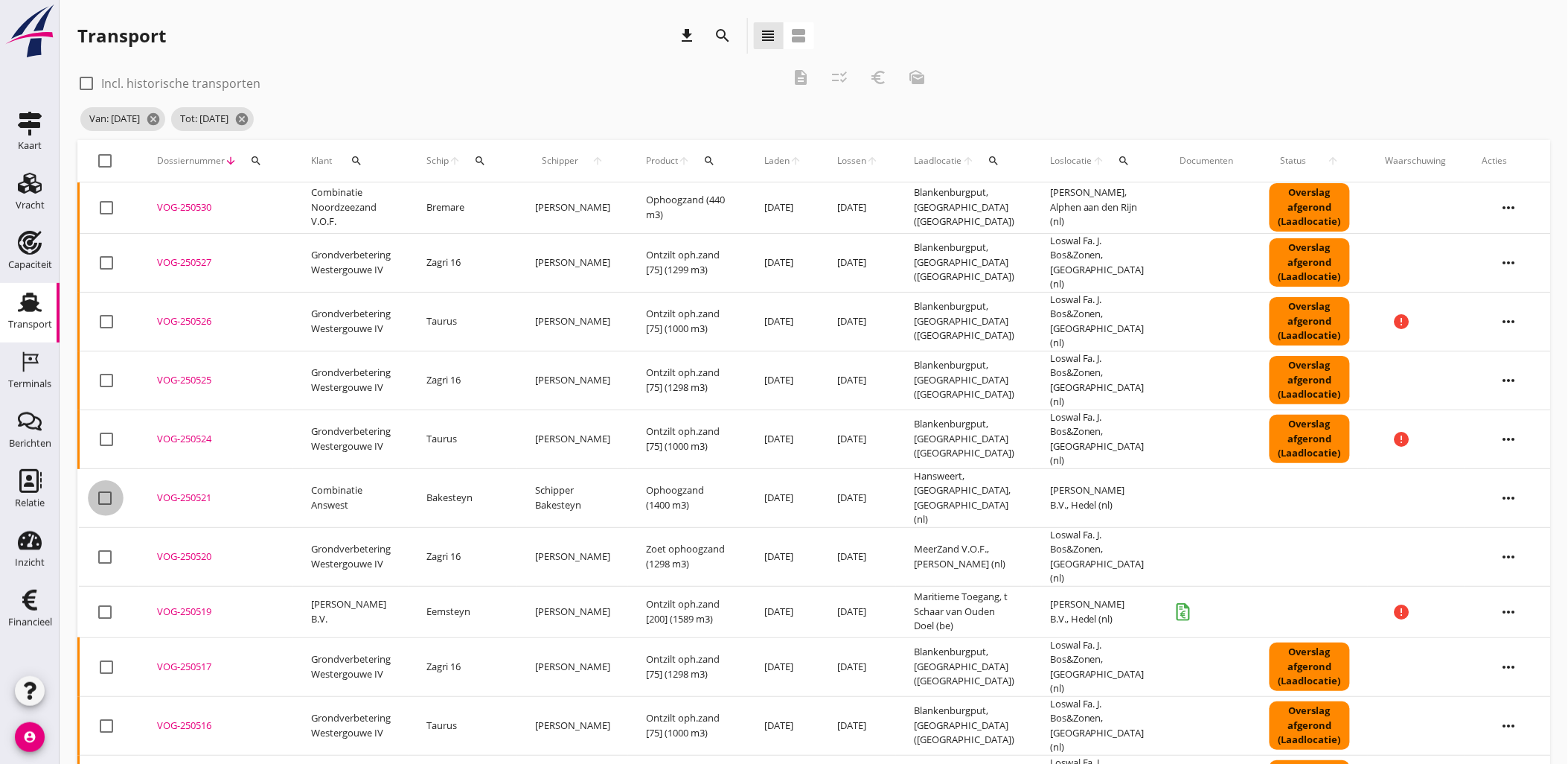
click at [105, 485] on div at bounding box center [105, 497] width 25 height 25
checkbox input "true"
click at [891, 82] on button "euro_symbol" at bounding box center [878, 77] width 27 height 27
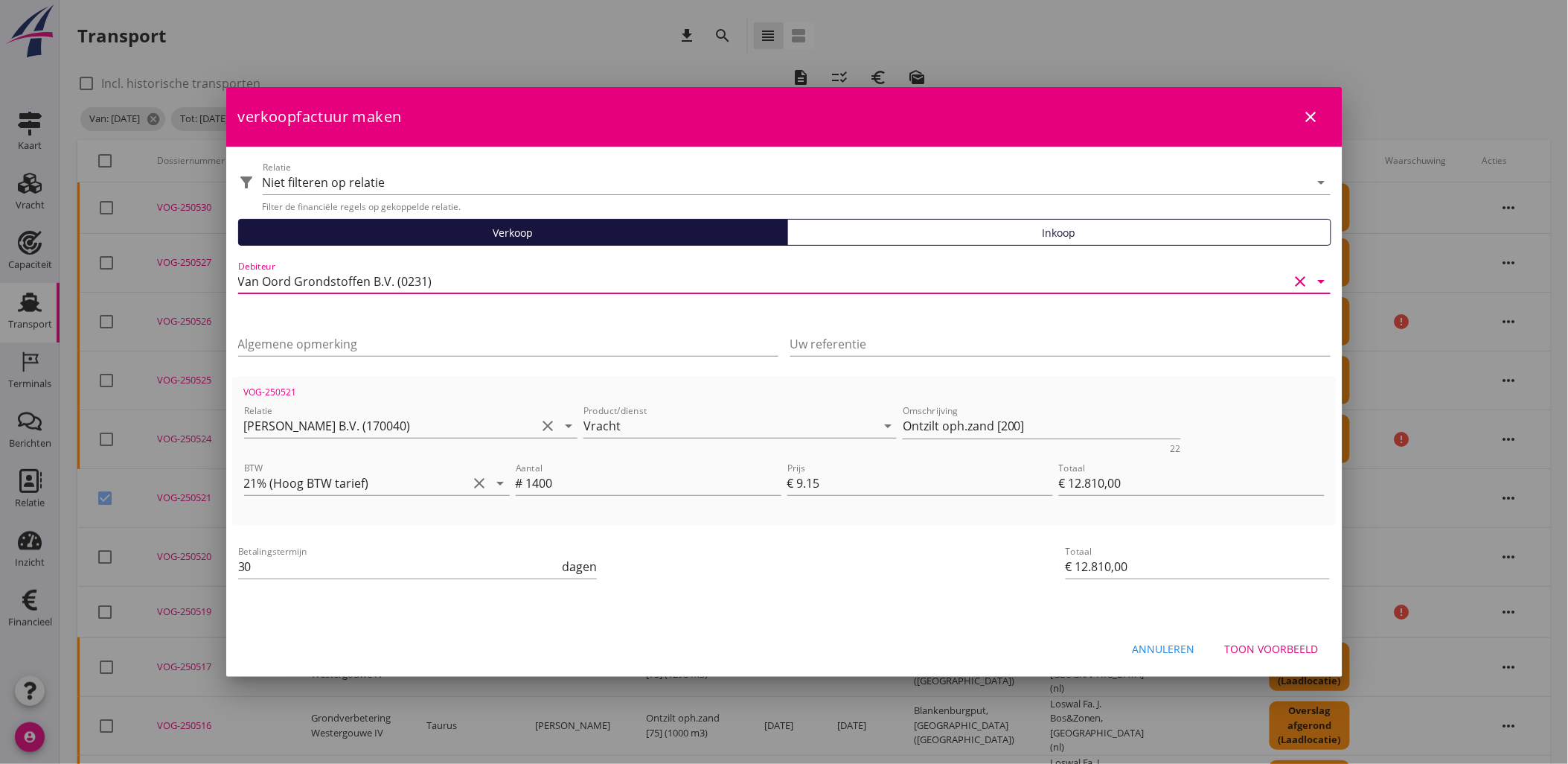
click at [561, 289] on input "Van Oord Grondstoffen B.V. (0231)" at bounding box center [763, 281] width 1051 height 24
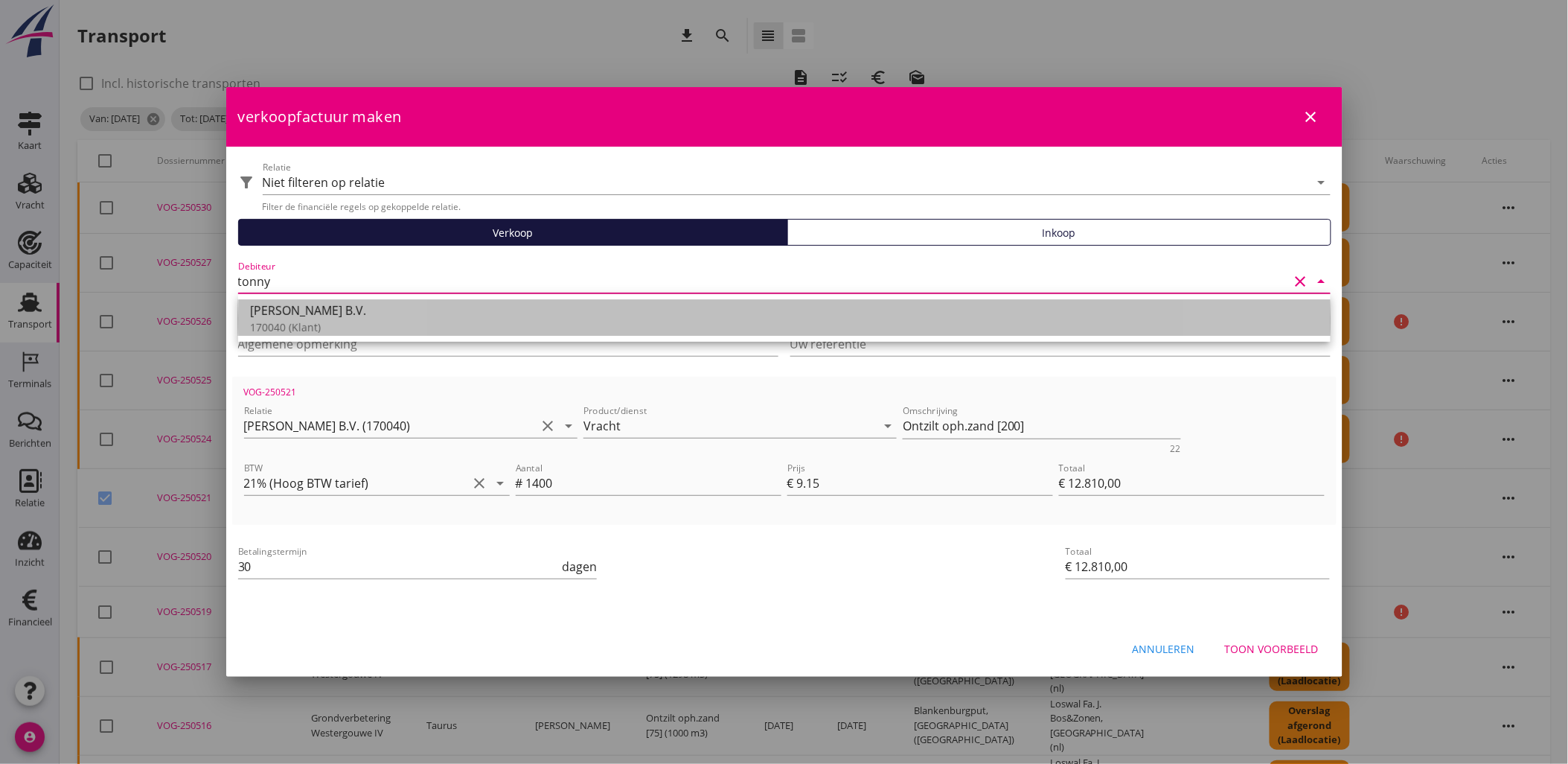
click at [556, 328] on div "170040 (Klant)" at bounding box center [784, 327] width 1069 height 16
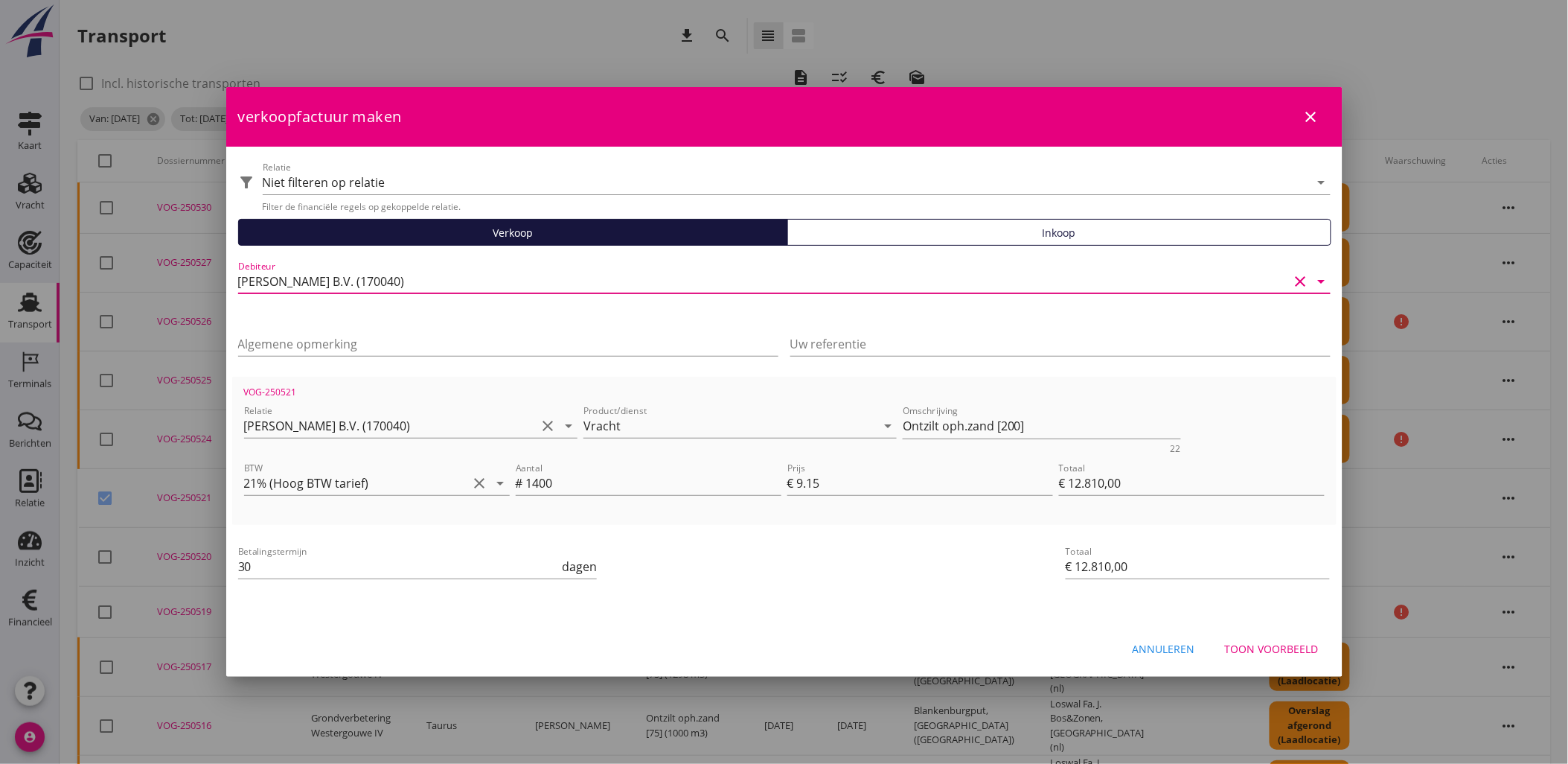
type input "[PERSON_NAME] B.V. (170040)"
click at [1276, 645] on div "Toon voorbeeld" at bounding box center [1272, 649] width 94 height 16
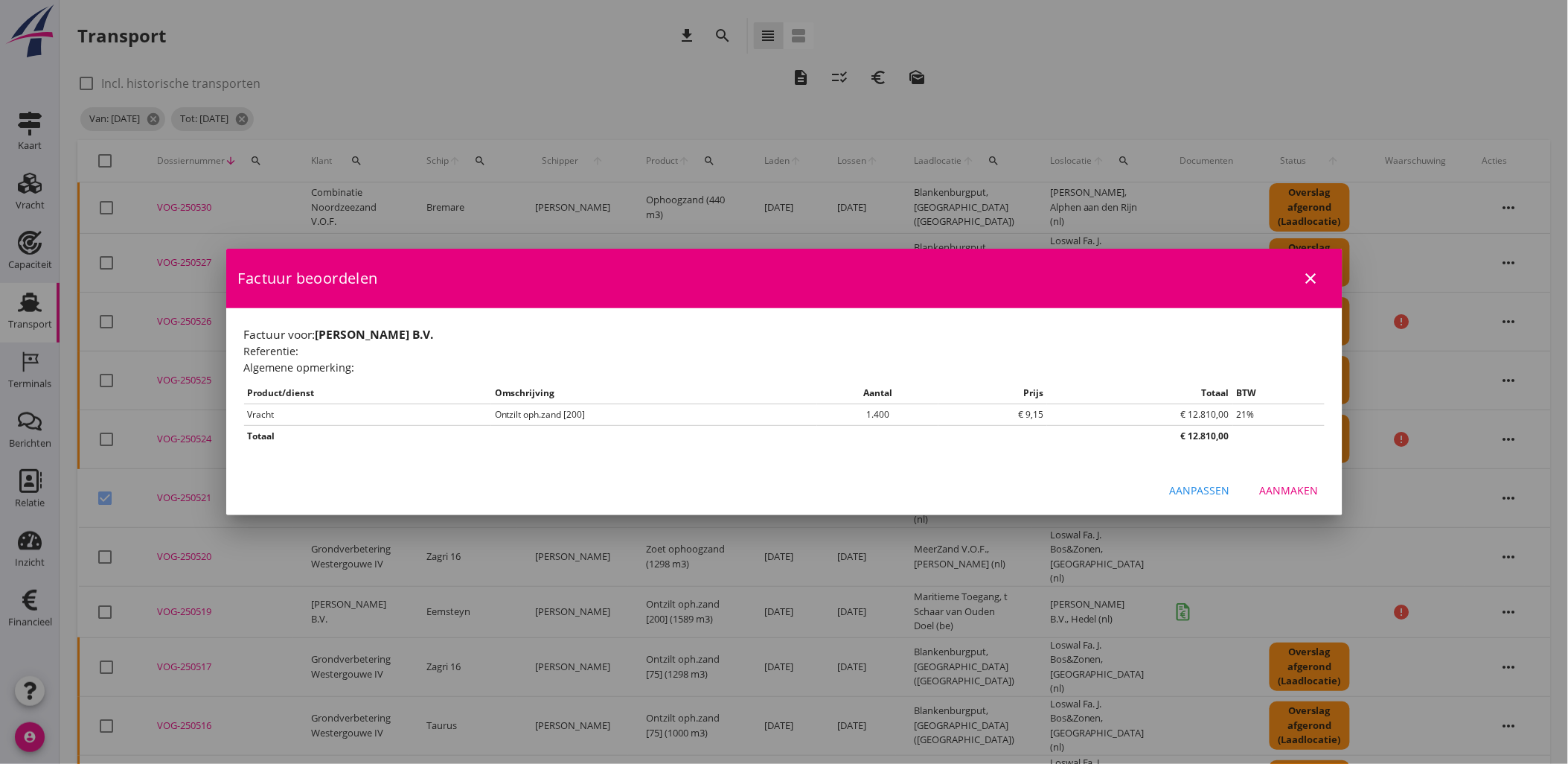
click at [1291, 488] on div "Aanmaken" at bounding box center [1289, 490] width 59 height 16
checkbox input "false"
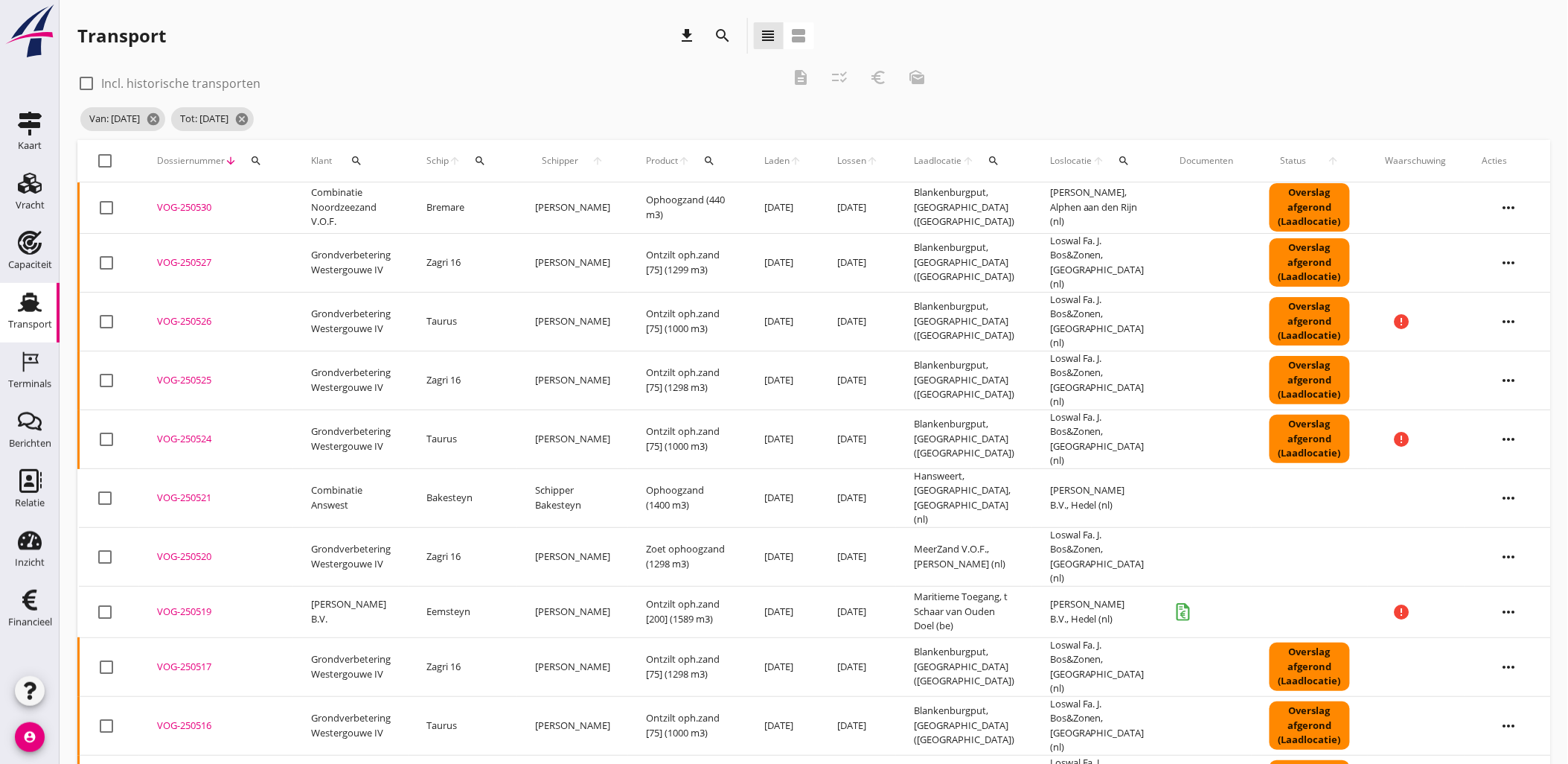
click at [496, 468] on td "Bakesteyn" at bounding box center [463, 497] width 109 height 59
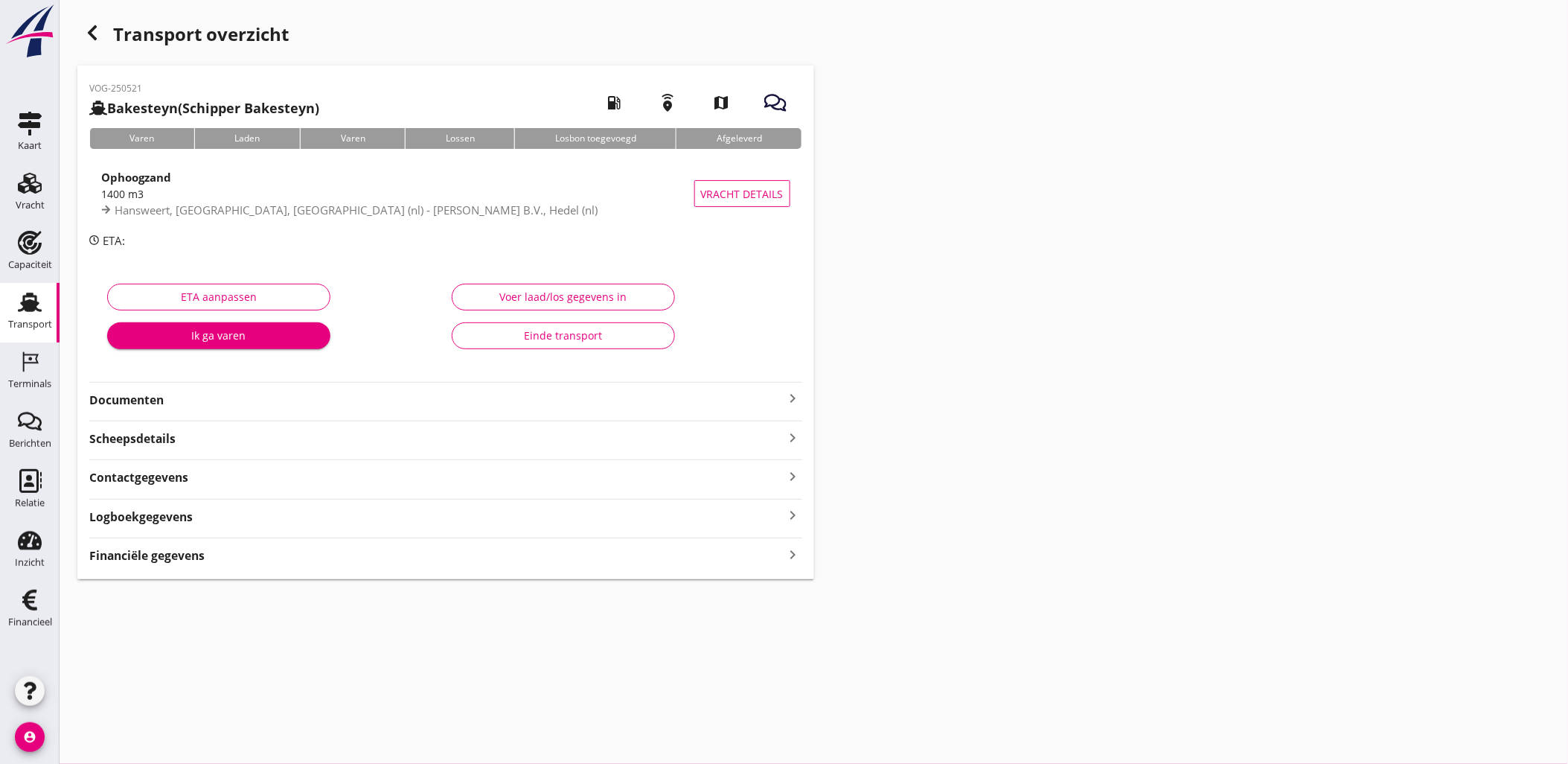
click at [517, 325] on button "Einde transport" at bounding box center [563, 335] width 223 height 27
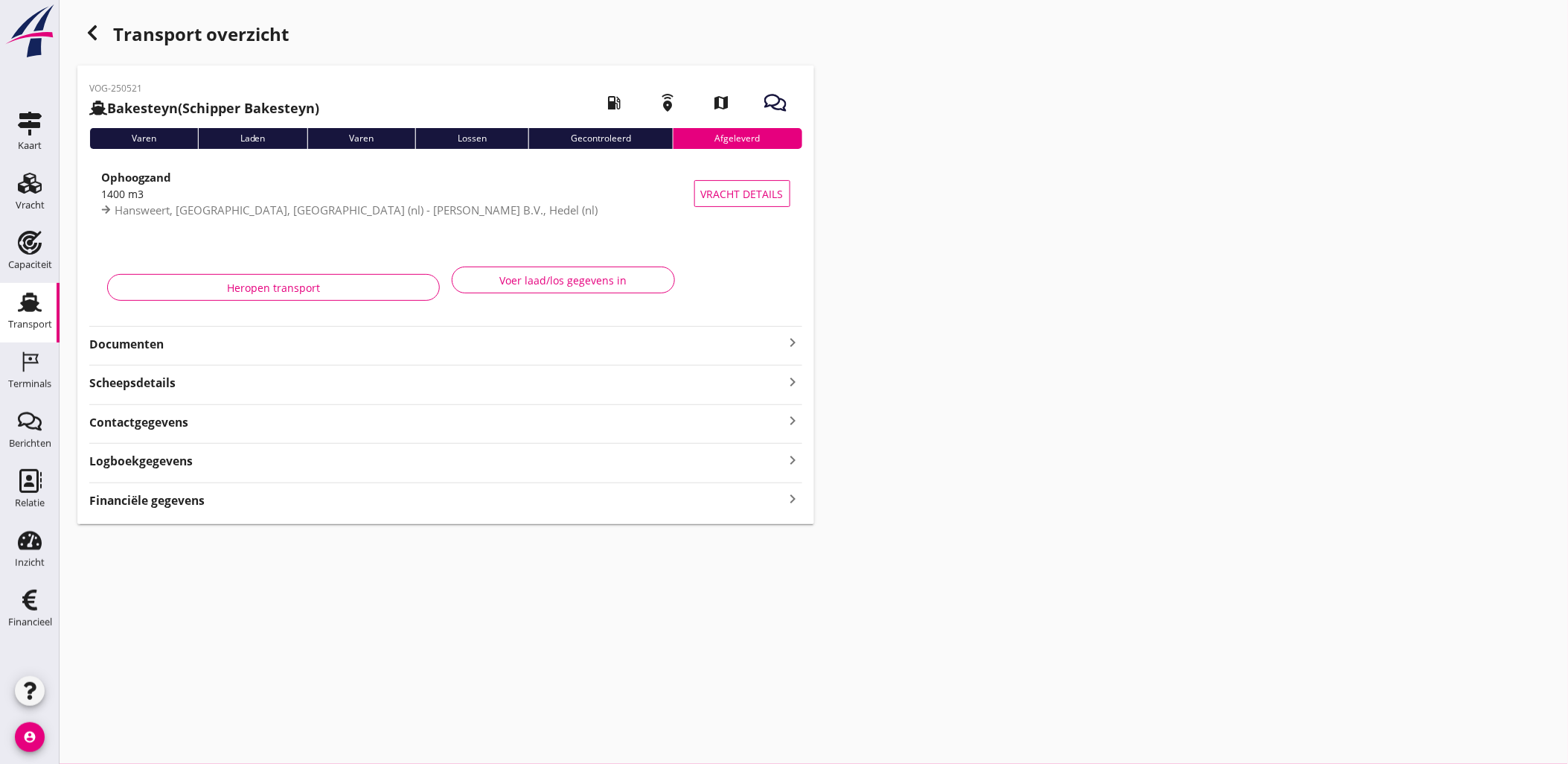
click at [98, 32] on icon "button" at bounding box center [92, 33] width 18 height 18
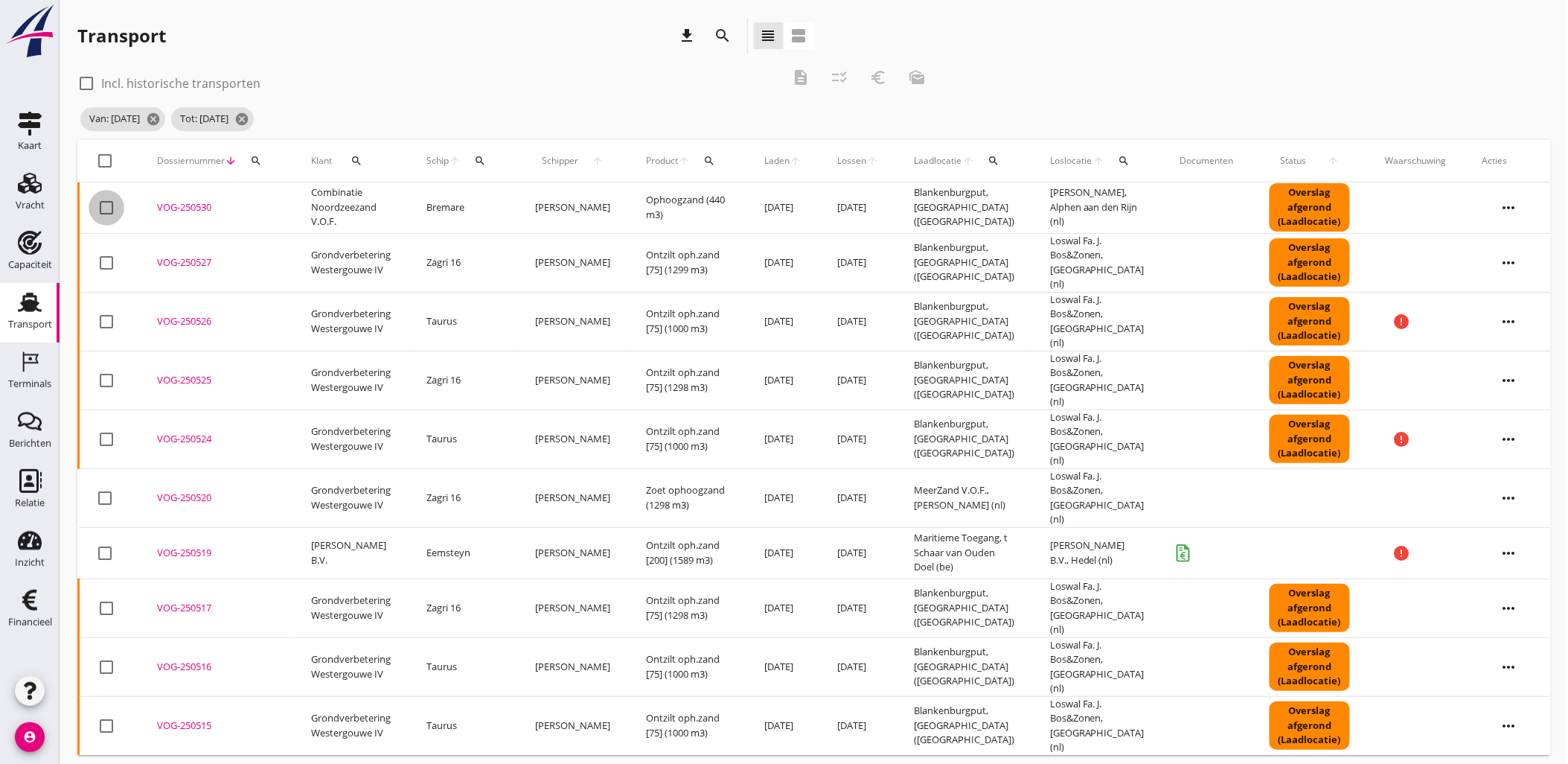
click at [103, 206] on div at bounding box center [106, 207] width 25 height 25
click at [877, 79] on icon "euro_symbol" at bounding box center [878, 77] width 18 height 18
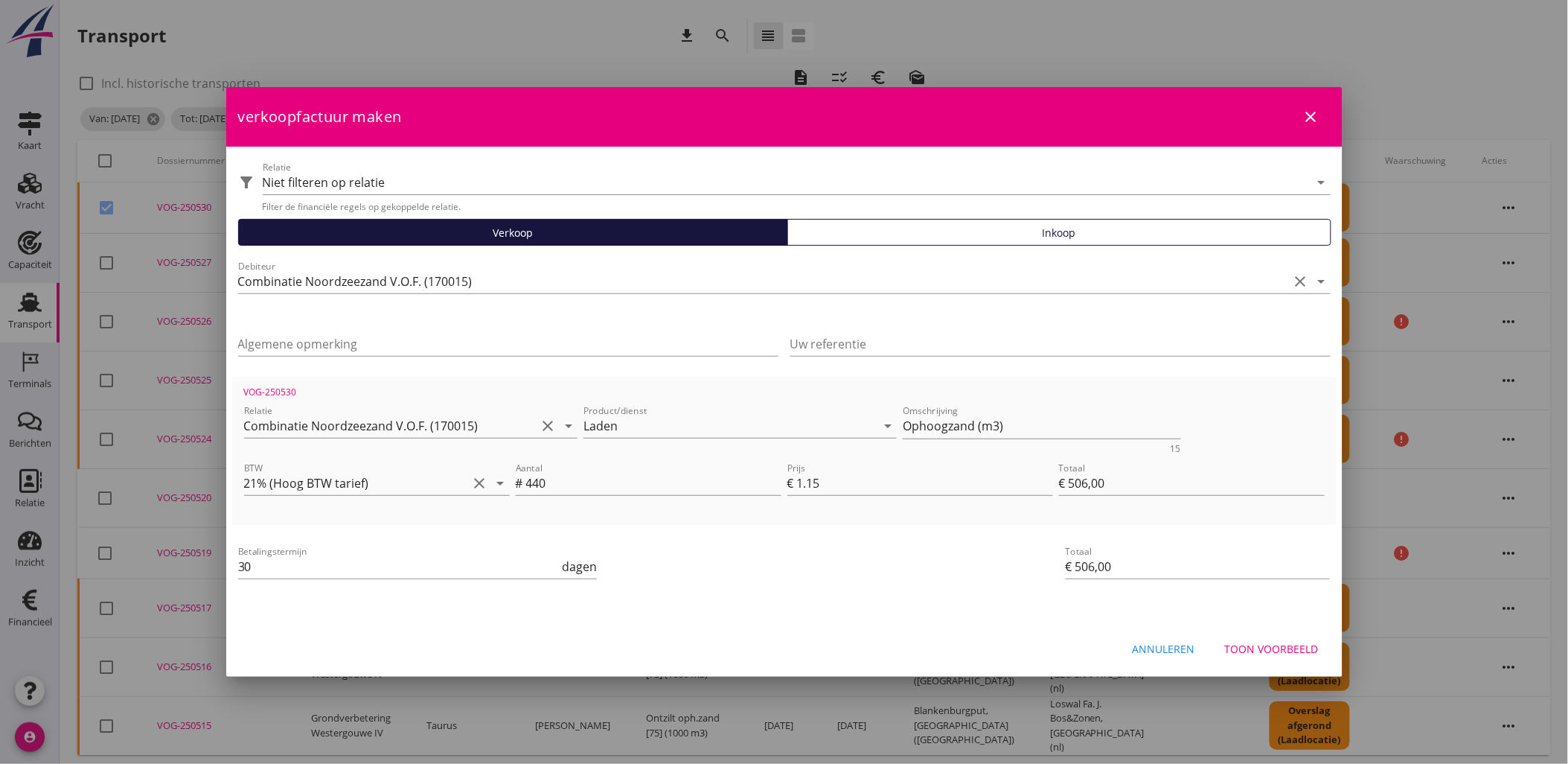
click at [1270, 636] on button "Toon voorbeeld" at bounding box center [1272, 648] width 118 height 27
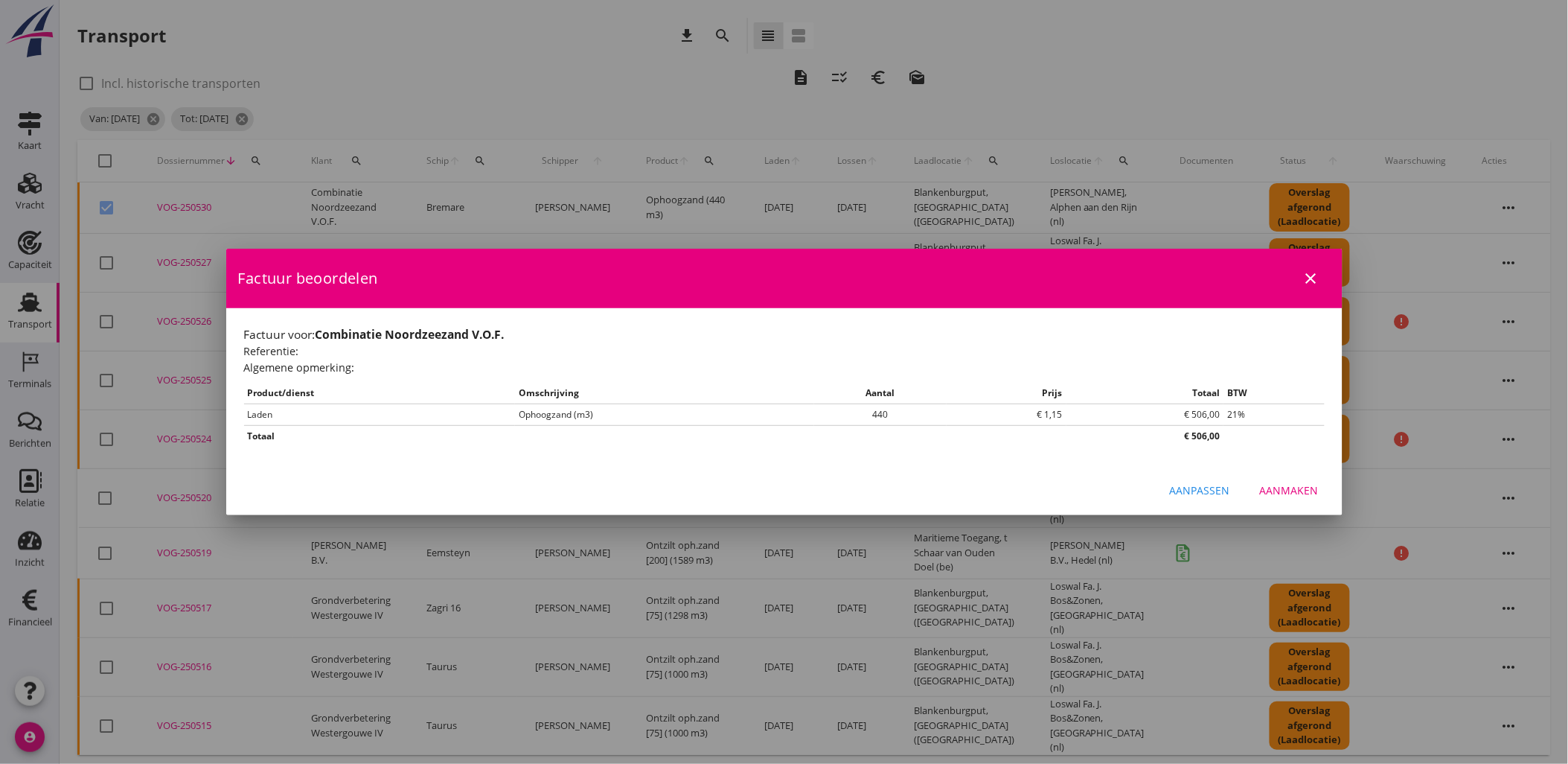
click at [1282, 463] on div "Factuur voor: Combinatie Noordzeezand V.O.F. Referentie: Algemene opmerking: Pr…" at bounding box center [784, 386] width 1116 height 157
click at [1290, 475] on div "Aanpassen Aanmaken" at bounding box center [784, 489] width 1116 height 51
click at [1290, 480] on button "Aanmaken" at bounding box center [1289, 489] width 83 height 27
checkbox input "false"
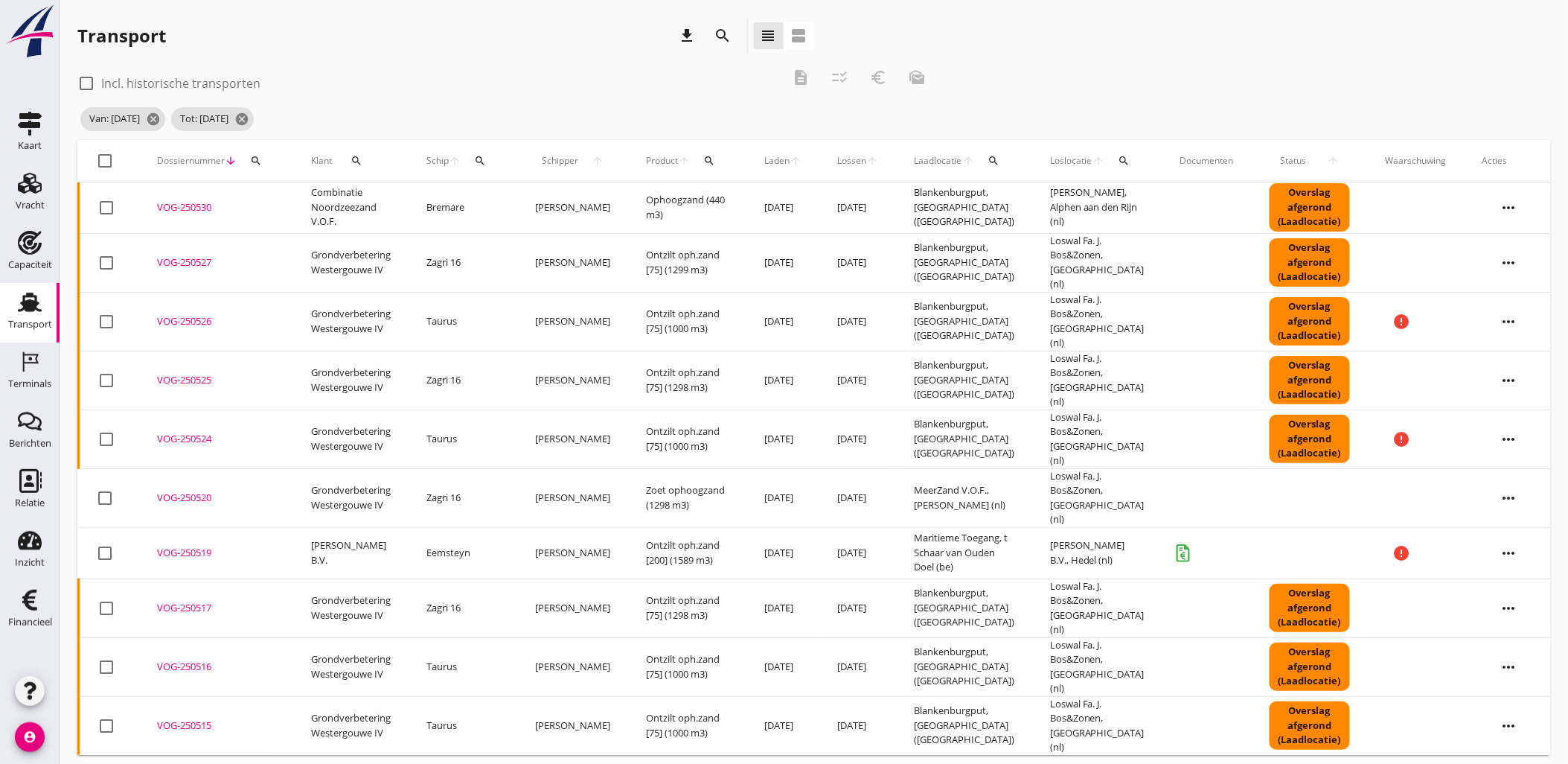
click at [420, 238] on td "Zagri 16" at bounding box center [463, 262] width 109 height 59
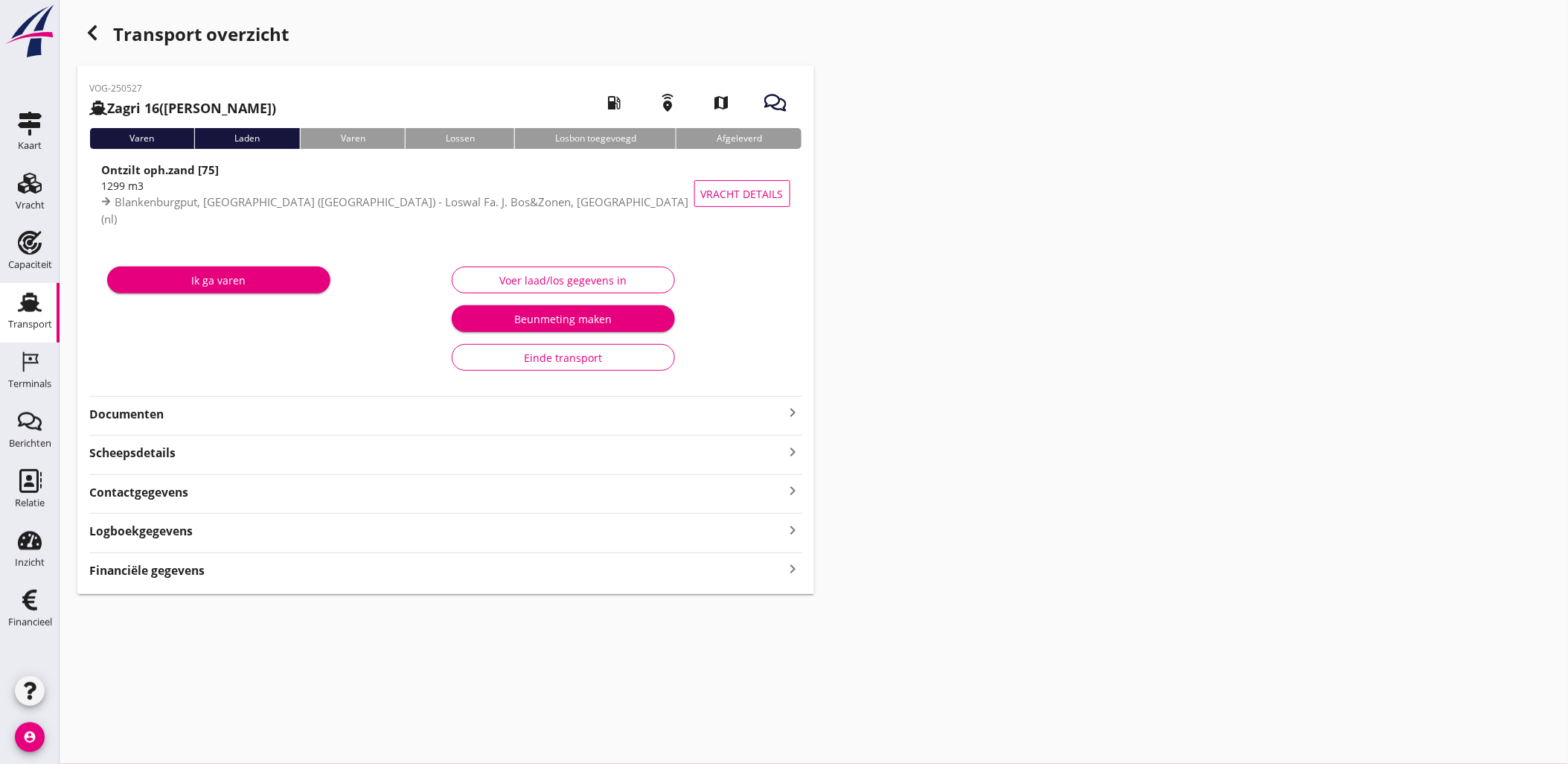
click at [101, 39] on div "button" at bounding box center [92, 33] width 30 height 30
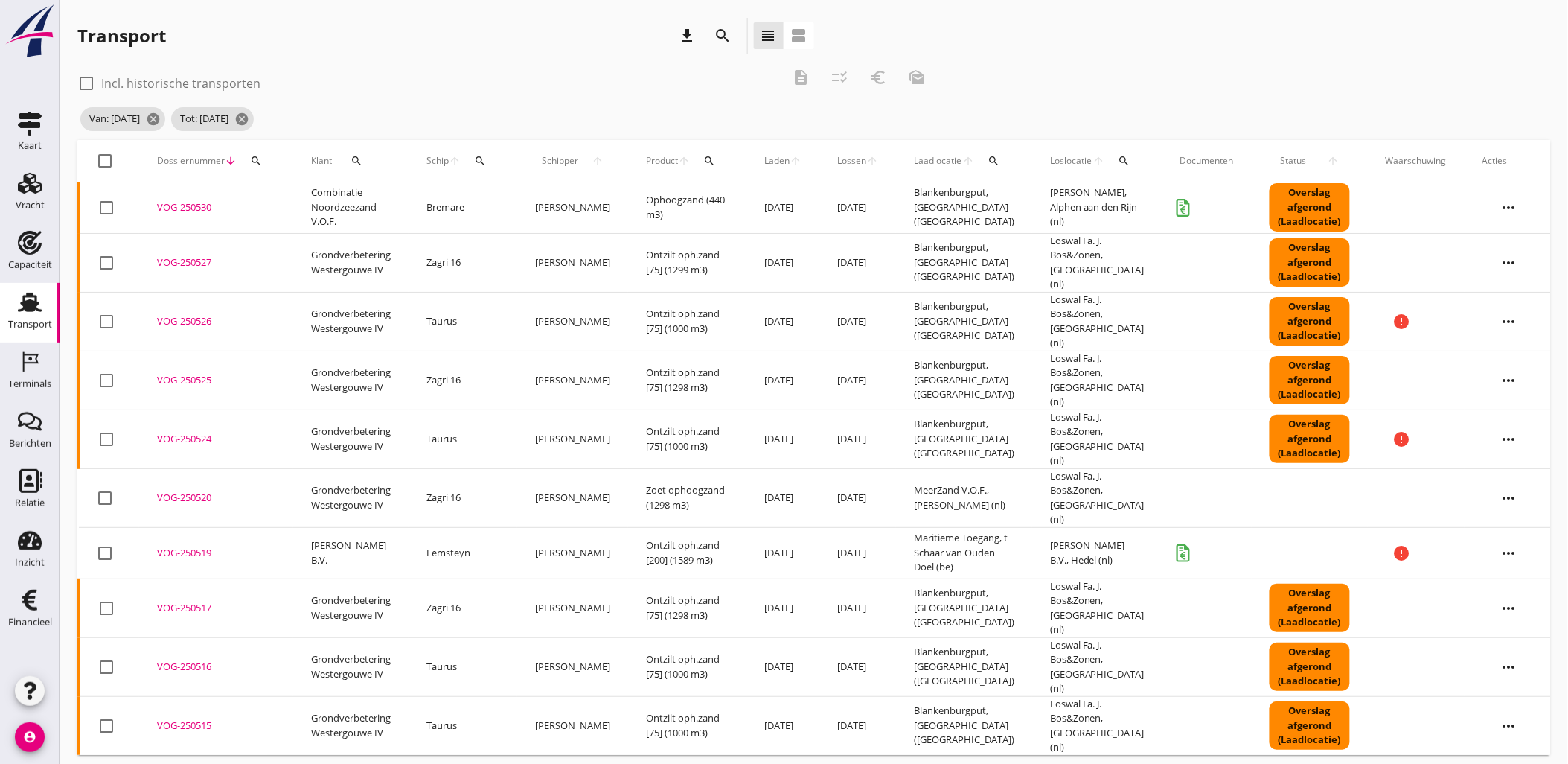
click at [453, 211] on td "Bremare" at bounding box center [463, 207] width 109 height 51
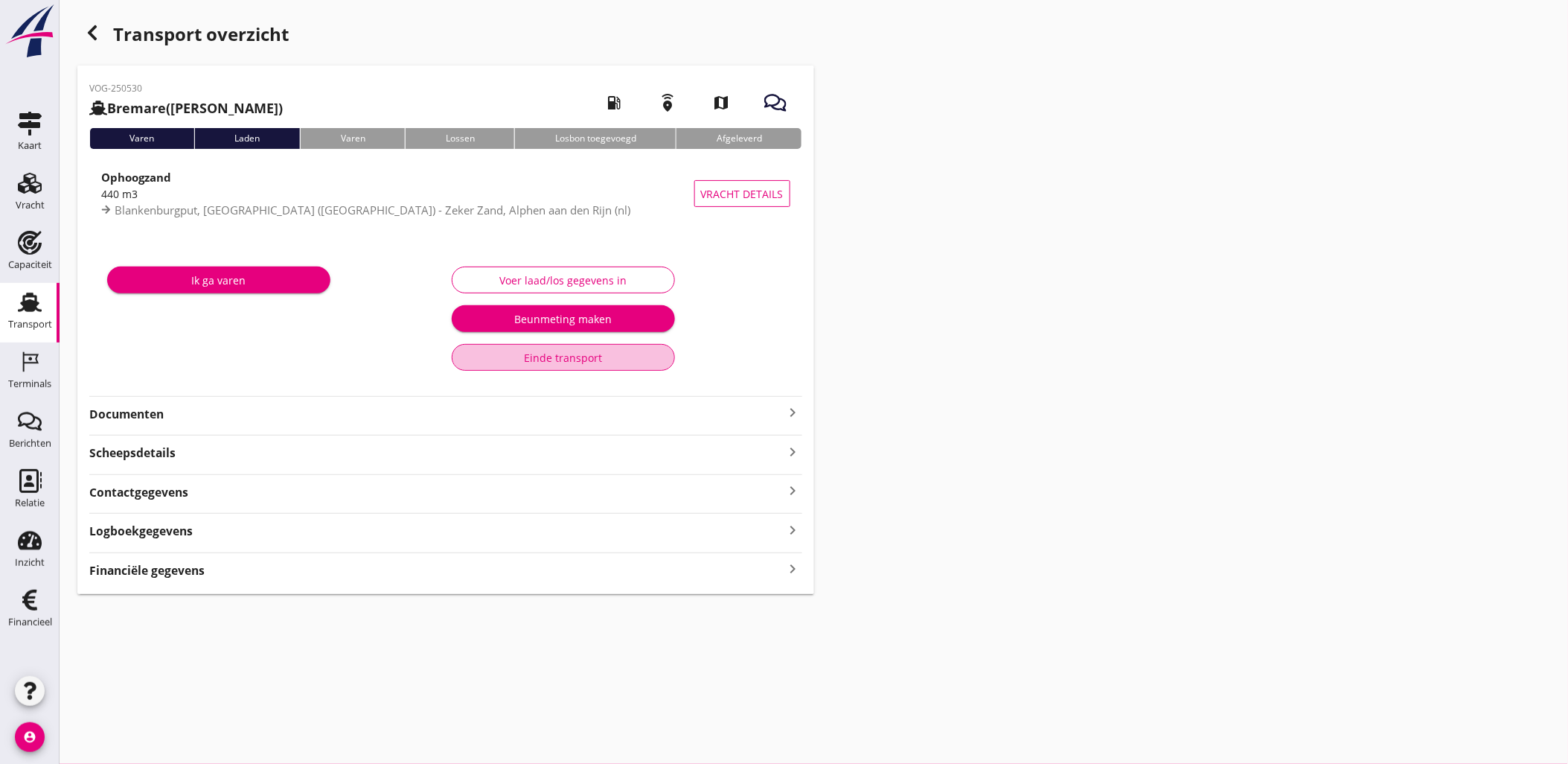
click at [642, 362] on div "Einde transport" at bounding box center [563, 358] width 198 height 16
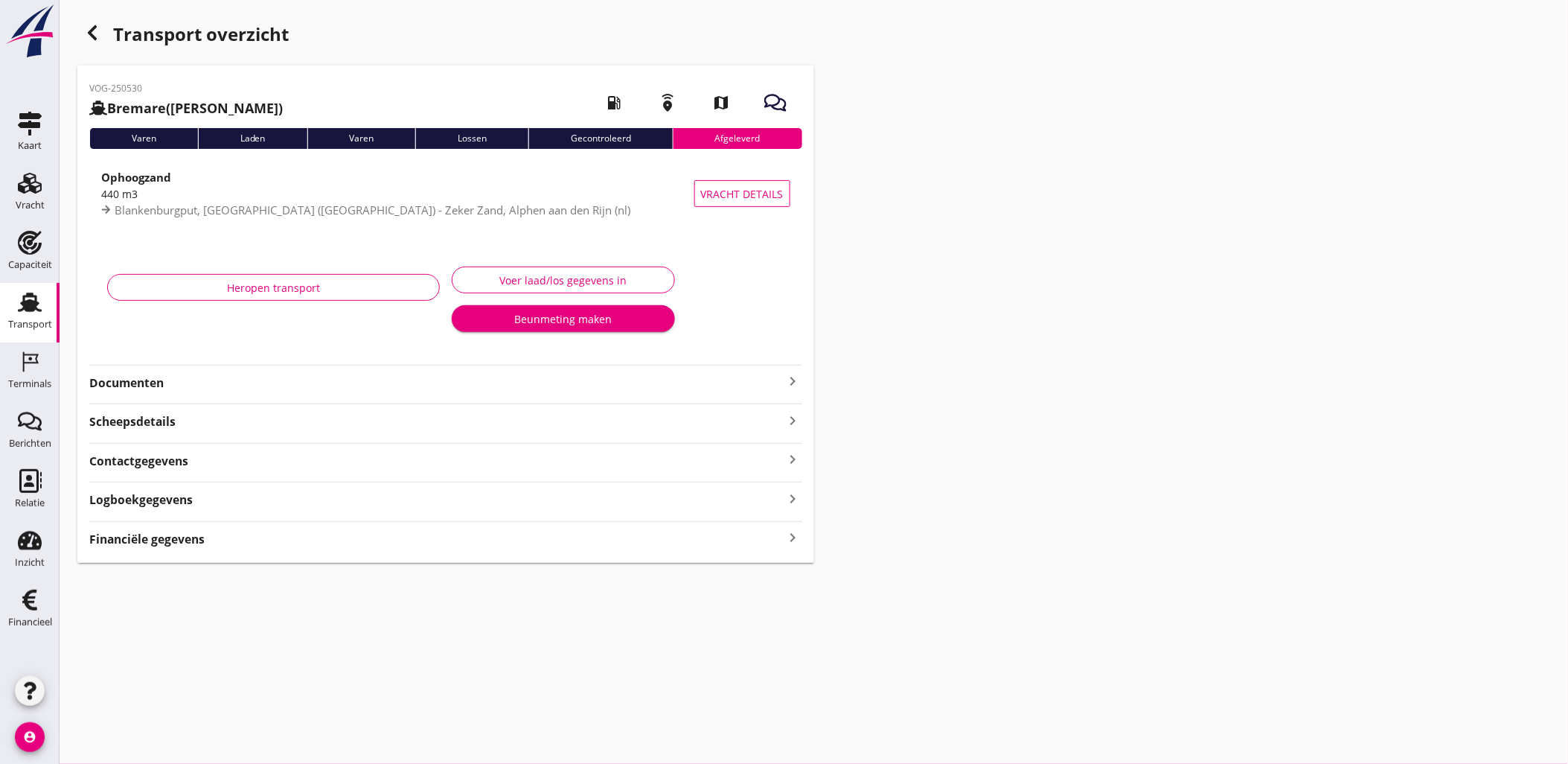
click at [95, 42] on div "button" at bounding box center [92, 33] width 30 height 30
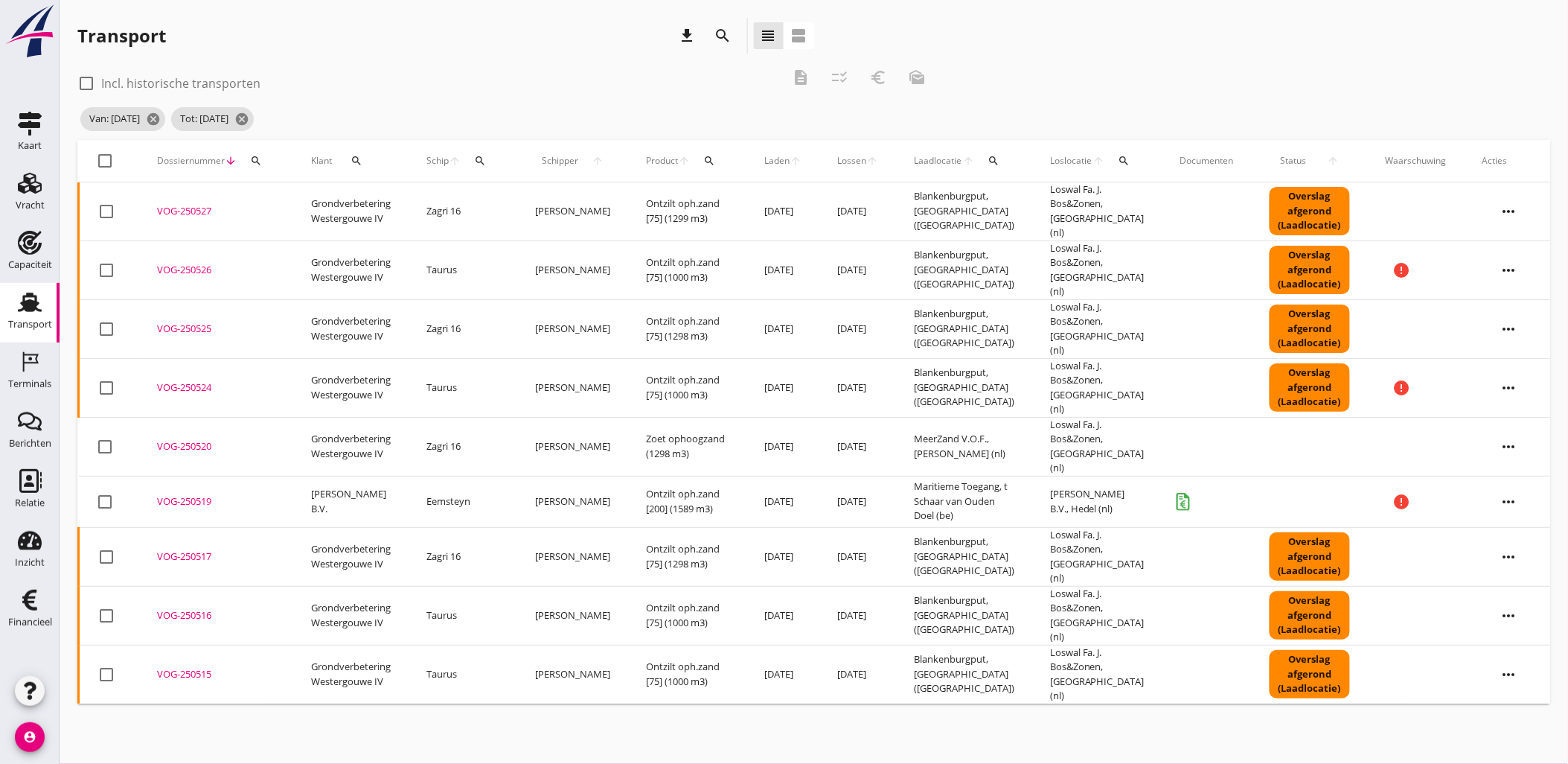
click at [1010, 476] on td "Maritieme Toegang, t Schaar van Ouden Doel (be)" at bounding box center [964, 501] width 136 height 51
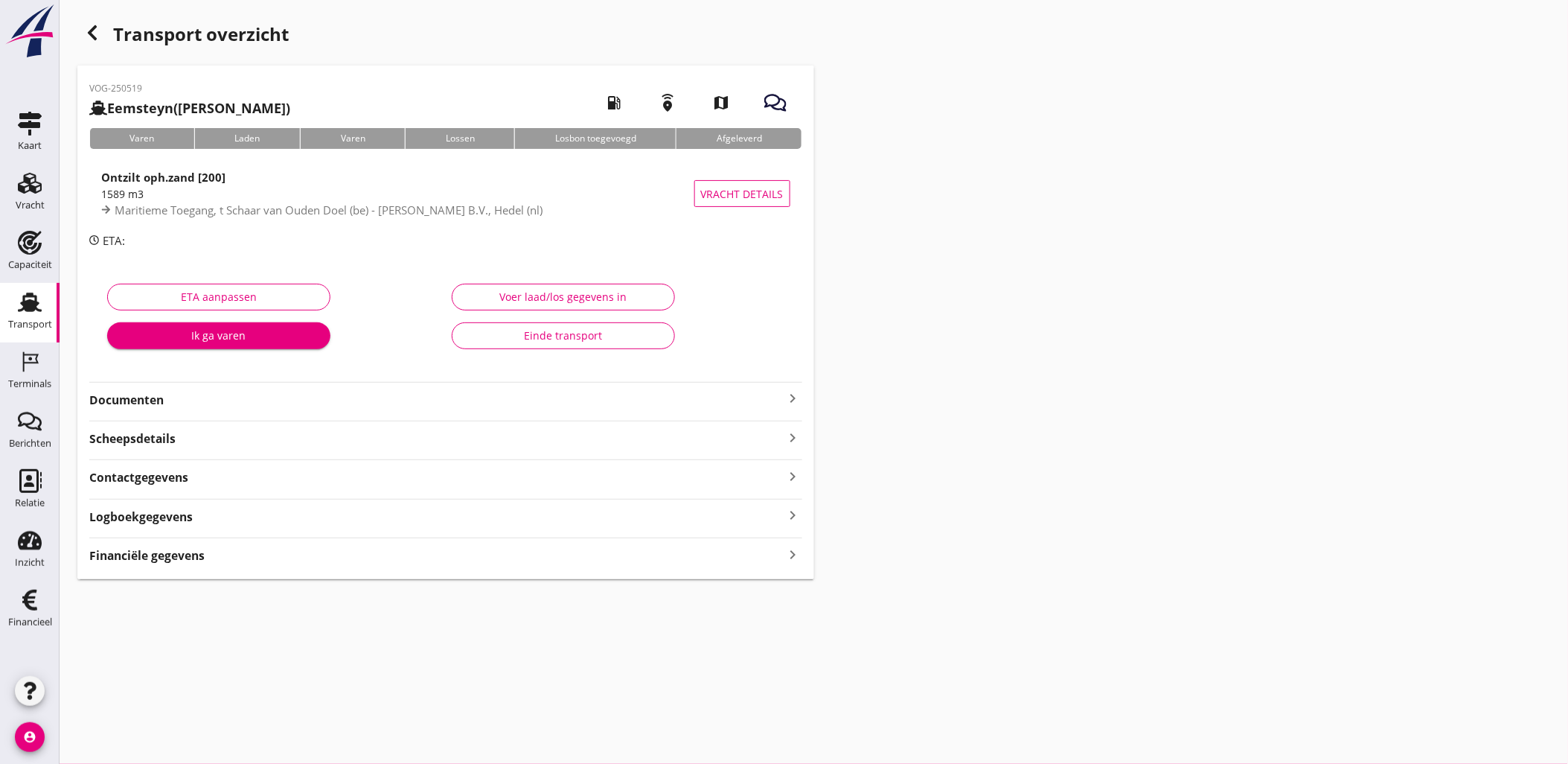
click at [636, 557] on div "Financiële gegevens keyboard_arrow_right" at bounding box center [445, 554] width 713 height 20
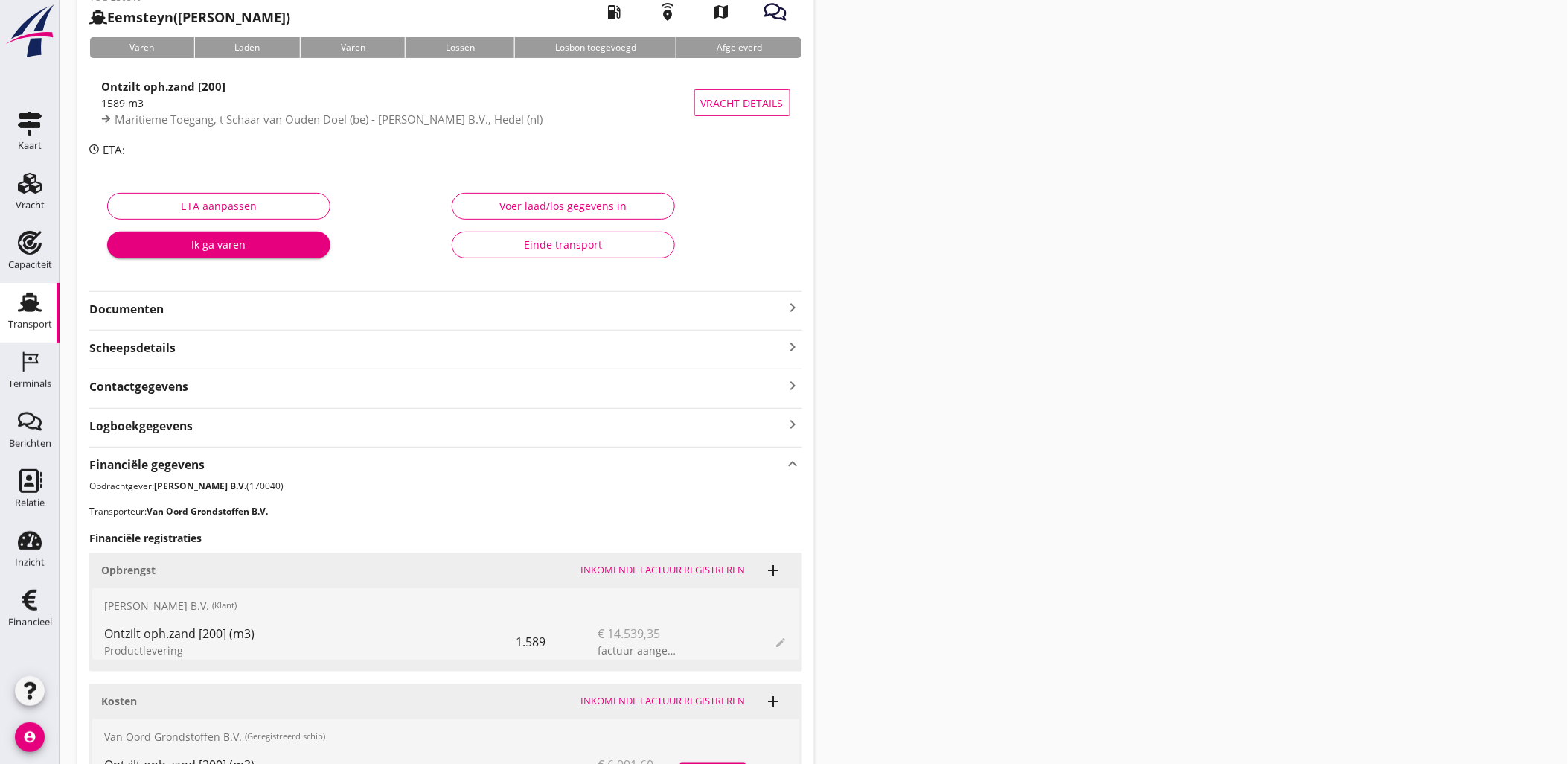
scroll to position [248, 0]
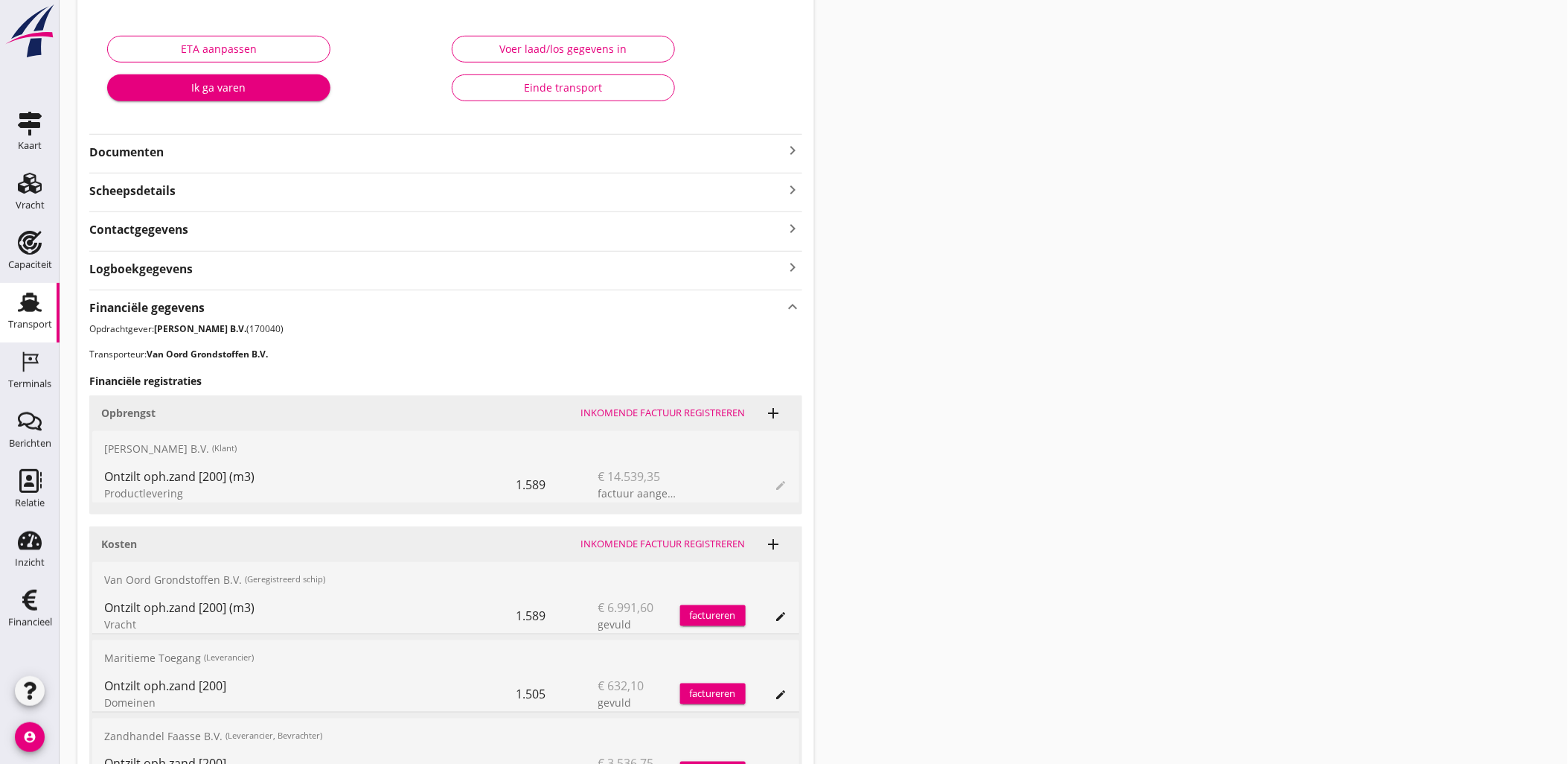
click at [607, 88] on div "Einde transport" at bounding box center [563, 88] width 198 height 16
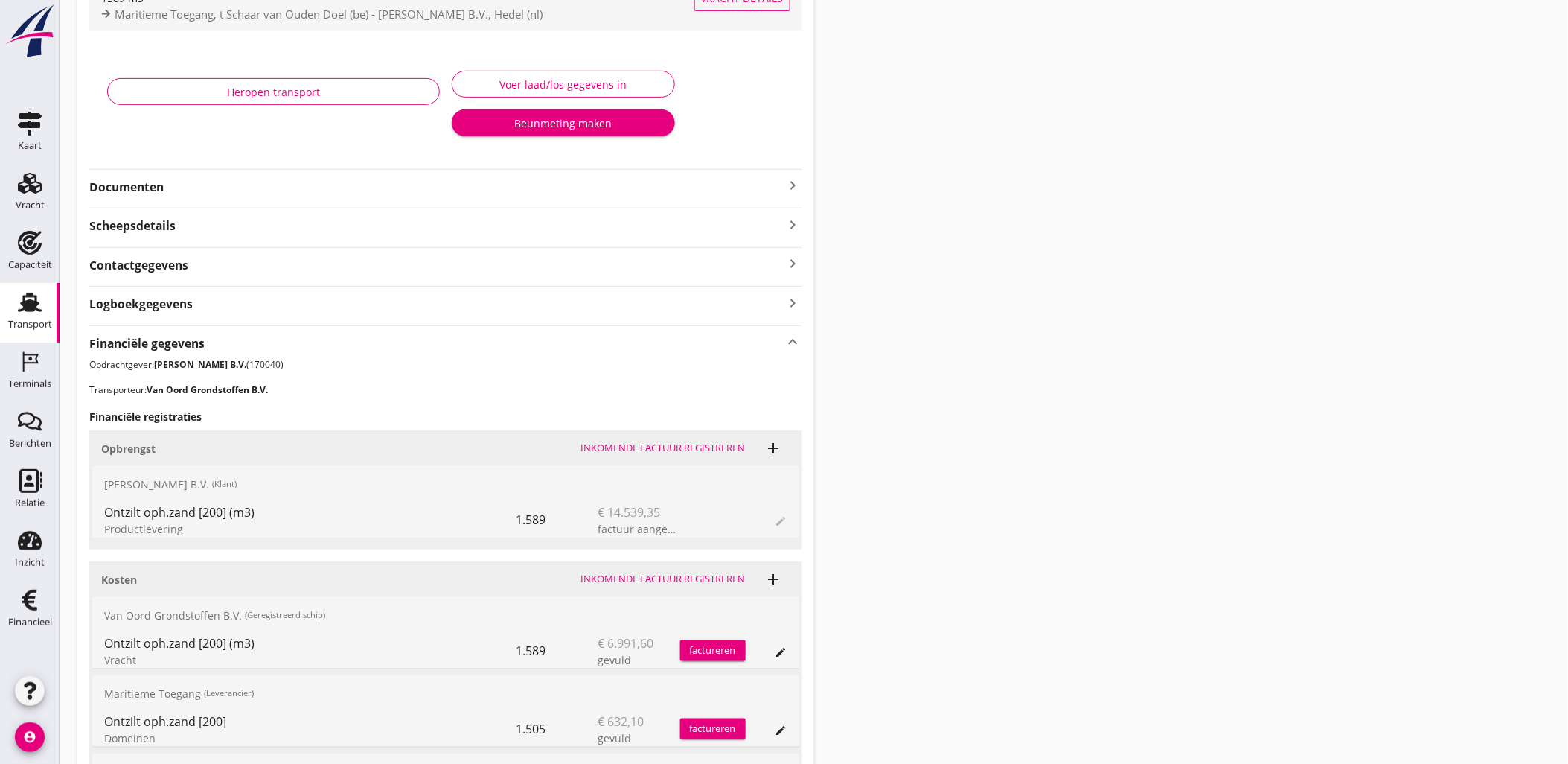
scroll to position [0, 0]
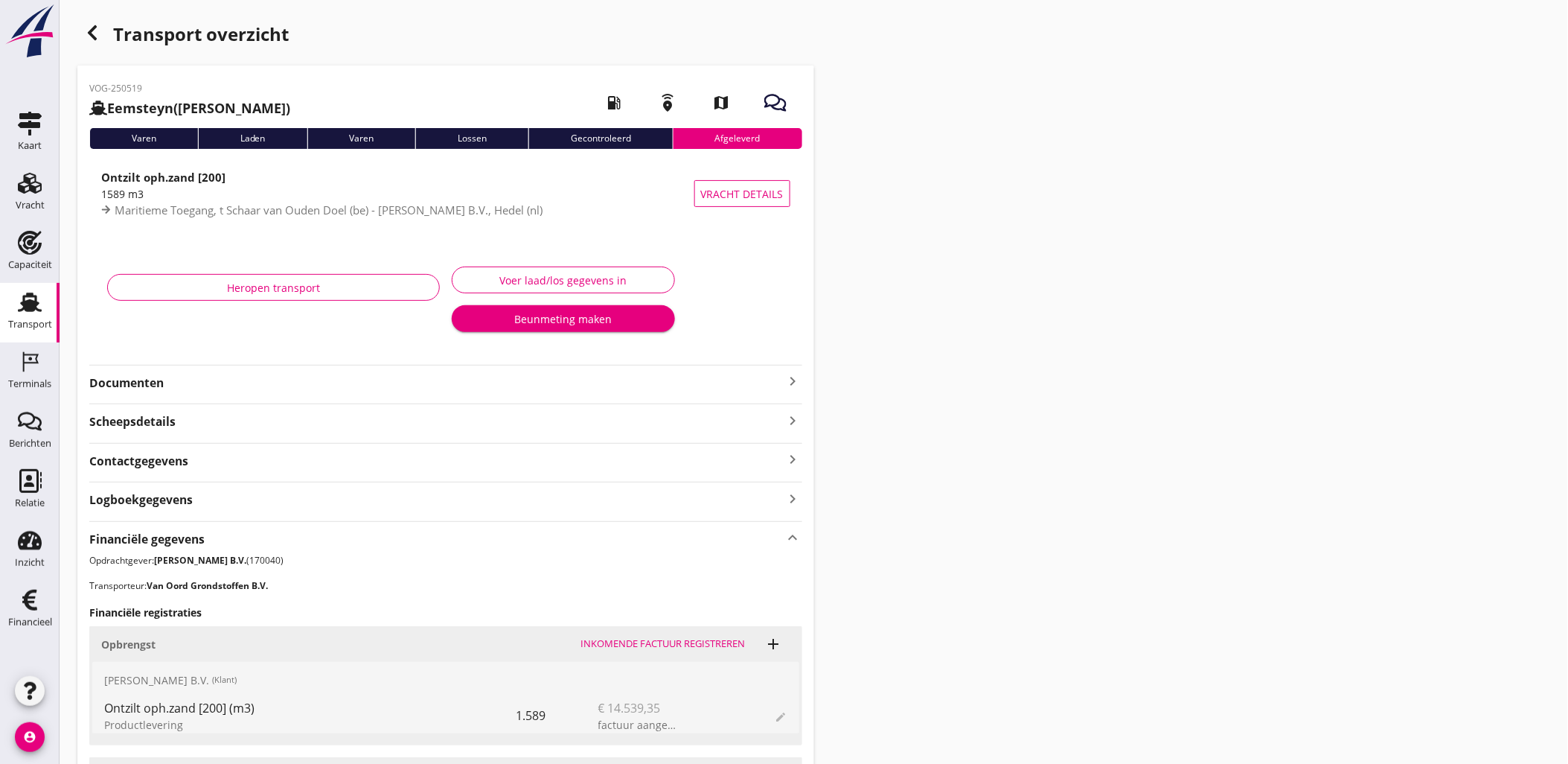
click at [101, 31] on div "button" at bounding box center [92, 33] width 30 height 30
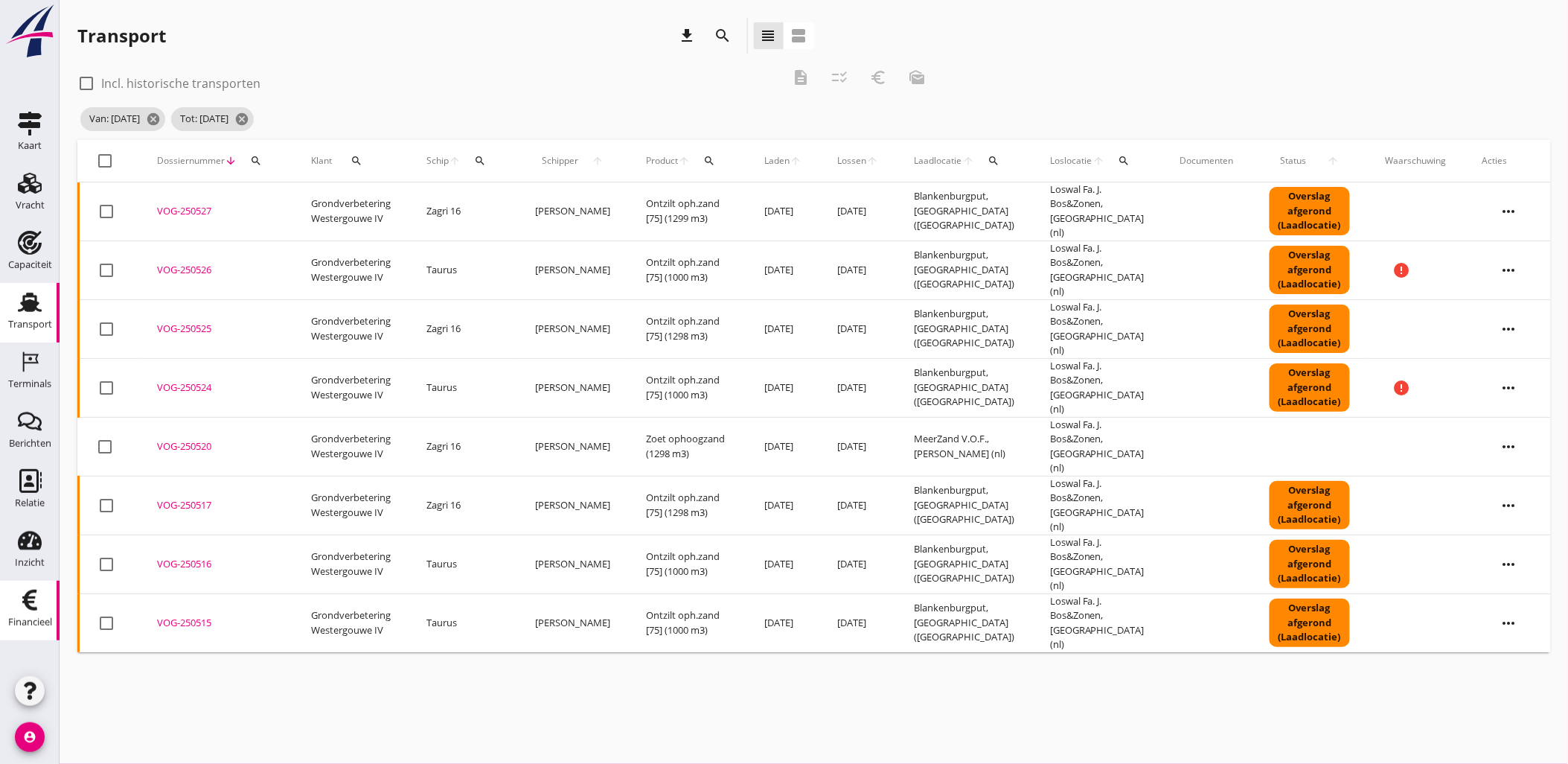
click at [10, 598] on link "Financieel Financieel" at bounding box center [30, 611] width 60 height 60
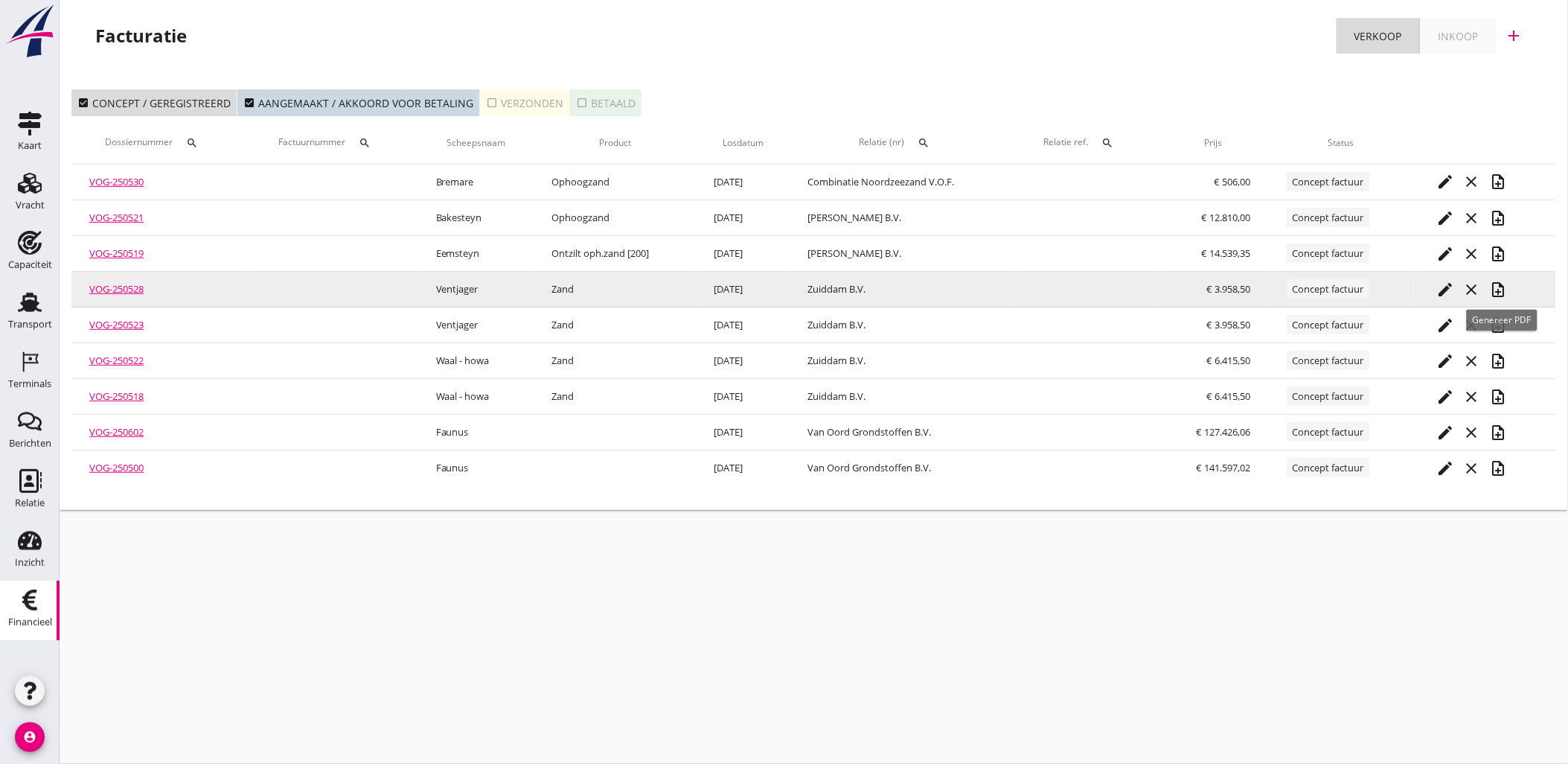
click at [1512, 295] on button "note_add" at bounding box center [1499, 289] width 27 height 27
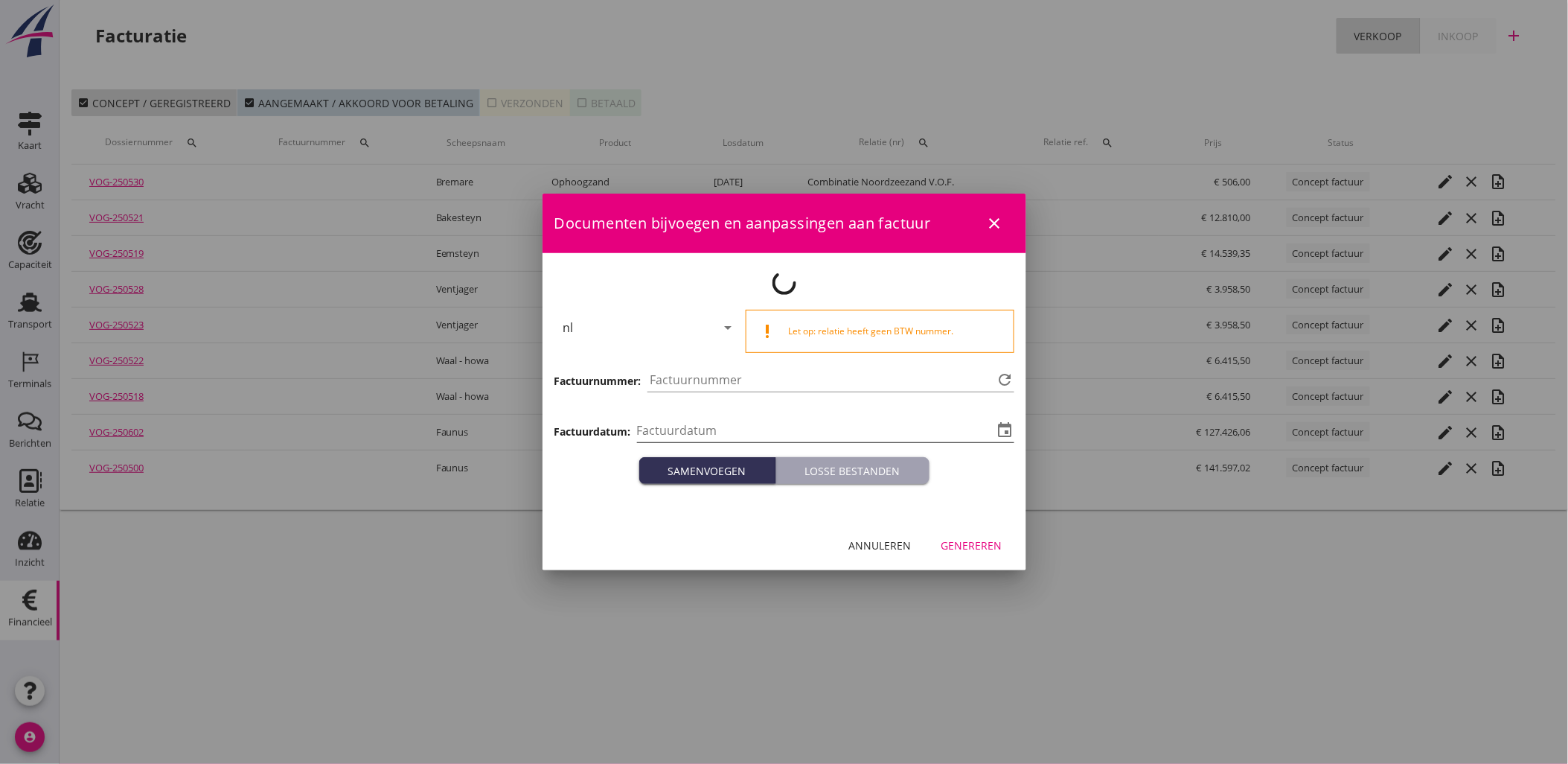
type input "[DATE]"
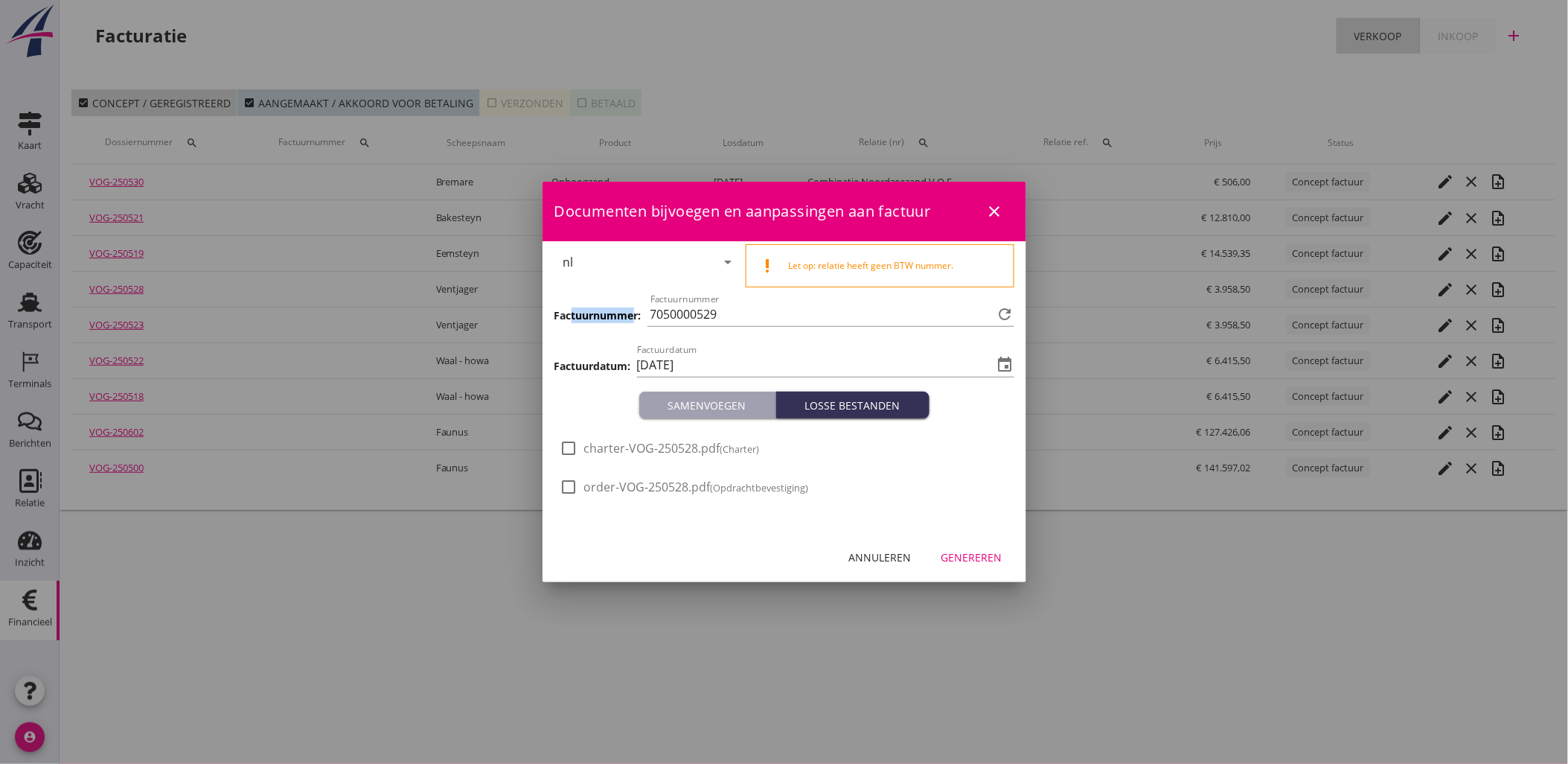
click at [574, 307] on div "Factuurnummer: Factuurnummer 7050000529 refresh" at bounding box center [785, 315] width 460 height 51
drag, startPoint x: 574, startPoint y: 307, endPoint x: 772, endPoint y: 313, distance: 198.1
click at [772, 313] on input "7050000529" at bounding box center [822, 314] width 343 height 24
drag, startPoint x: 772, startPoint y: 313, endPoint x: 517, endPoint y: 298, distance: 255.0
click at [520, 298] on div "21% (Hoog BTW tarief) 9% (Laag BTW tarief) 0% (BTW vrij) 0% (BTW verlegd) Vrach…" at bounding box center [784, 382] width 1568 height 764
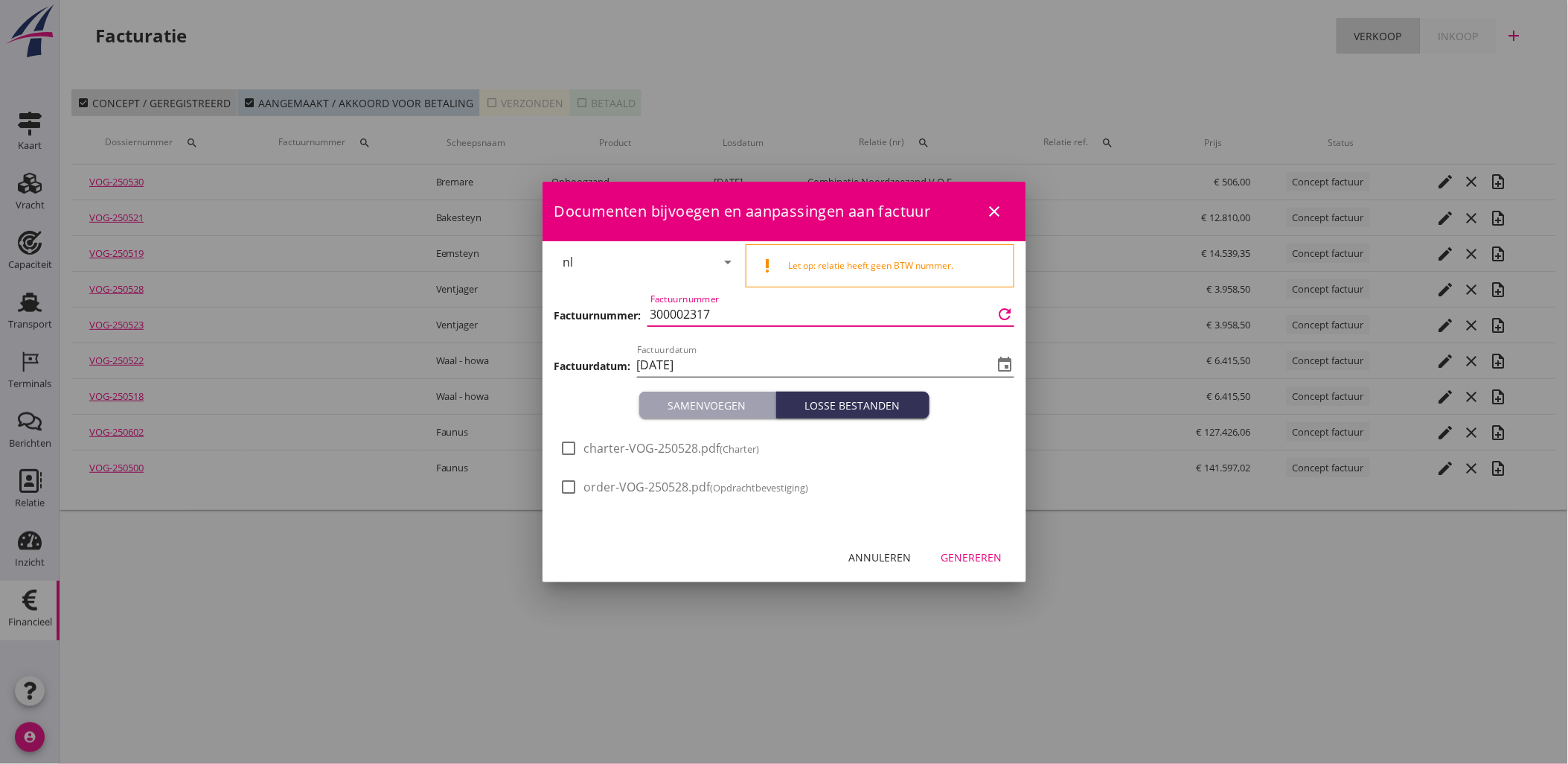
type input "300002317"
drag, startPoint x: 696, startPoint y: 363, endPoint x: 719, endPoint y: 363, distance: 23.1
click at [719, 363] on input "[DATE]" at bounding box center [815, 365] width 357 height 24
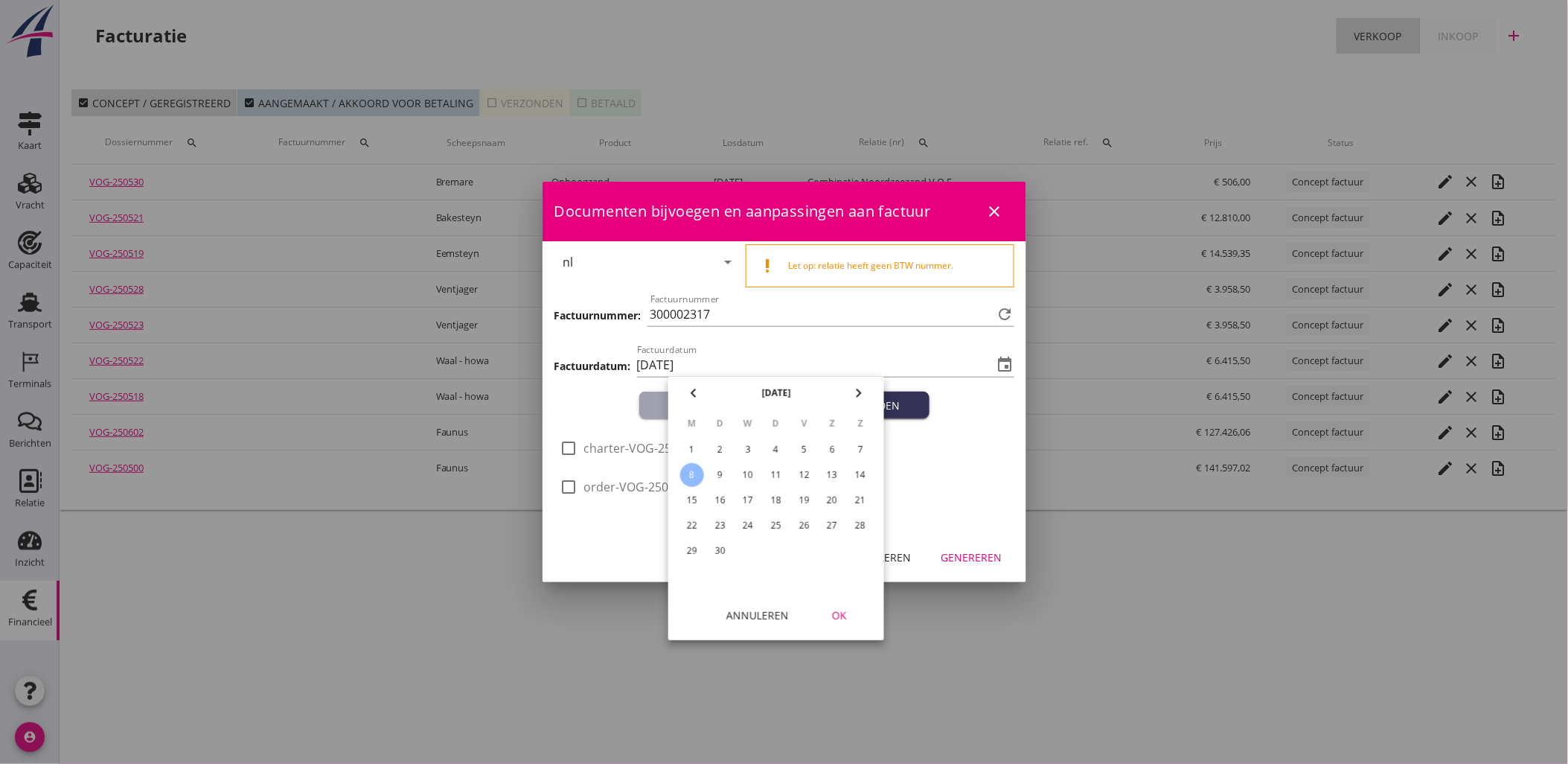
drag, startPoint x: 719, startPoint y: 363, endPoint x: 750, endPoint y: 447, distance: 89.7
click at [750, 447] on div "3" at bounding box center [748, 450] width 24 height 24
click at [944, 465] on div "check_box_outline_blank charter-VOG-250528.pdf (Charter)" at bounding box center [784, 455] width 448 height 39
type input "[DATE]"
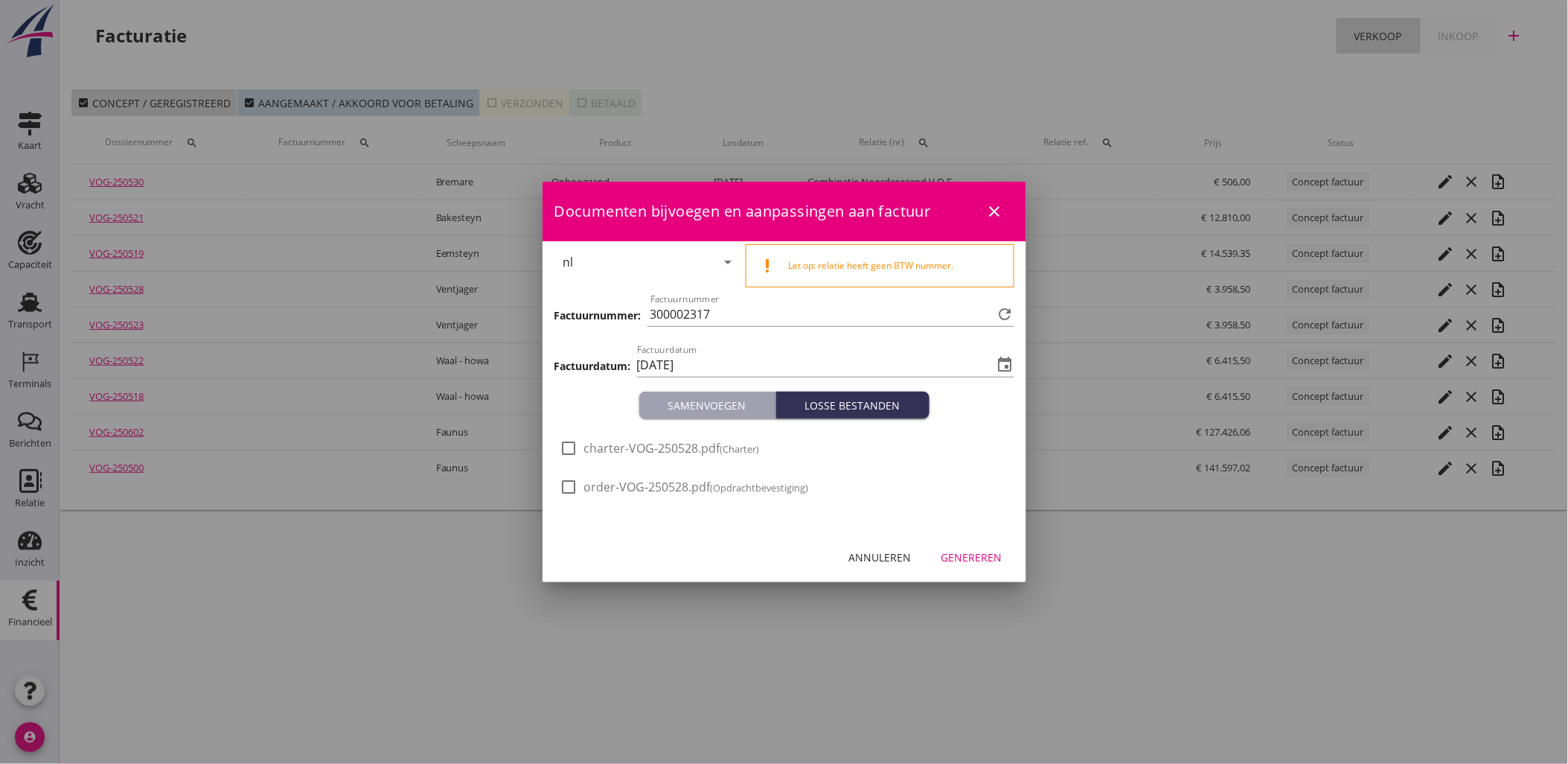
click at [971, 555] on div "Genereren" at bounding box center [972, 557] width 61 height 16
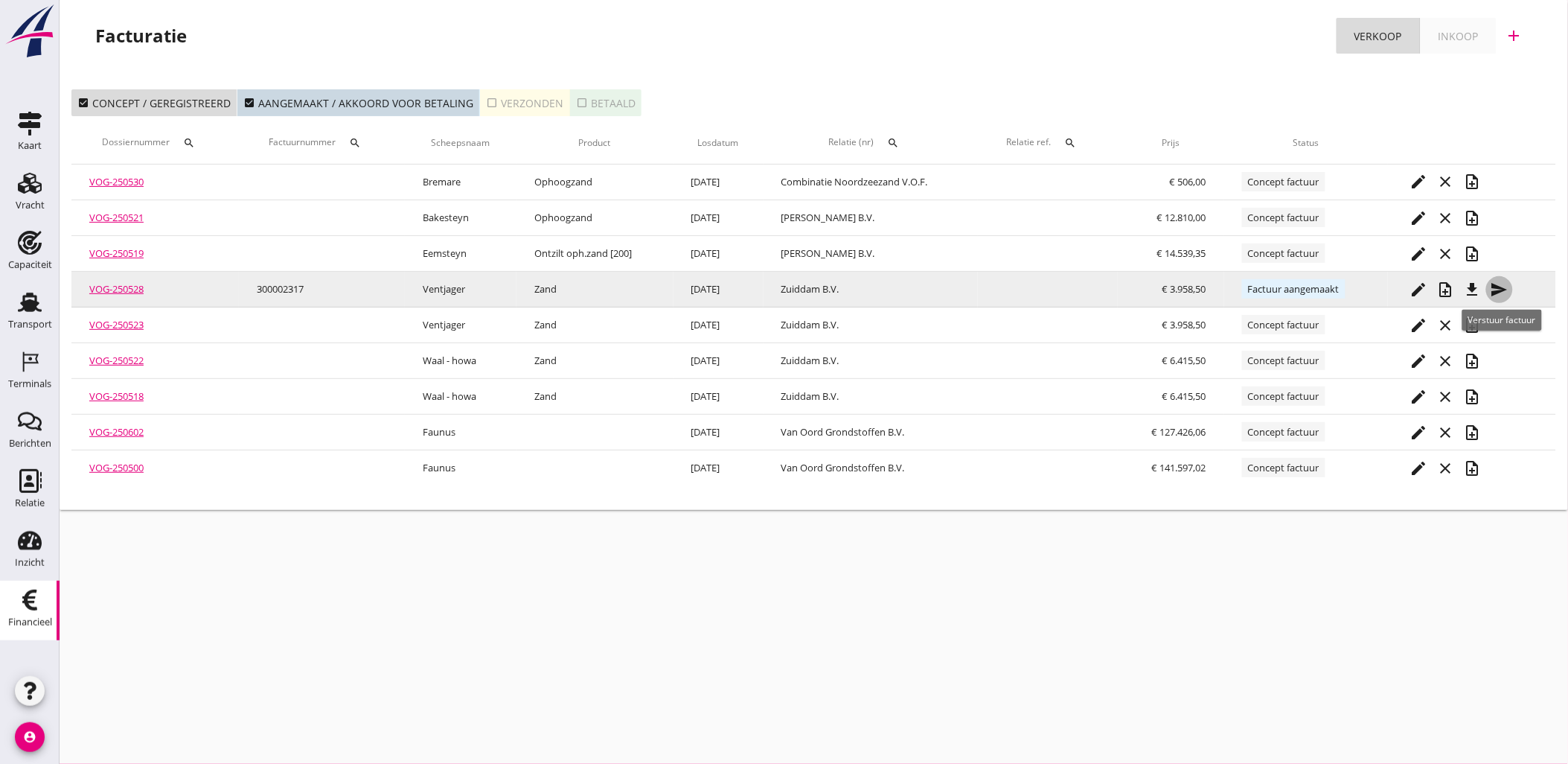
click at [1504, 294] on icon "send" at bounding box center [1500, 290] width 18 height 18
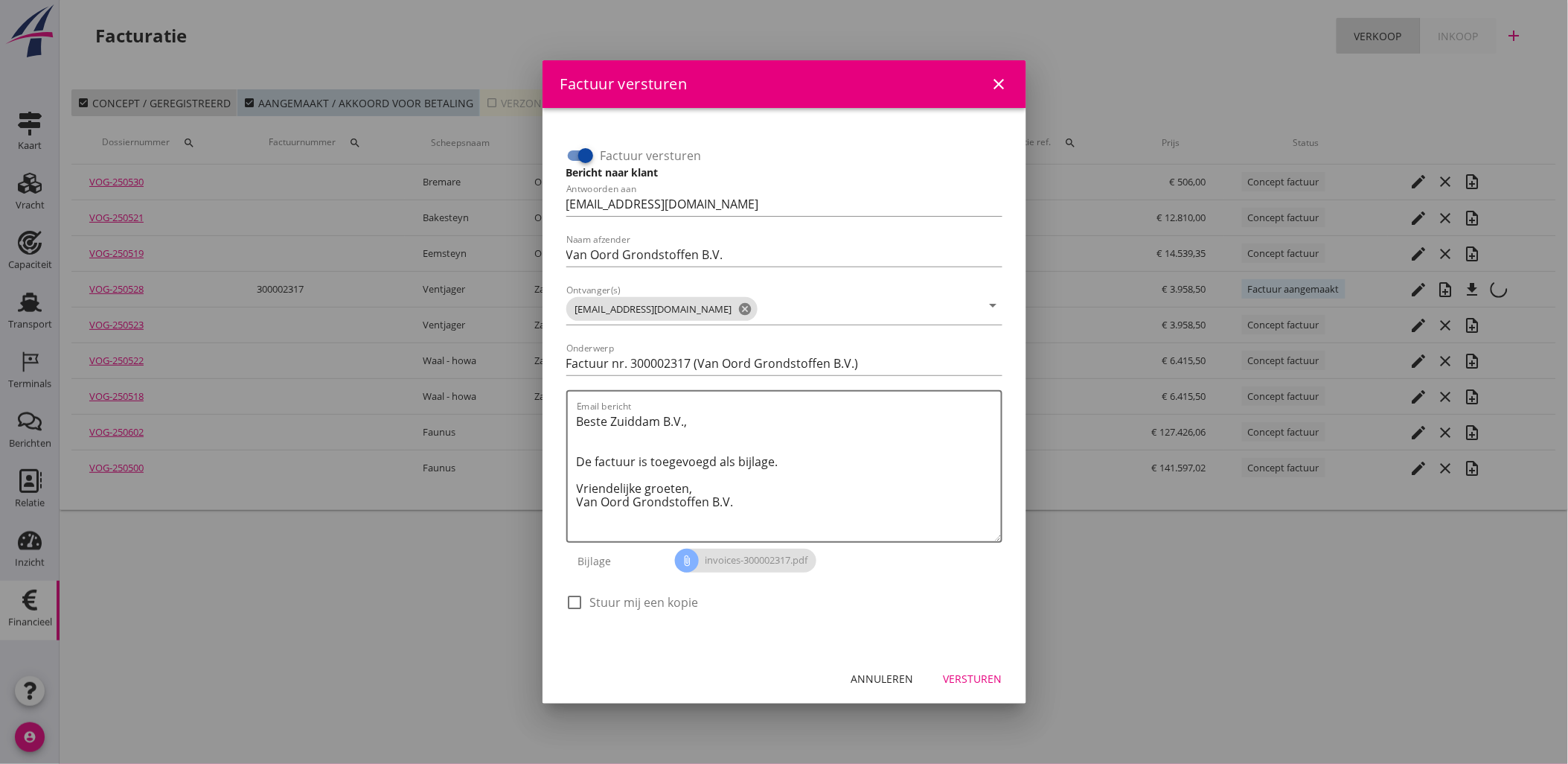
click at [586, 150] on div at bounding box center [585, 155] width 25 height 25
checkbox input "false"
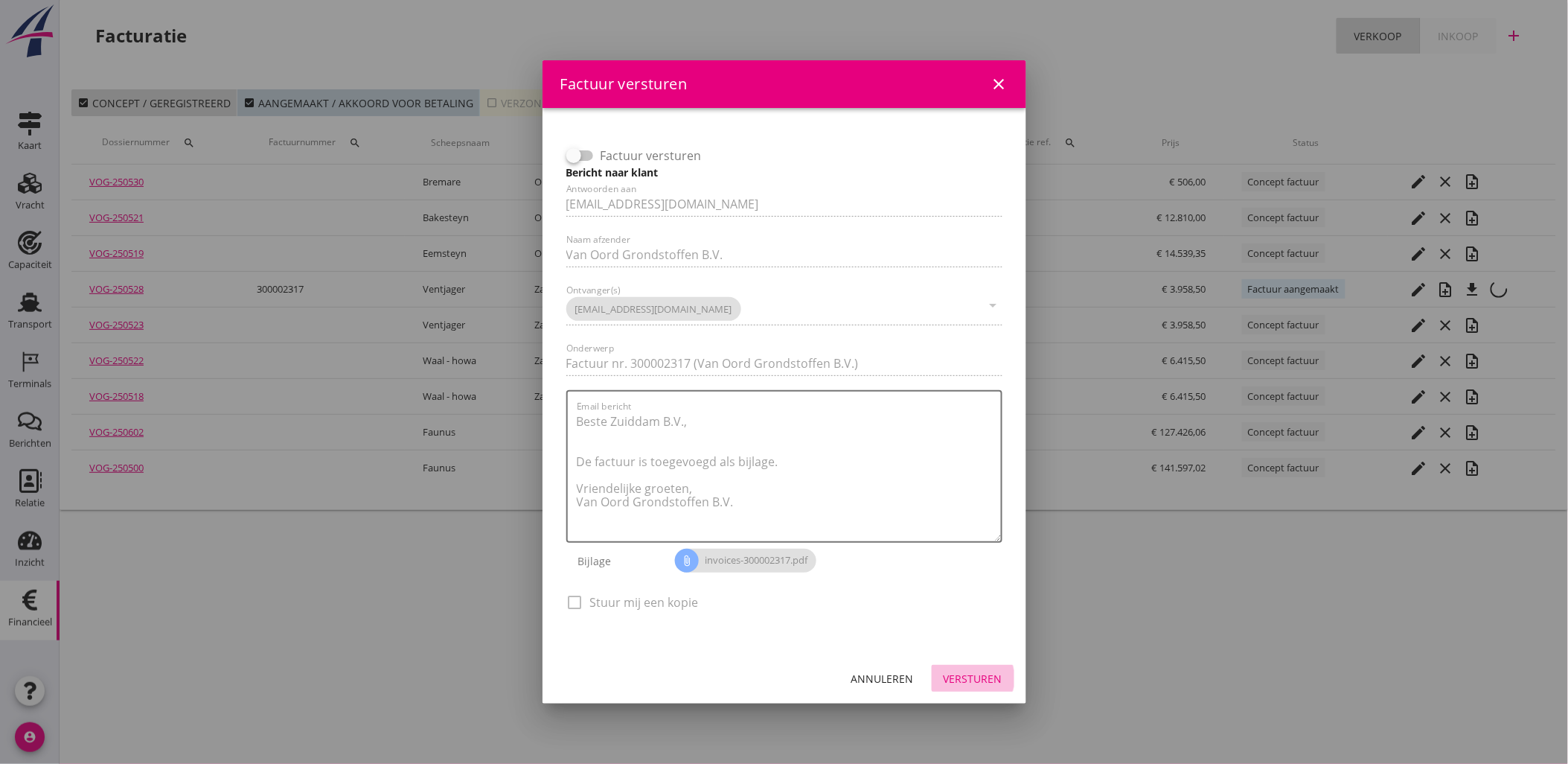
click at [984, 689] on button "Versturen" at bounding box center [973, 678] width 83 height 27
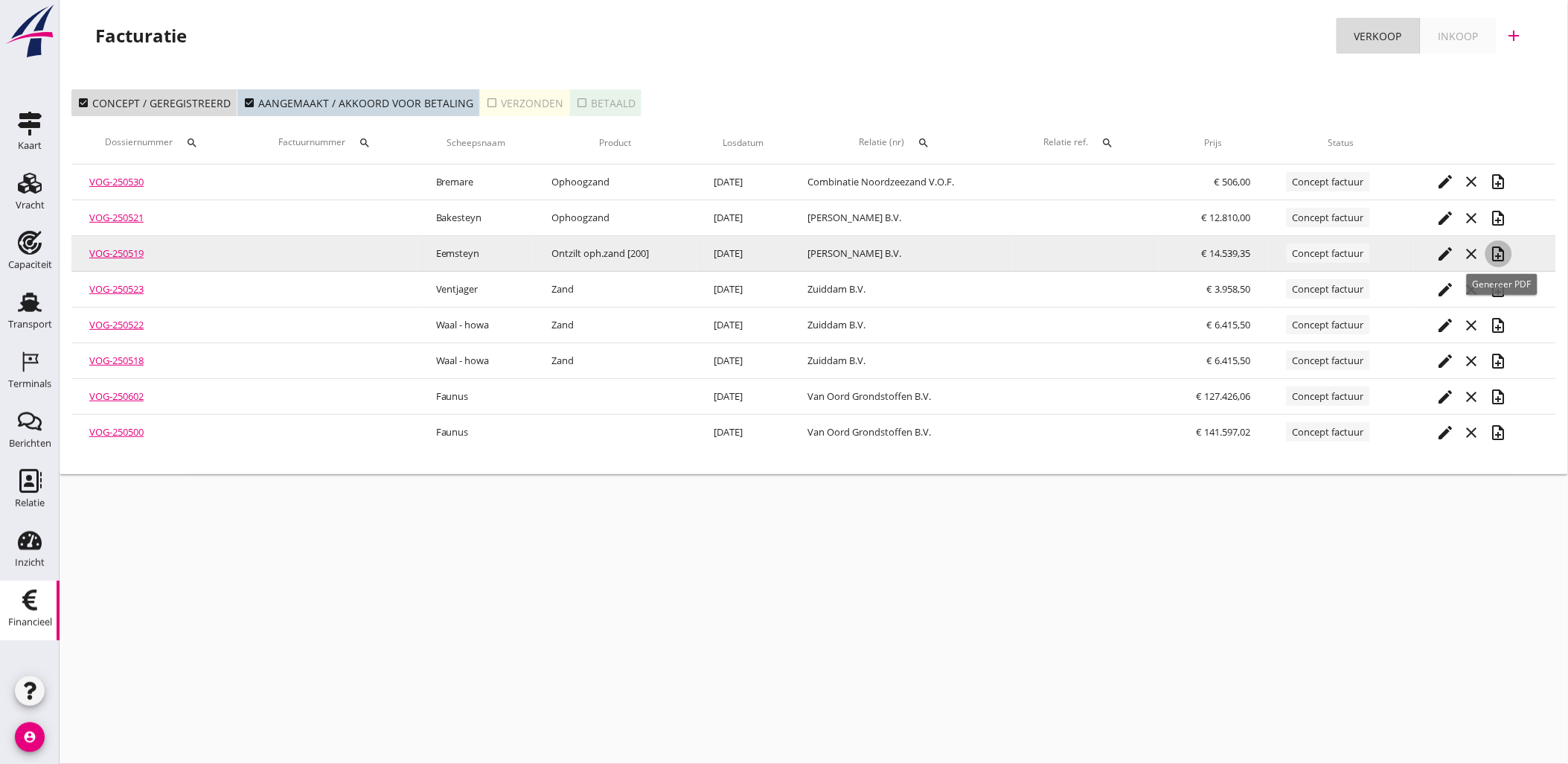
click at [1504, 248] on icon "note_add" at bounding box center [1499, 254] width 18 height 18
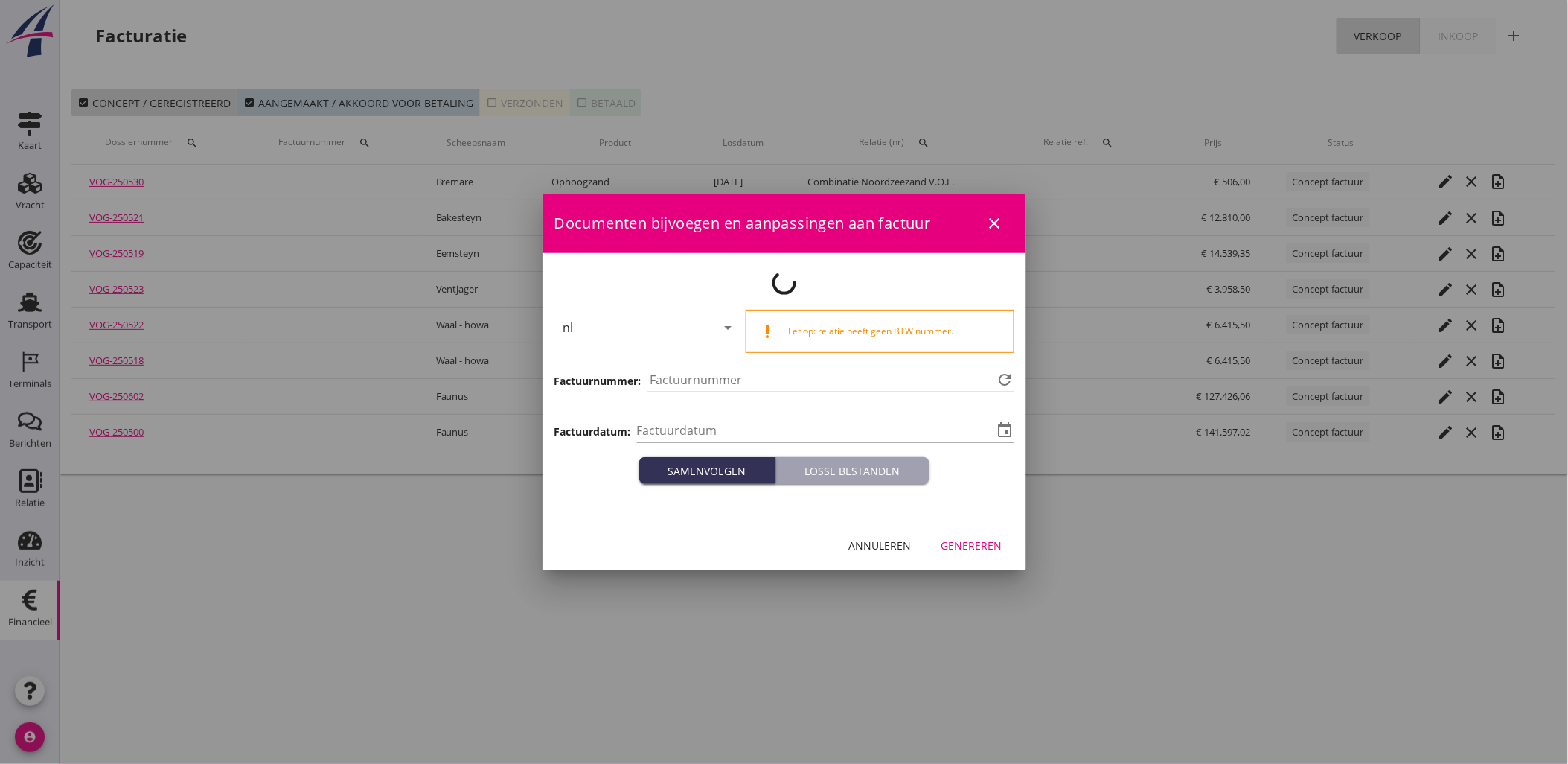
type input "[DATE]"
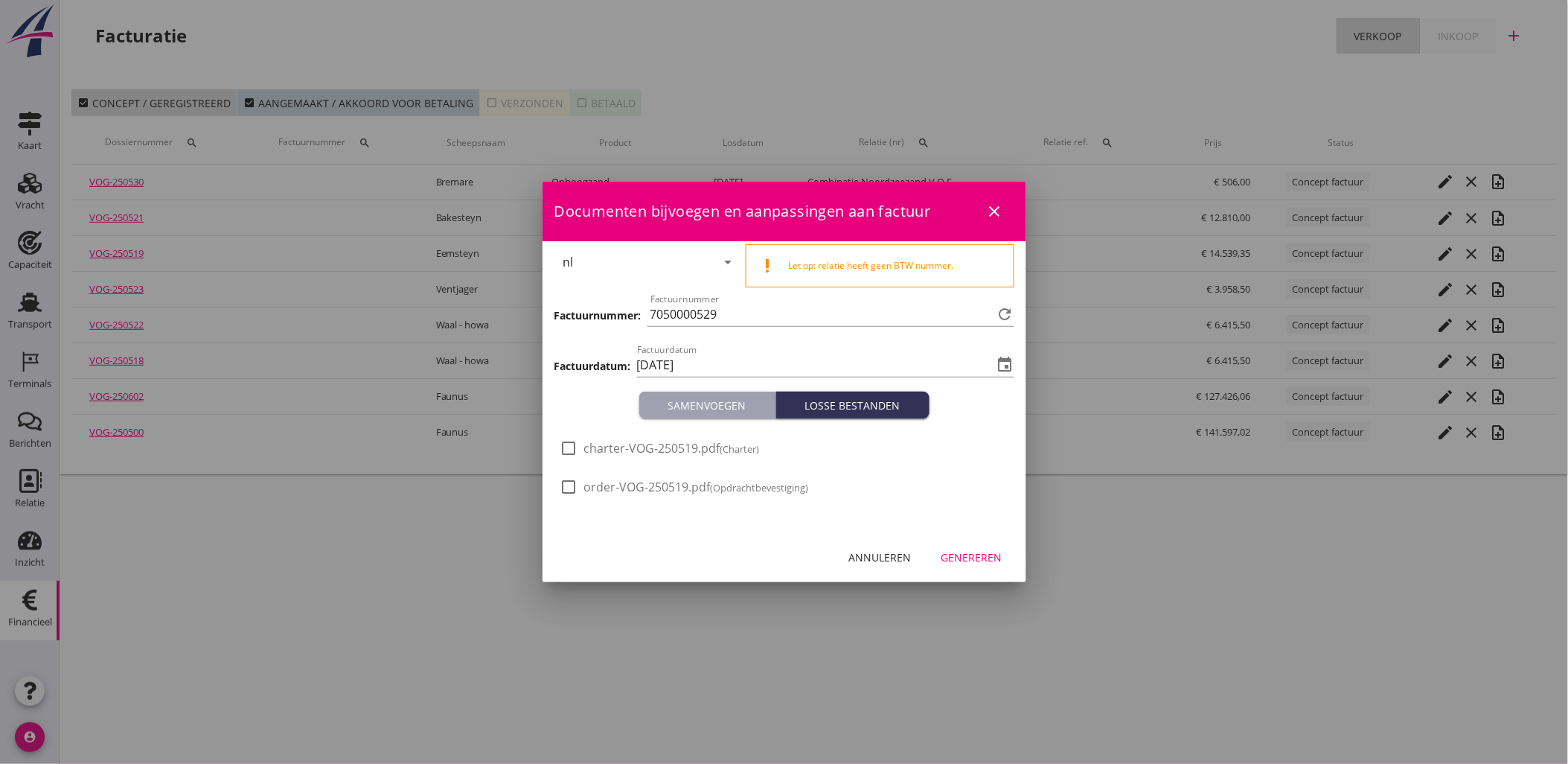
drag, startPoint x: 742, startPoint y: 318, endPoint x: 356, endPoint y: 318, distance: 386.3
click at [423, 318] on div "21% (Hoog BTW tarief) 9% (Laag BTW tarief) 0% (BTW vrij) 0% (BTW verlegd) Vrach…" at bounding box center [784, 382] width 1568 height 764
type input "1"
type input "3"
type input "3000002318"
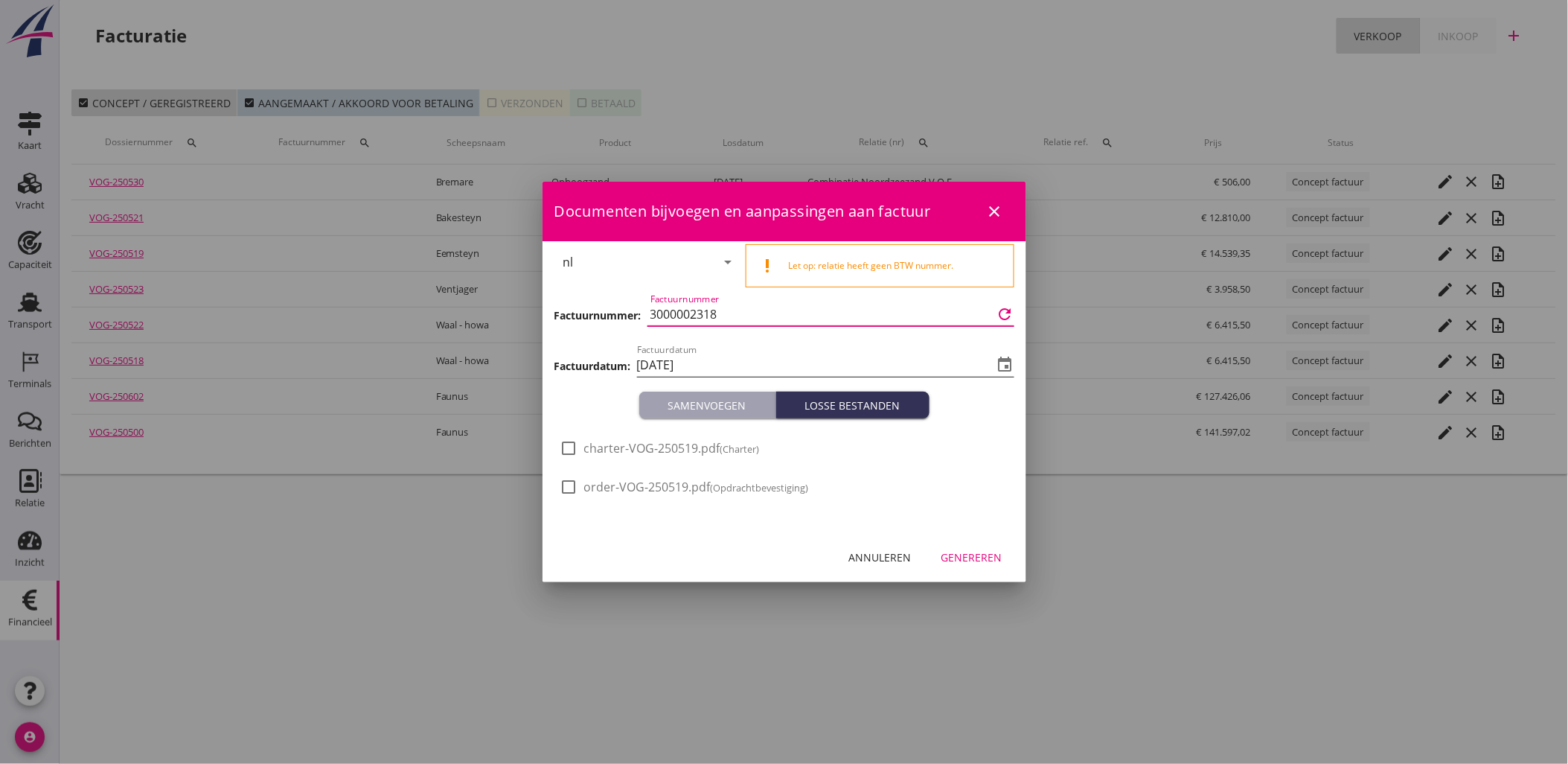
click at [726, 367] on input "[DATE]" at bounding box center [815, 365] width 357 height 24
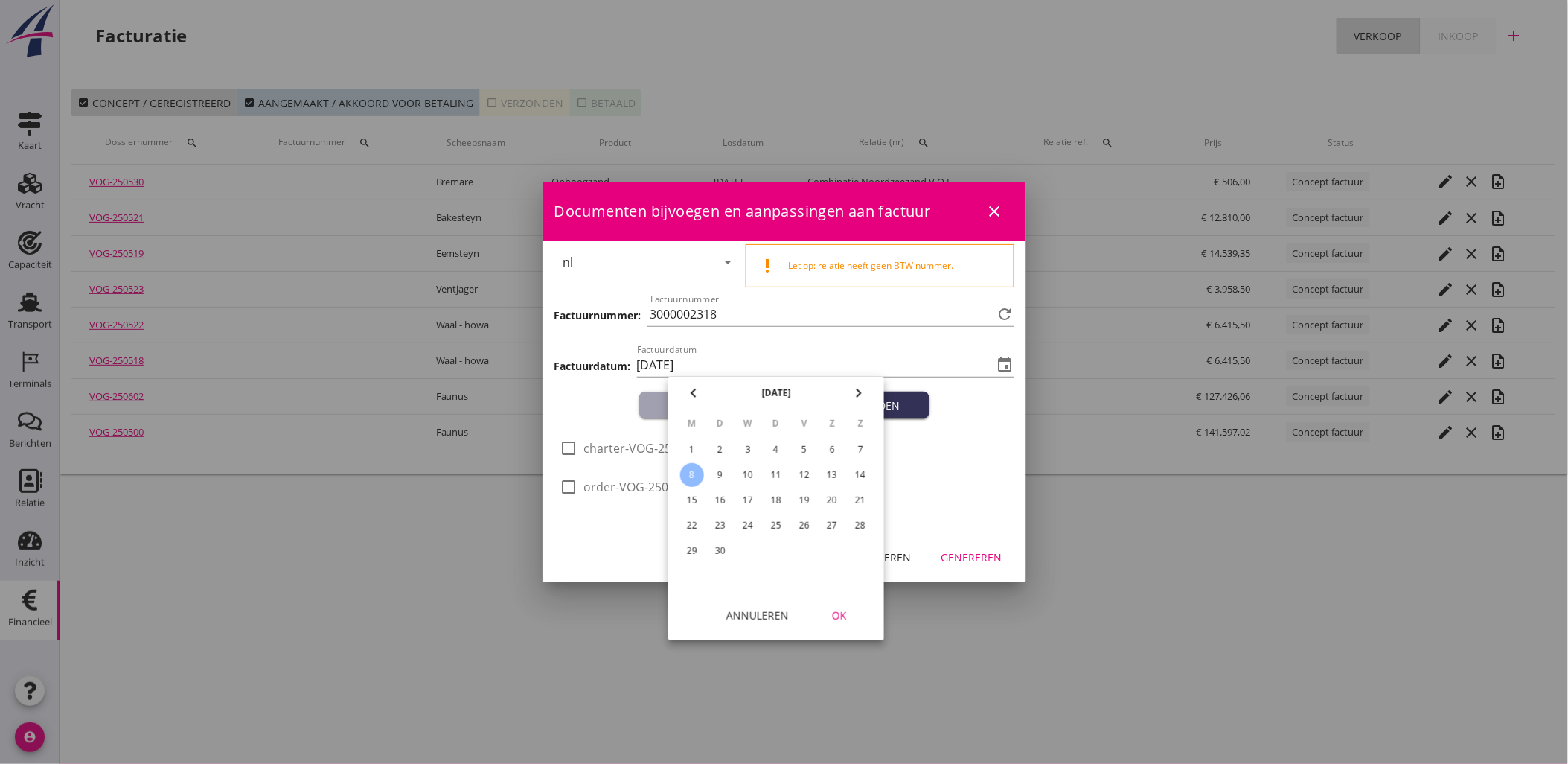
click at [735, 448] on td "3" at bounding box center [748, 450] width 27 height 24
click at [747, 447] on div "3" at bounding box center [748, 450] width 24 height 24
type input "[DATE]"
click at [850, 616] on div "OK" at bounding box center [840, 615] width 42 height 16
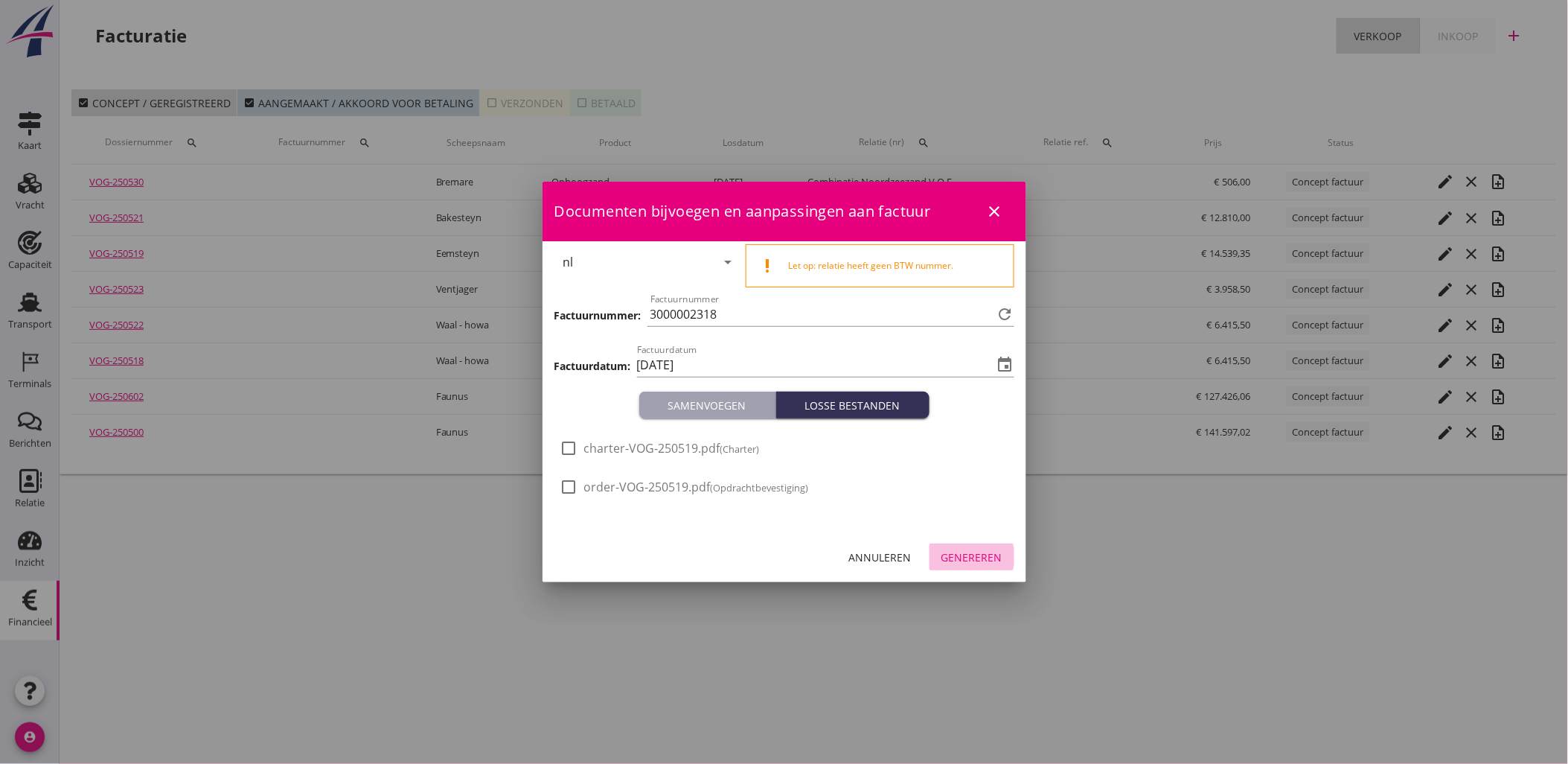
click at [986, 555] on button "Genereren" at bounding box center [972, 556] width 85 height 27
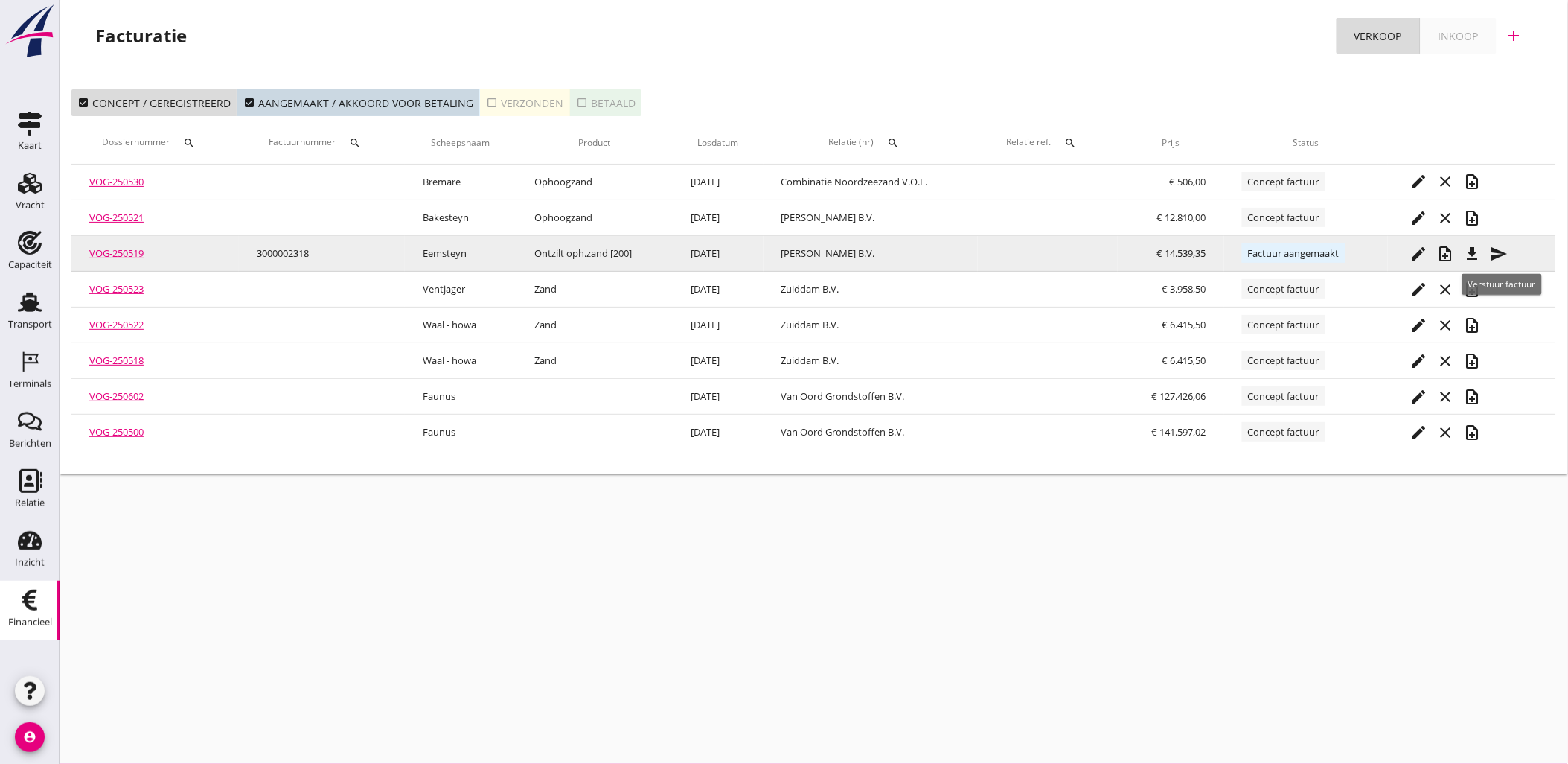
click at [1504, 246] on icon "send" at bounding box center [1500, 254] width 18 height 18
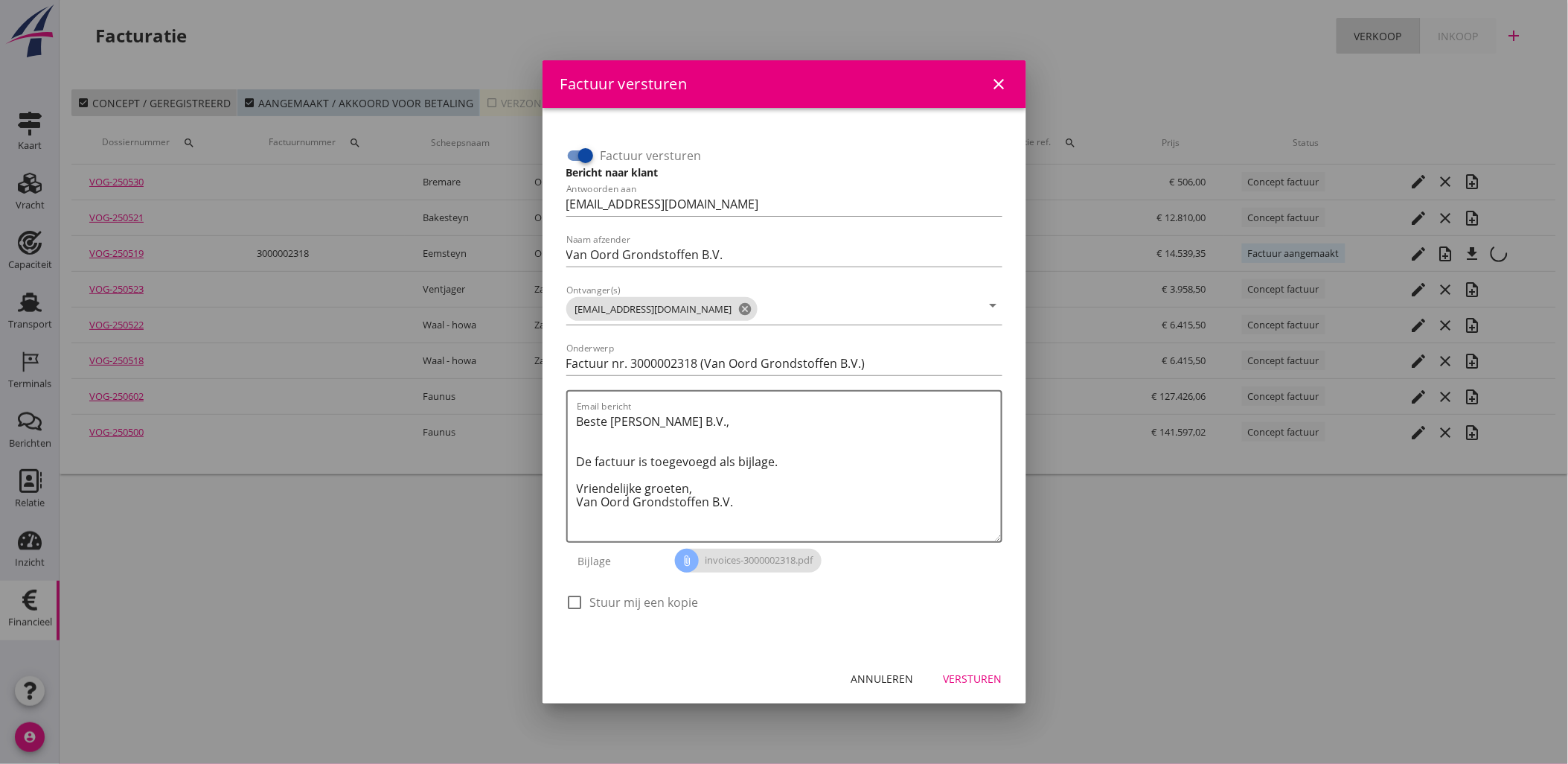
click at [568, 155] on input "Factuur versturen" at bounding box center [580, 156] width 28 height 18
checkbox input "false"
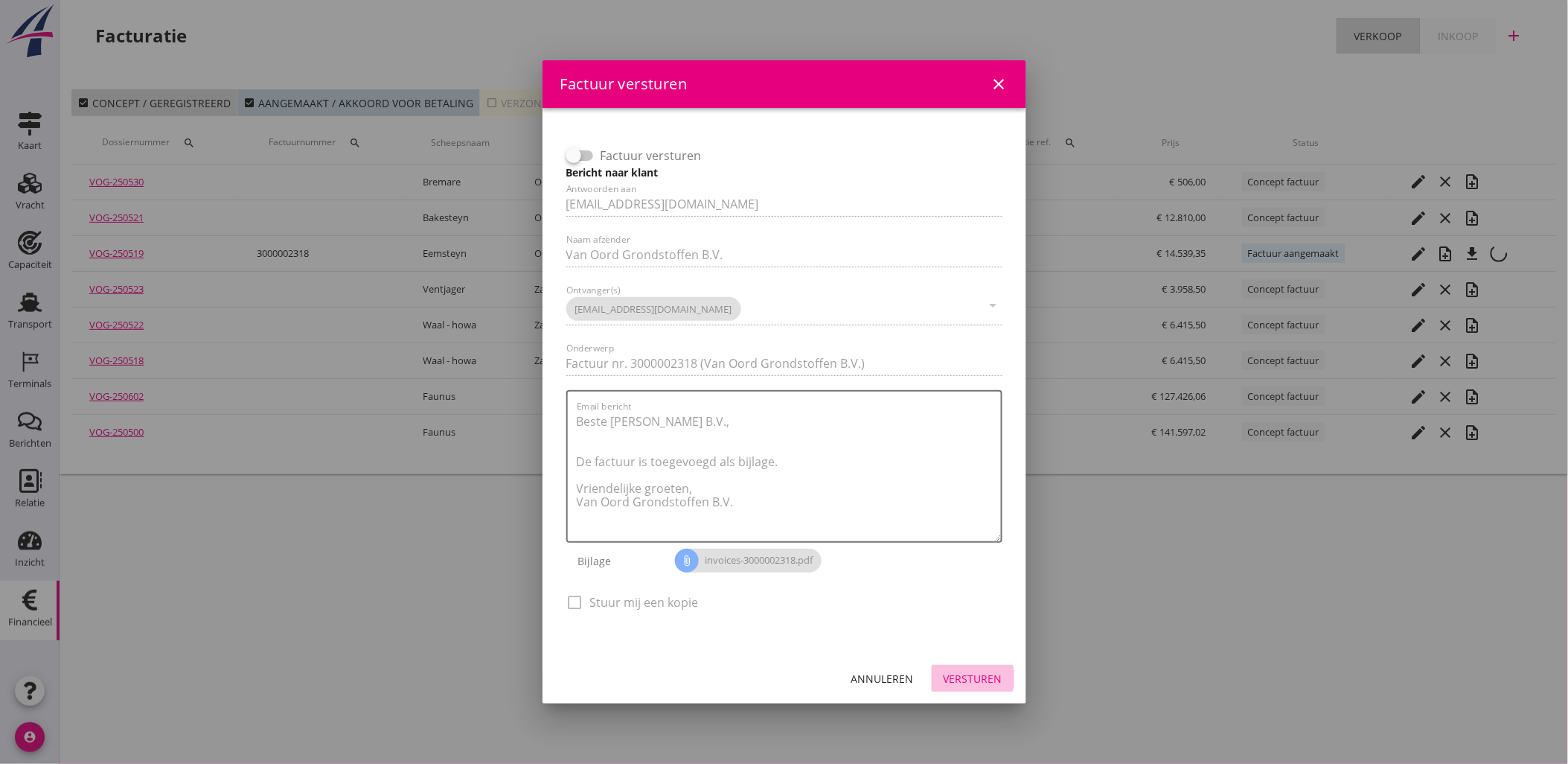
click at [1000, 683] on div "Versturen" at bounding box center [973, 679] width 59 height 16
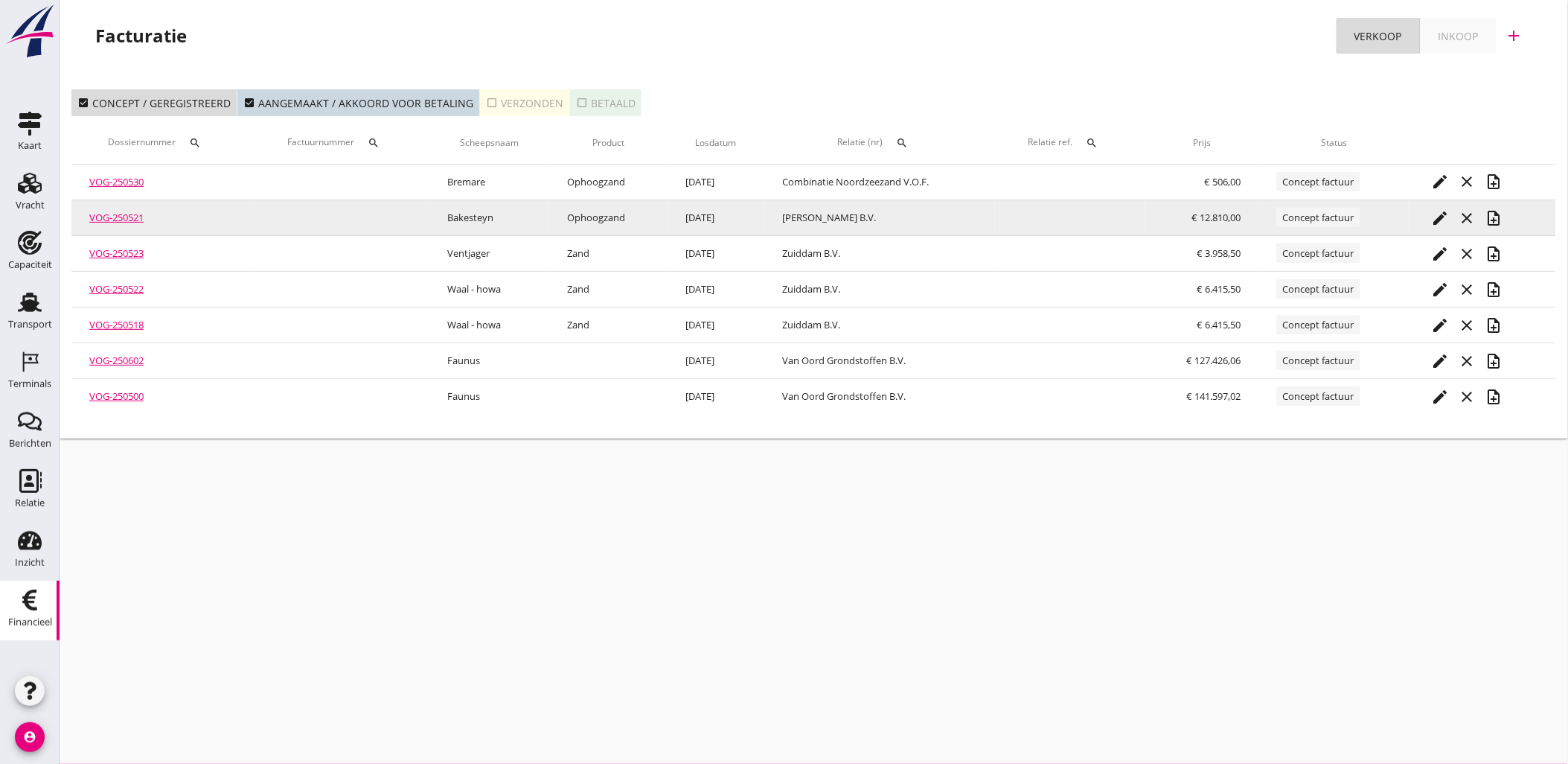
click at [1497, 212] on icon "note_add" at bounding box center [1495, 218] width 18 height 18
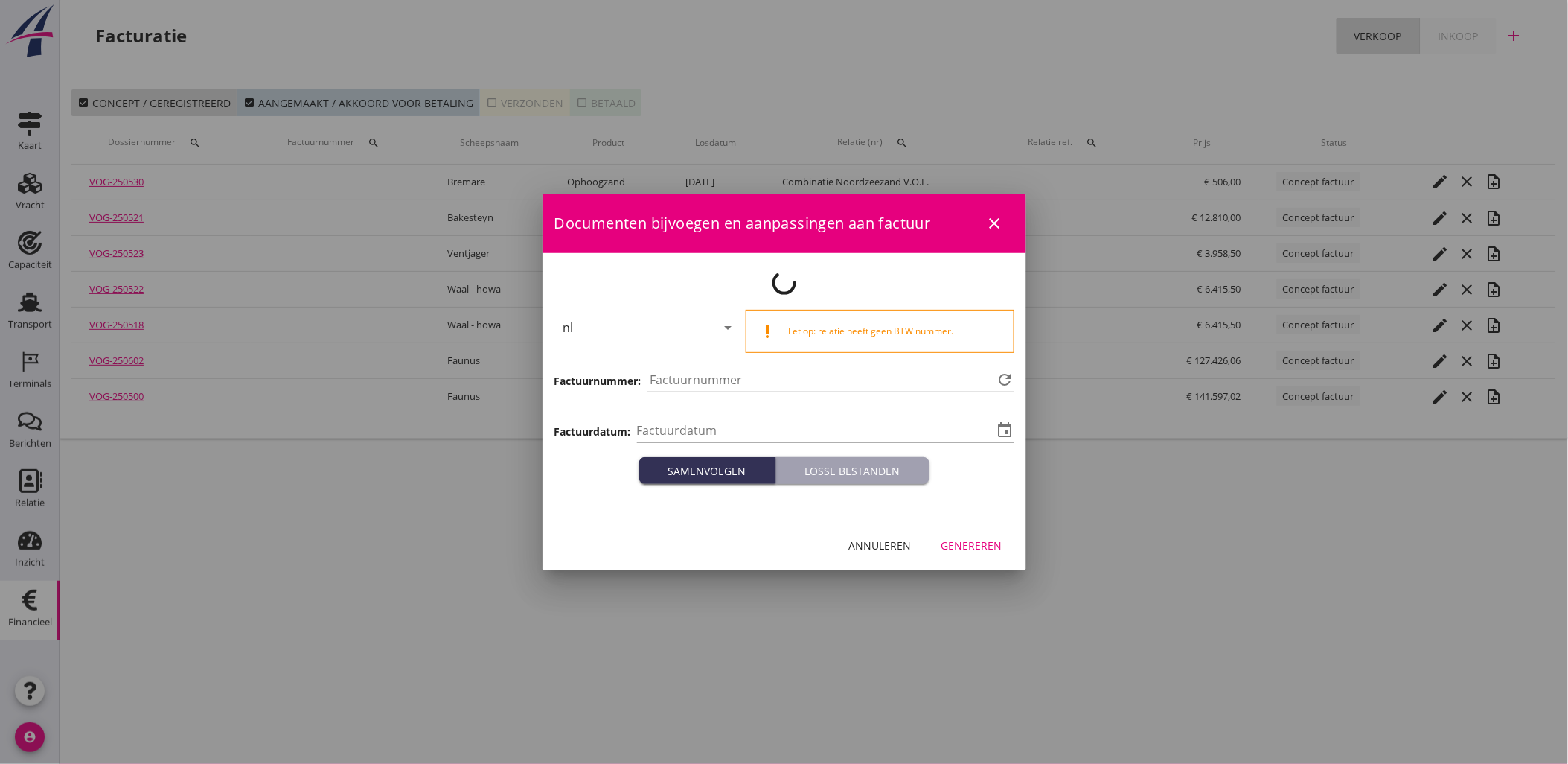
type input "[DATE]"
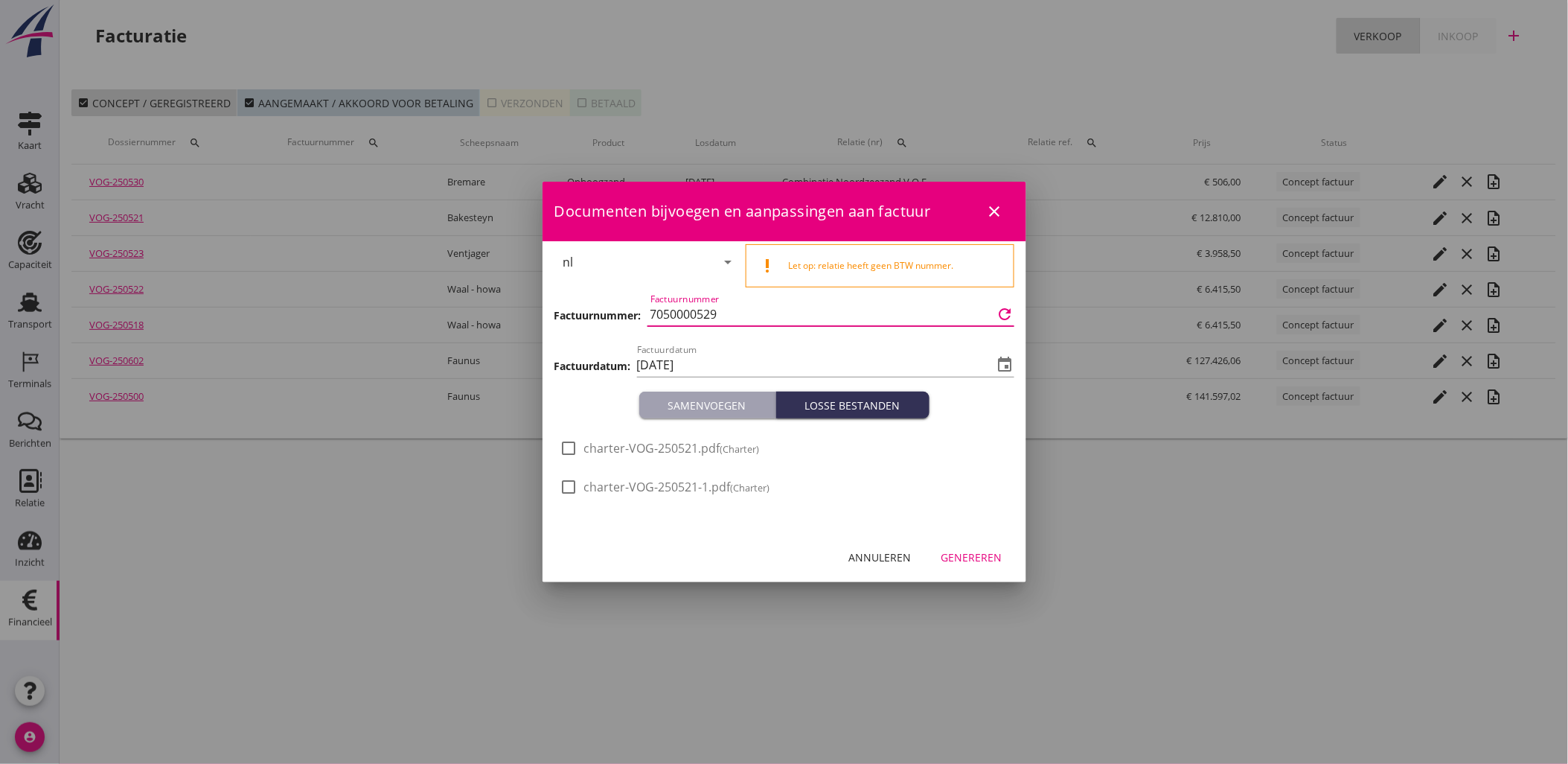
drag, startPoint x: 753, startPoint y: 305, endPoint x: 383, endPoint y: 298, distance: 369.2
click at [409, 299] on div "21% (Hoog BTW tarief) 9% (Laag BTW tarief) 0% (BTW vrij) 0% (BTW verlegd) Vrach…" at bounding box center [784, 382] width 1568 height 764
type input "3000002319"
drag, startPoint x: 693, startPoint y: 374, endPoint x: 738, endPoint y: 361, distance: 46.4
click at [737, 361] on input "[DATE]" at bounding box center [815, 365] width 357 height 24
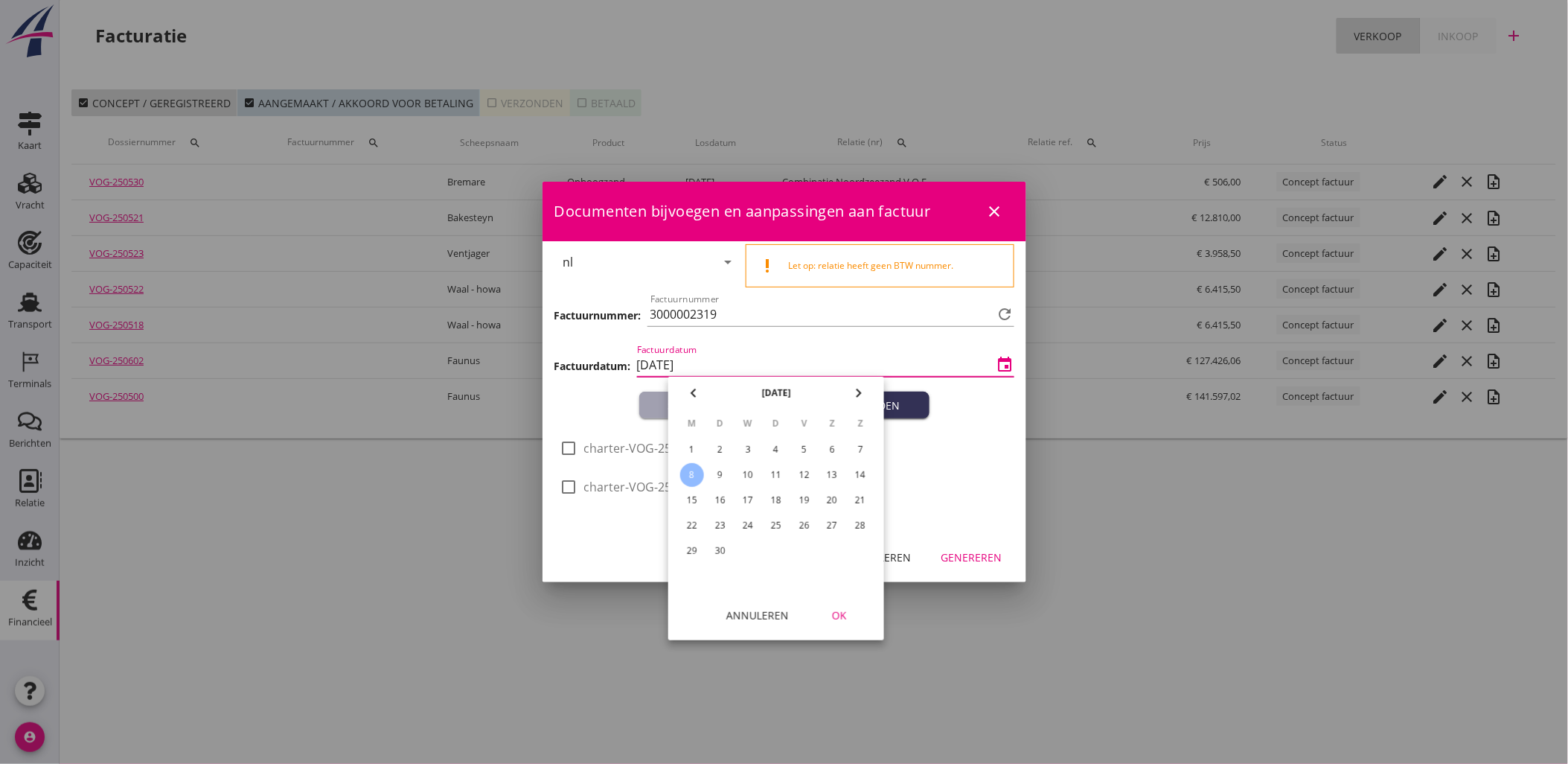
drag, startPoint x: 738, startPoint y: 361, endPoint x: 747, endPoint y: 448, distance: 87.6
click at [747, 448] on div "3" at bounding box center [748, 450] width 24 height 24
type input "[DATE]"
click at [838, 613] on div "OK" at bounding box center [840, 615] width 42 height 16
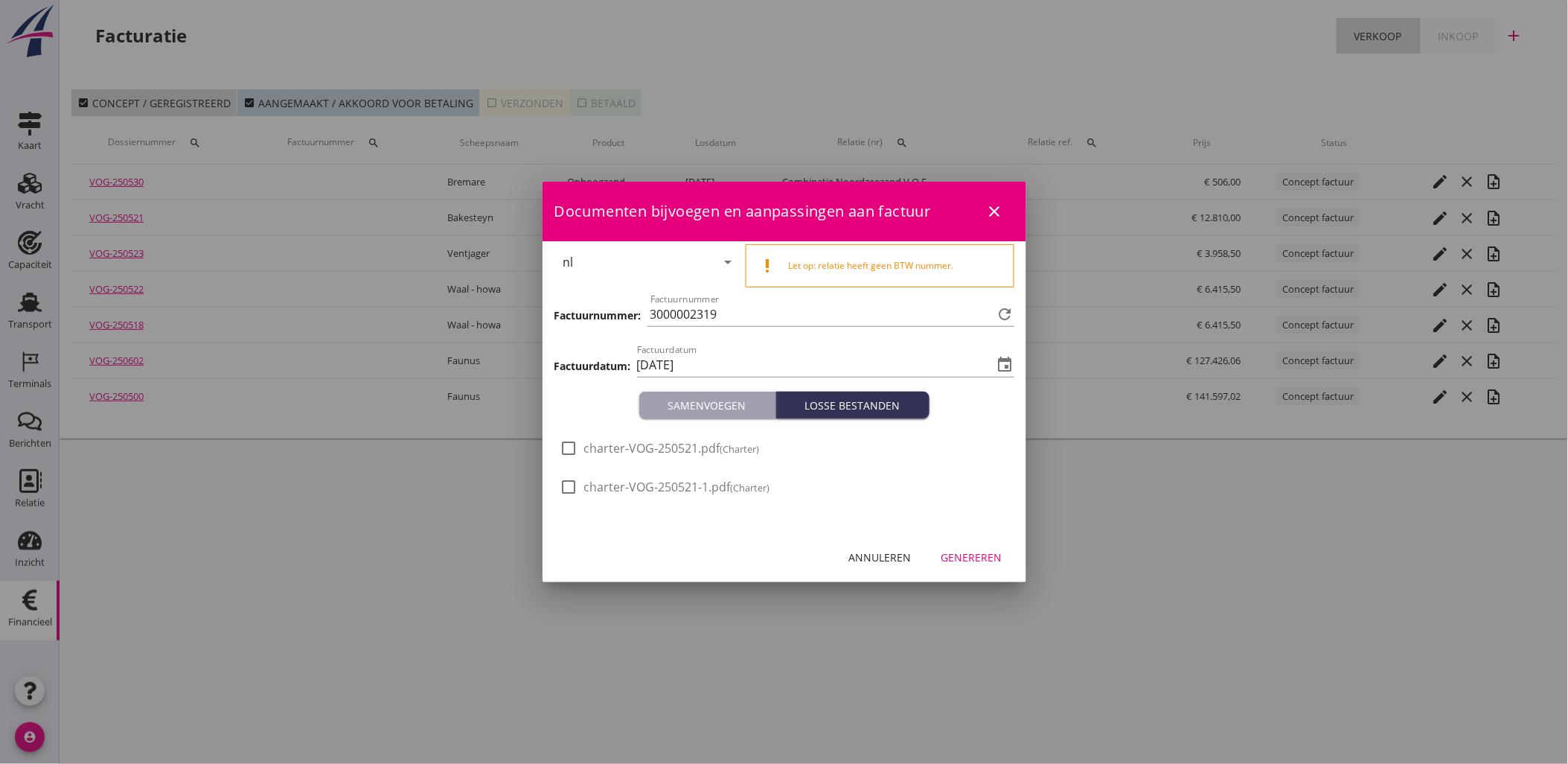
click at [997, 558] on div "Genereren" at bounding box center [972, 557] width 61 height 16
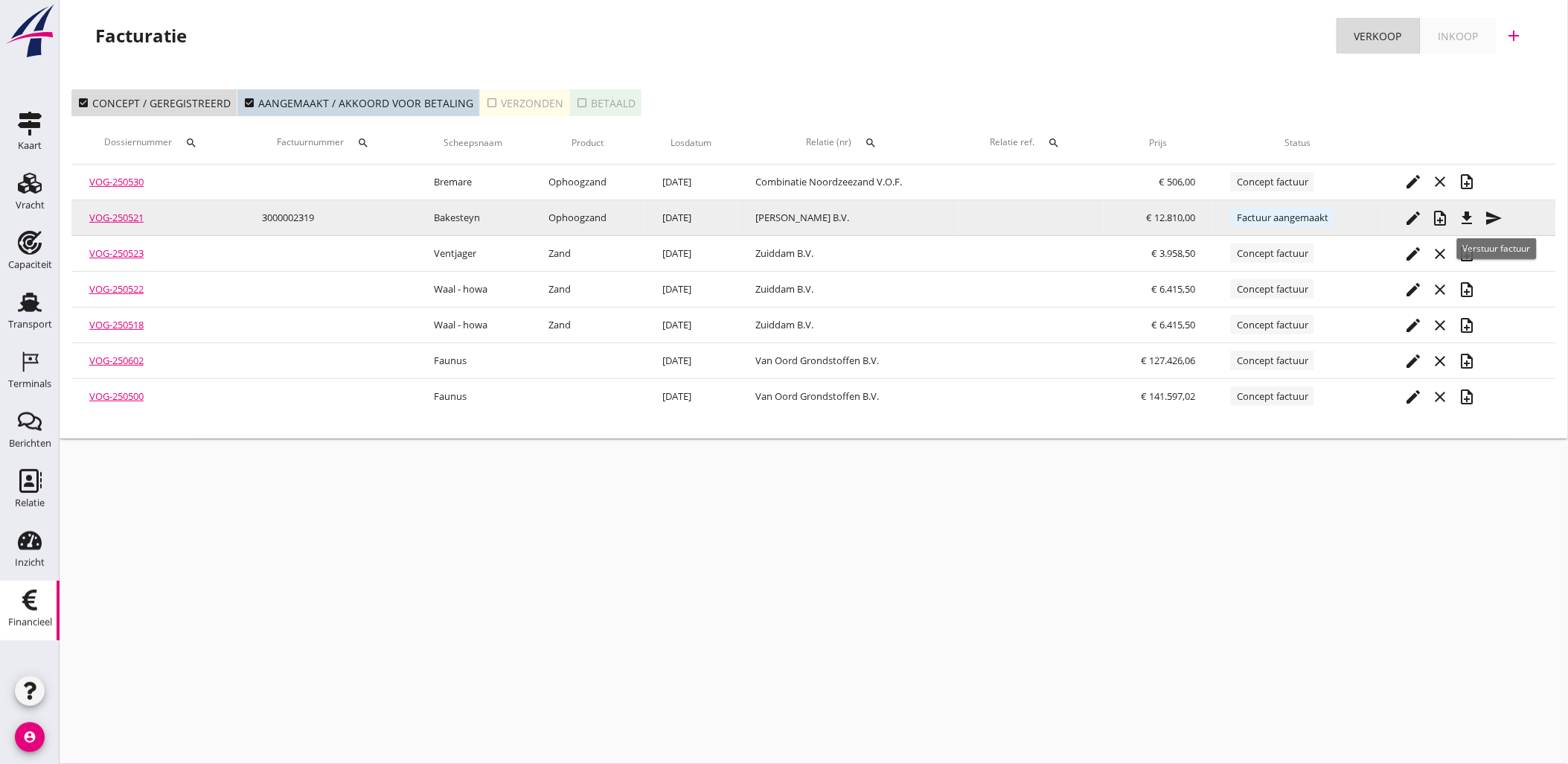
click at [1489, 217] on icon "send" at bounding box center [1495, 218] width 18 height 18
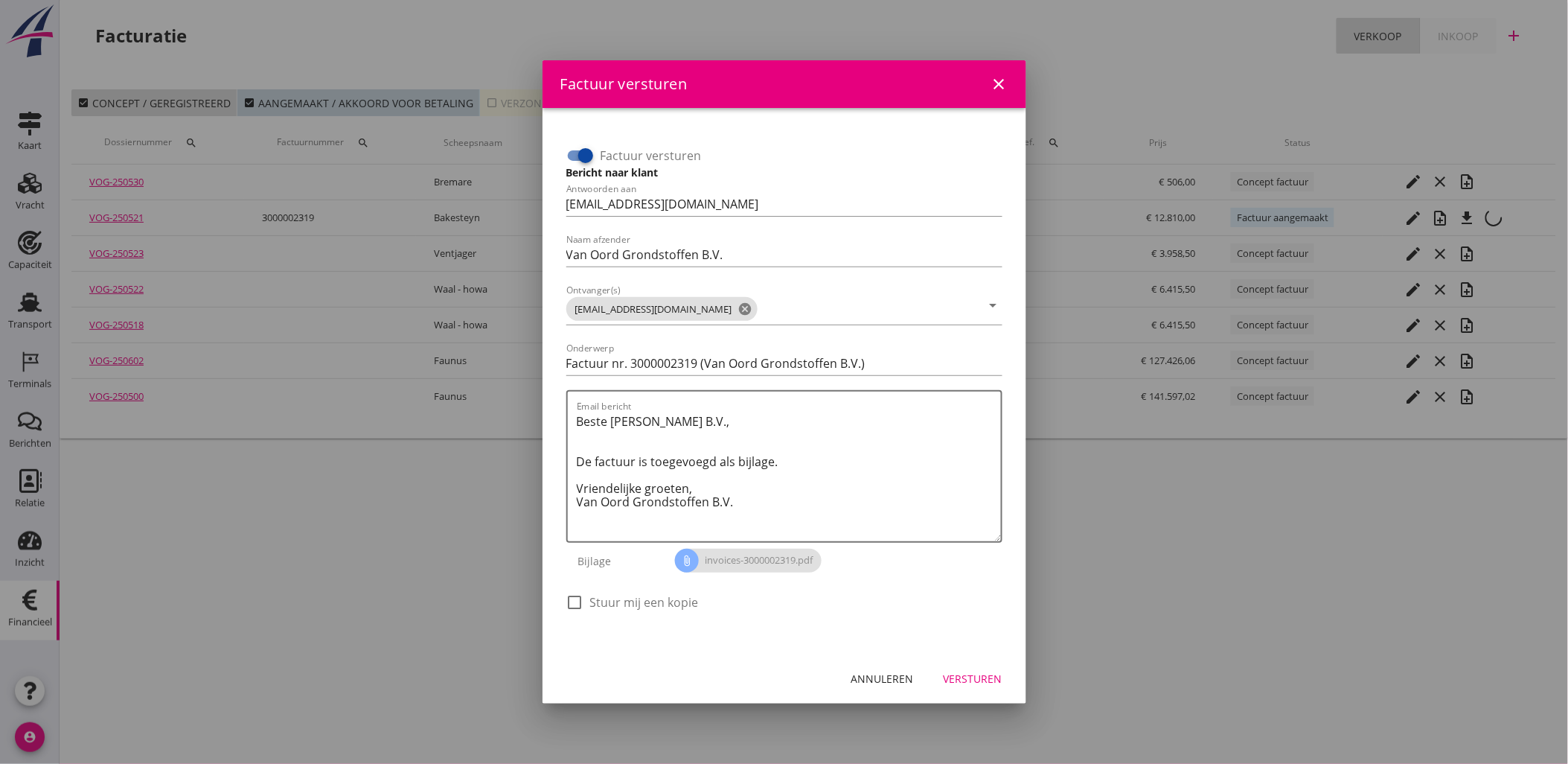
click at [579, 145] on div at bounding box center [585, 155] width 25 height 25
checkbox input "false"
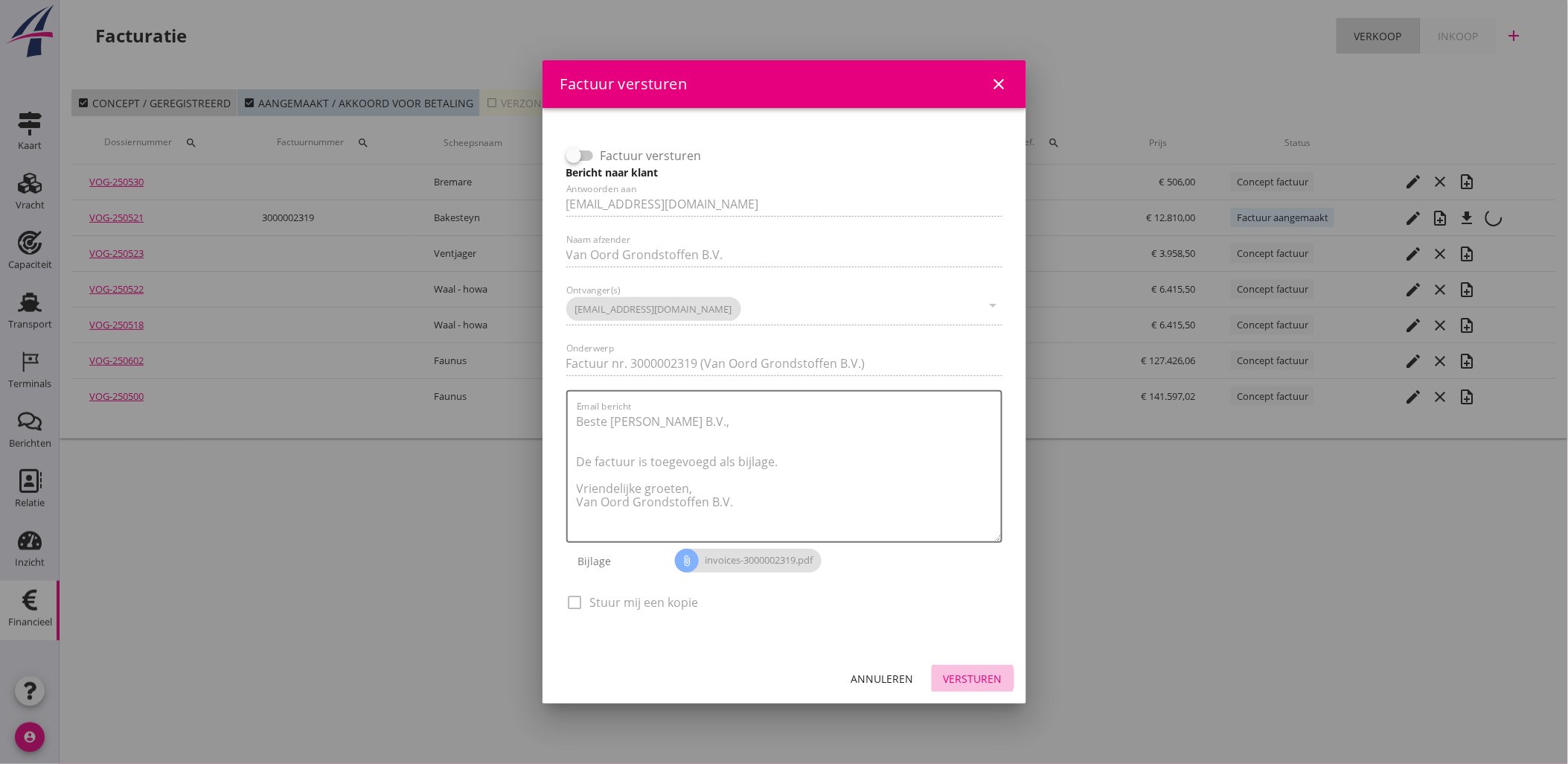
click at [993, 689] on button "Versturen" at bounding box center [973, 678] width 83 height 27
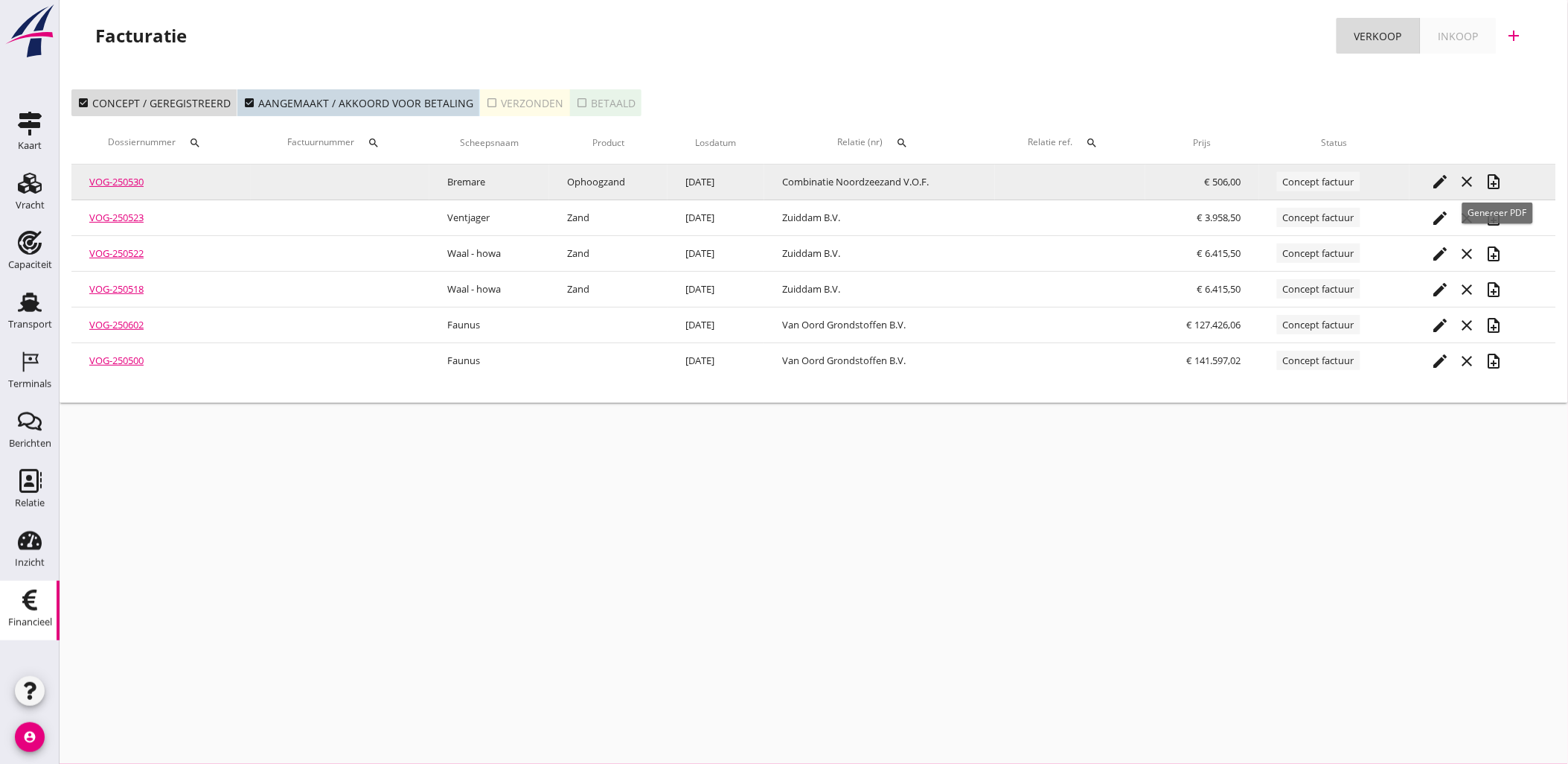
click at [1508, 182] on div "note_add" at bounding box center [1494, 182] width 27 height 18
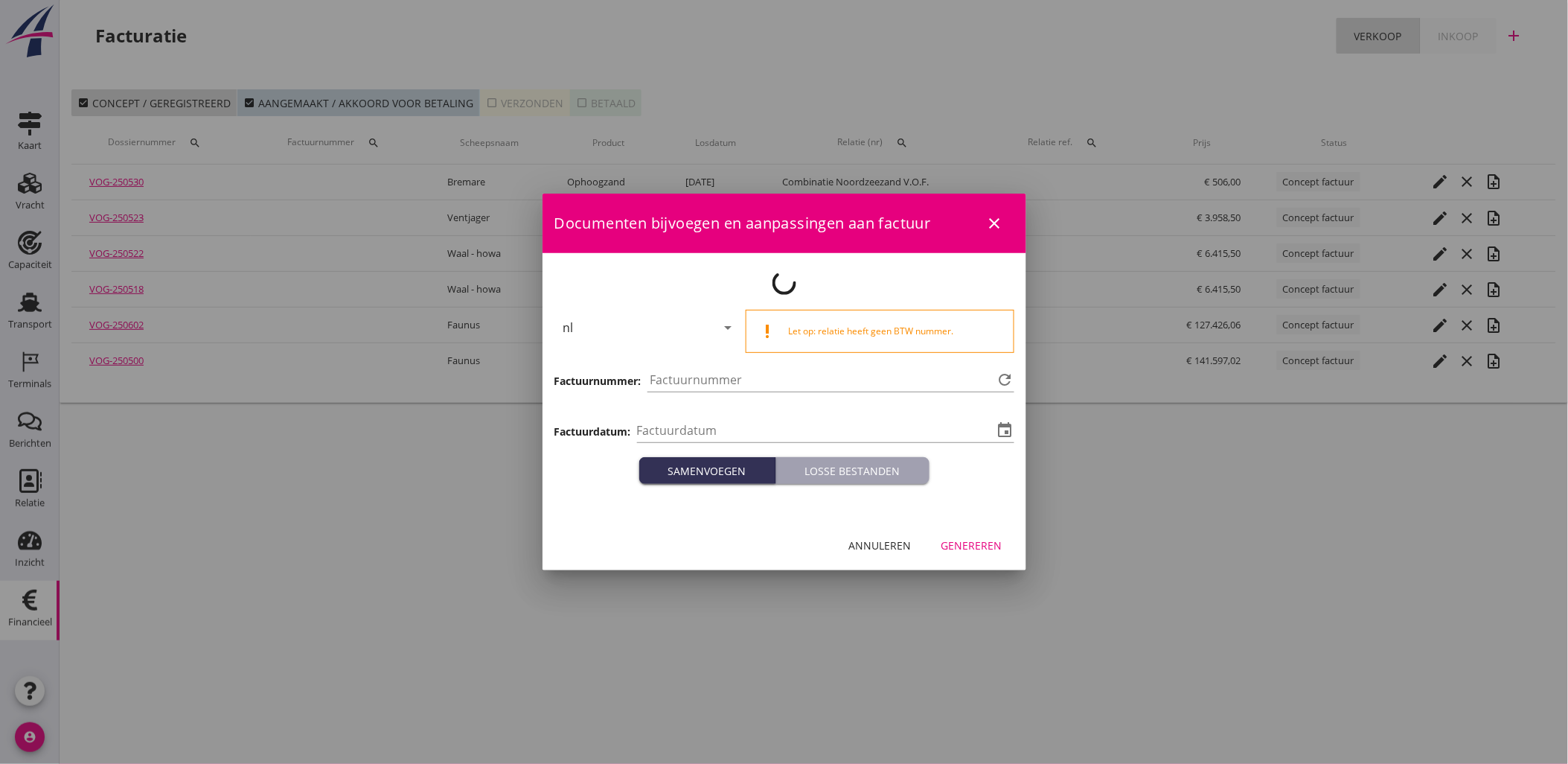
type input "[DATE]"
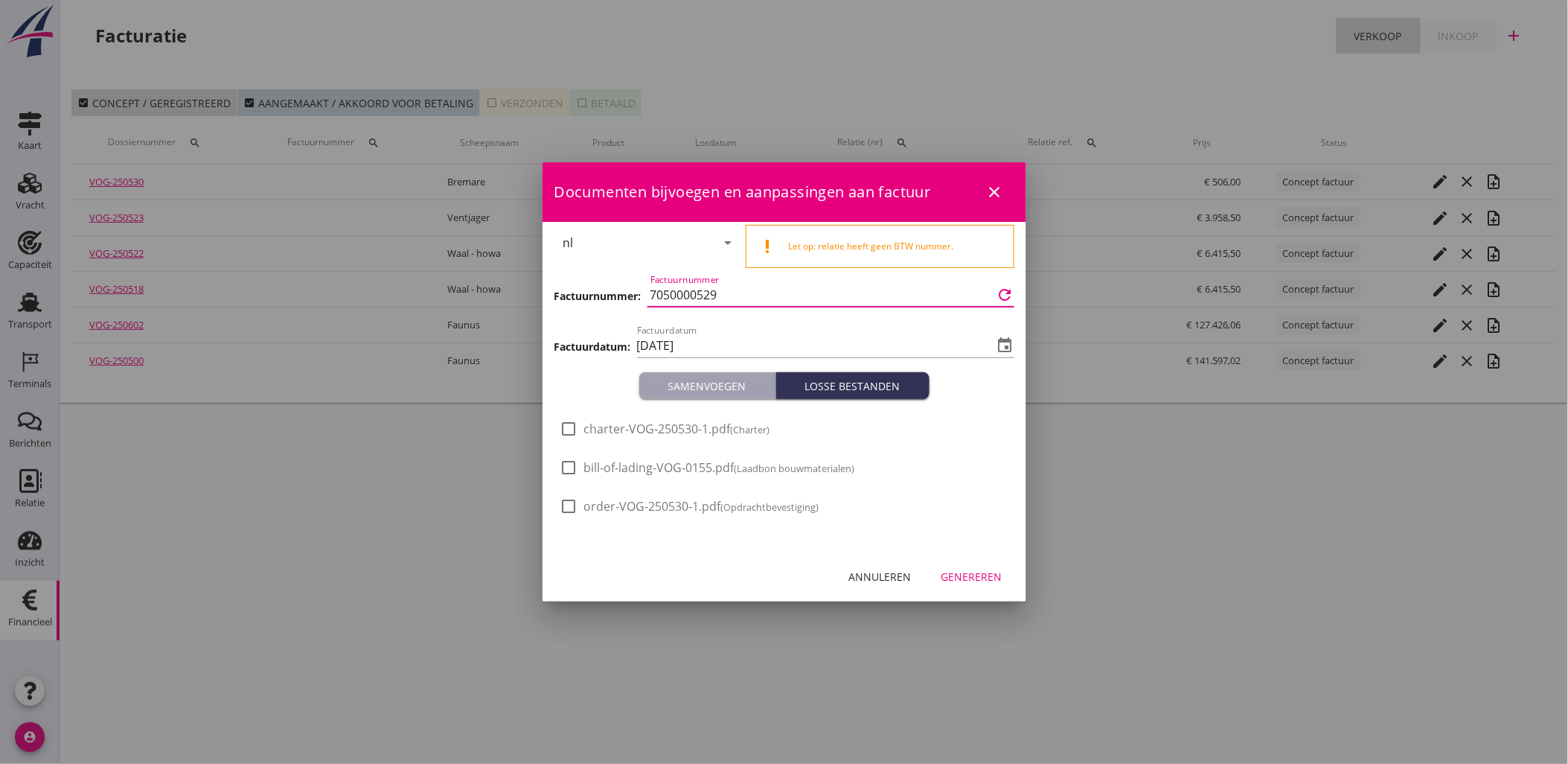
drag, startPoint x: 722, startPoint y: 290, endPoint x: 540, endPoint y: 306, distance: 182.3
click at [579, 296] on div "Factuurnummer: Factuurnummer 7050000529 refresh" at bounding box center [785, 296] width 460 height 51
type input "3000002322"
drag, startPoint x: 697, startPoint y: 352, endPoint x: 721, endPoint y: 358, distance: 24.6
click at [721, 357] on div "Factuurdatum [DATE] event" at bounding box center [825, 345] width 377 height 24
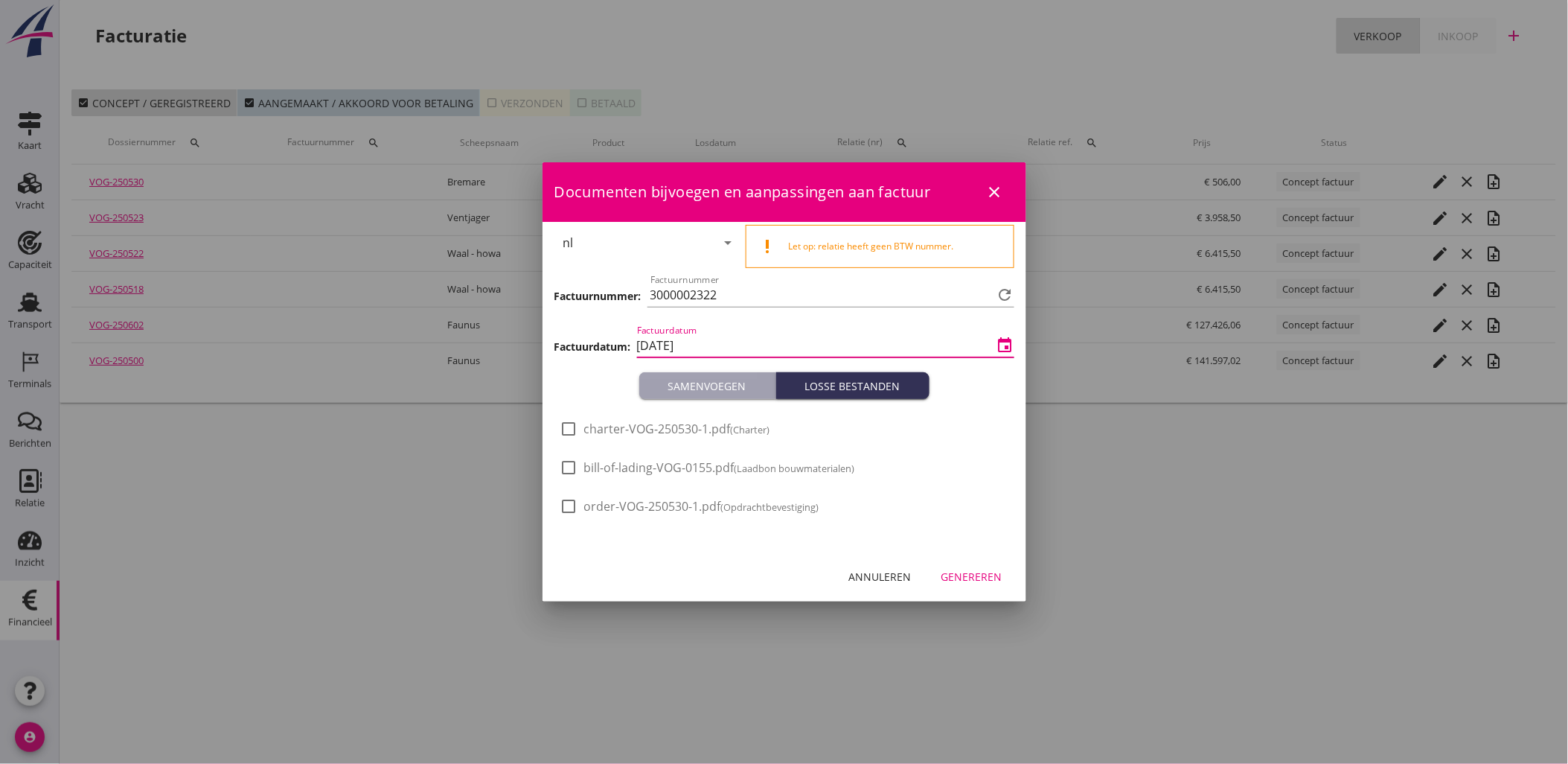
click at [718, 360] on div "Factuurdatum [DATE] event" at bounding box center [825, 352] width 377 height 39
click at [727, 348] on input "[DATE]" at bounding box center [815, 345] width 357 height 24
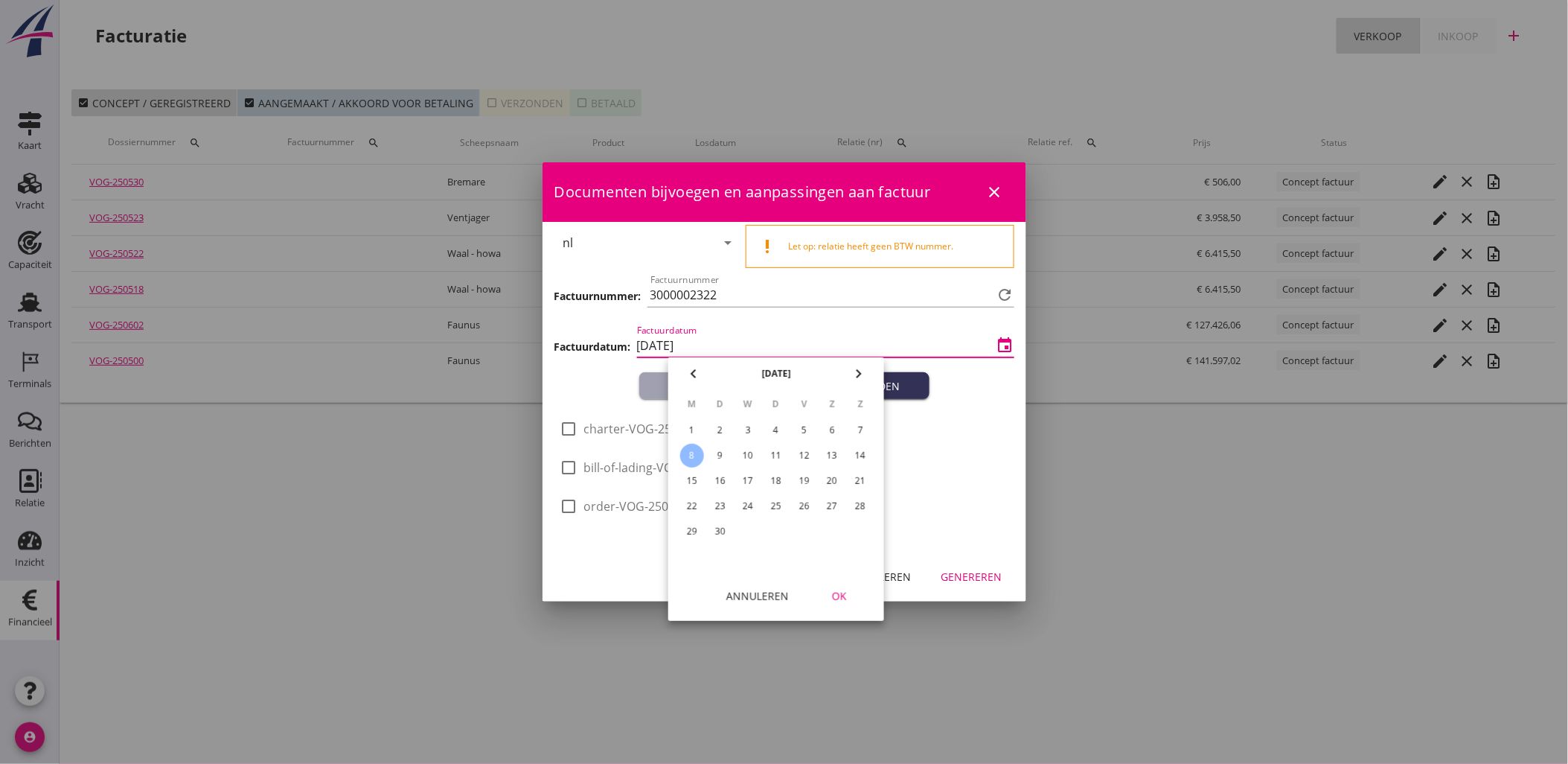
click at [745, 421] on div "3" at bounding box center [748, 430] width 24 height 24
type input "[DATE]"
click at [834, 608] on button "OK" at bounding box center [840, 595] width 66 height 27
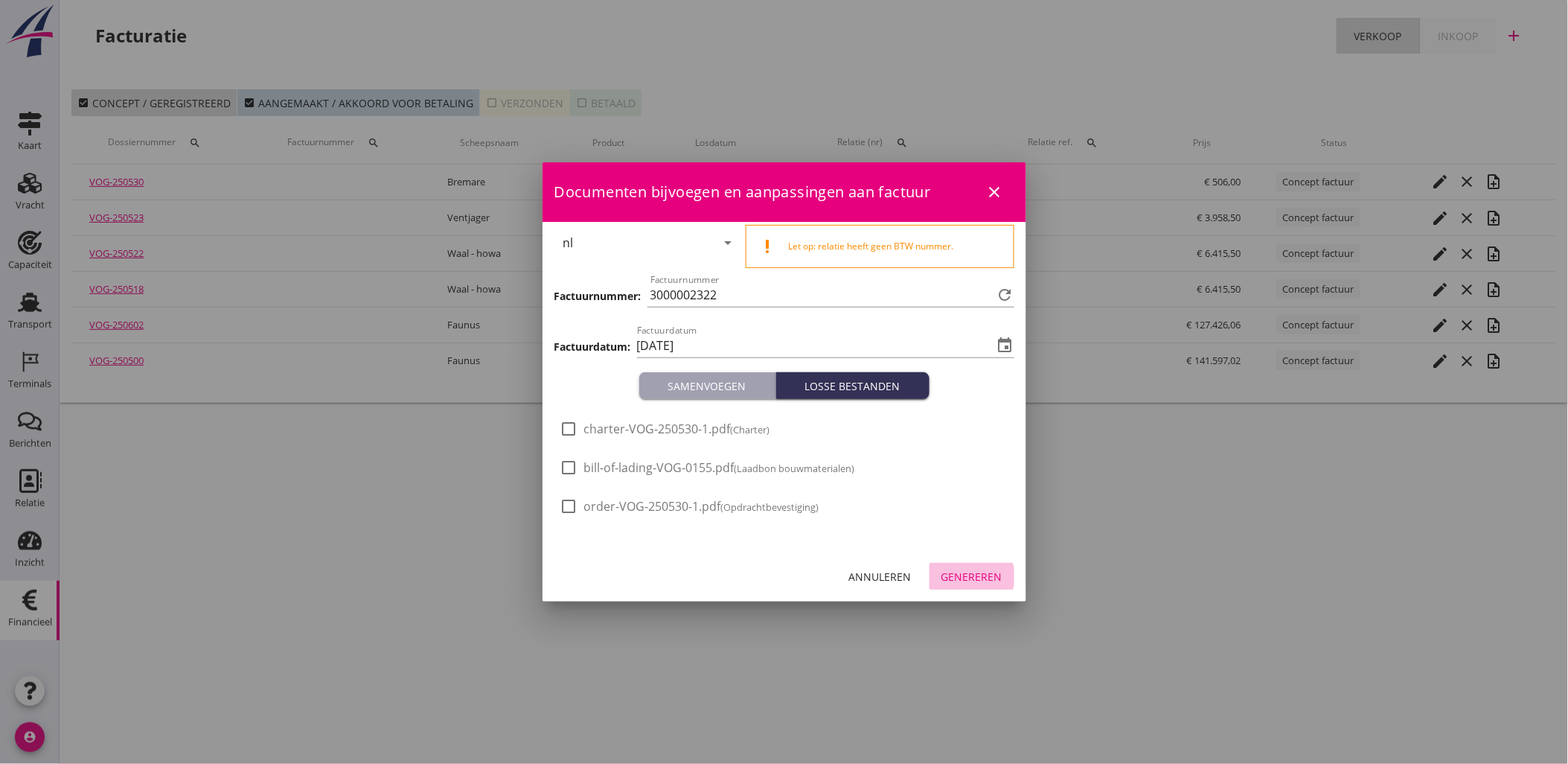
click at [992, 582] on div "Genereren" at bounding box center [972, 577] width 61 height 16
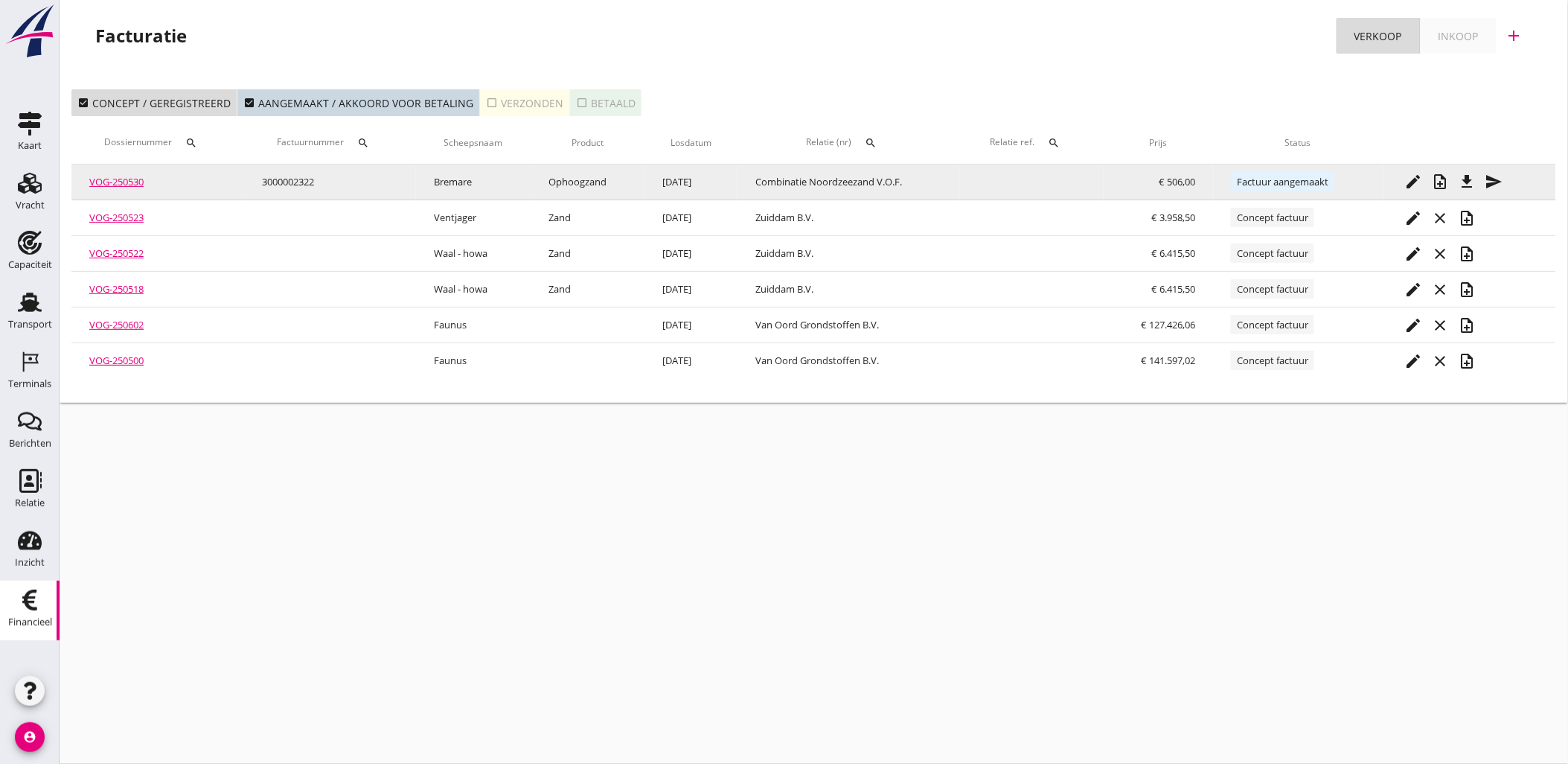
click at [1500, 171] on button "send" at bounding box center [1494, 181] width 27 height 27
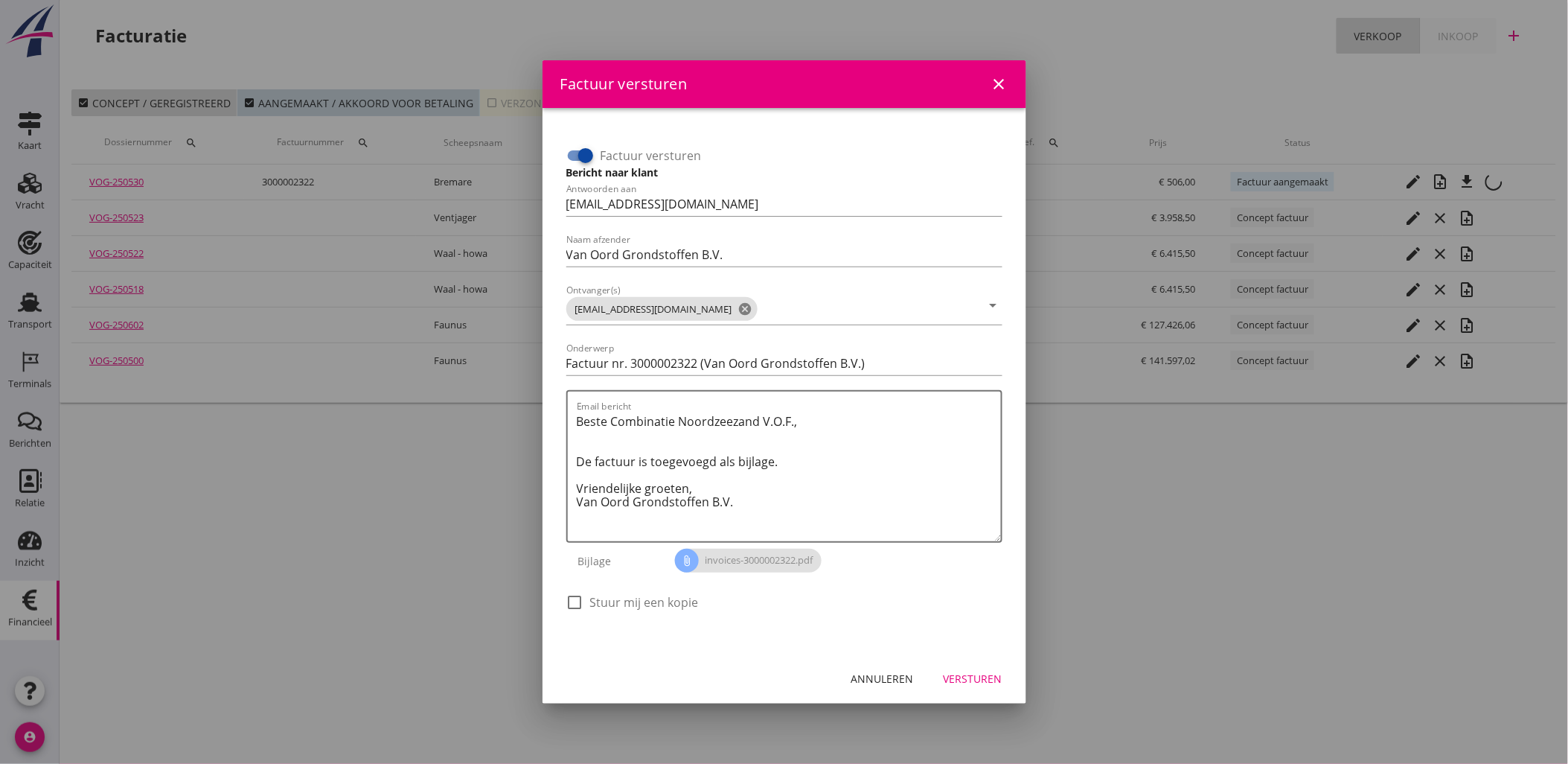
click at [581, 157] on div at bounding box center [585, 155] width 25 height 25
checkbox input "false"
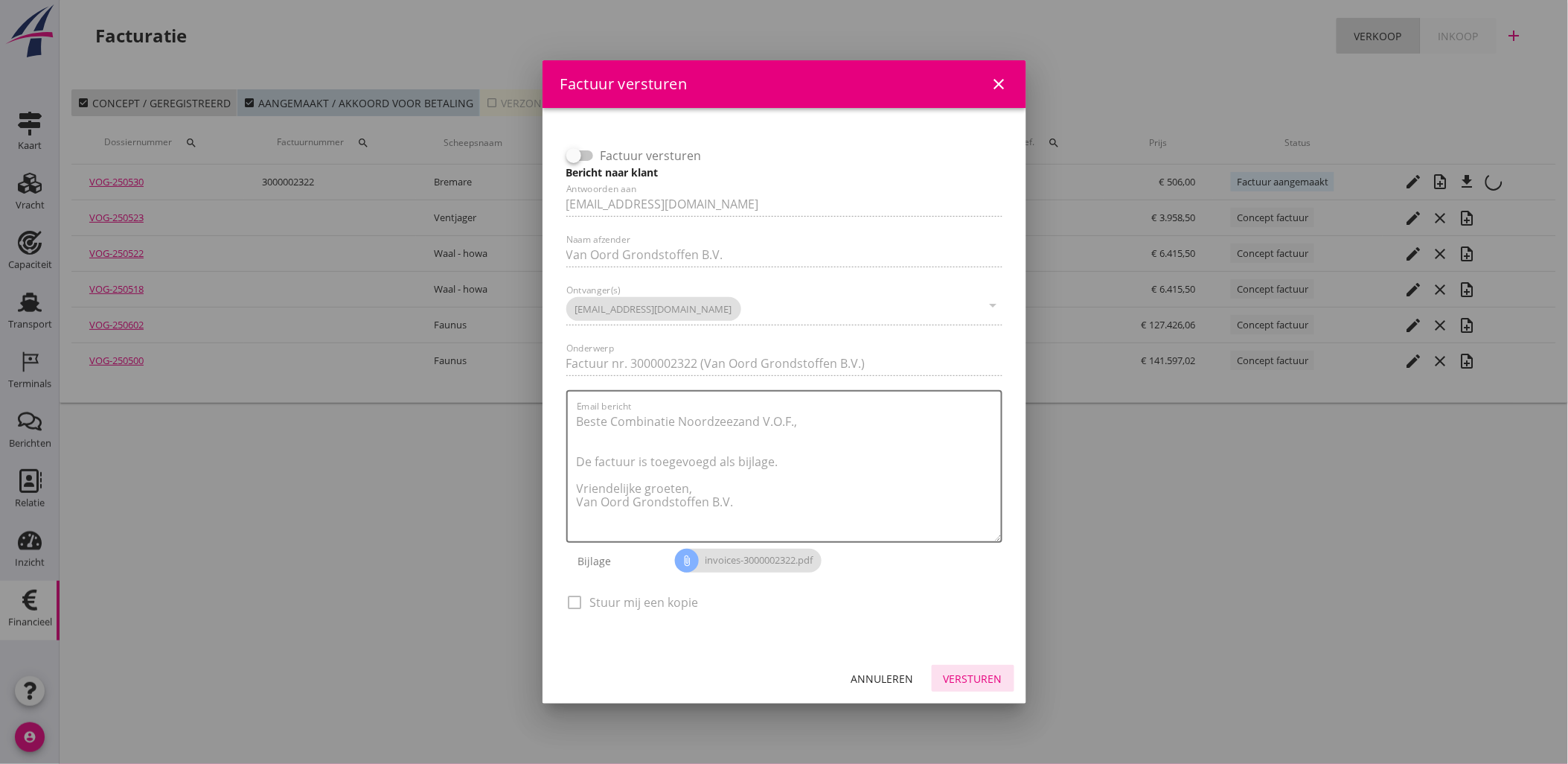
click at [977, 681] on div "Versturen" at bounding box center [973, 679] width 59 height 16
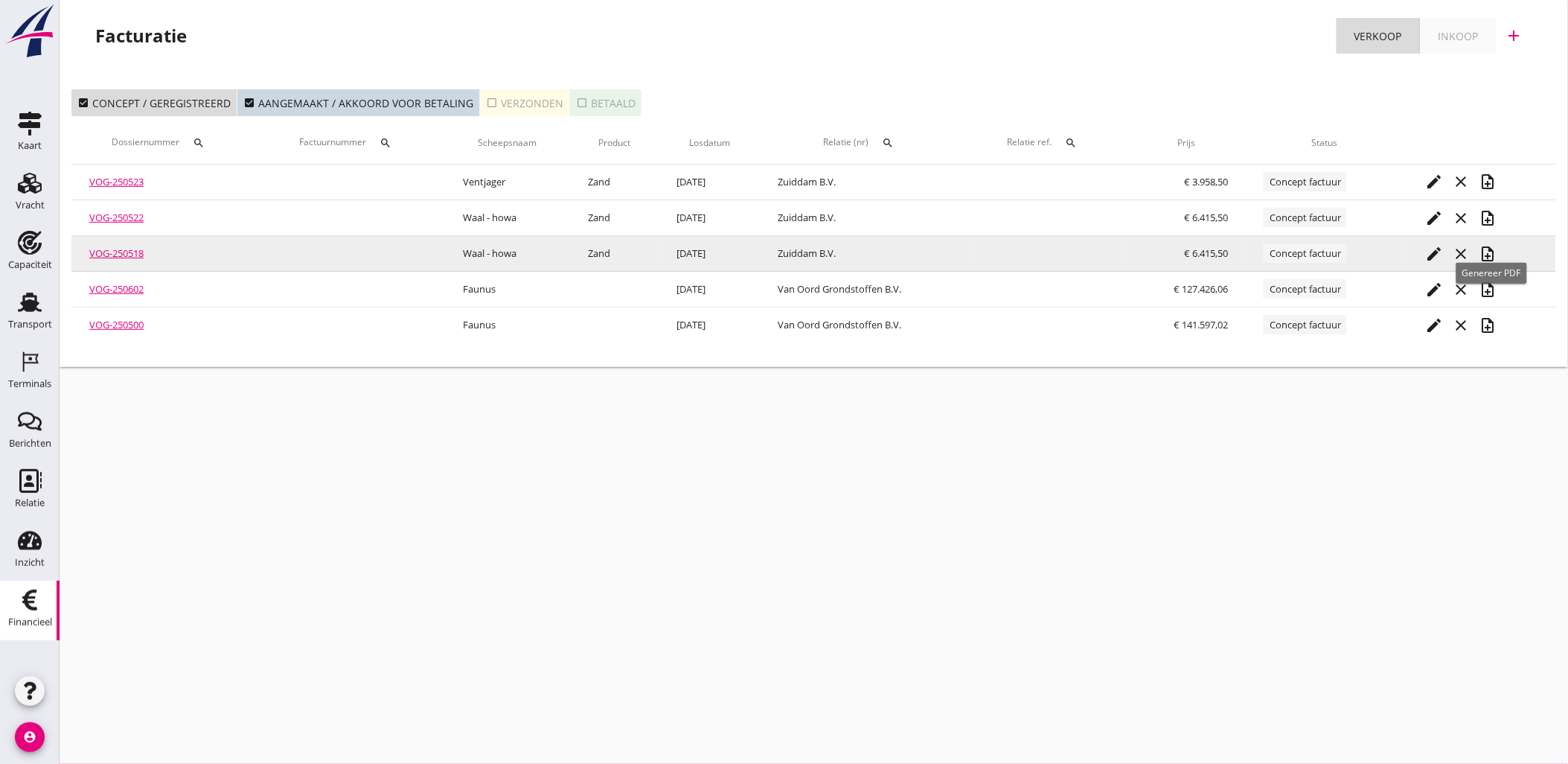
click at [1497, 258] on icon "note_add" at bounding box center [1488, 254] width 18 height 18
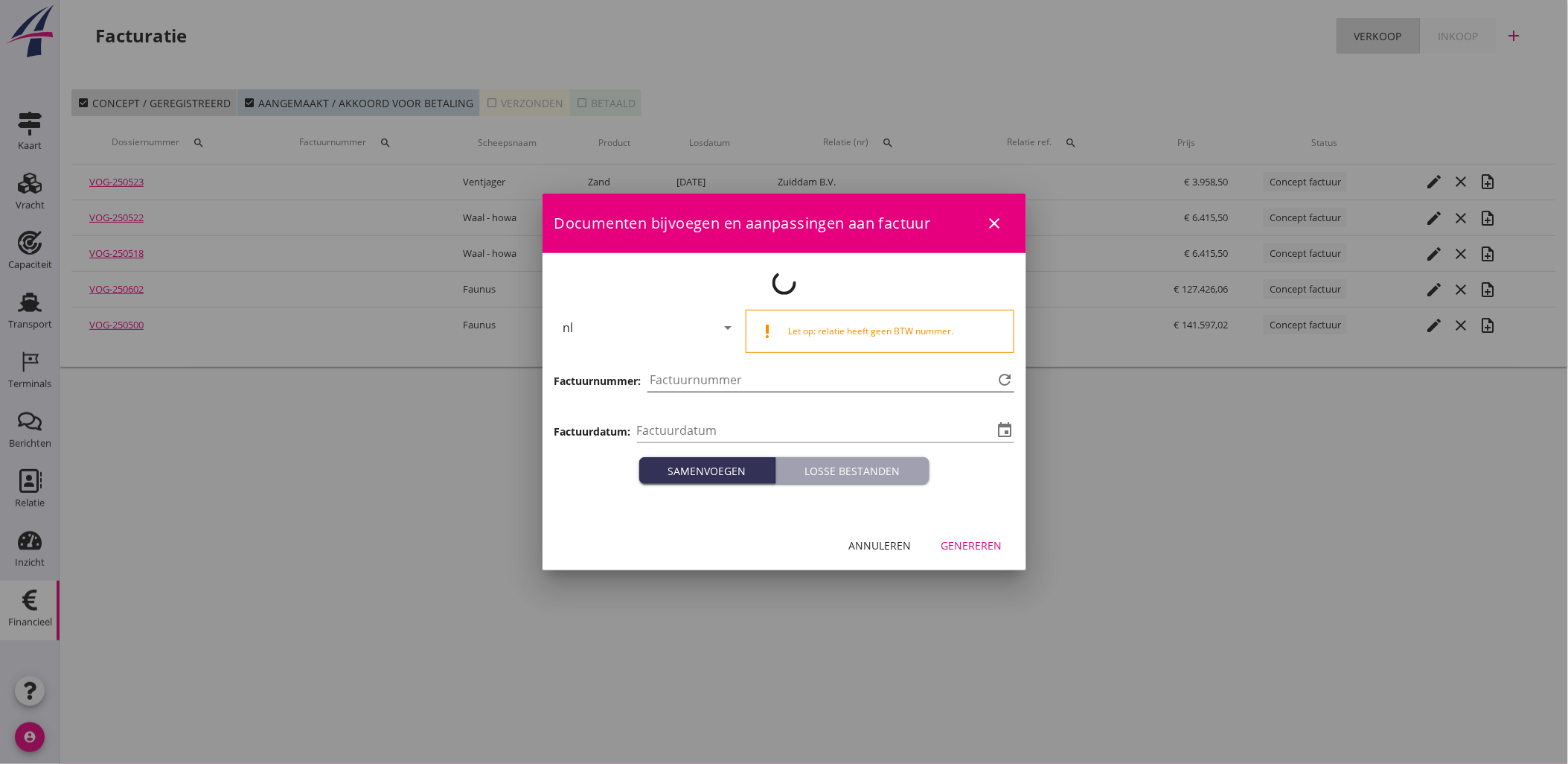
type input "[DATE]"
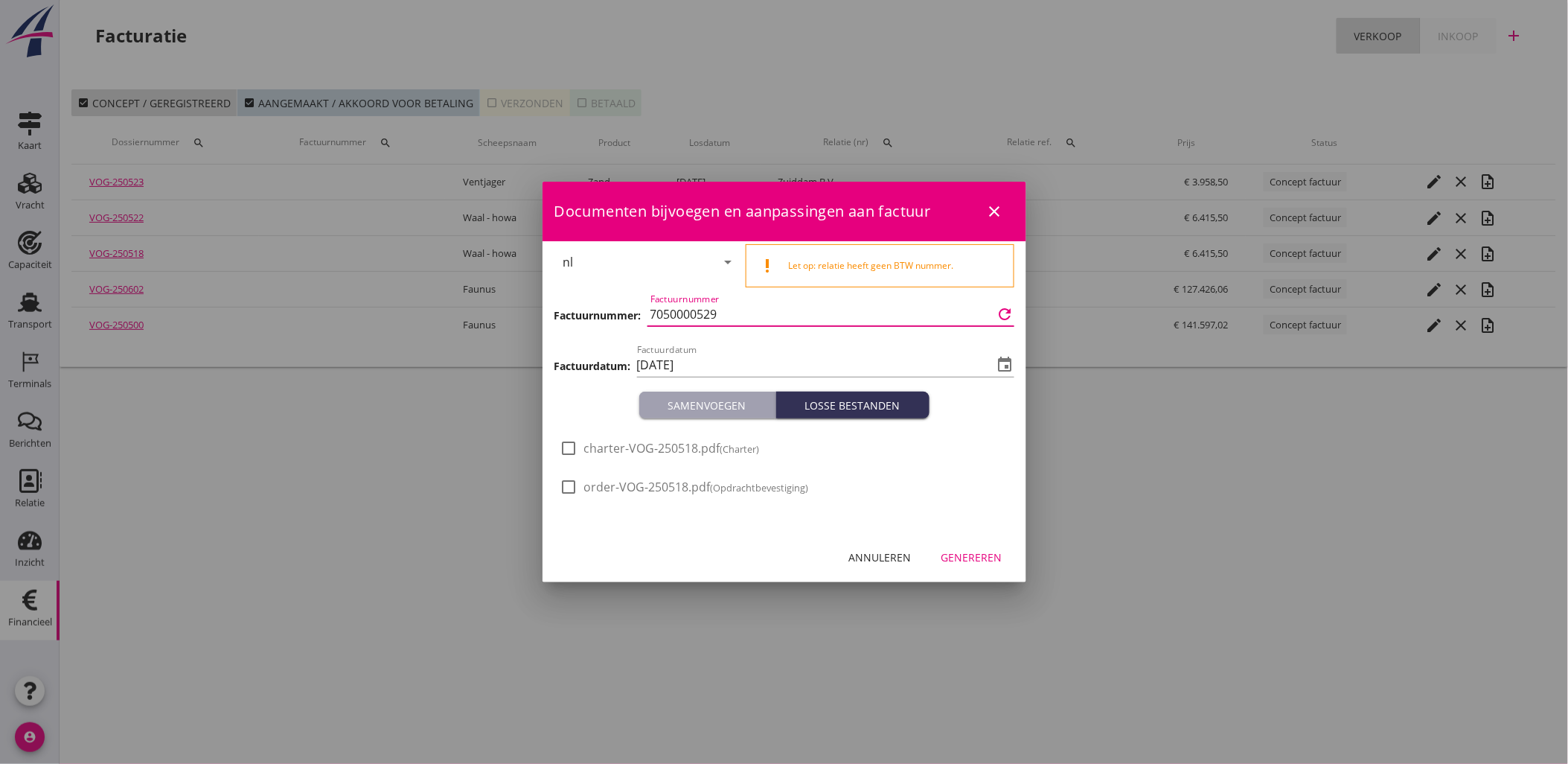
drag, startPoint x: 754, startPoint y: 316, endPoint x: 620, endPoint y: 322, distance: 134.1
click at [636, 322] on div "Factuurnummer: Factuurnummer 7050000529 refresh" at bounding box center [785, 315] width 460 height 51
type input "3000002314"
click at [1006, 360] on icon "event" at bounding box center [1006, 365] width 18 height 18
click at [697, 360] on input "[DATE]" at bounding box center [815, 365] width 357 height 24
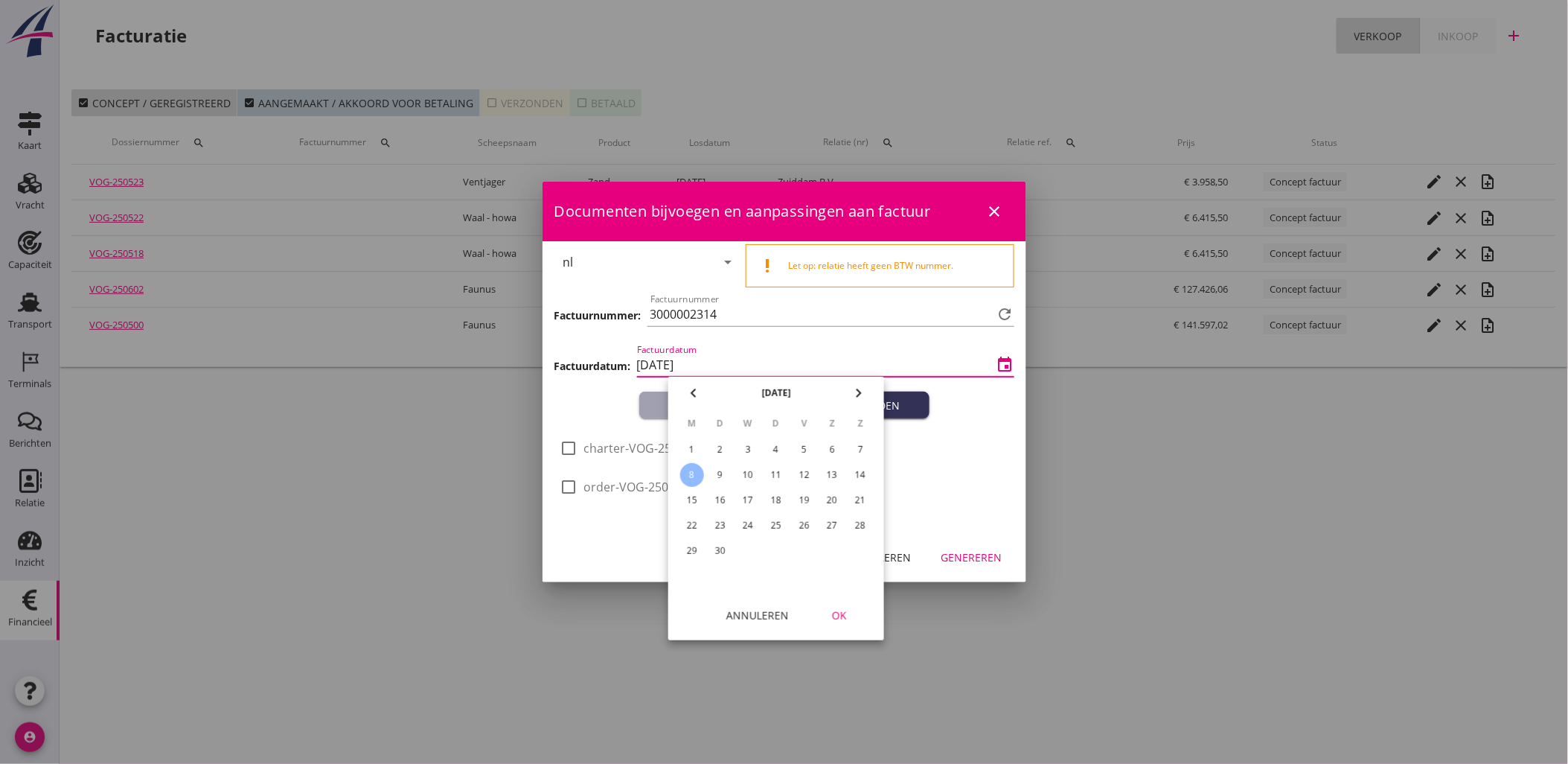
drag, startPoint x: 697, startPoint y: 360, endPoint x: 746, endPoint y: 447, distance: 99.6
click at [746, 447] on div "3" at bounding box center [748, 450] width 24 height 24
type input "[DATE]"
click at [844, 615] on div "OK" at bounding box center [840, 615] width 42 height 16
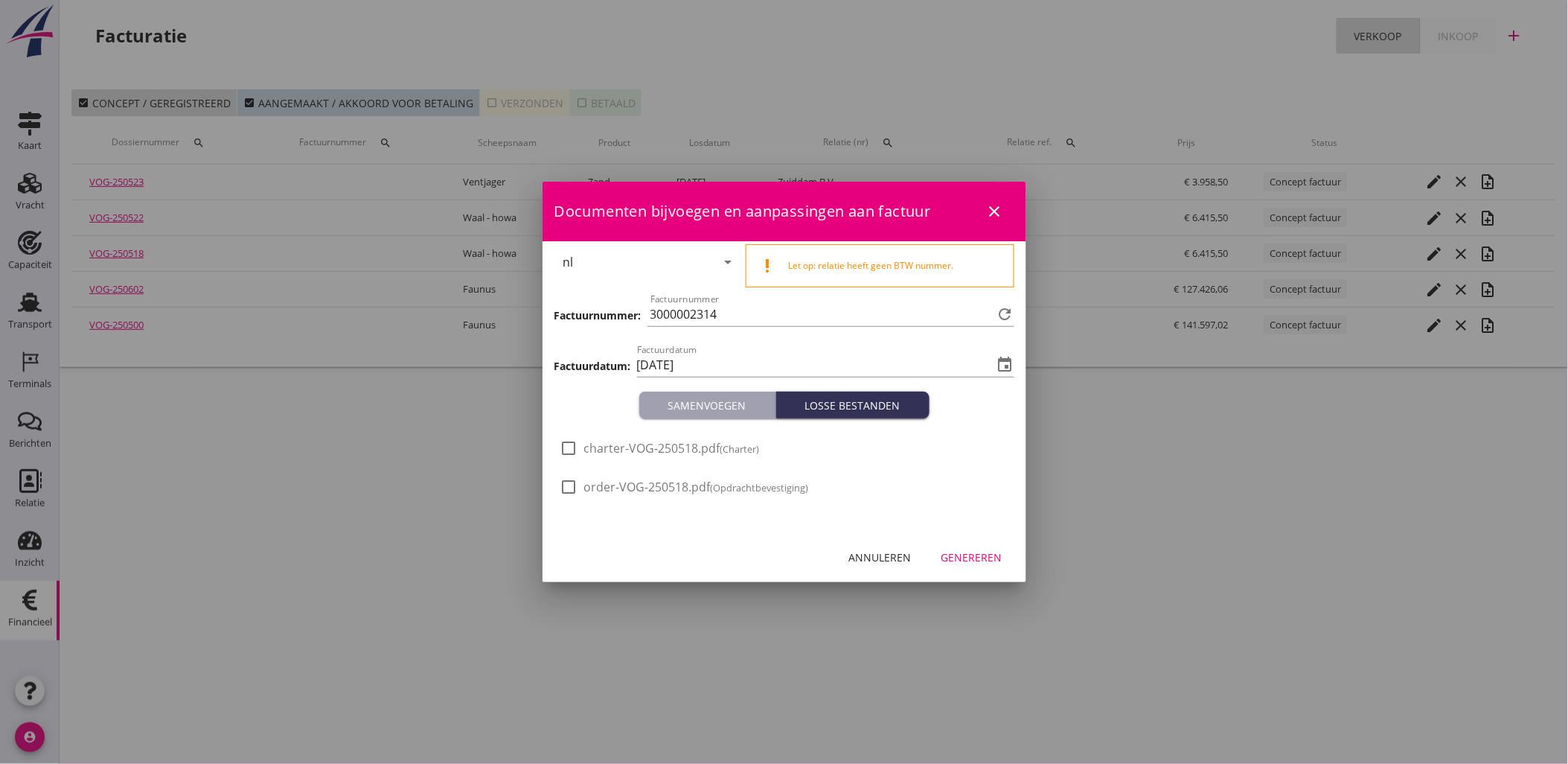
click at [970, 562] on div "Genereren" at bounding box center [972, 557] width 61 height 16
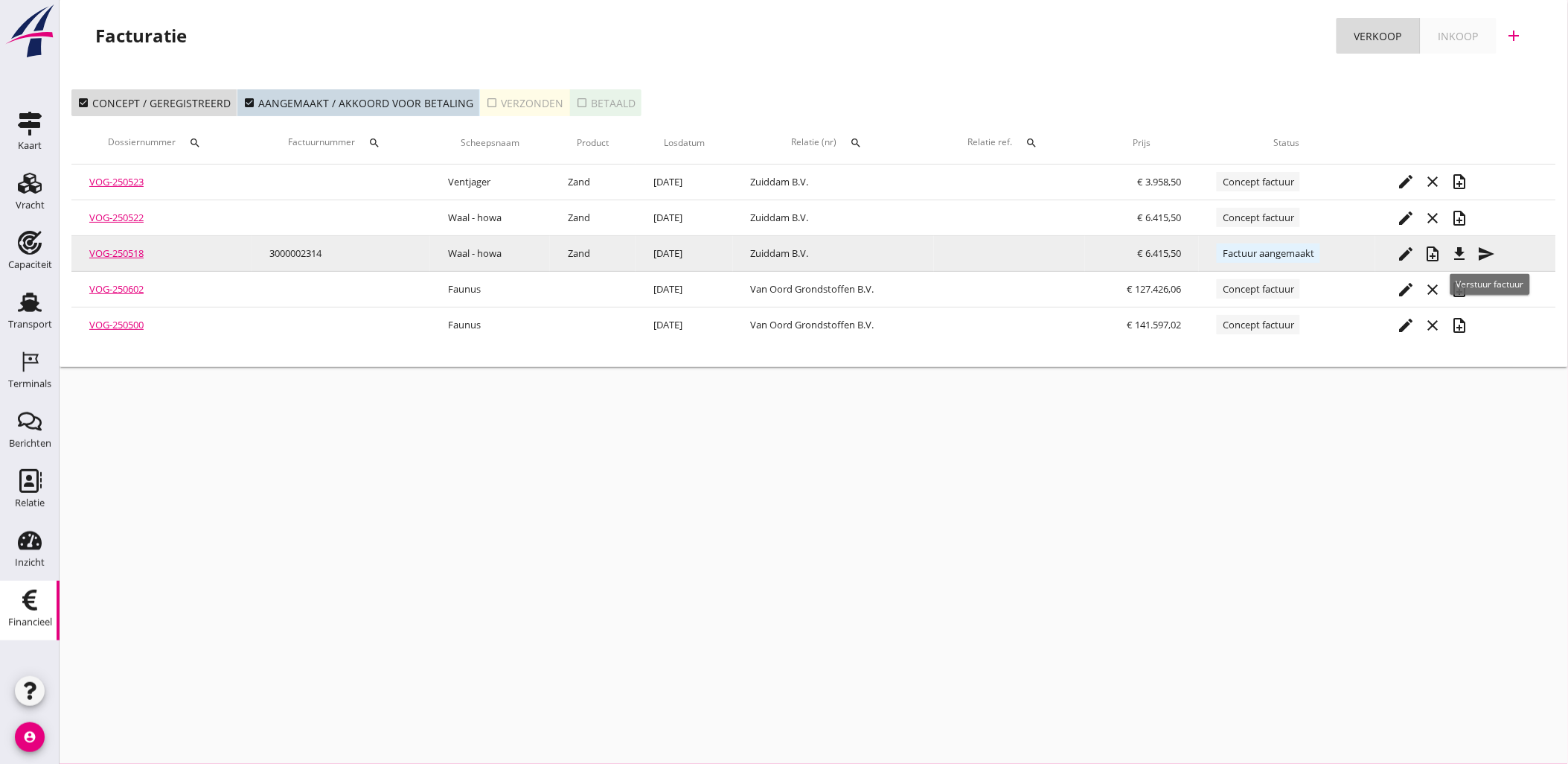
click at [1493, 249] on icon "send" at bounding box center [1487, 254] width 18 height 18
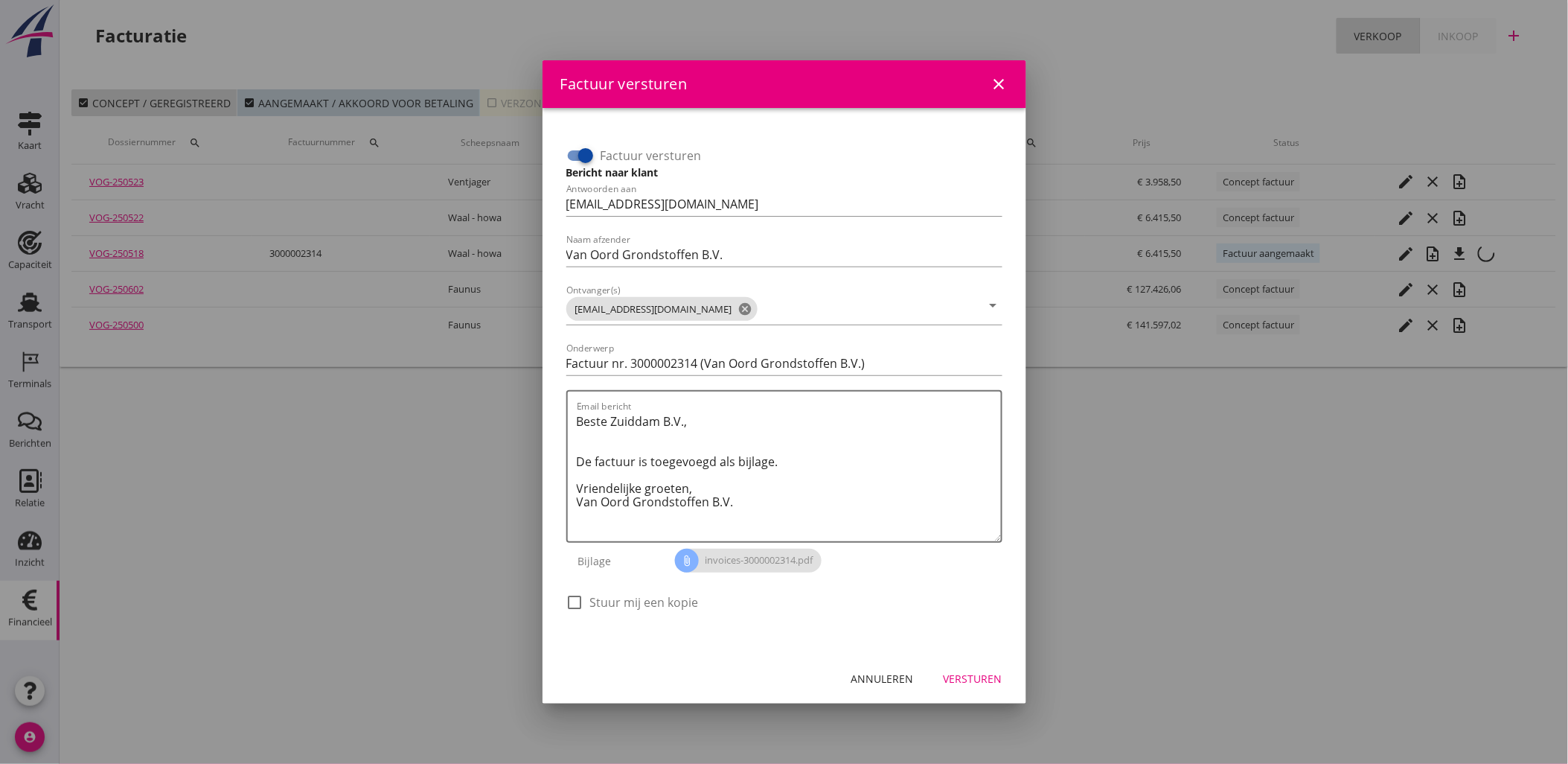
click at [589, 159] on div at bounding box center [585, 155] width 25 height 25
checkbox input "false"
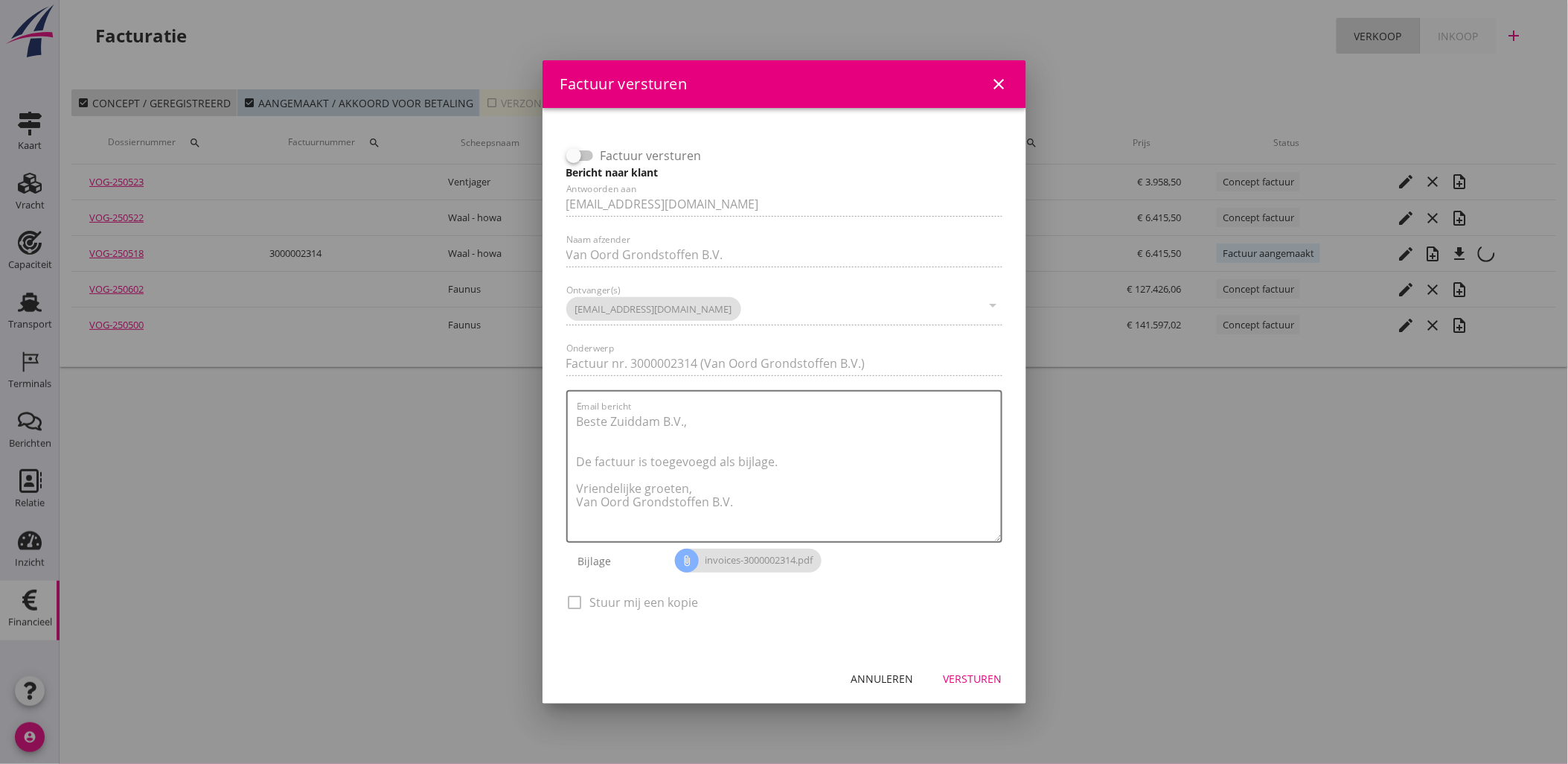
click at [985, 666] on button "Versturen" at bounding box center [973, 678] width 83 height 27
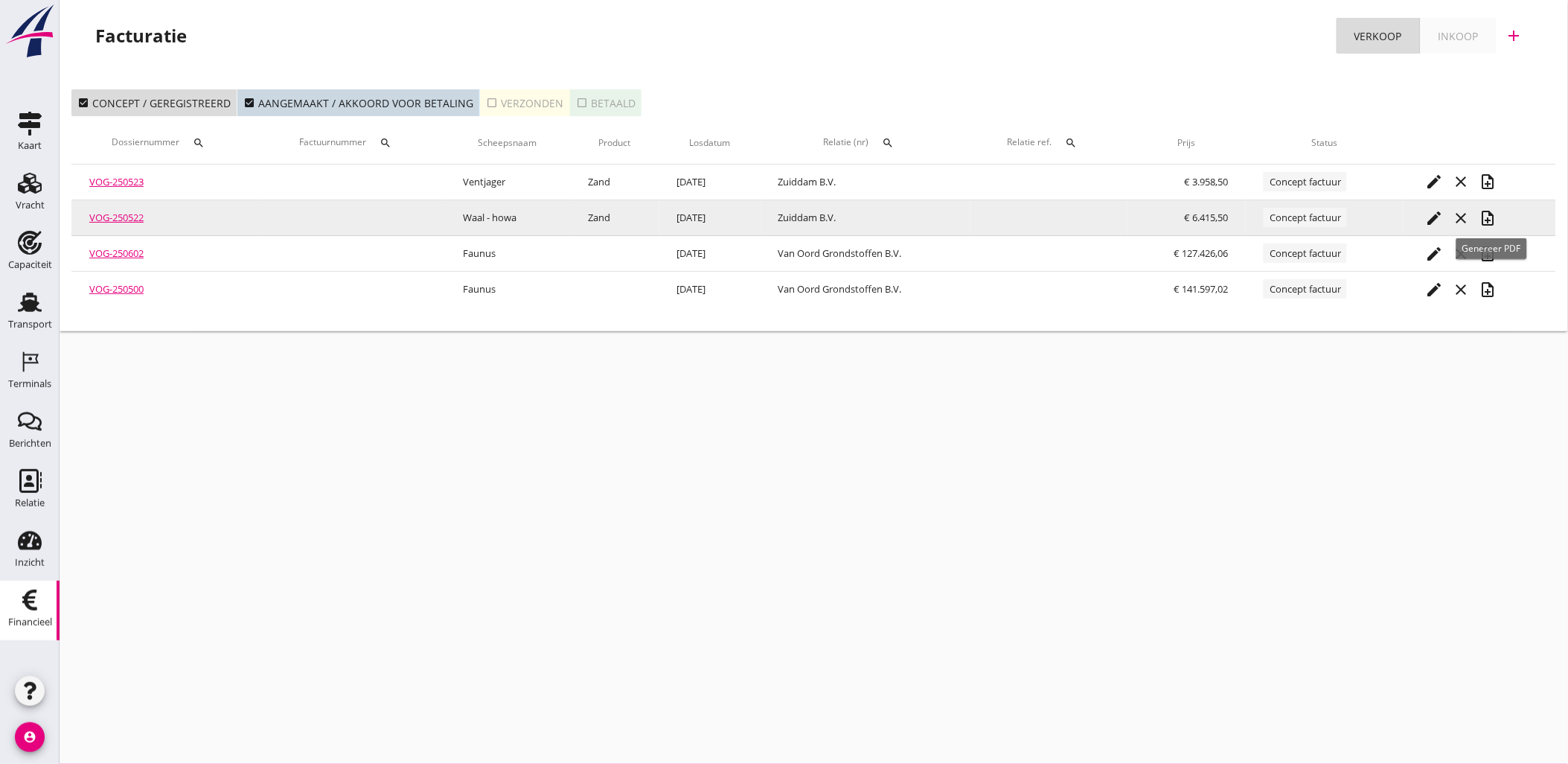
click at [1497, 219] on icon "note_add" at bounding box center [1488, 218] width 18 height 18
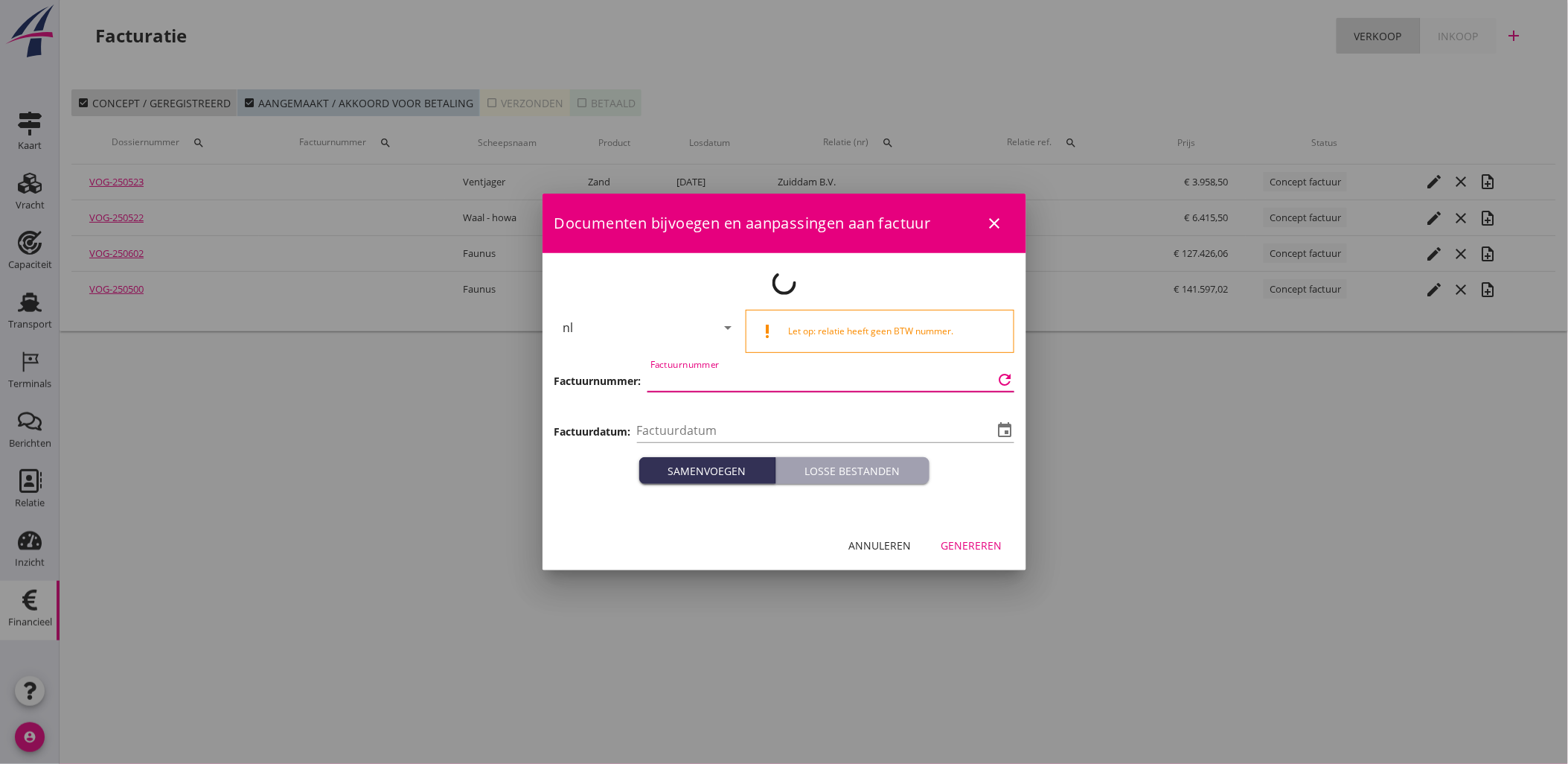
type input "[DATE]"
click at [778, 382] on div "Documenten bijvoegen en aanpassingen aan factuur close nl arrow_drop_down prior…" at bounding box center [785, 382] width 484 height 377
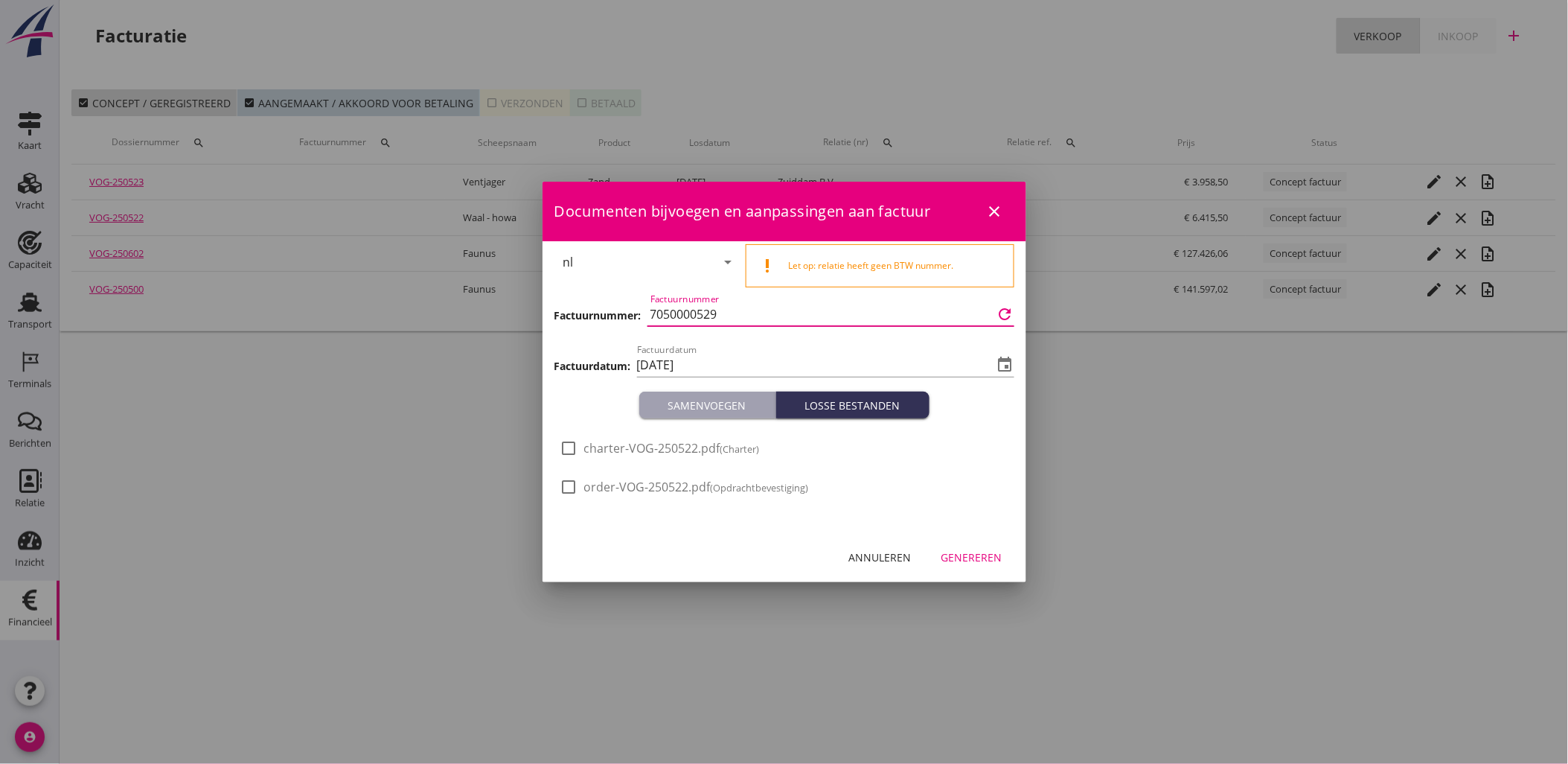
drag, startPoint x: 817, startPoint y: 319, endPoint x: 383, endPoint y: 345, distance: 434.0
click at [527, 325] on div "21% (Hoog BTW tarief) 9% (Laag BTW tarief) 0% (BTW vrij) 0% (BTW verlegd) Vrach…" at bounding box center [784, 382] width 1568 height 764
type input "3000002315"
click at [817, 371] on input "[DATE]" at bounding box center [815, 365] width 357 height 24
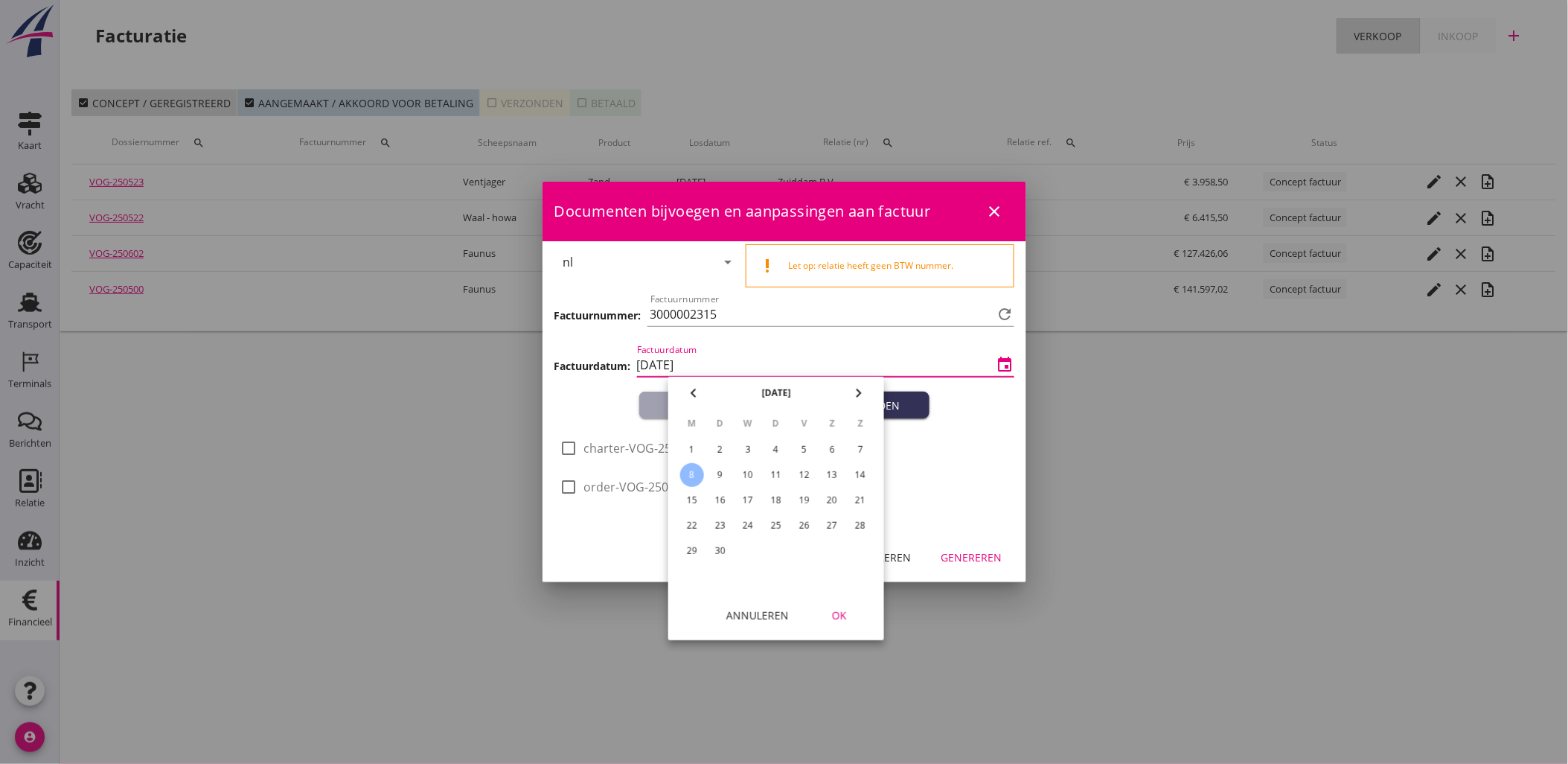
click at [743, 451] on div "3" at bounding box center [748, 450] width 24 height 24
type input "[DATE]"
click at [854, 622] on div "OK" at bounding box center [840, 615] width 42 height 16
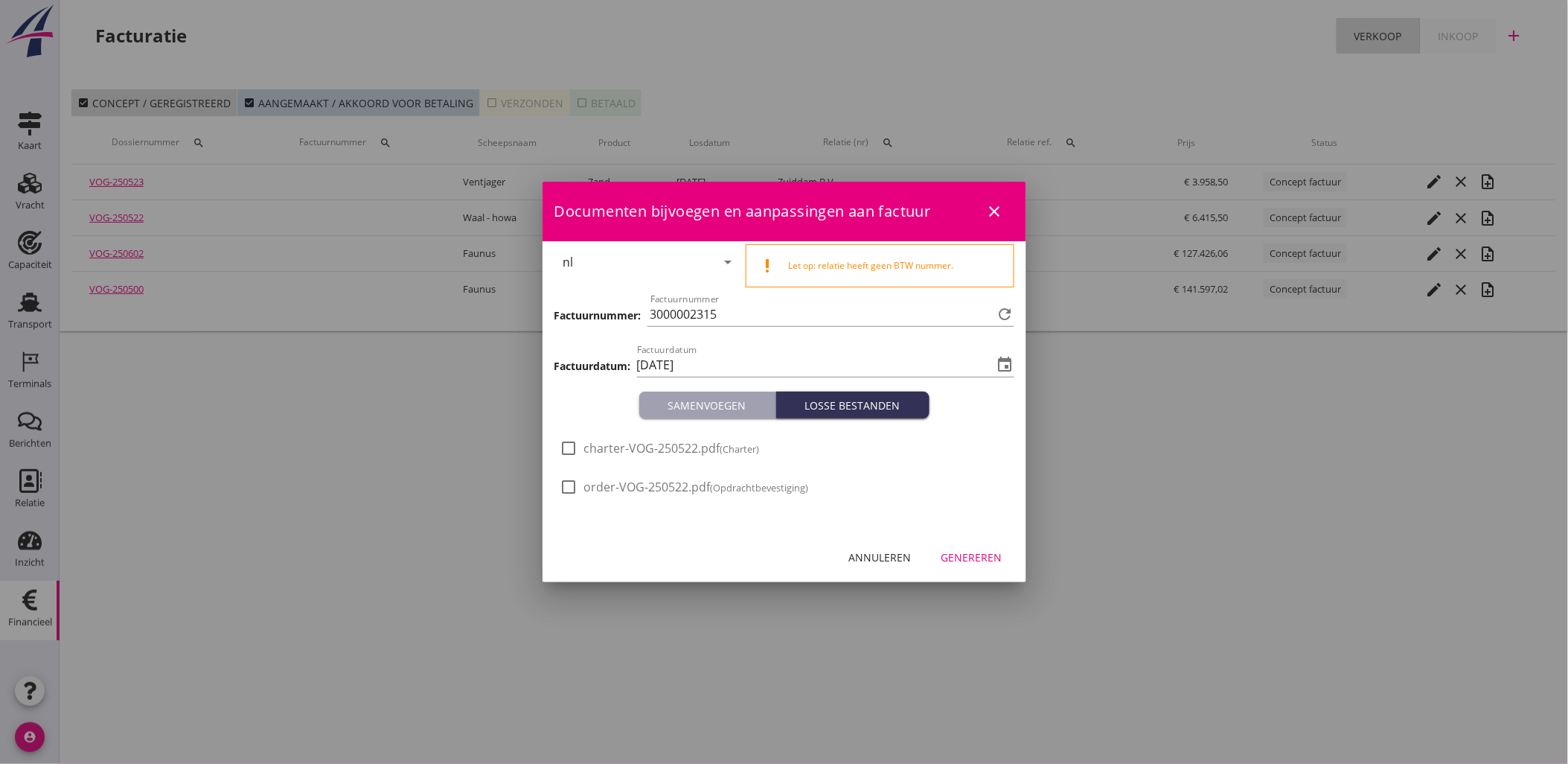
click at [1001, 563] on div "Genereren" at bounding box center [972, 557] width 61 height 16
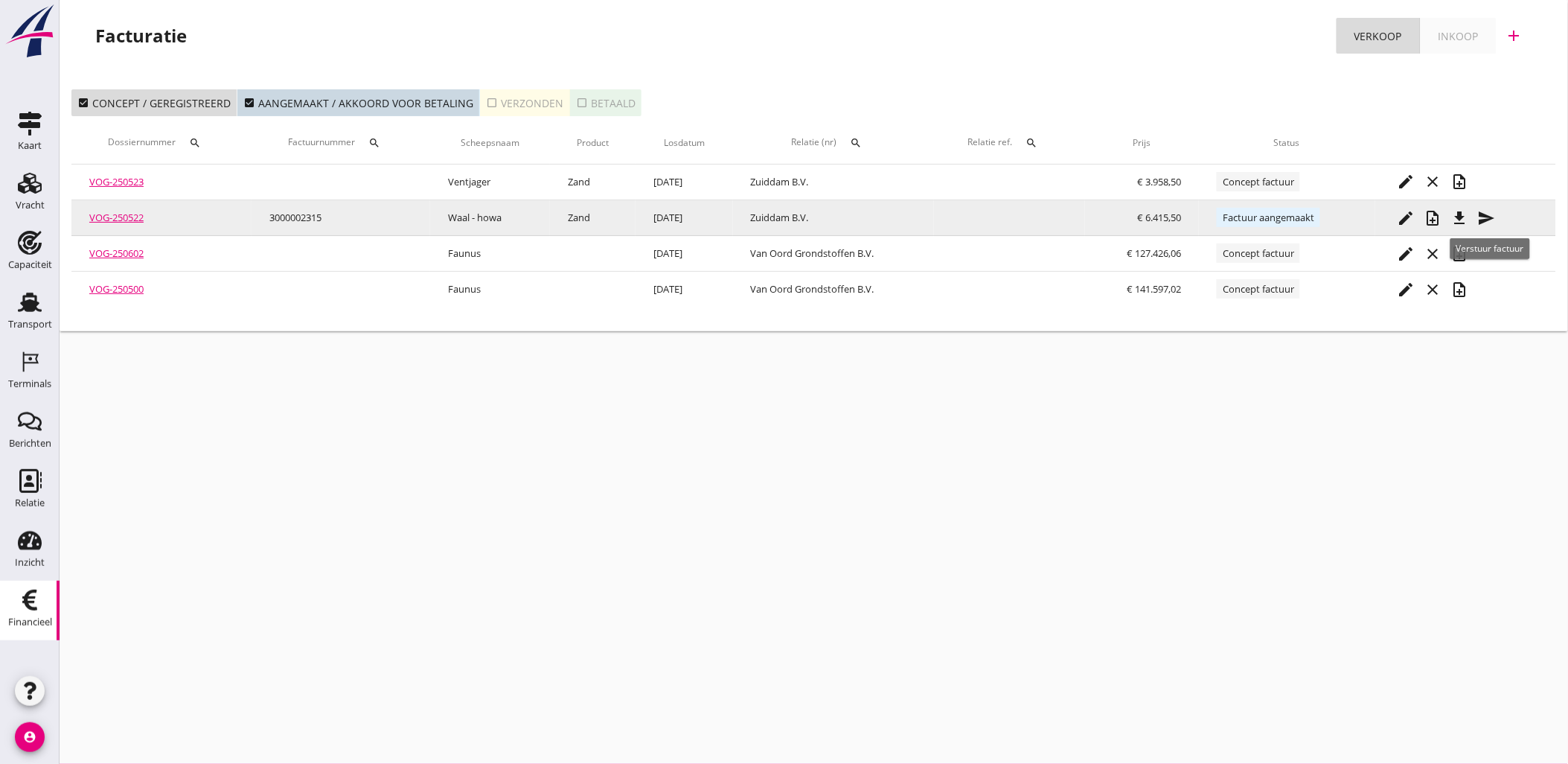
click at [1487, 209] on icon "send" at bounding box center [1487, 218] width 18 height 18
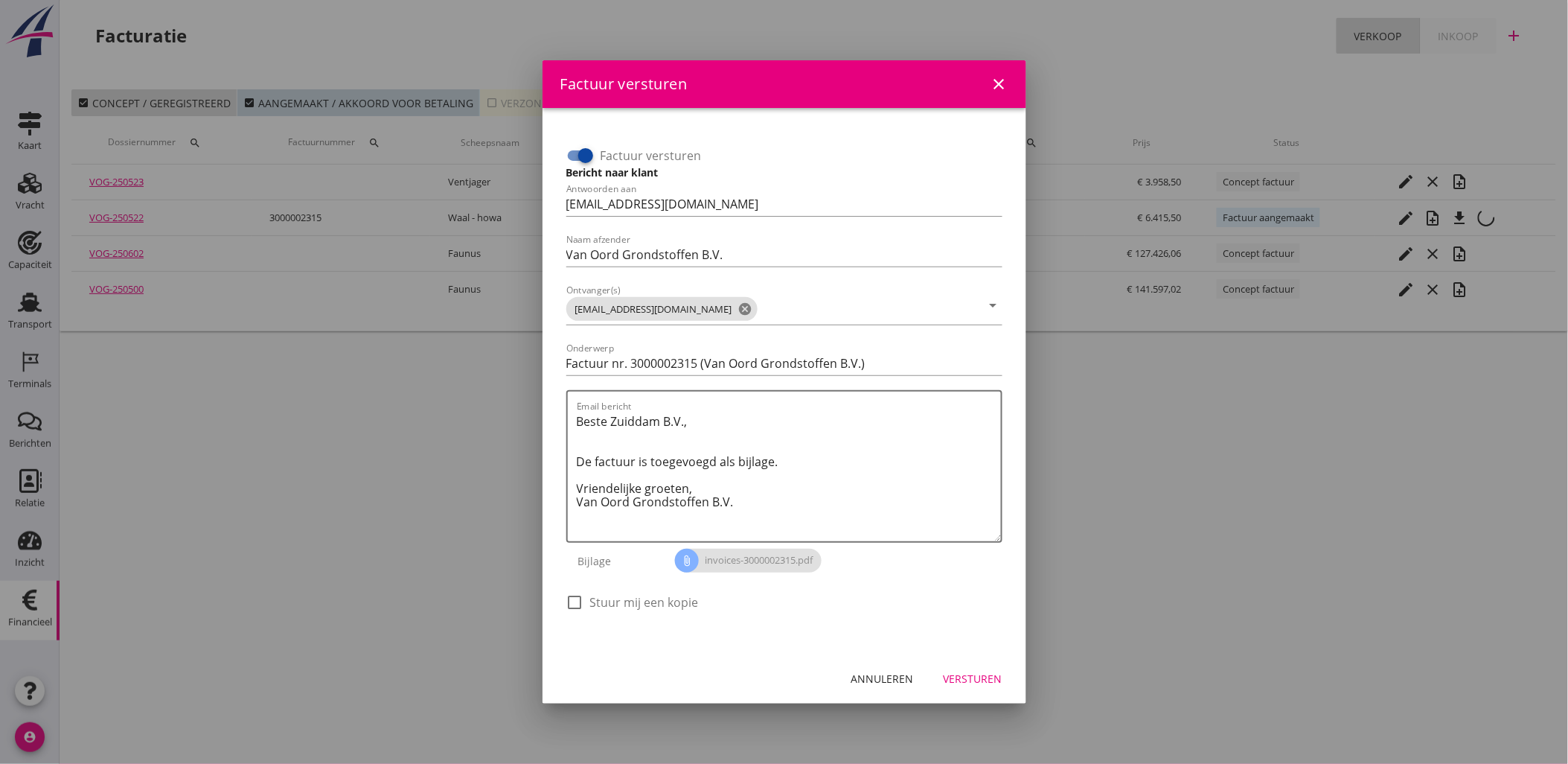
click at [583, 159] on div at bounding box center [585, 155] width 25 height 25
checkbox input "false"
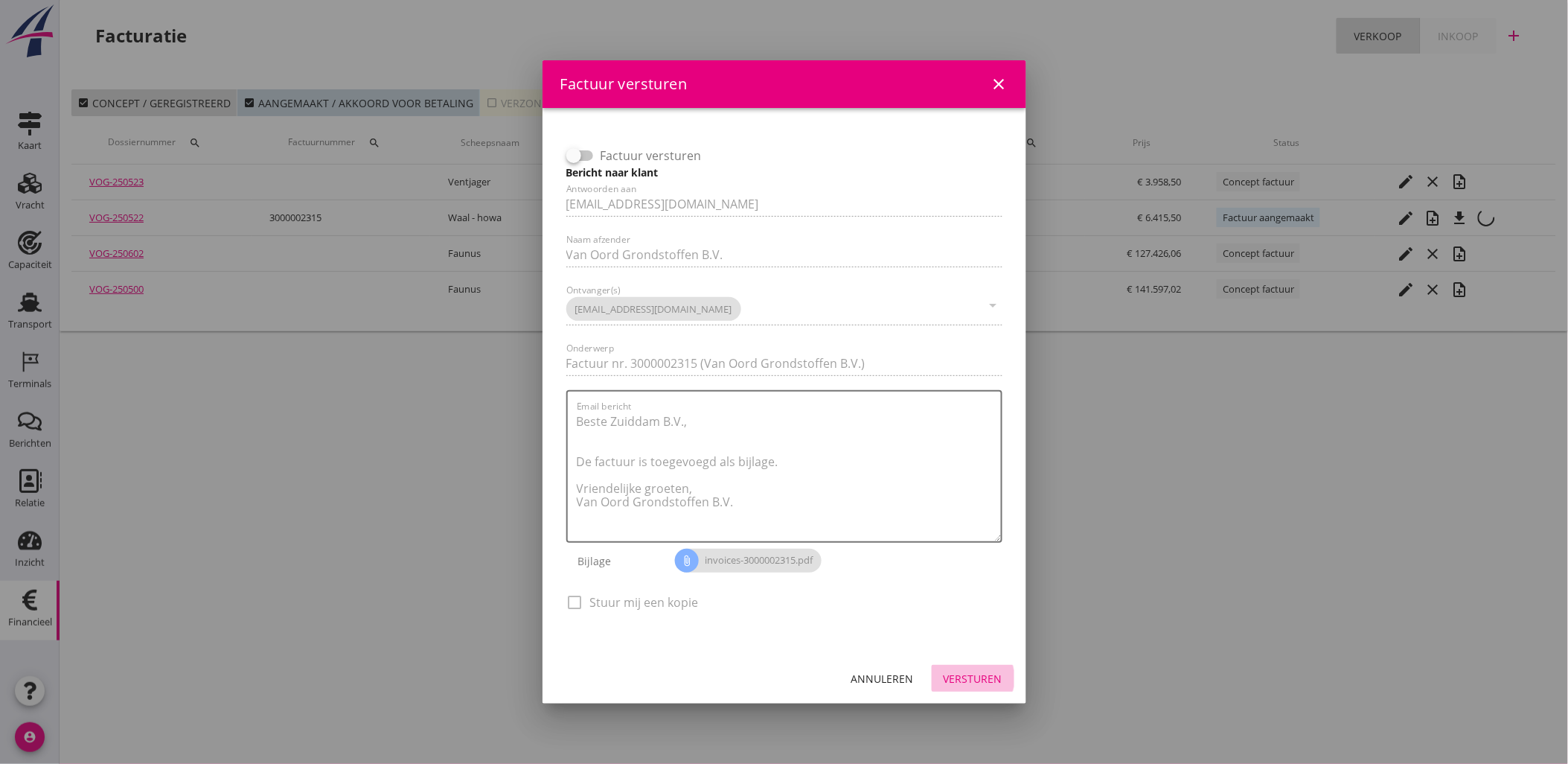
click at [959, 671] on div "Versturen" at bounding box center [973, 679] width 59 height 16
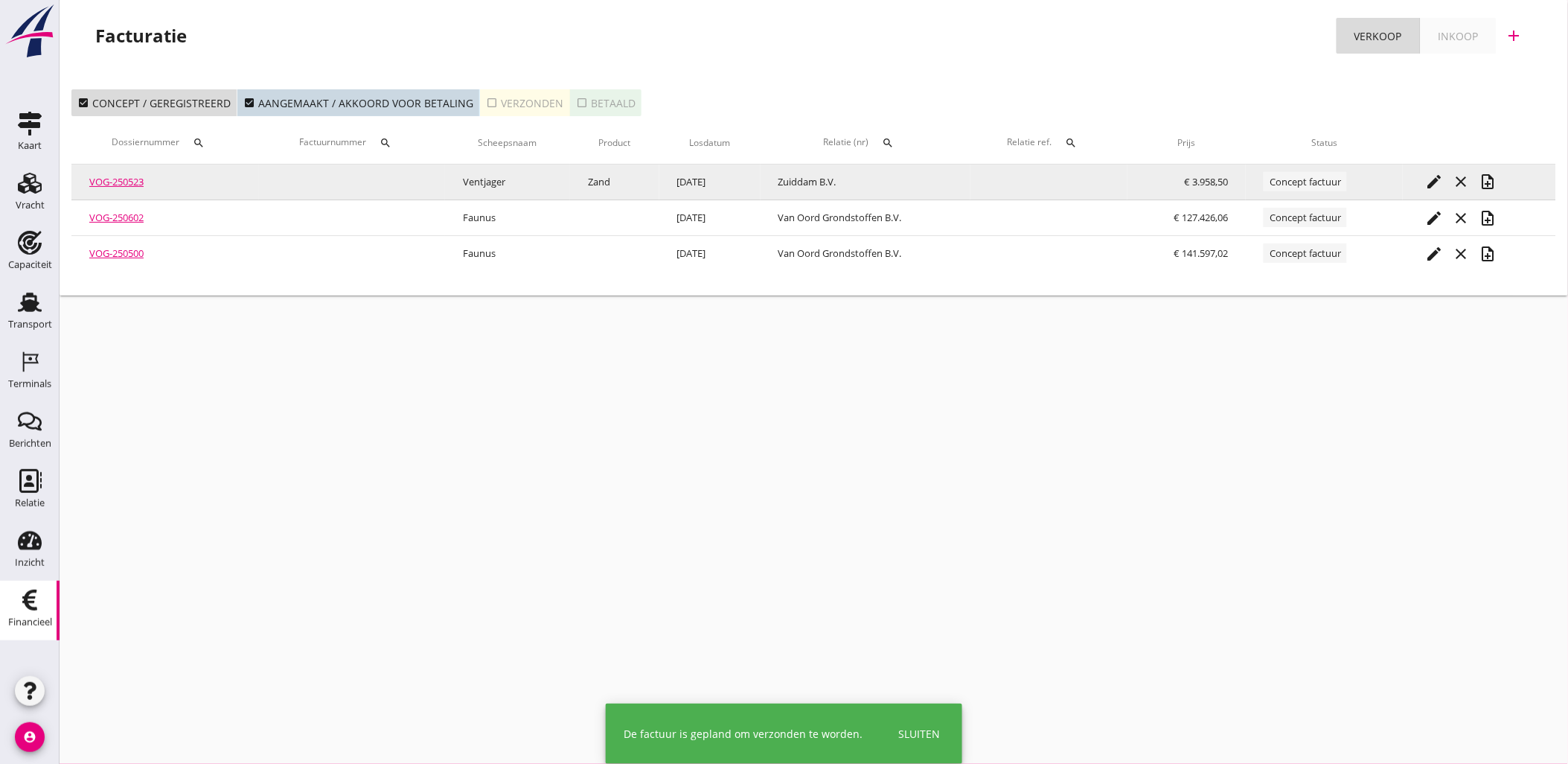
click at [1495, 179] on icon "note_add" at bounding box center [1488, 182] width 18 height 18
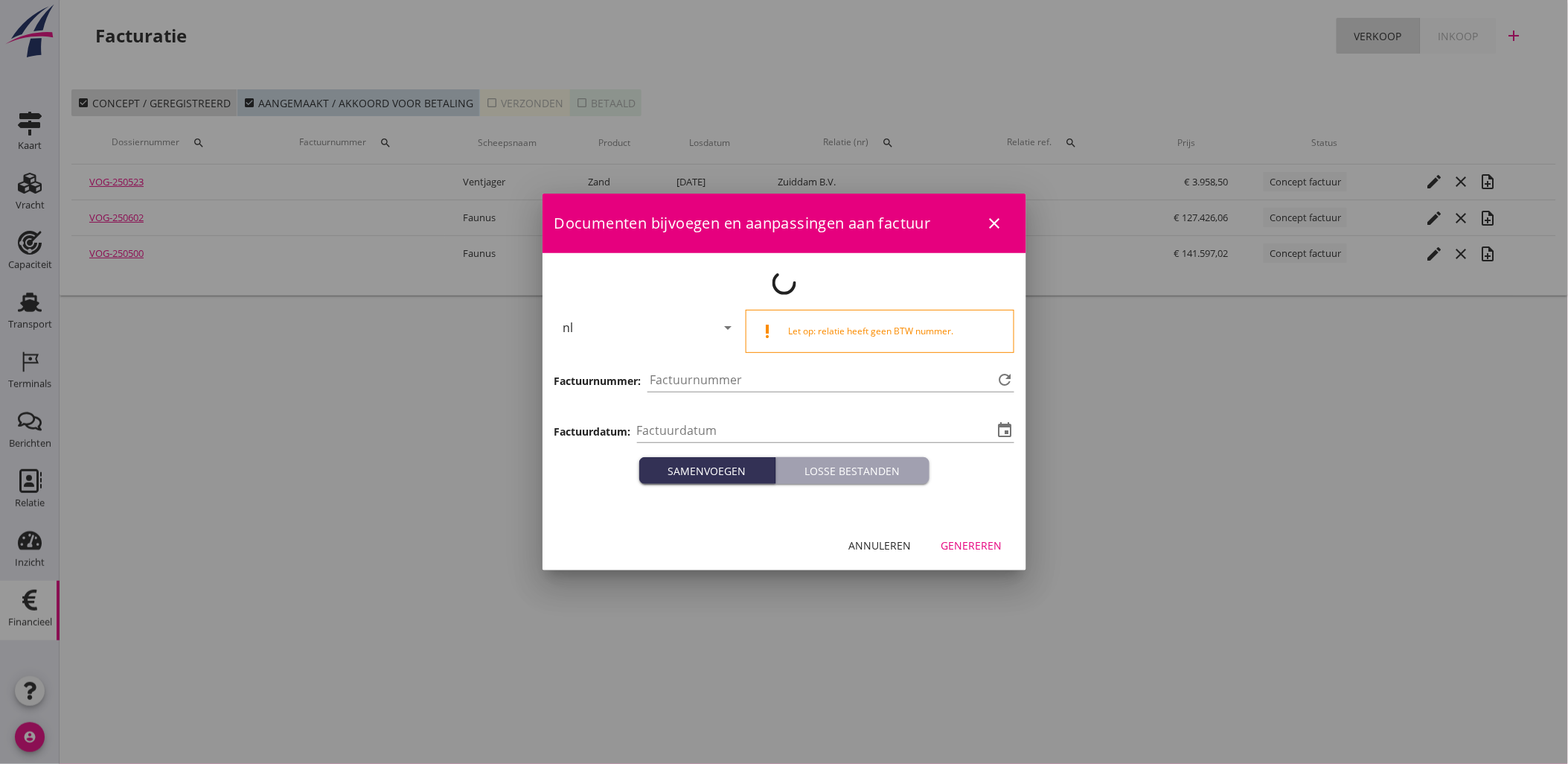
type input "[DATE]"
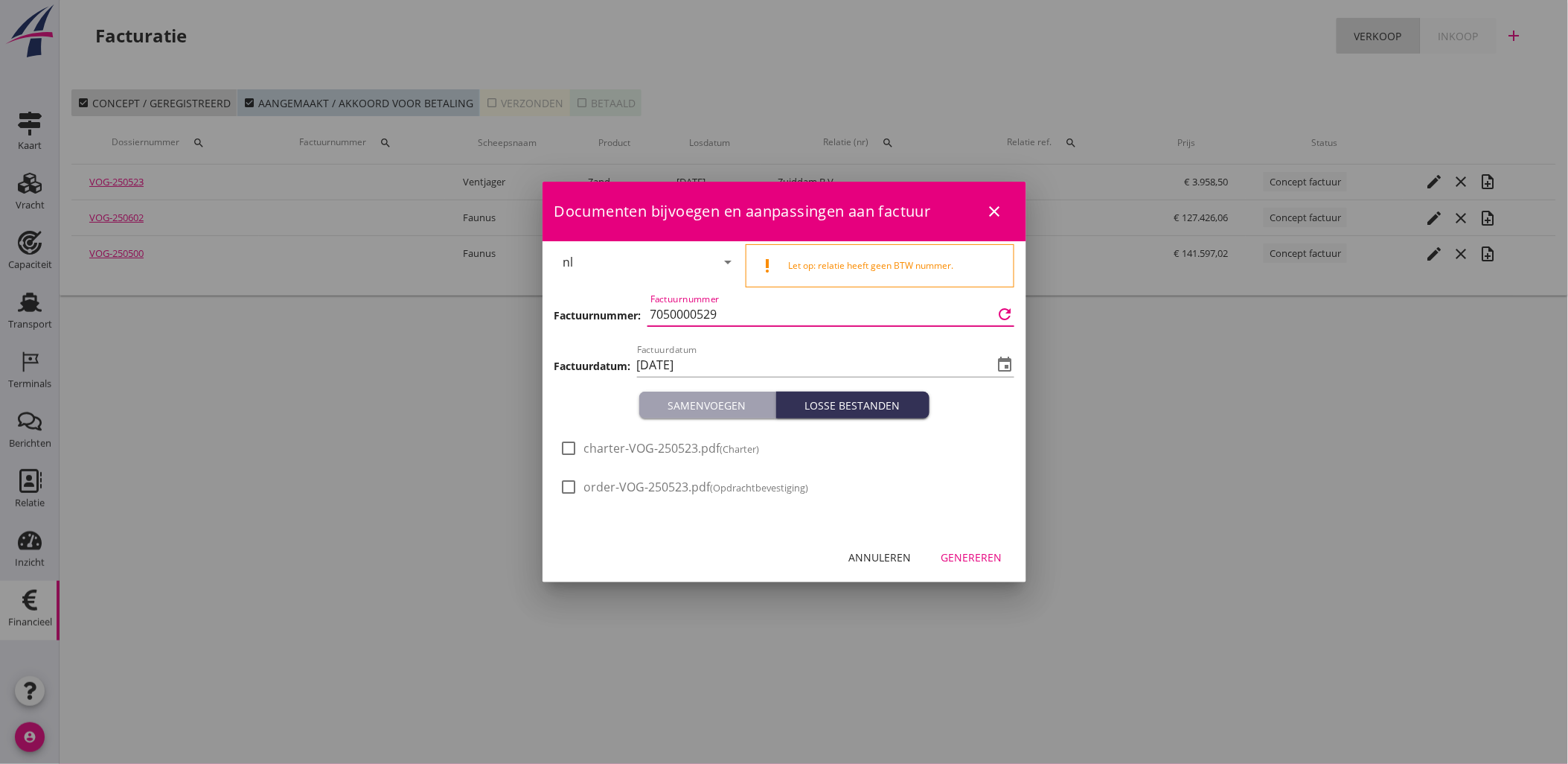
drag, startPoint x: 728, startPoint y: 316, endPoint x: 293, endPoint y: 357, distance: 437.4
click at [547, 328] on div "Documenten bijvoegen en aanpassingen aan factuur close nl arrow_drop_down prior…" at bounding box center [785, 382] width 484 height 400
type input "3000002316"
click at [784, 356] on input "[DATE]" at bounding box center [815, 365] width 357 height 24
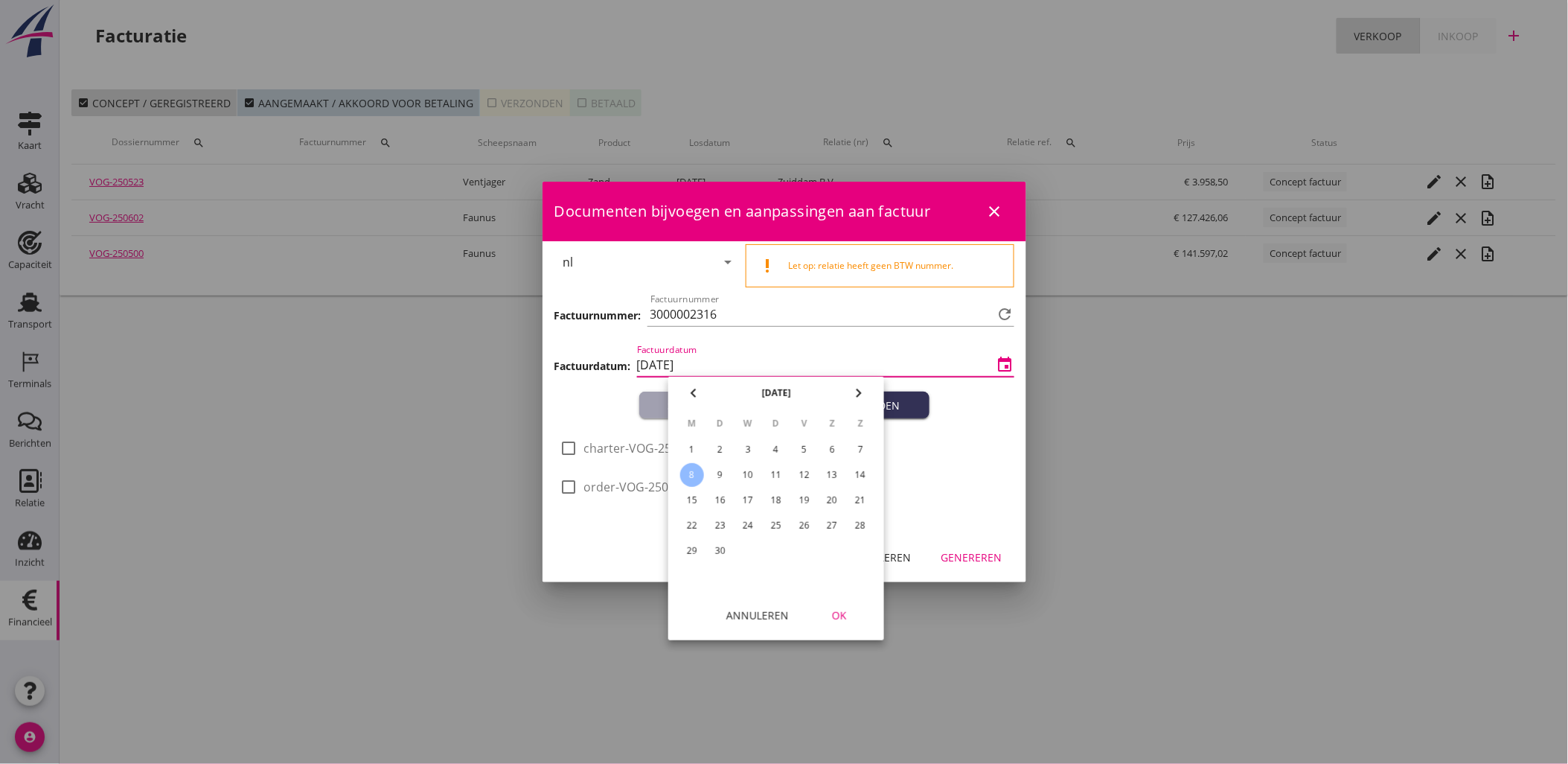
click at [757, 447] on div "3" at bounding box center [748, 450] width 24 height 24
type input "[DATE]"
click at [854, 608] on div "OK" at bounding box center [840, 615] width 42 height 16
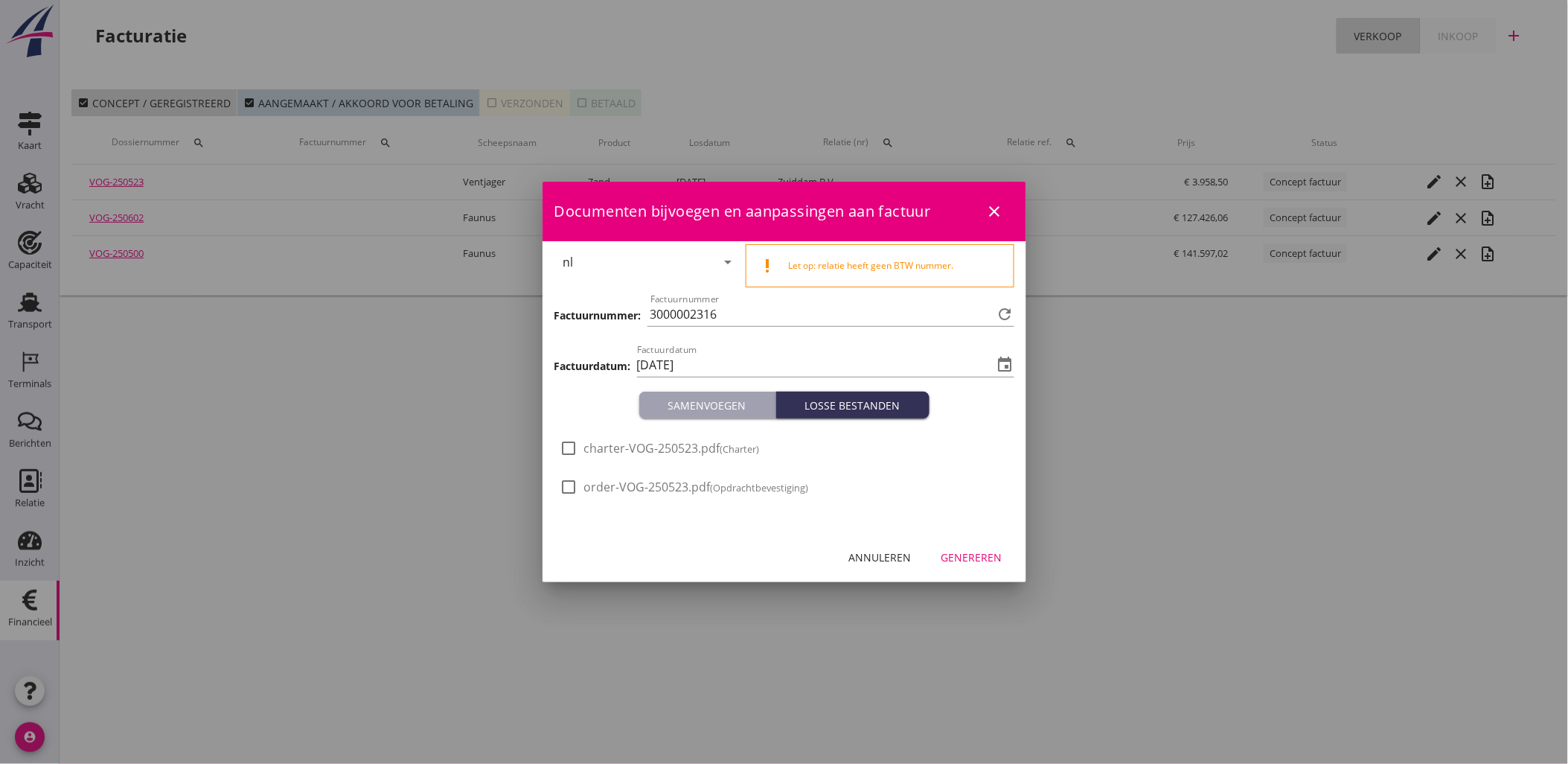
click at [990, 554] on div "Genereren" at bounding box center [972, 557] width 61 height 16
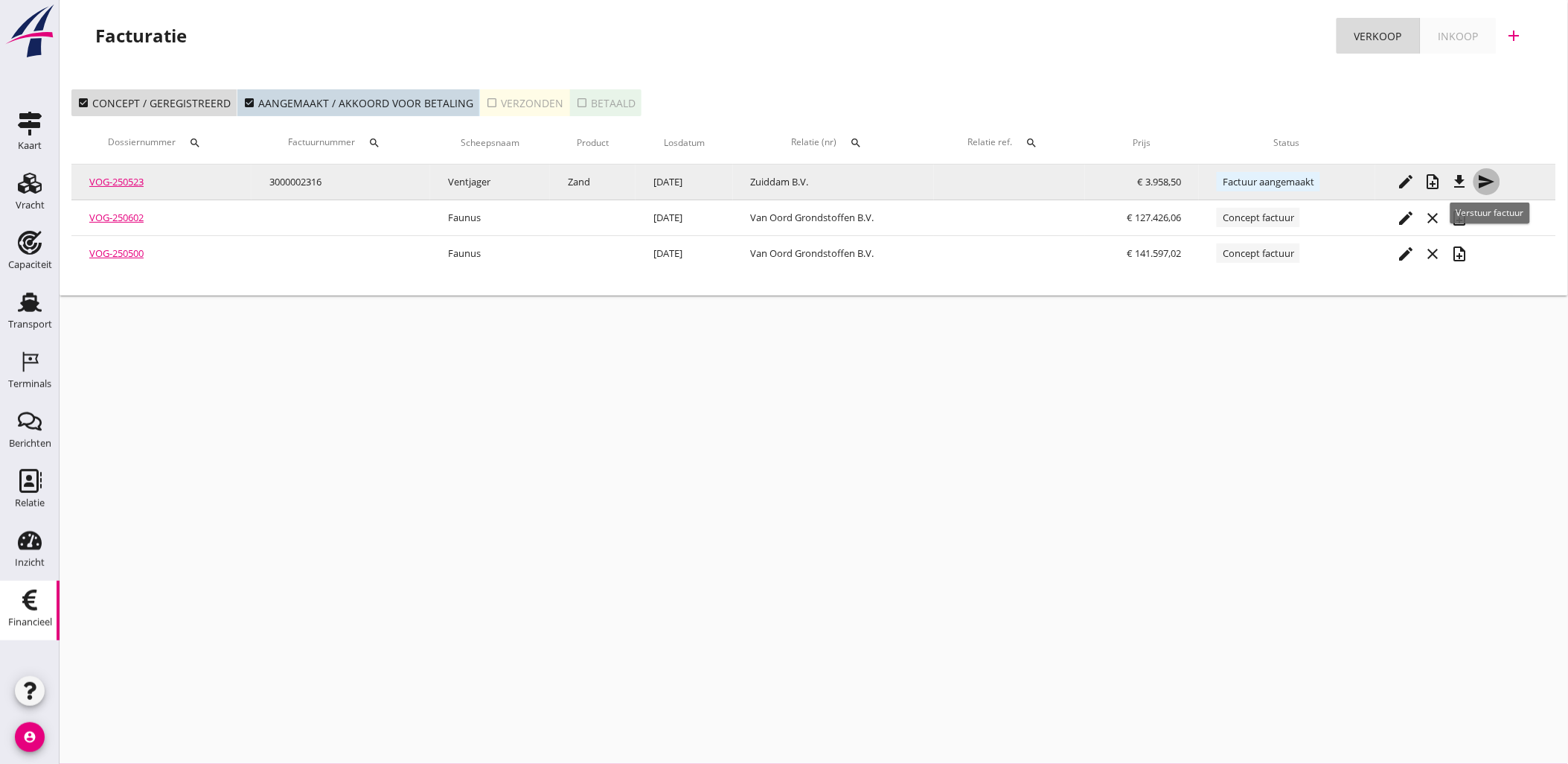
click at [1492, 184] on icon "send" at bounding box center [1487, 182] width 18 height 18
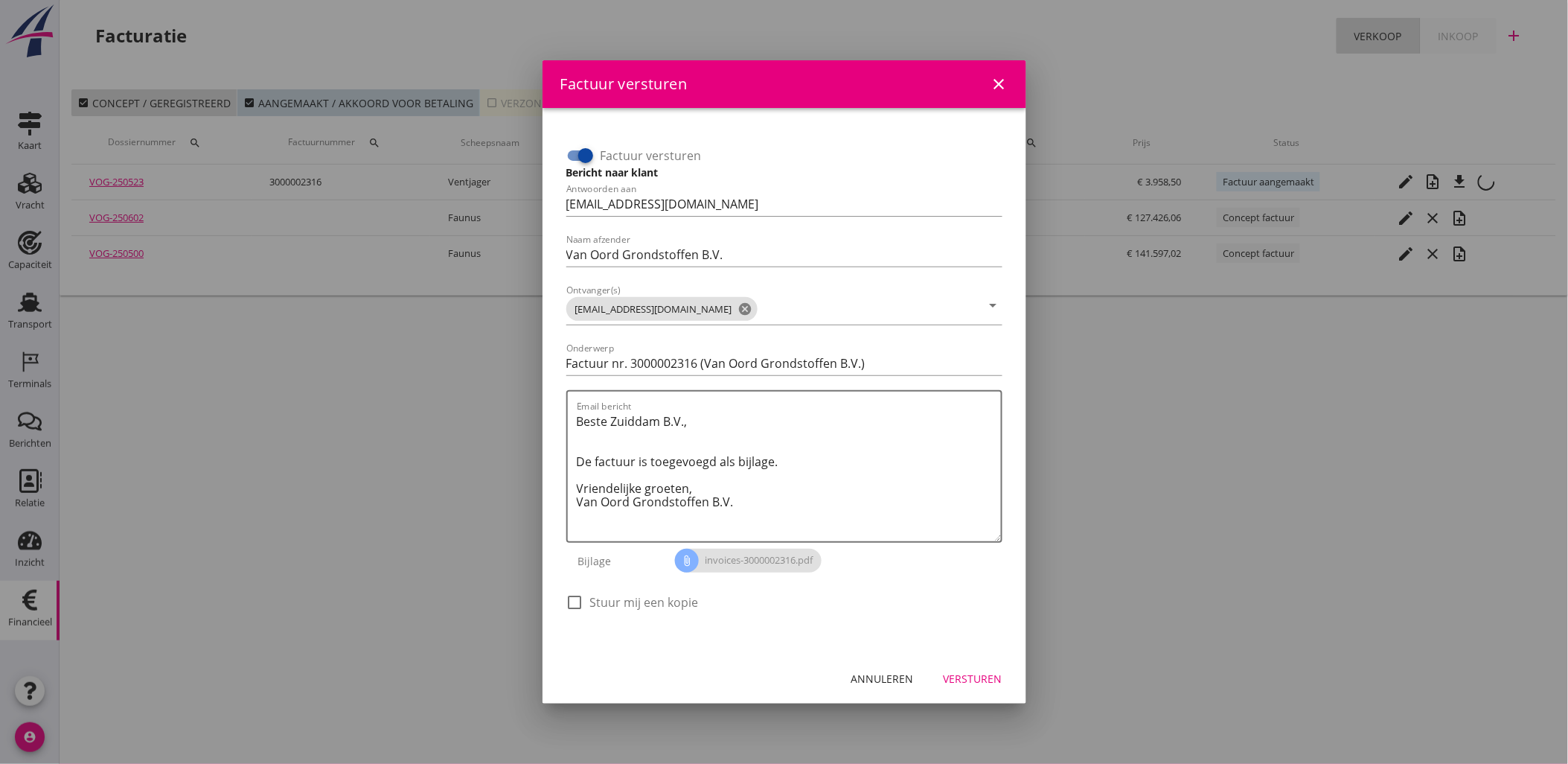
click at [571, 157] on input "Factuur versturen" at bounding box center [580, 156] width 28 height 18
checkbox input "false"
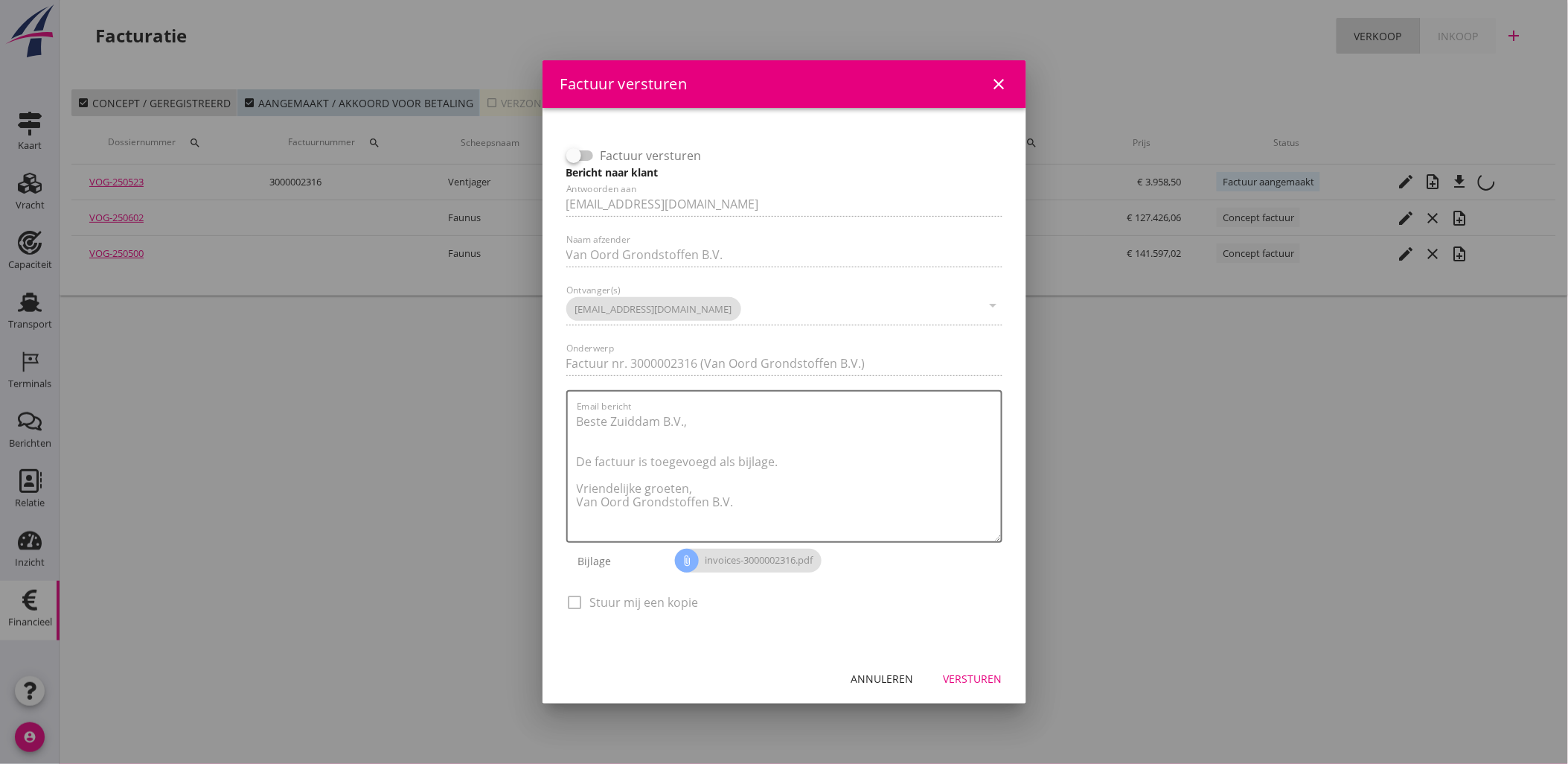
click at [985, 660] on div "Annuleren Versturen" at bounding box center [785, 678] width 484 height 51
click at [985, 671] on div "Versturen" at bounding box center [973, 679] width 59 height 16
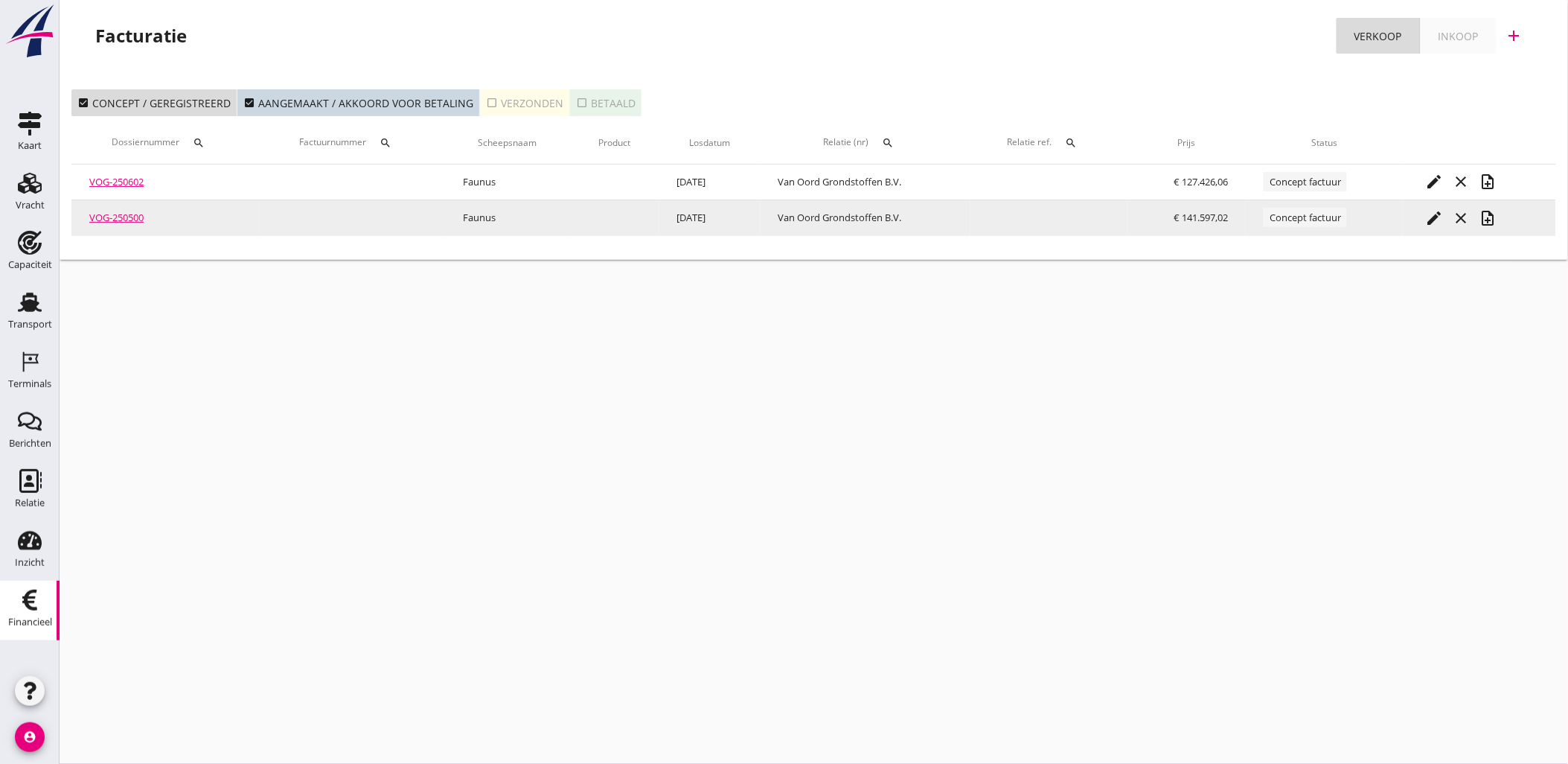
click at [1497, 217] on icon "note_add" at bounding box center [1488, 218] width 18 height 18
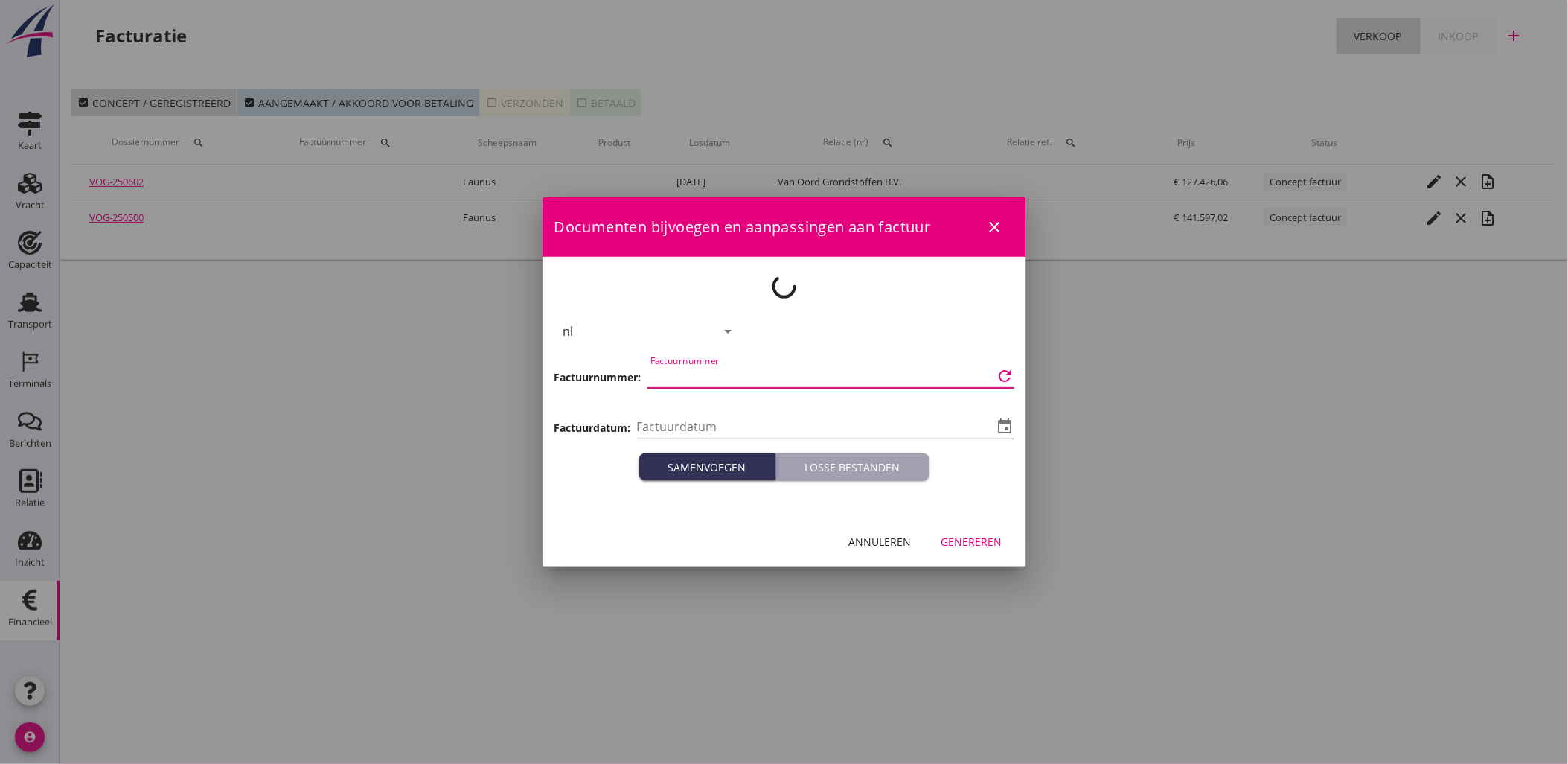
type input "[DATE]"
click at [765, 365] on div "Documenten bijvoegen en aanpassingen aan factuur close nl arrow_drop_down prior…" at bounding box center [785, 381] width 484 height 369
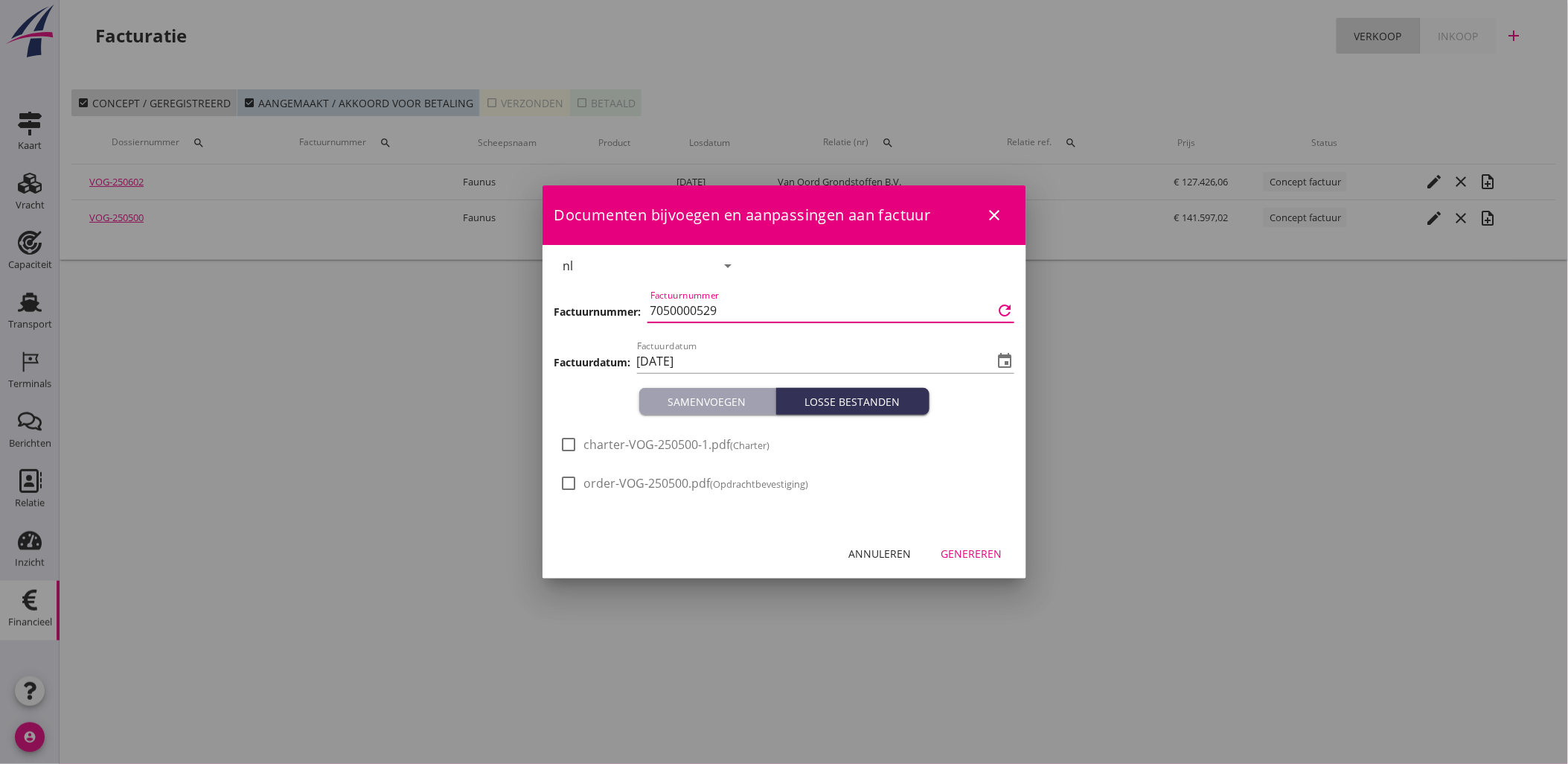
drag, startPoint x: 744, startPoint y: 304, endPoint x: 366, endPoint y: 307, distance: 378.1
click at [539, 305] on div "21% (Hoog BTW tarief) 9% (Laag BTW tarief) 0% (BTW vrij) 0% (BTW verlegd) Vrach…" at bounding box center [784, 382] width 1568 height 764
type input "3000002289"
click at [1006, 349] on div "Factuurdatum [DATE] event" at bounding box center [825, 361] width 377 height 24
click at [750, 340] on div "Factuurdatum [DATE] event" at bounding box center [825, 364] width 377 height 48
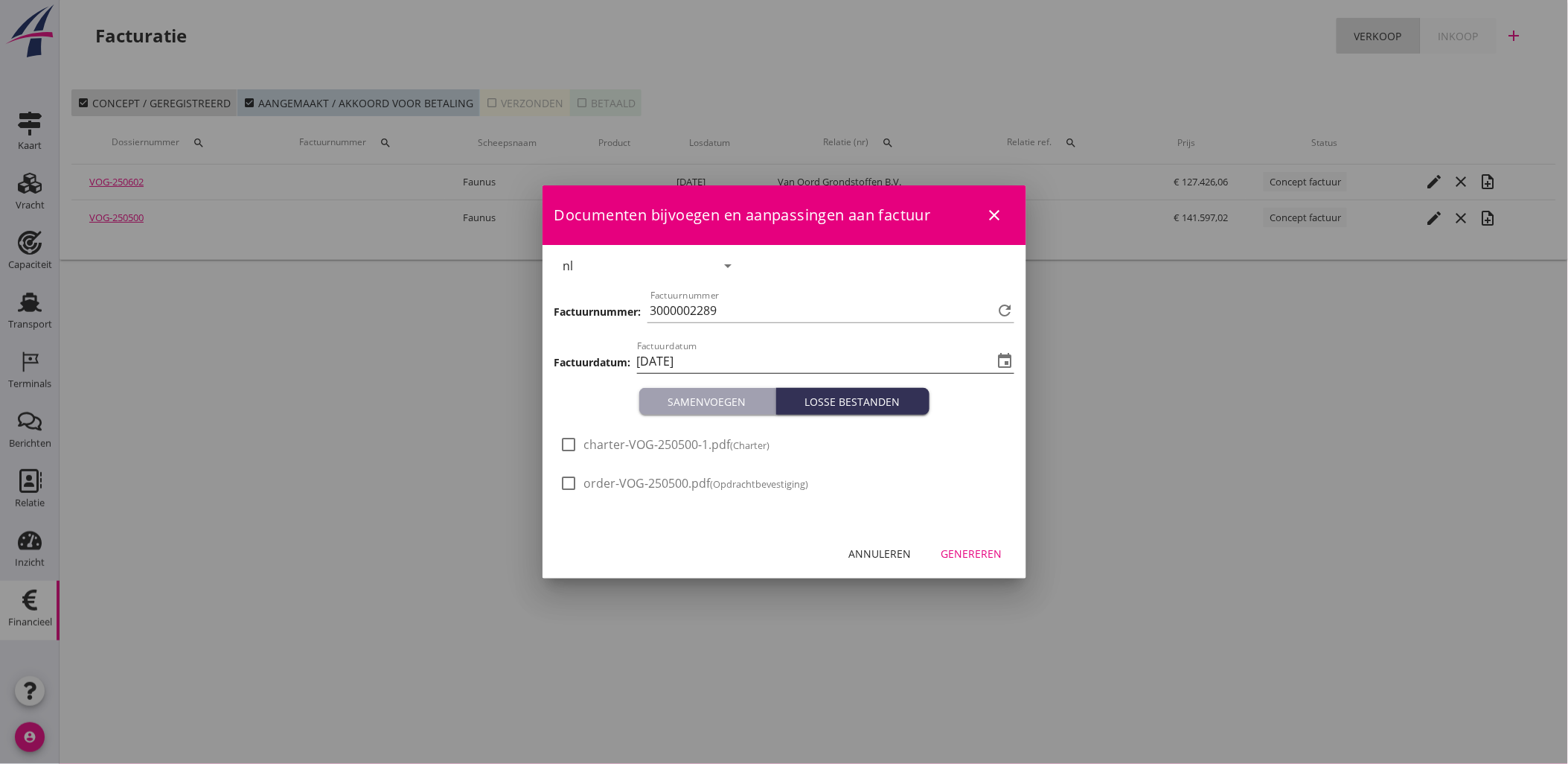
click at [703, 361] on input "[DATE]" at bounding box center [815, 361] width 357 height 24
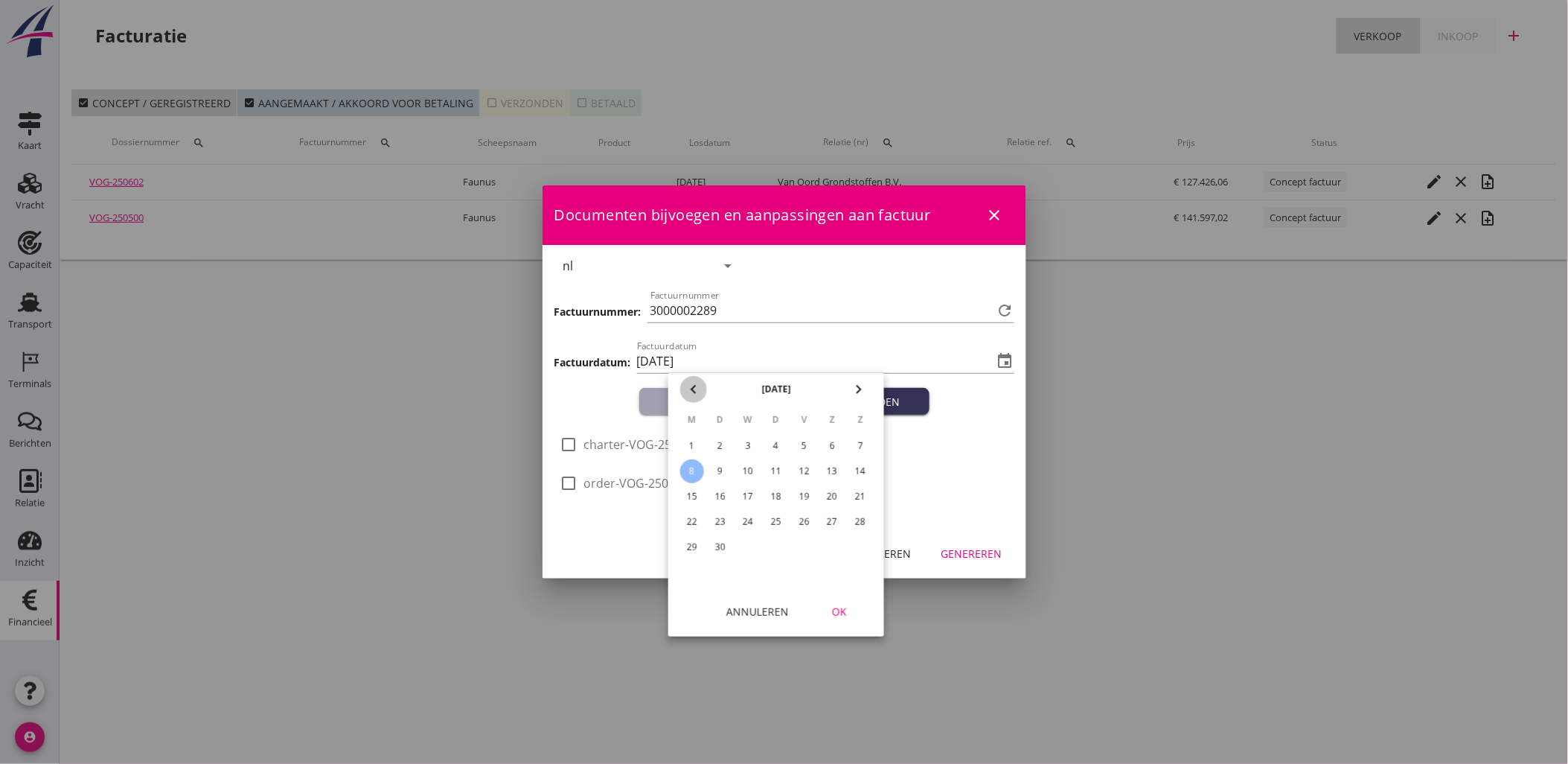
click at [688, 393] on icon "chevron_left" at bounding box center [694, 389] width 18 height 18
click at [688, 393] on div "chevron_left [DATE] chevron_right" at bounding box center [776, 389] width 216 height 33
click at [688, 393] on div "chevron_left augustus 2025 chevron_right" at bounding box center [776, 389] width 216 height 33
click at [770, 612] on div "Annuleren" at bounding box center [757, 612] width 63 height 16
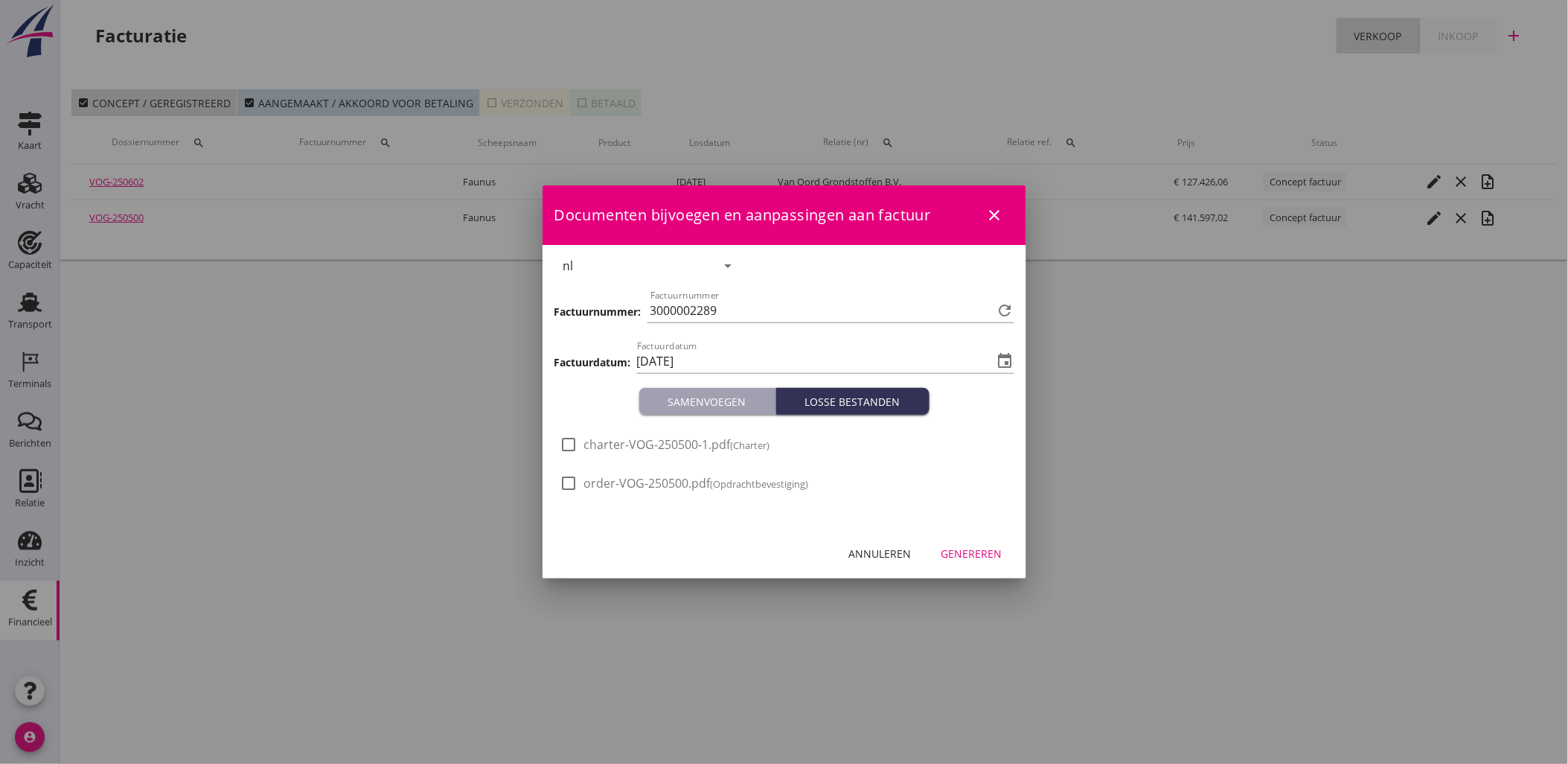
click at [962, 549] on div "Genereren" at bounding box center [972, 554] width 61 height 16
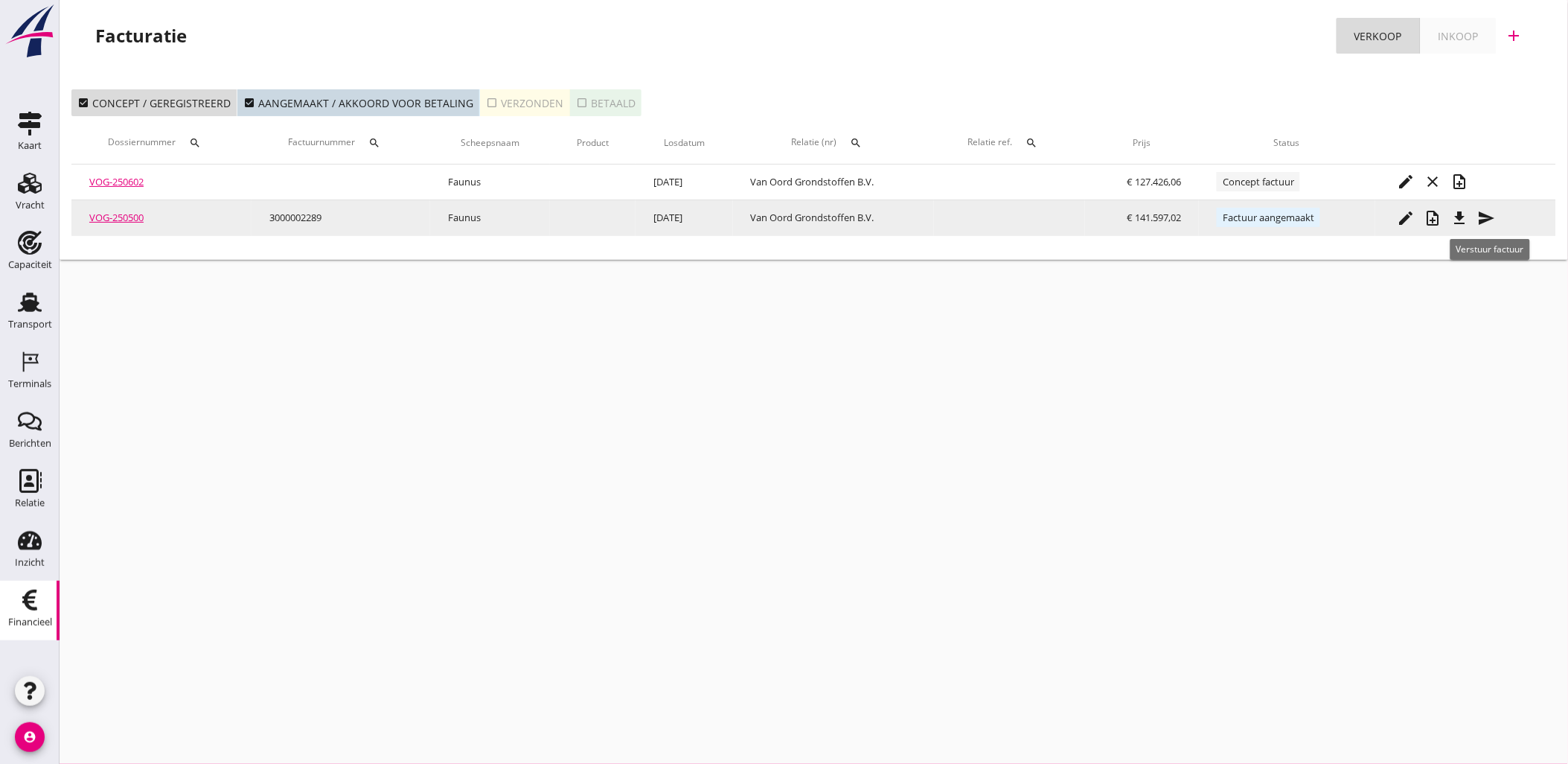
click at [1486, 220] on icon "send" at bounding box center [1487, 218] width 18 height 18
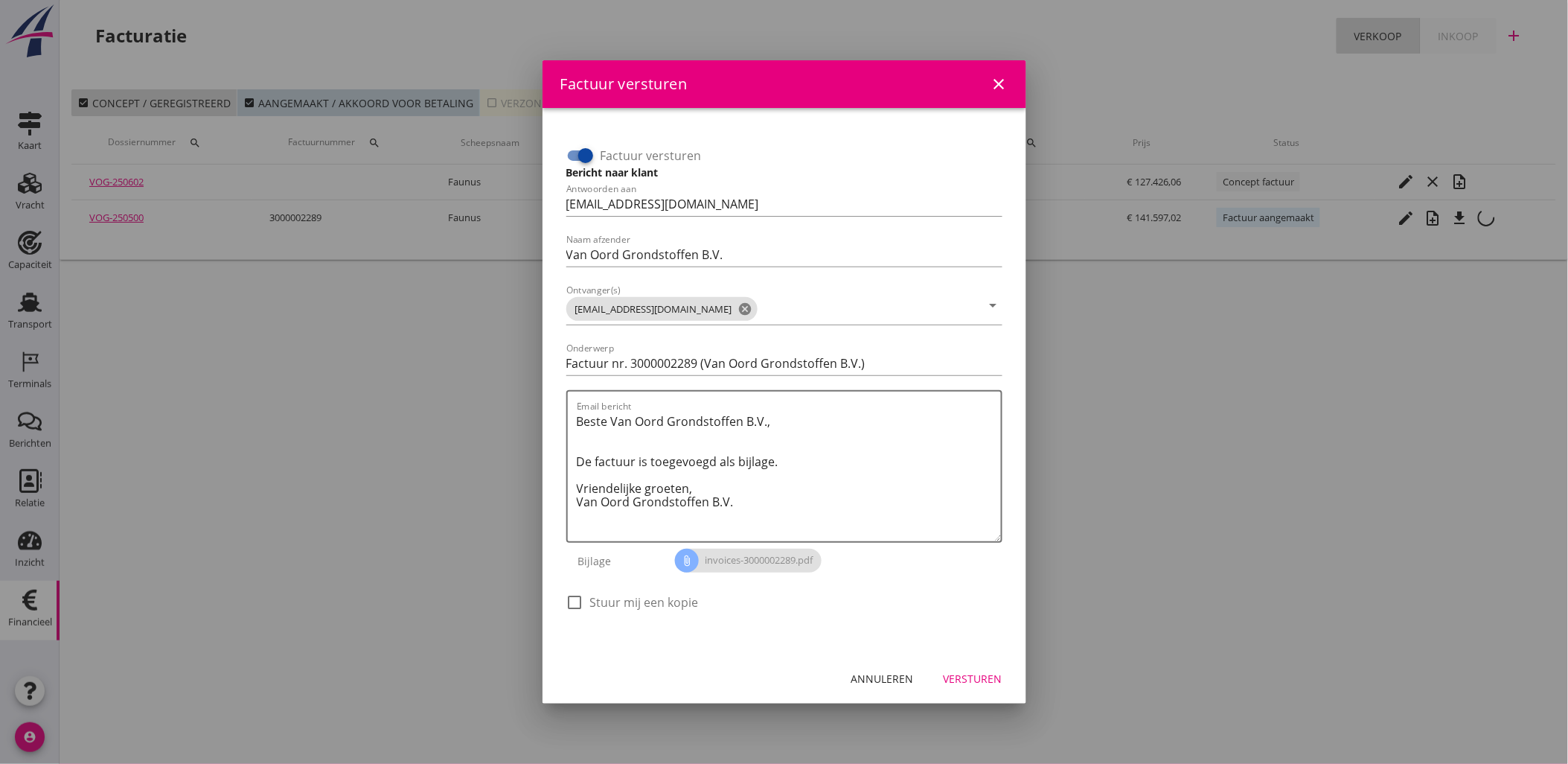
click at [584, 153] on div at bounding box center [585, 155] width 25 height 25
checkbox input "false"
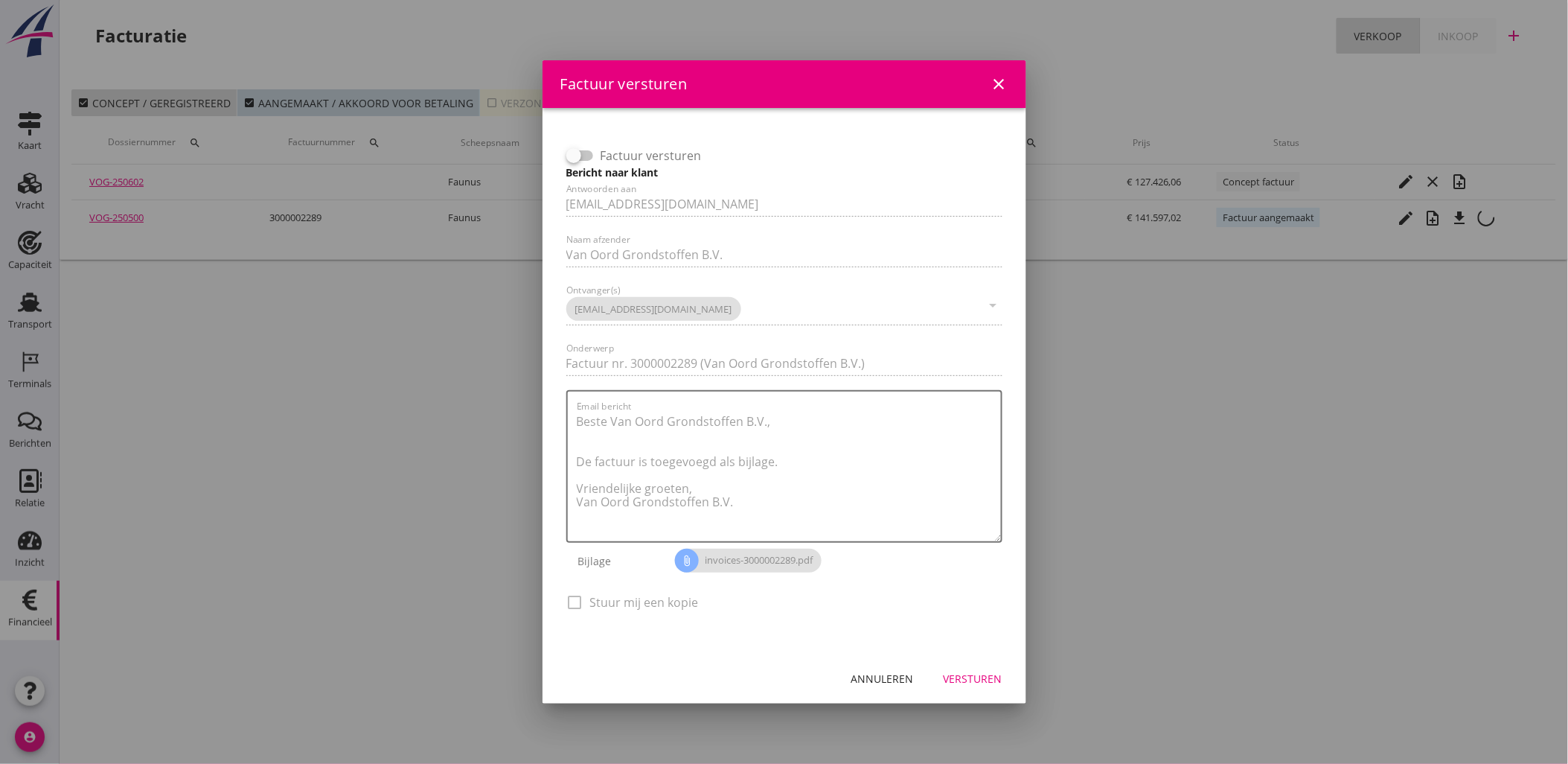
click at [972, 672] on div "Versturen" at bounding box center [973, 679] width 59 height 16
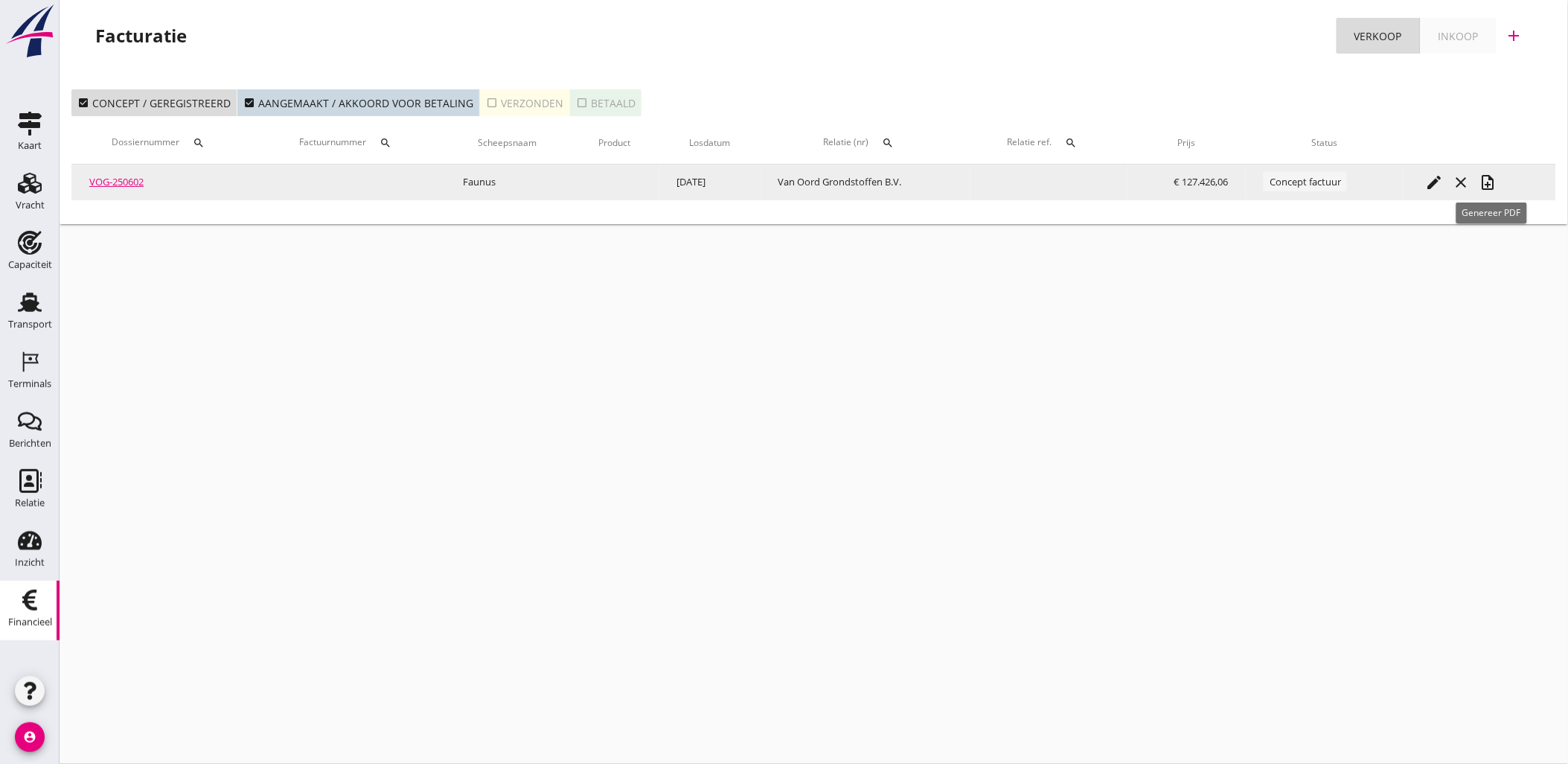
click at [1494, 185] on icon "note_add" at bounding box center [1488, 182] width 18 height 18
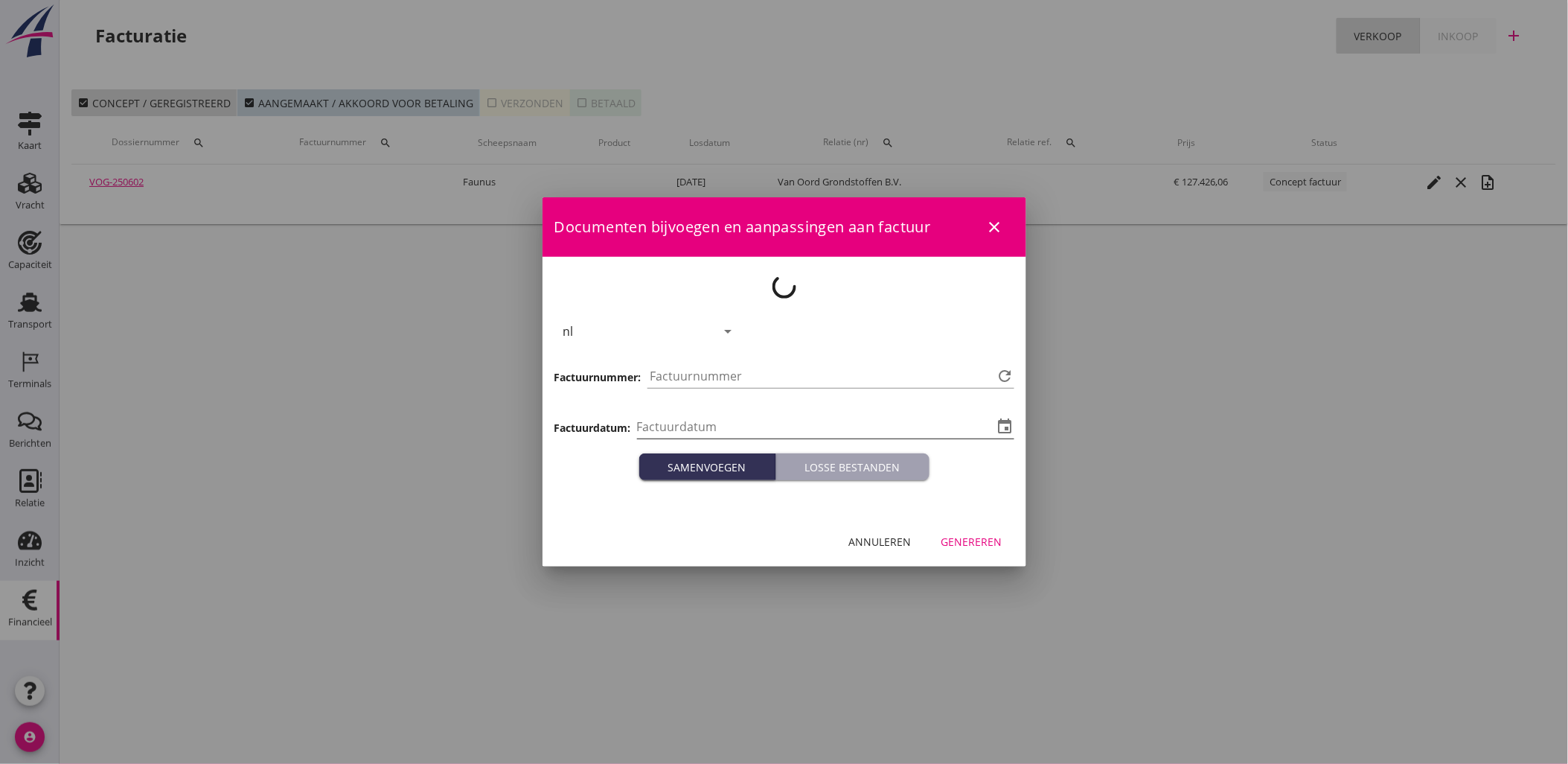
type input "[DATE]"
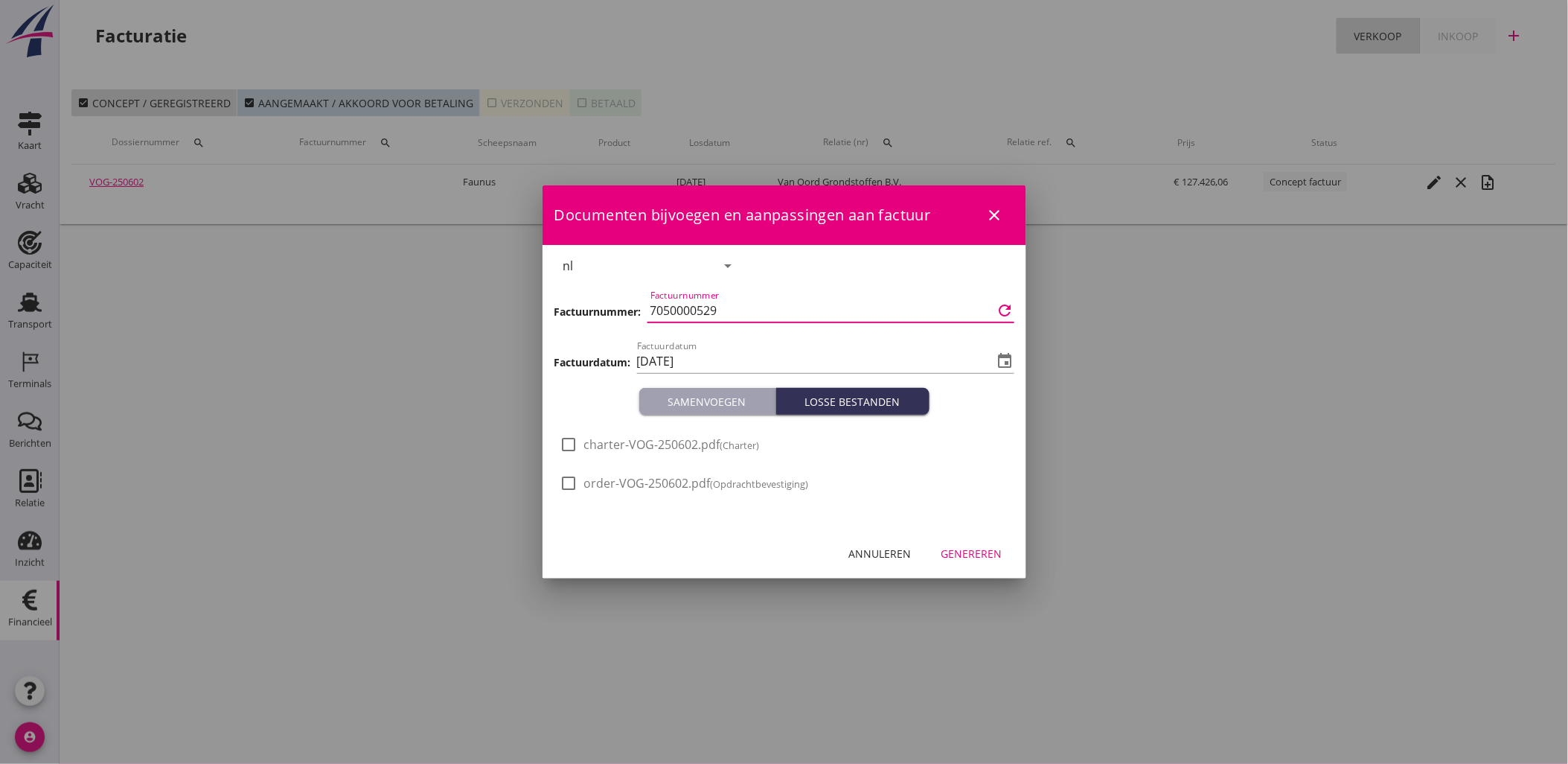
drag, startPoint x: 793, startPoint y: 320, endPoint x: 564, endPoint y: 311, distance: 229.4
click at [563, 311] on div "Factuurnummer: Factuurnummer 7050000529 refresh" at bounding box center [785, 312] width 460 height 51
type input "3000002323"
click at [1000, 362] on icon "event" at bounding box center [1006, 361] width 18 height 18
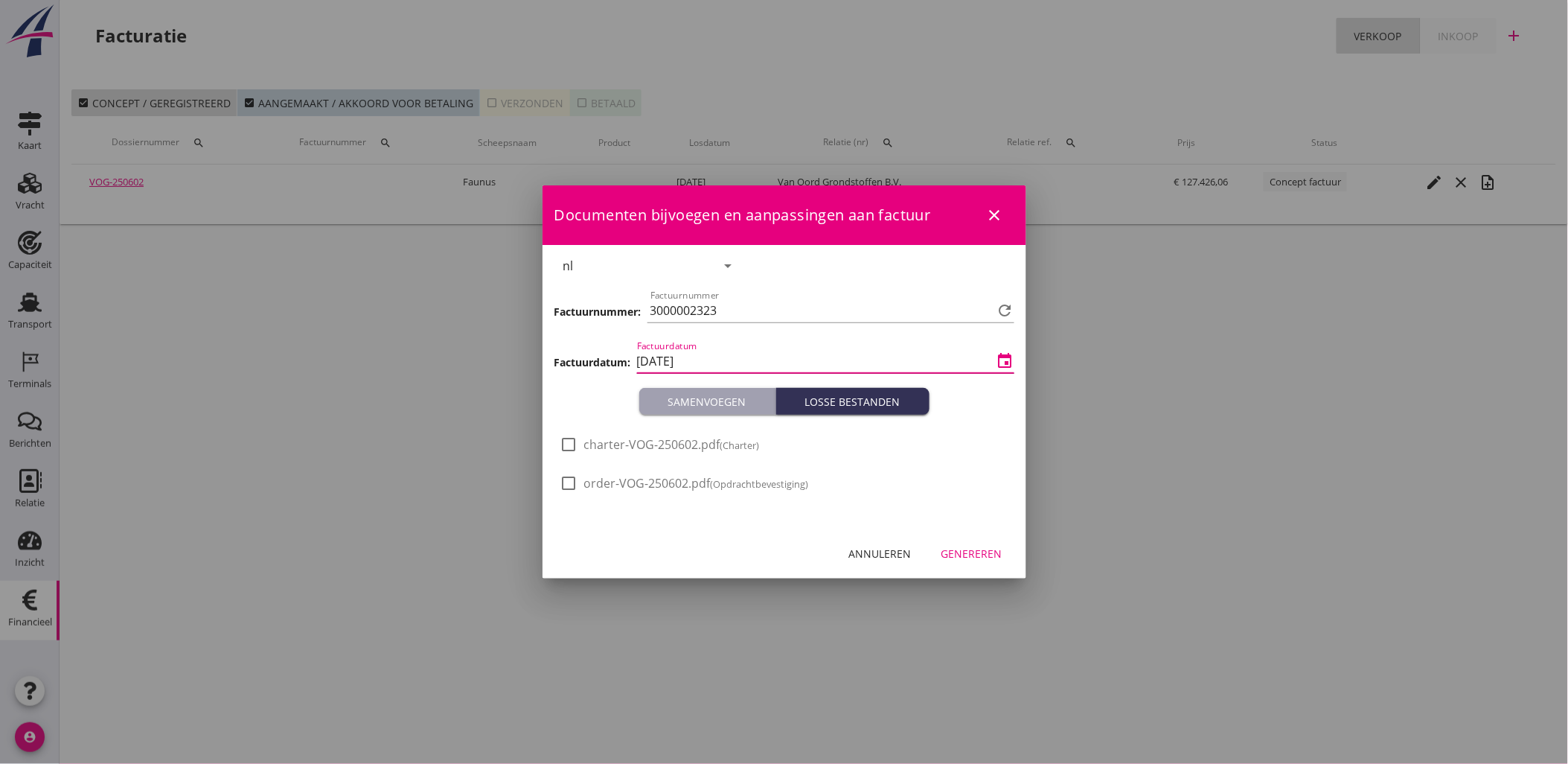
click at [683, 365] on input "[DATE]" at bounding box center [815, 361] width 357 height 24
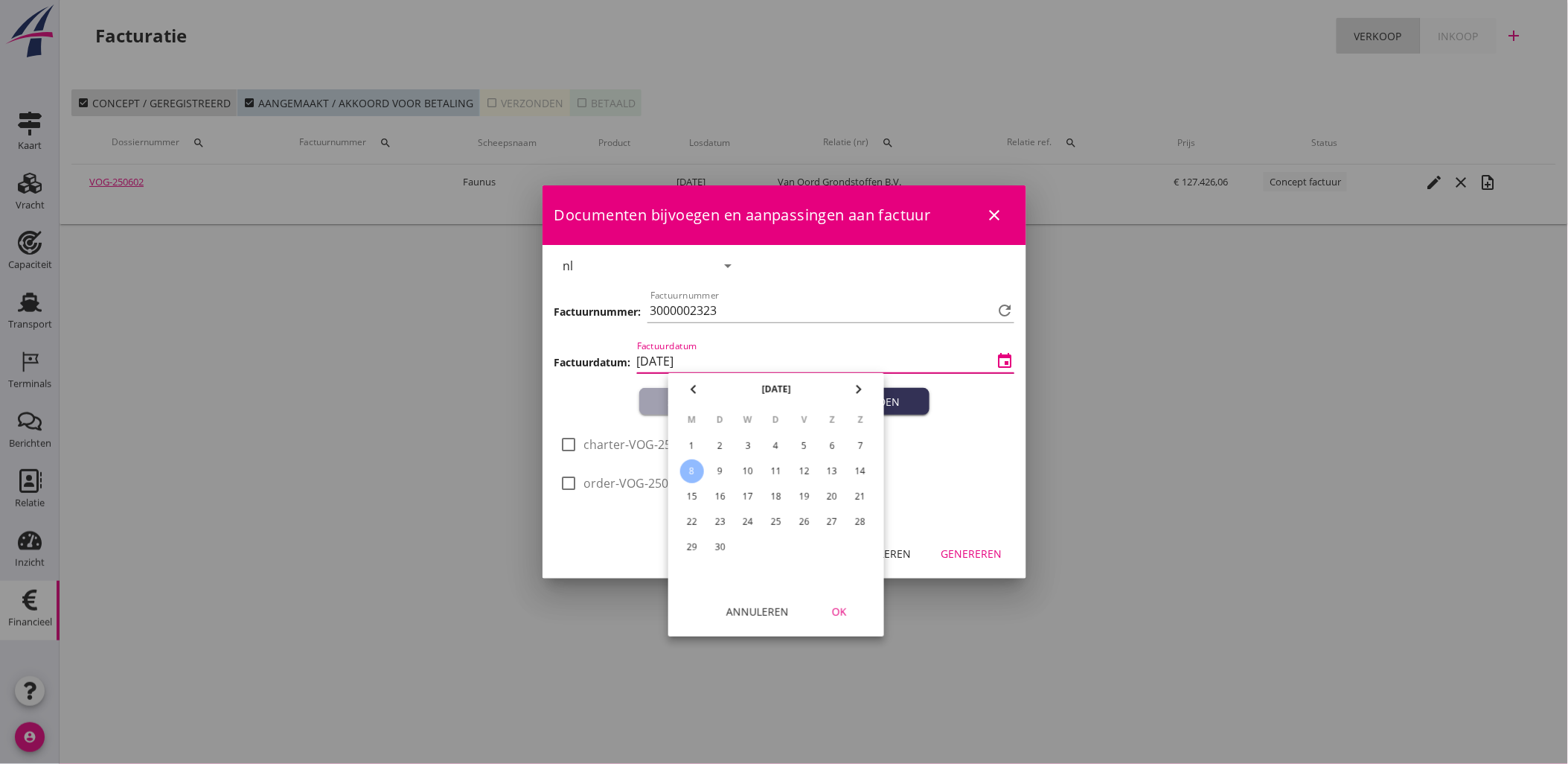
click at [688, 365] on input "[DATE]" at bounding box center [815, 361] width 357 height 24
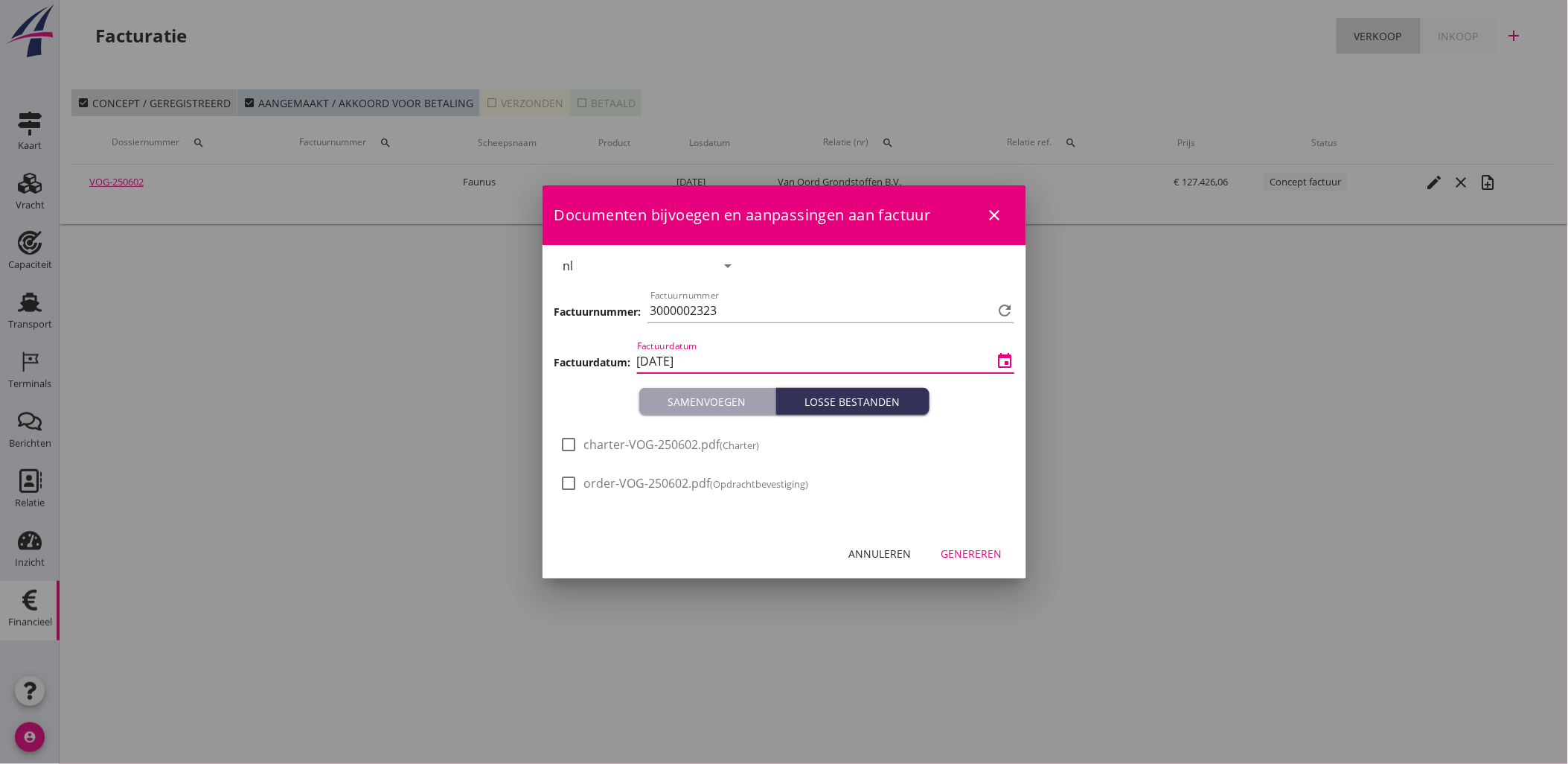
click at [700, 362] on input "[DATE]" at bounding box center [815, 361] width 357 height 24
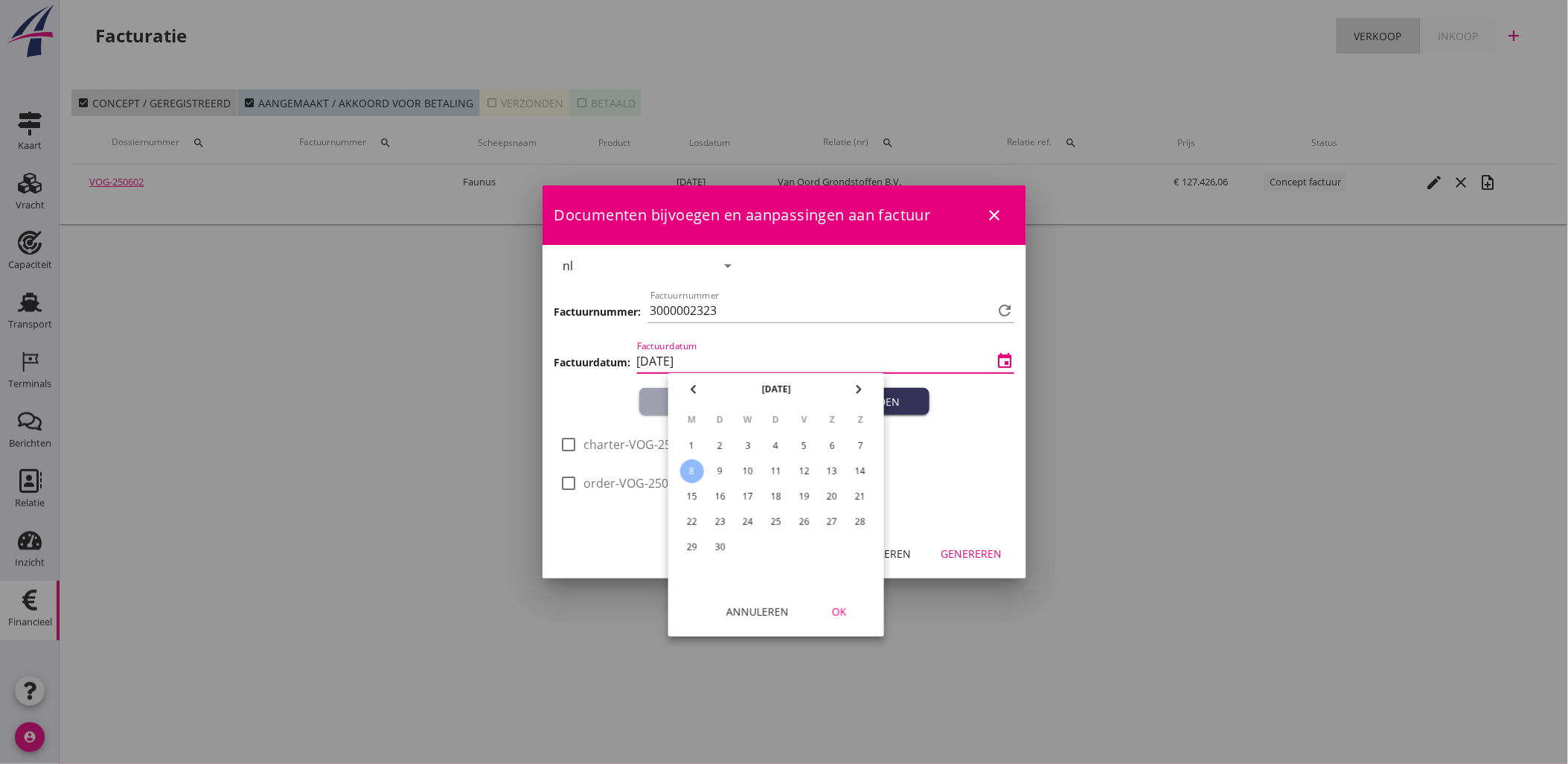
click at [1051, 438] on div at bounding box center [784, 382] width 1568 height 764
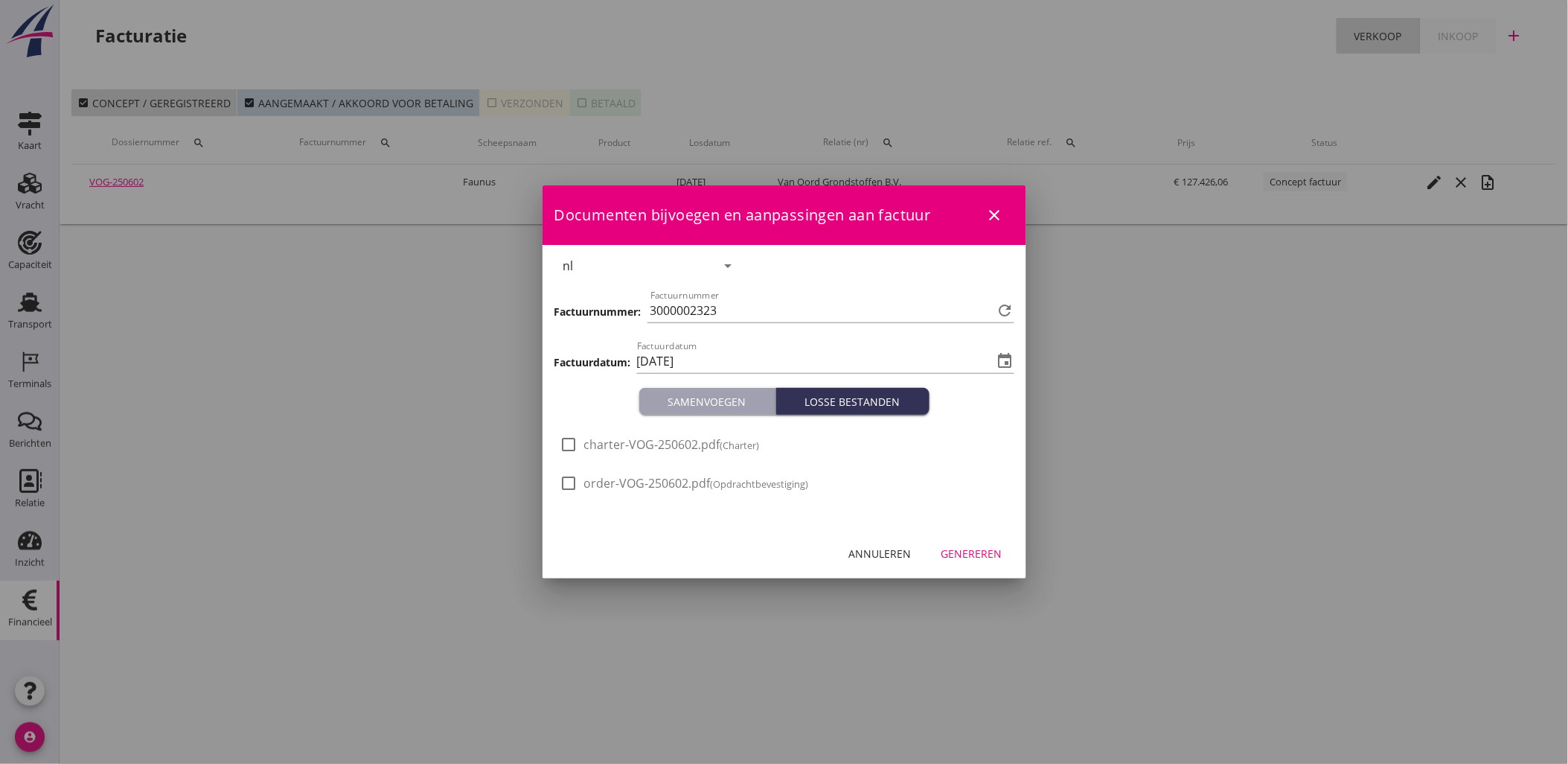
click at [957, 429] on div "check_box_outline_blank charter-VOG-250602.pdf (Charter) check_box_outline_blan…" at bounding box center [785, 471] width 484 height 113
click at [978, 555] on div "Genereren" at bounding box center [972, 554] width 61 height 16
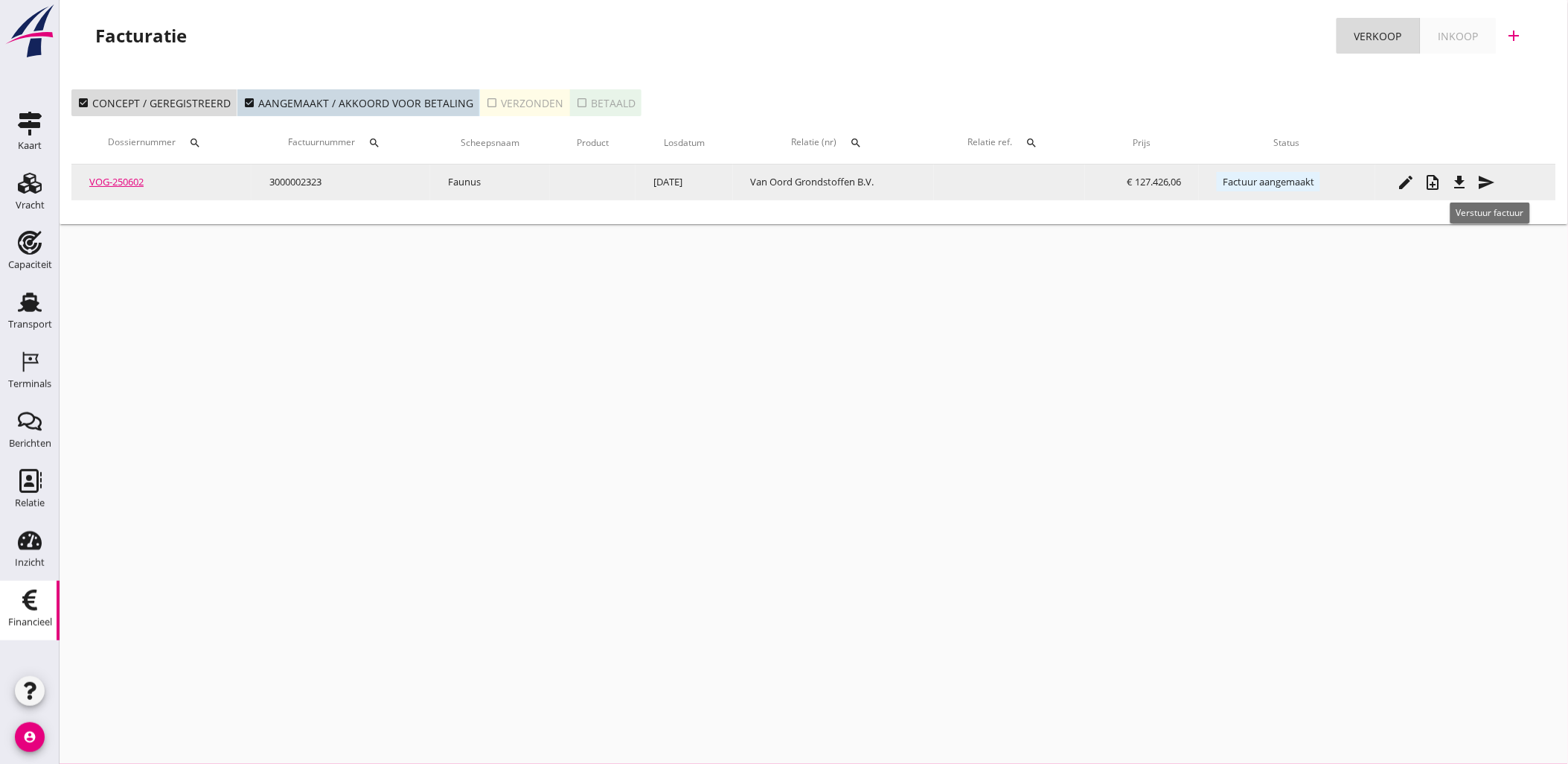
click at [1496, 182] on icon "send" at bounding box center [1487, 182] width 18 height 18
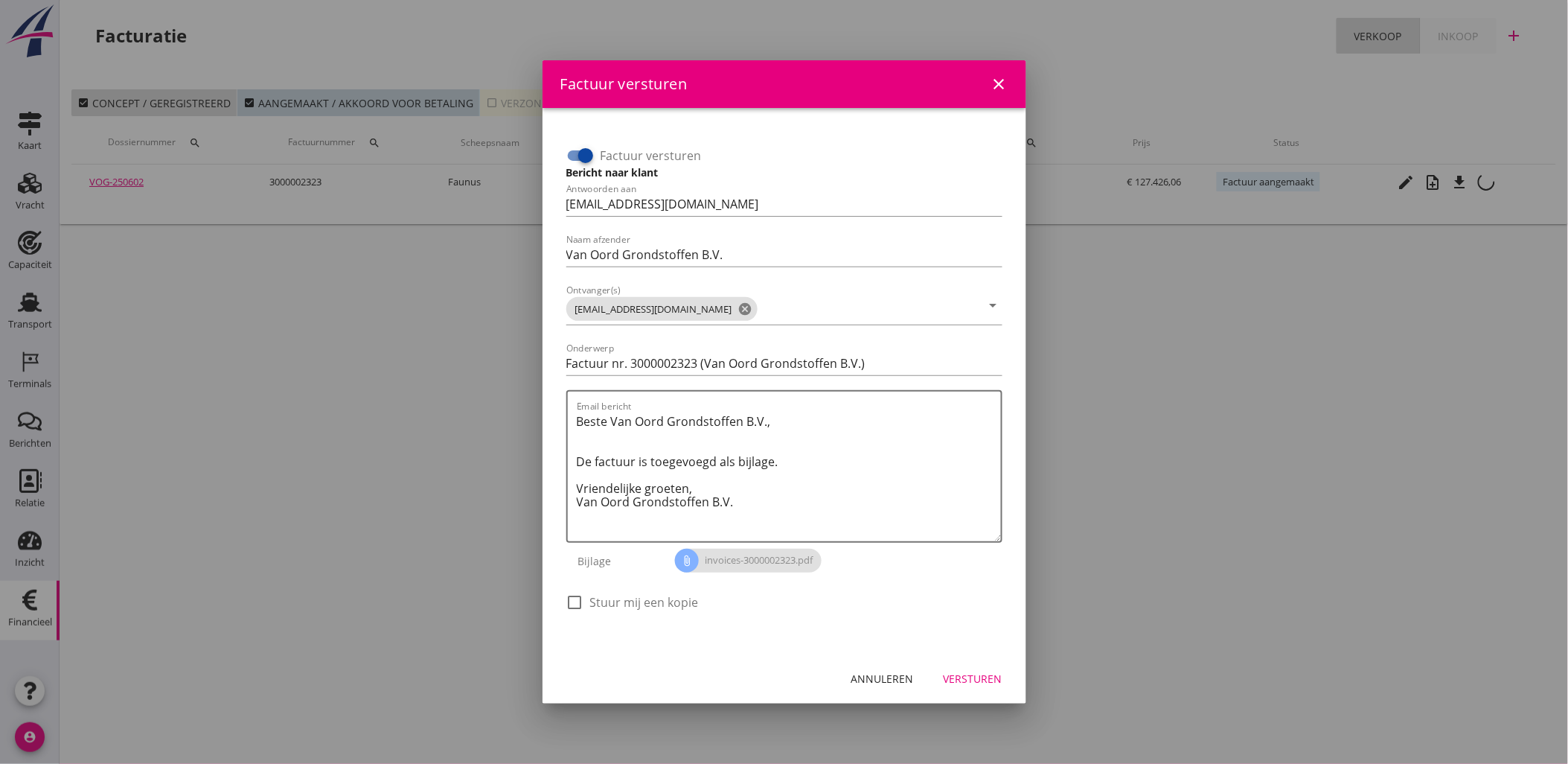
click at [578, 153] on div at bounding box center [585, 155] width 25 height 25
checkbox input "false"
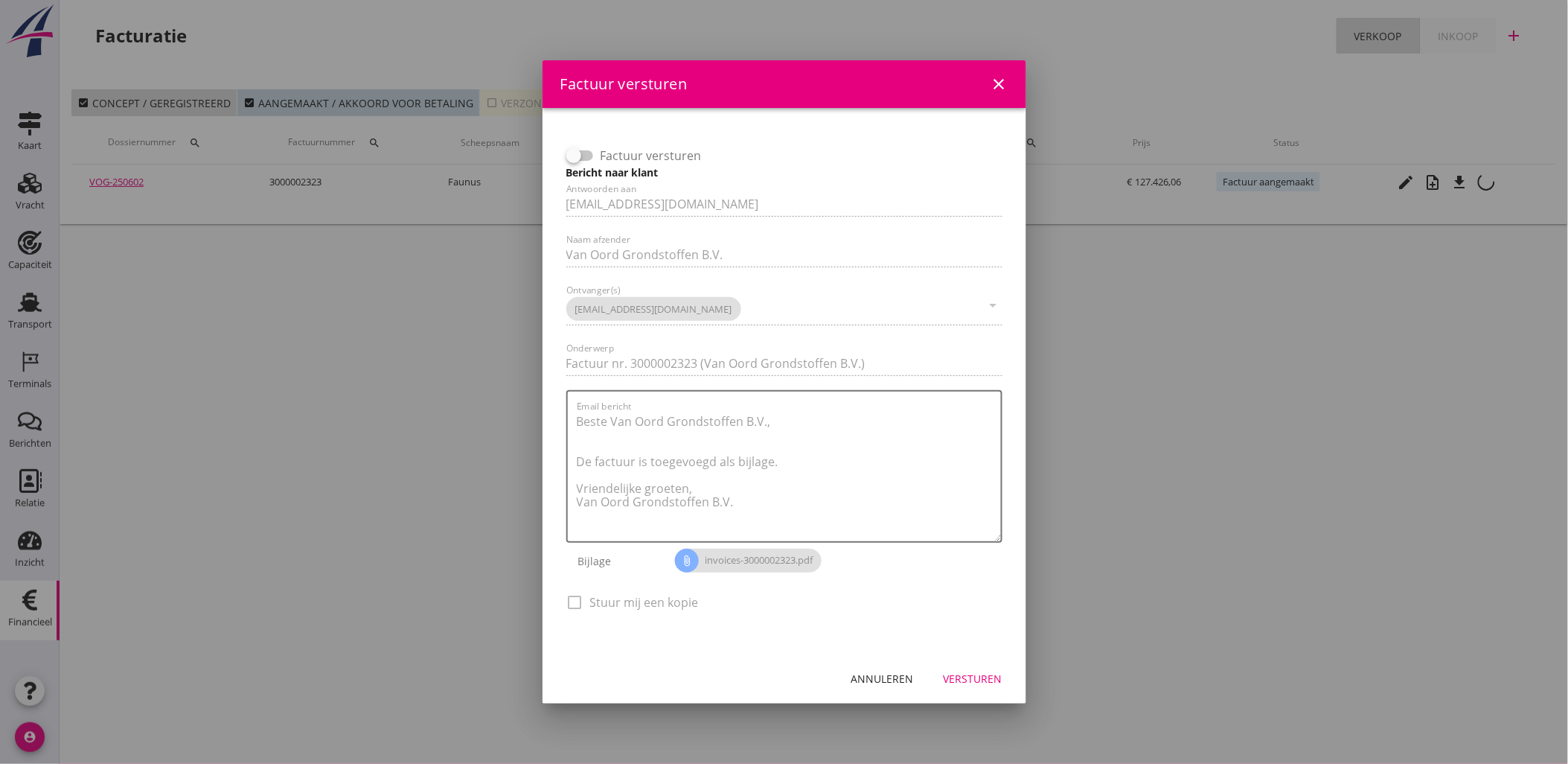
click at [995, 677] on div "Versturen" at bounding box center [973, 679] width 59 height 16
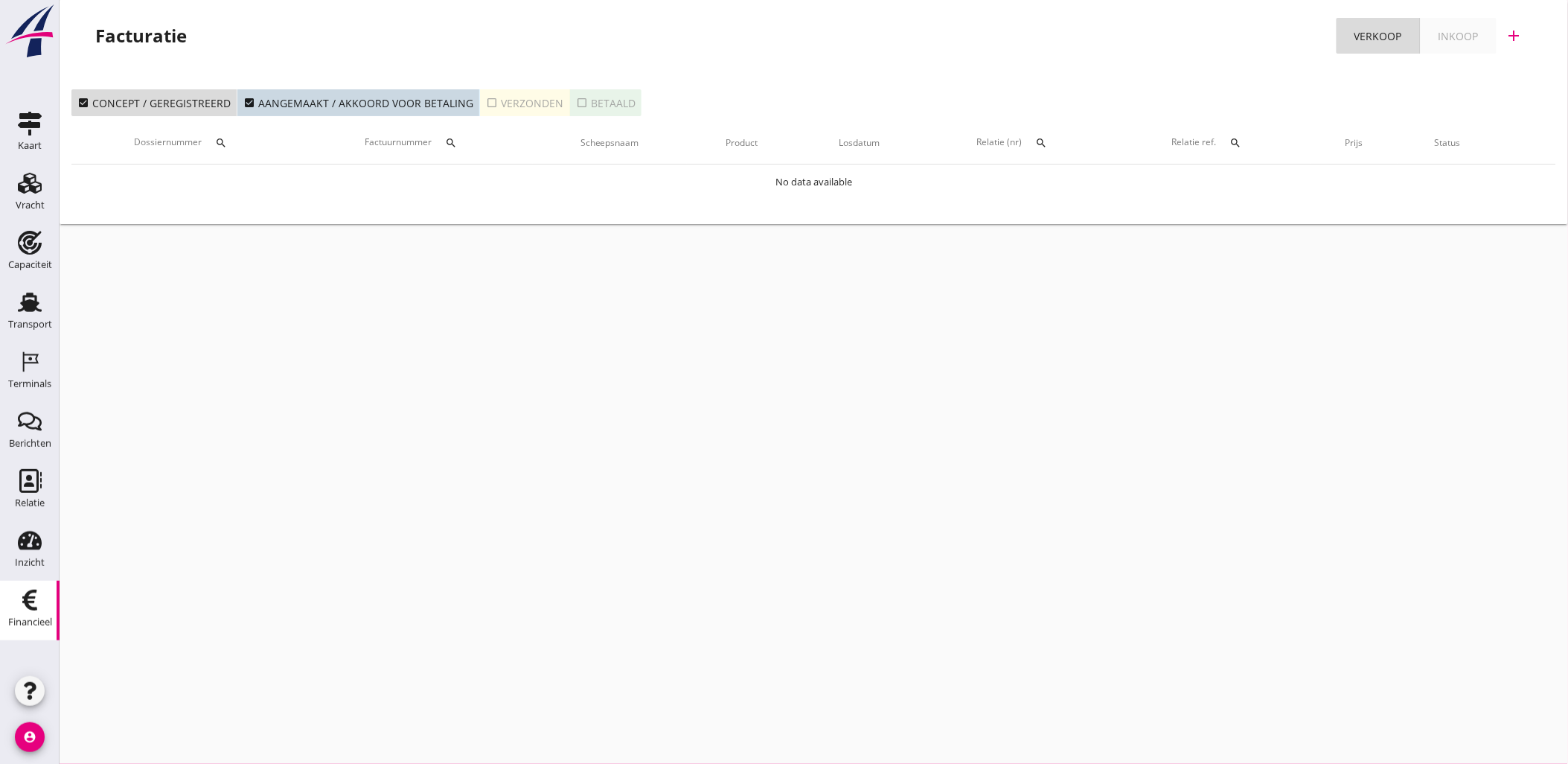
click at [749, 523] on div "cancel You are impersonating another user. Facturatie Verkoop Inkoop add check_…" at bounding box center [814, 382] width 1509 height 764
click at [32, 301] on use at bounding box center [30, 302] width 24 height 19
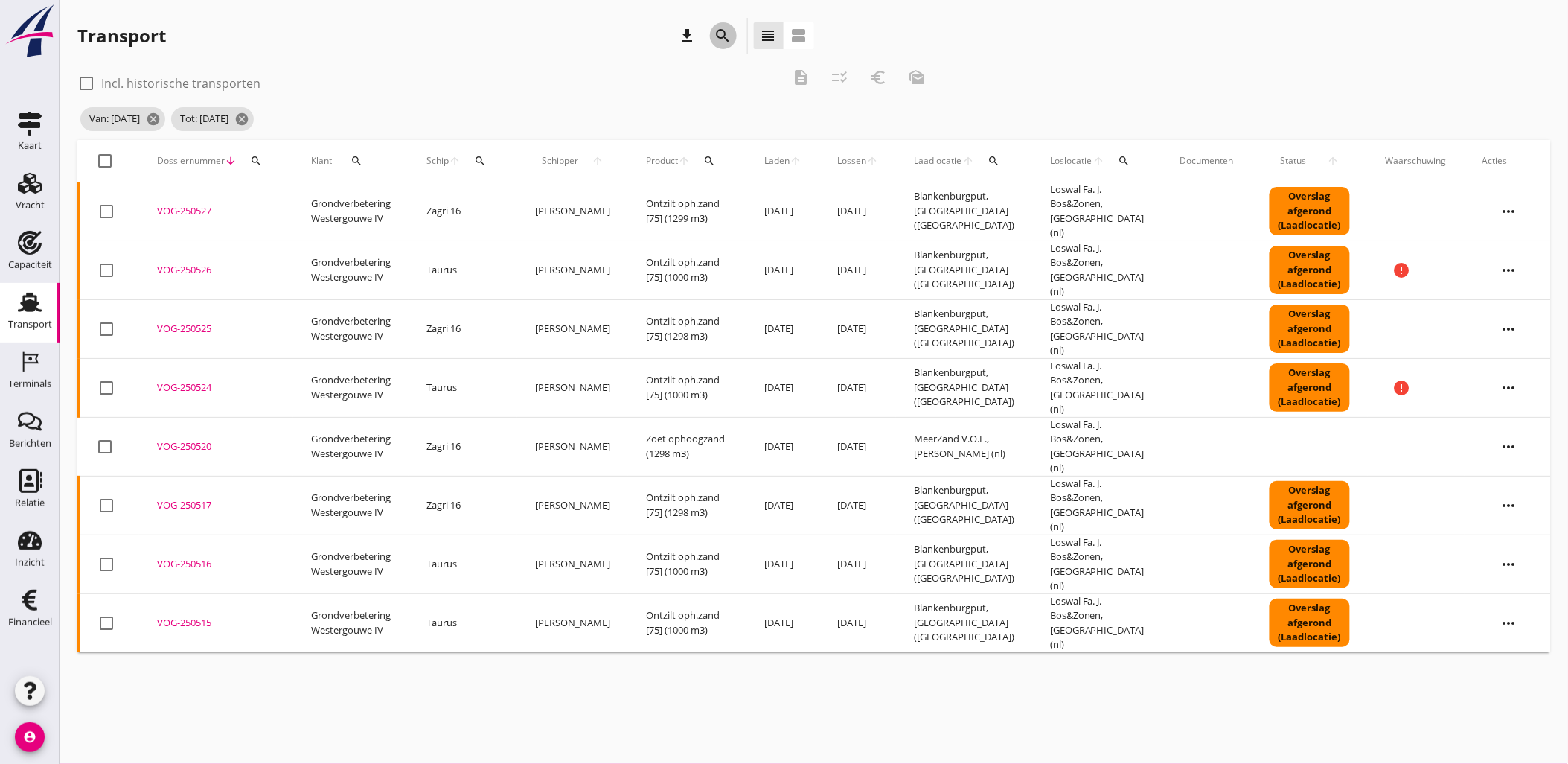
click at [717, 37] on icon "search" at bounding box center [724, 36] width 18 height 18
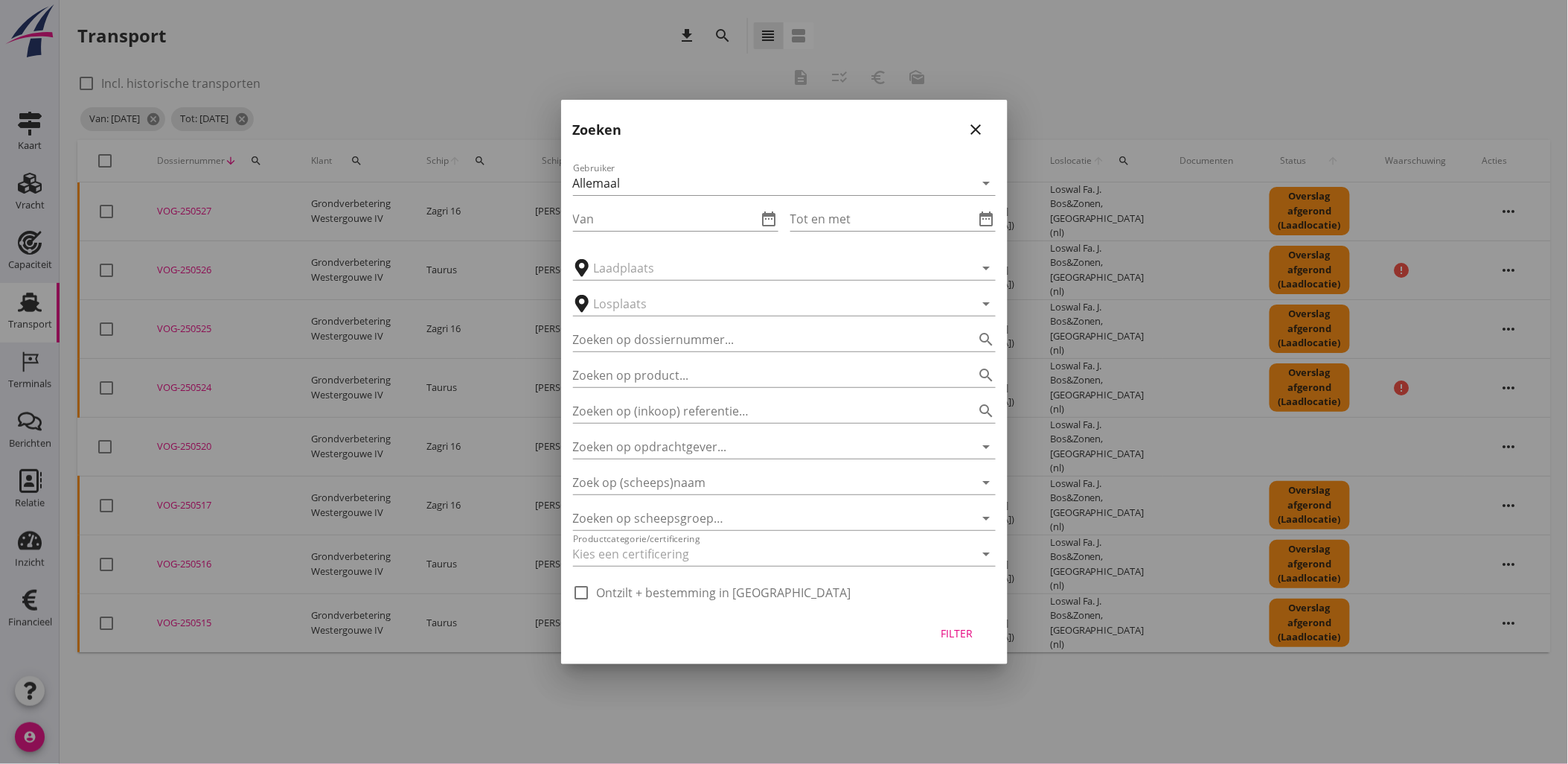
click at [761, 205] on div "Van date_range" at bounding box center [675, 214] width 205 height 33
click at [753, 223] on input "Van" at bounding box center [665, 219] width 185 height 24
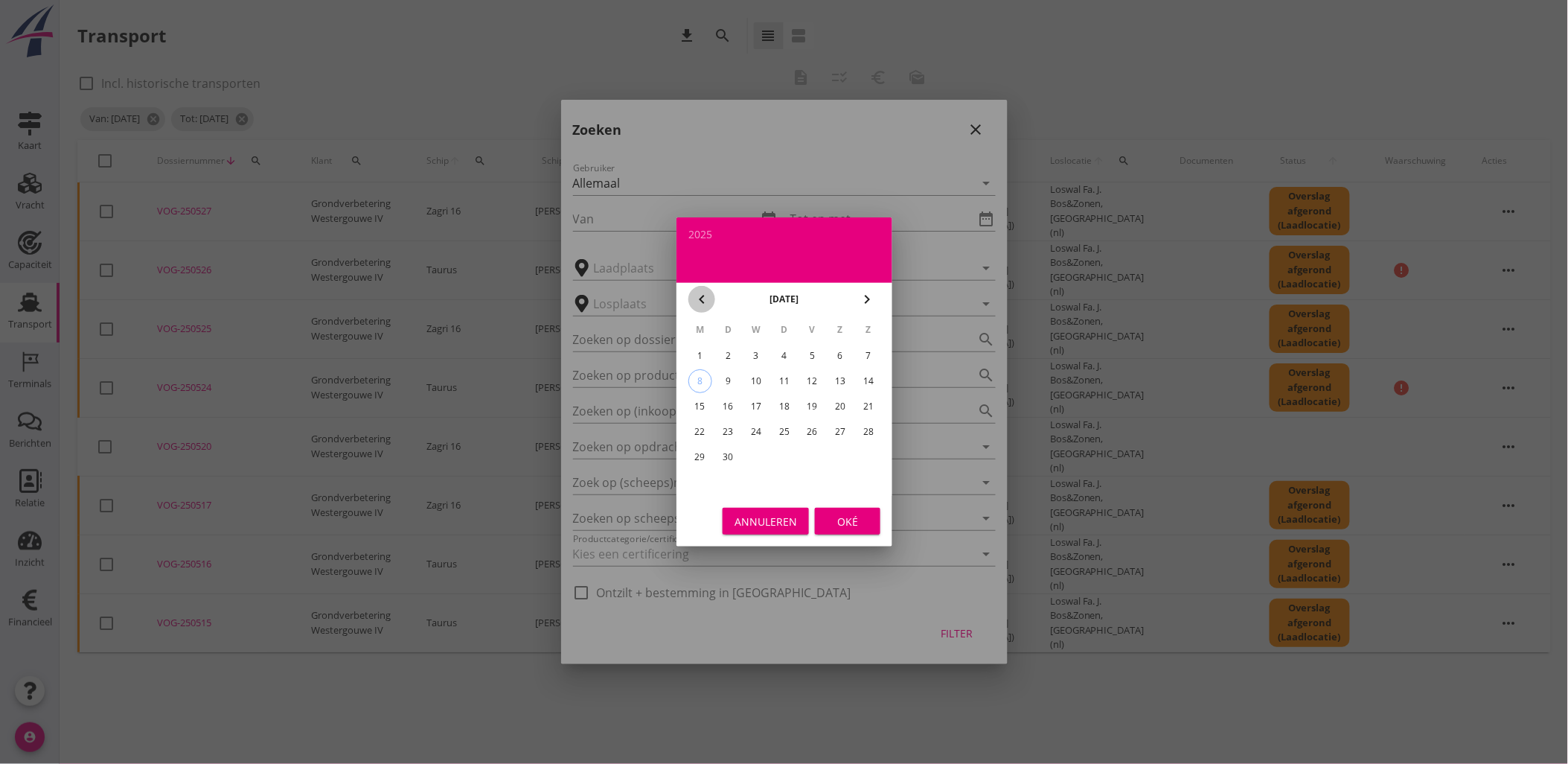
click at [703, 303] on icon "chevron_left" at bounding box center [702, 299] width 18 height 18
click at [706, 403] on div "11" at bounding box center [700, 406] width 24 height 24
type input "[DATE]"
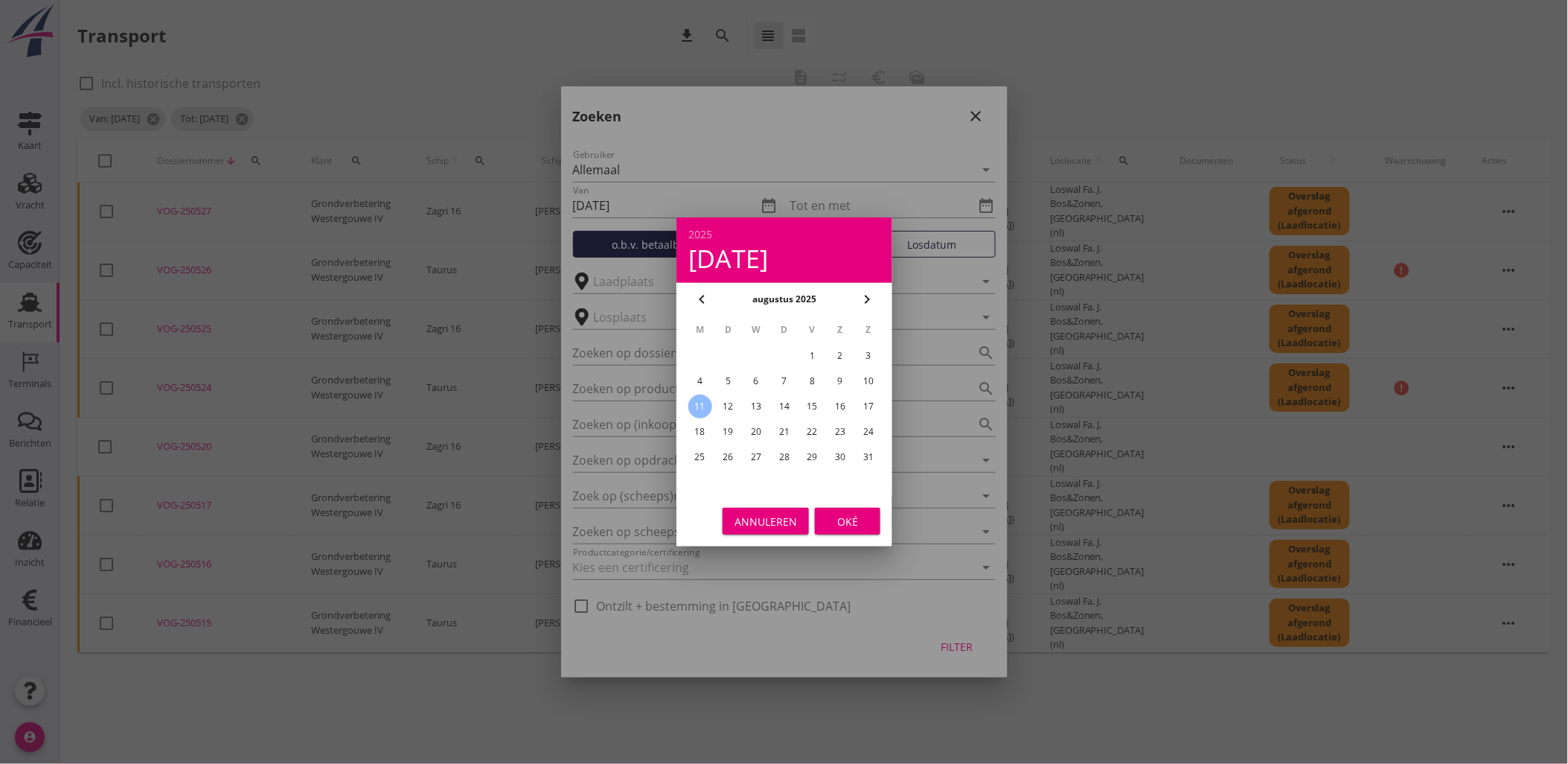
click at [852, 520] on div "Oké" at bounding box center [848, 522] width 42 height 16
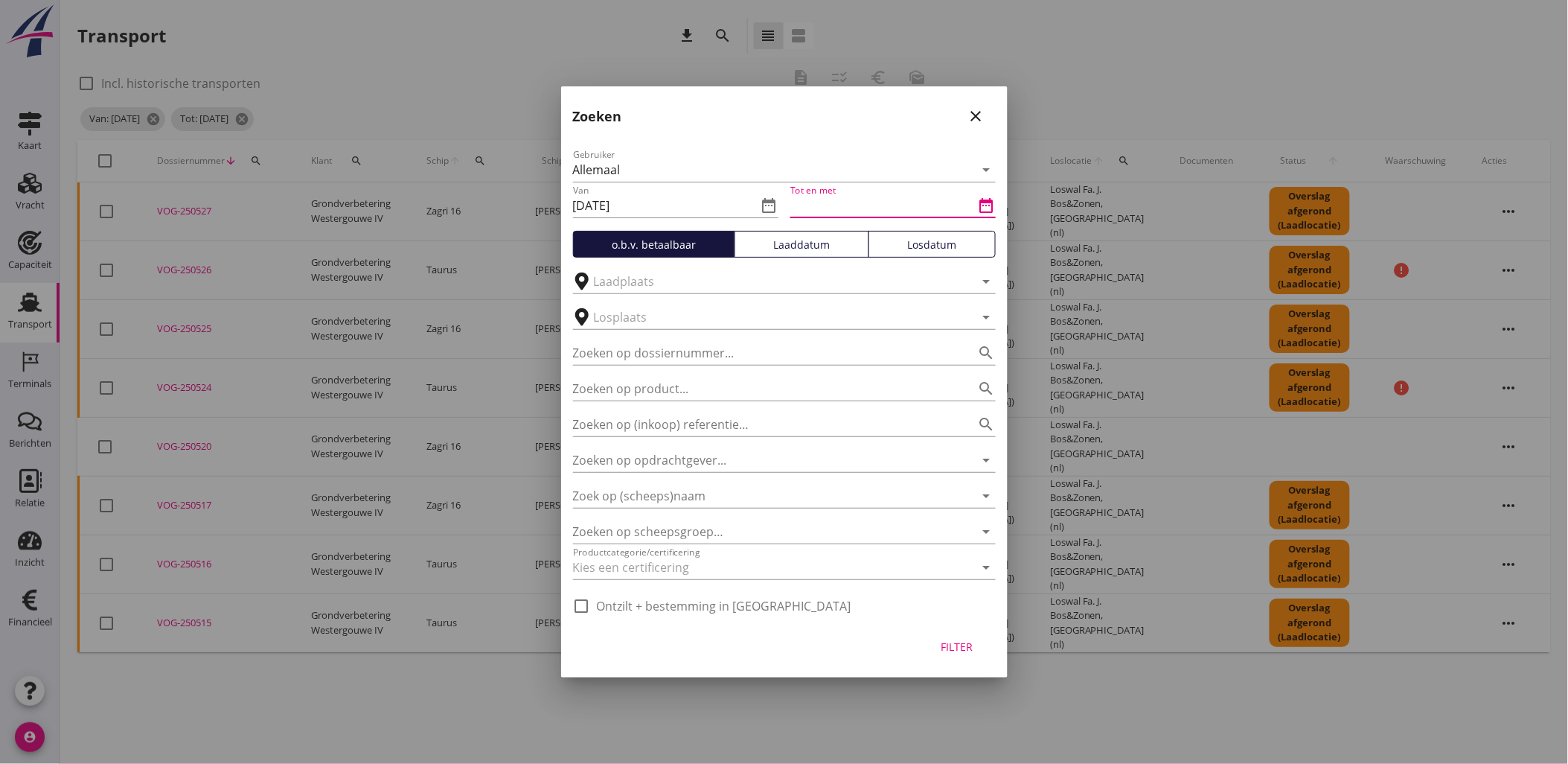
click at [964, 199] on input "Tot en met" at bounding box center [882, 206] width 185 height 24
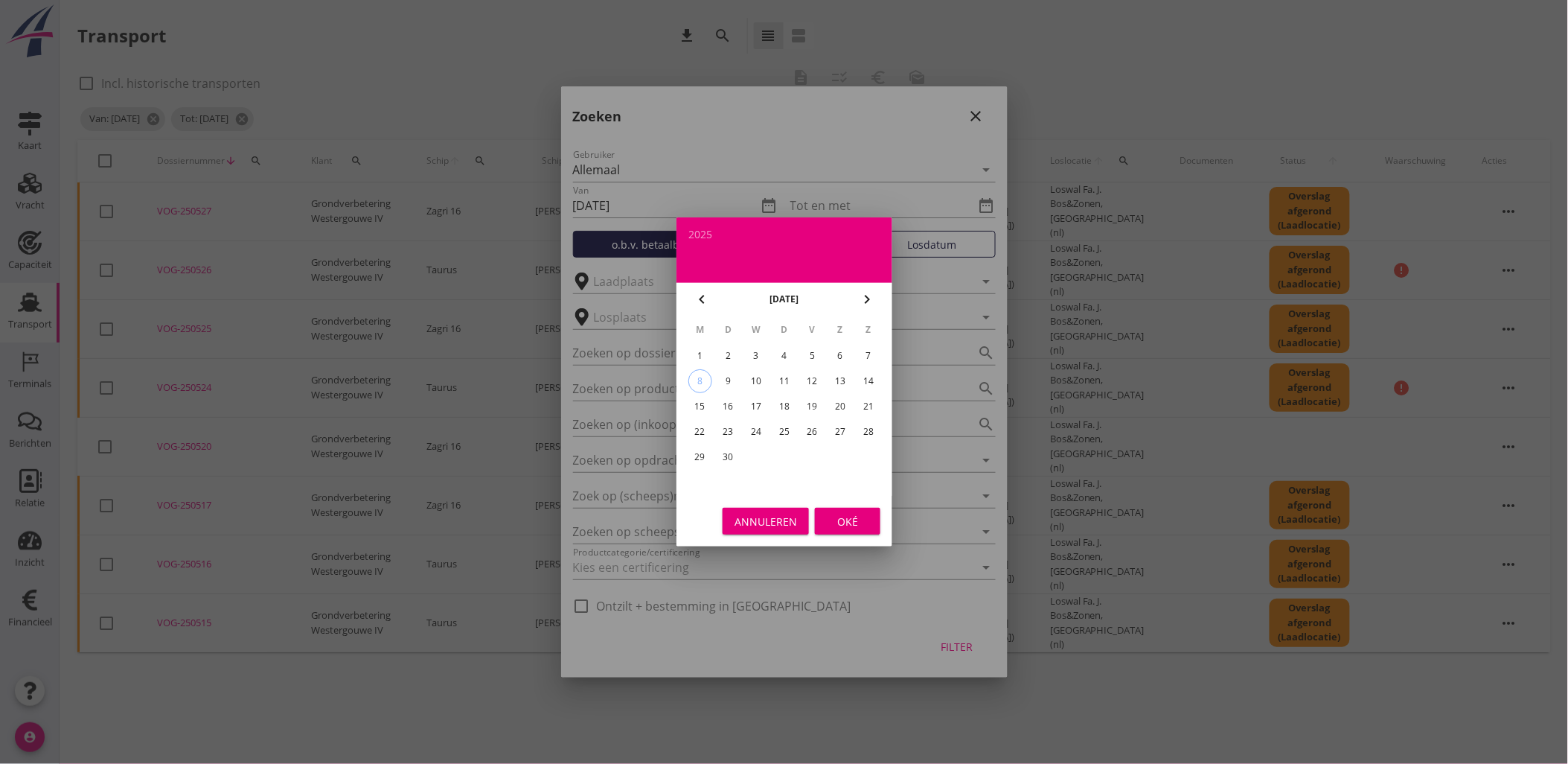
click at [694, 291] on icon "chevron_left" at bounding box center [702, 299] width 18 height 18
click at [693, 291] on icon "chevron_left" at bounding box center [702, 299] width 18 height 18
click at [878, 289] on div "chevron_left juli 2025 chevron_right" at bounding box center [785, 299] width 216 height 33
drag, startPoint x: 866, startPoint y: 293, endPoint x: 863, endPoint y: 301, distance: 7.8
click at [865, 294] on icon "chevron_right" at bounding box center [867, 299] width 18 height 18
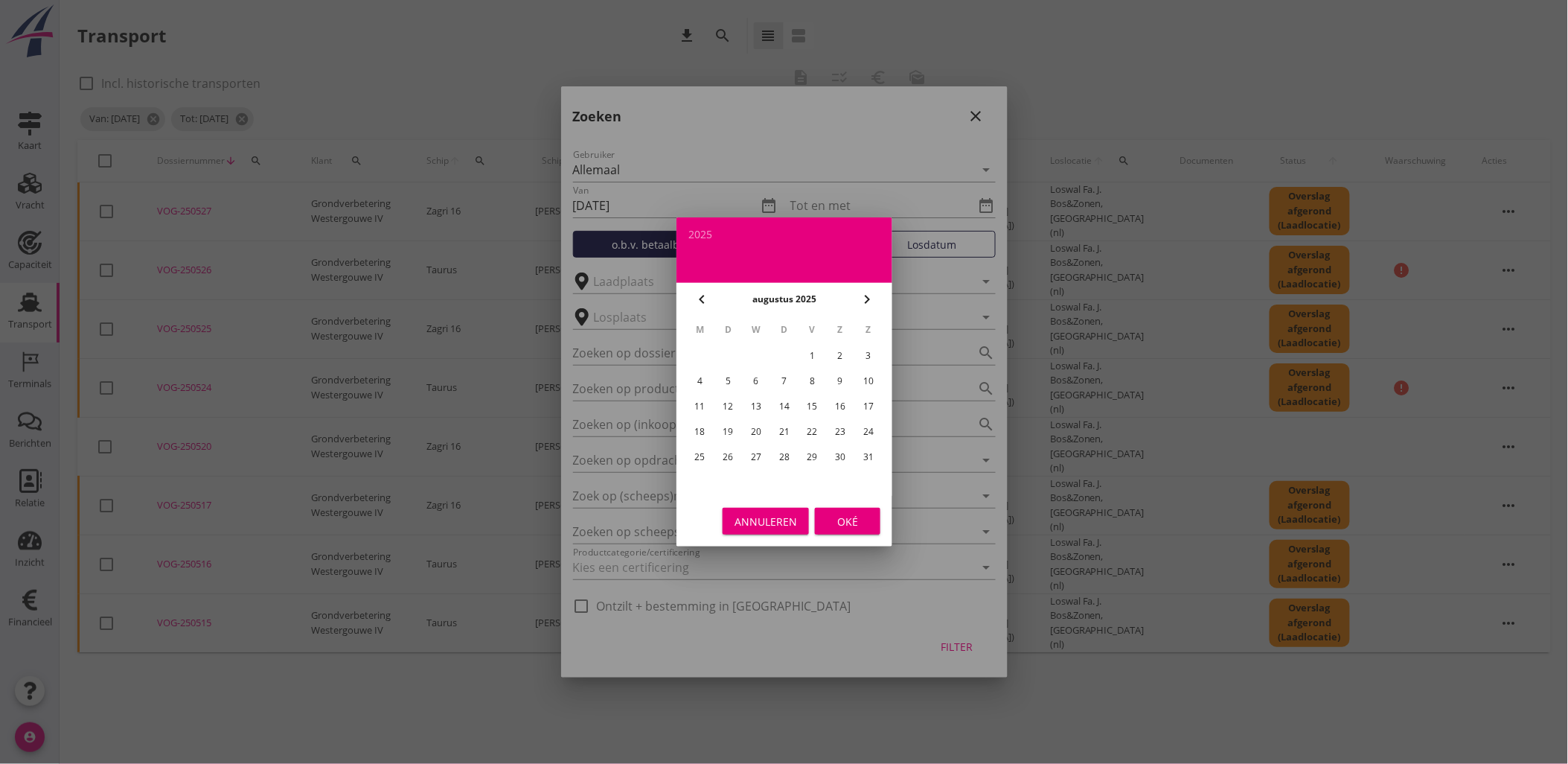
click at [860, 445] on div "31" at bounding box center [869, 457] width 24 height 24
type input "[DATE]"
click at [862, 517] on div "Oké" at bounding box center [848, 522] width 42 height 16
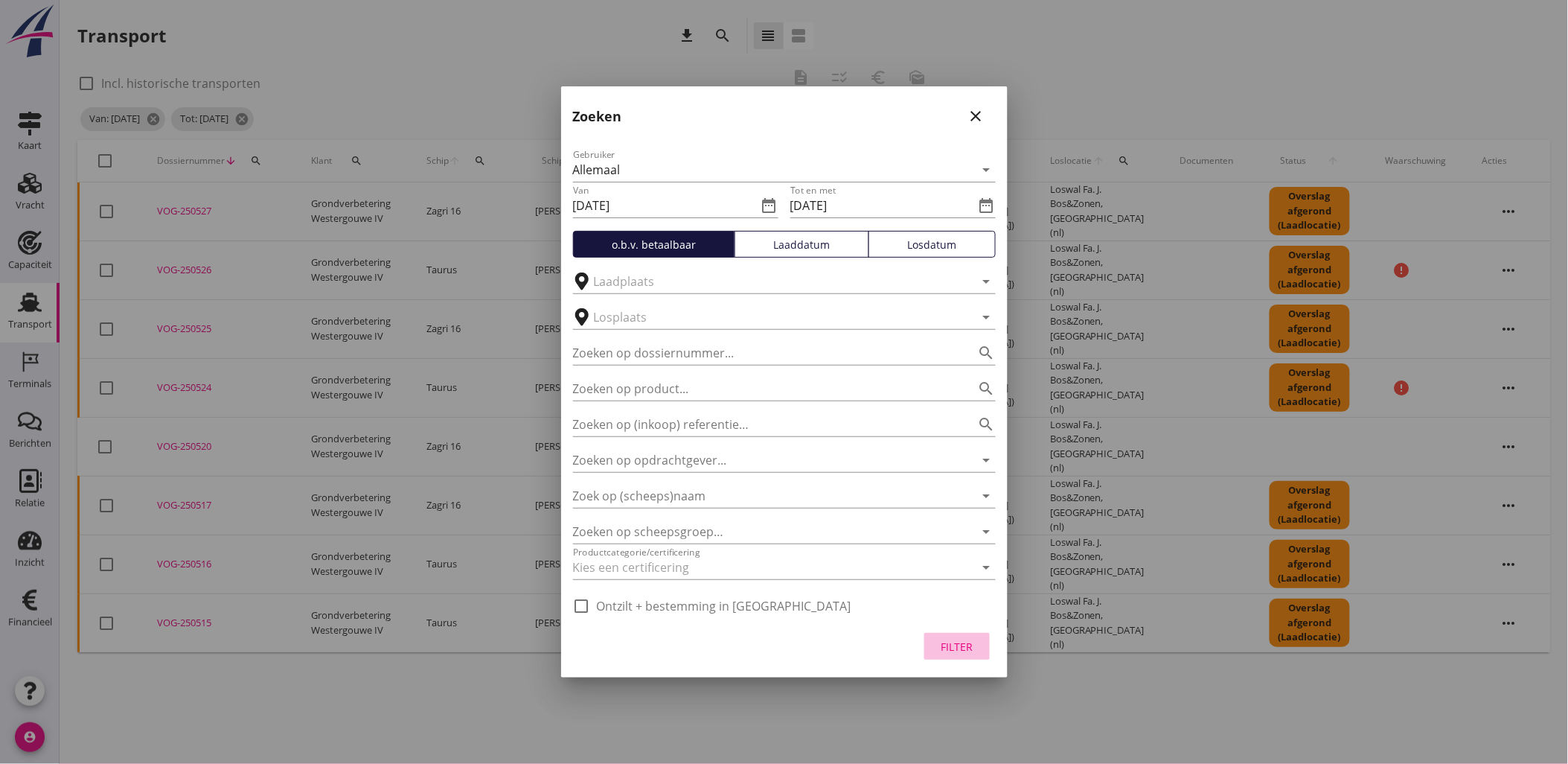
click at [969, 648] on div "Filter" at bounding box center [957, 647] width 42 height 16
